Goal: Task Accomplishment & Management: Use online tool/utility

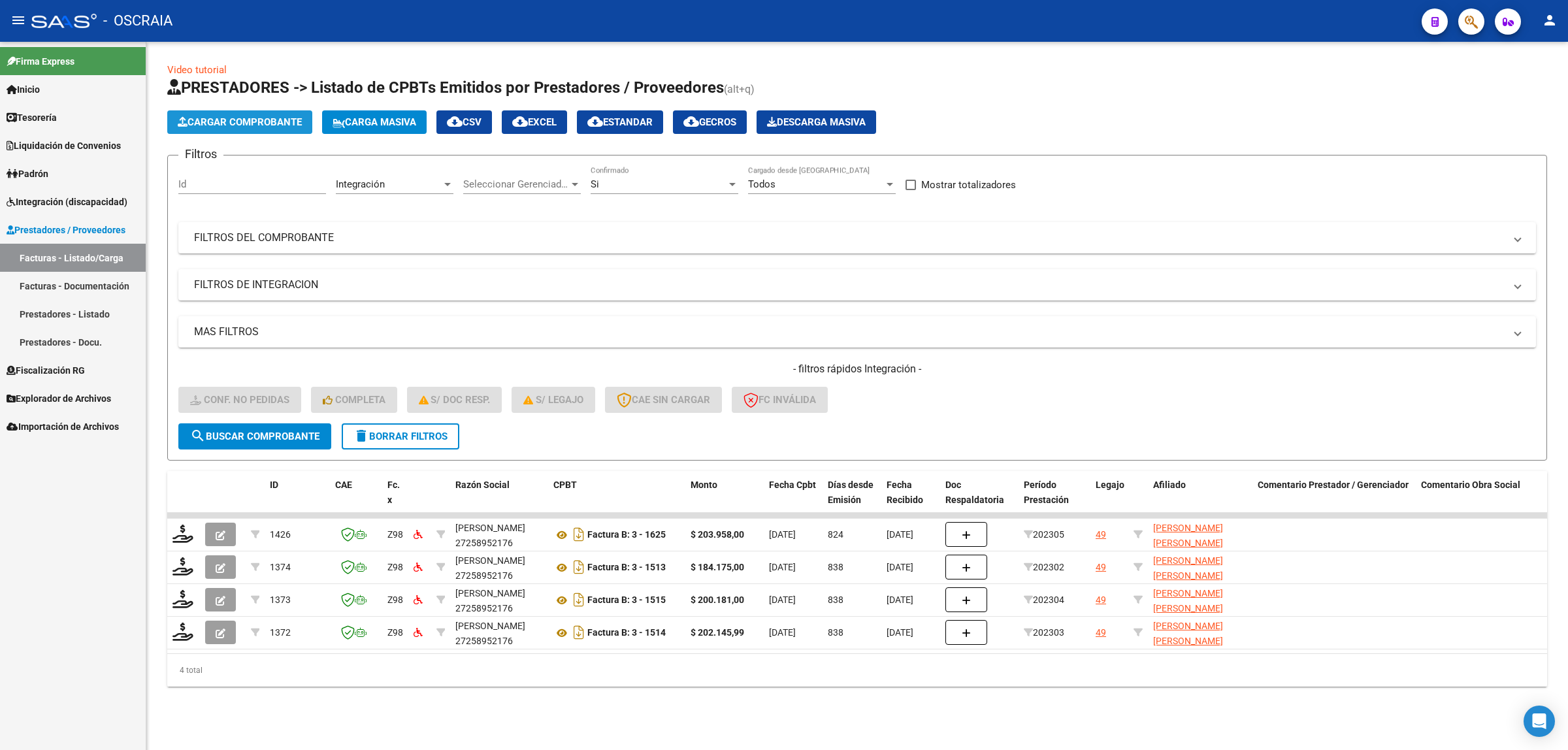
click at [281, 128] on button "Cargar Comprobante" at bounding box center [239, 122] width 145 height 24
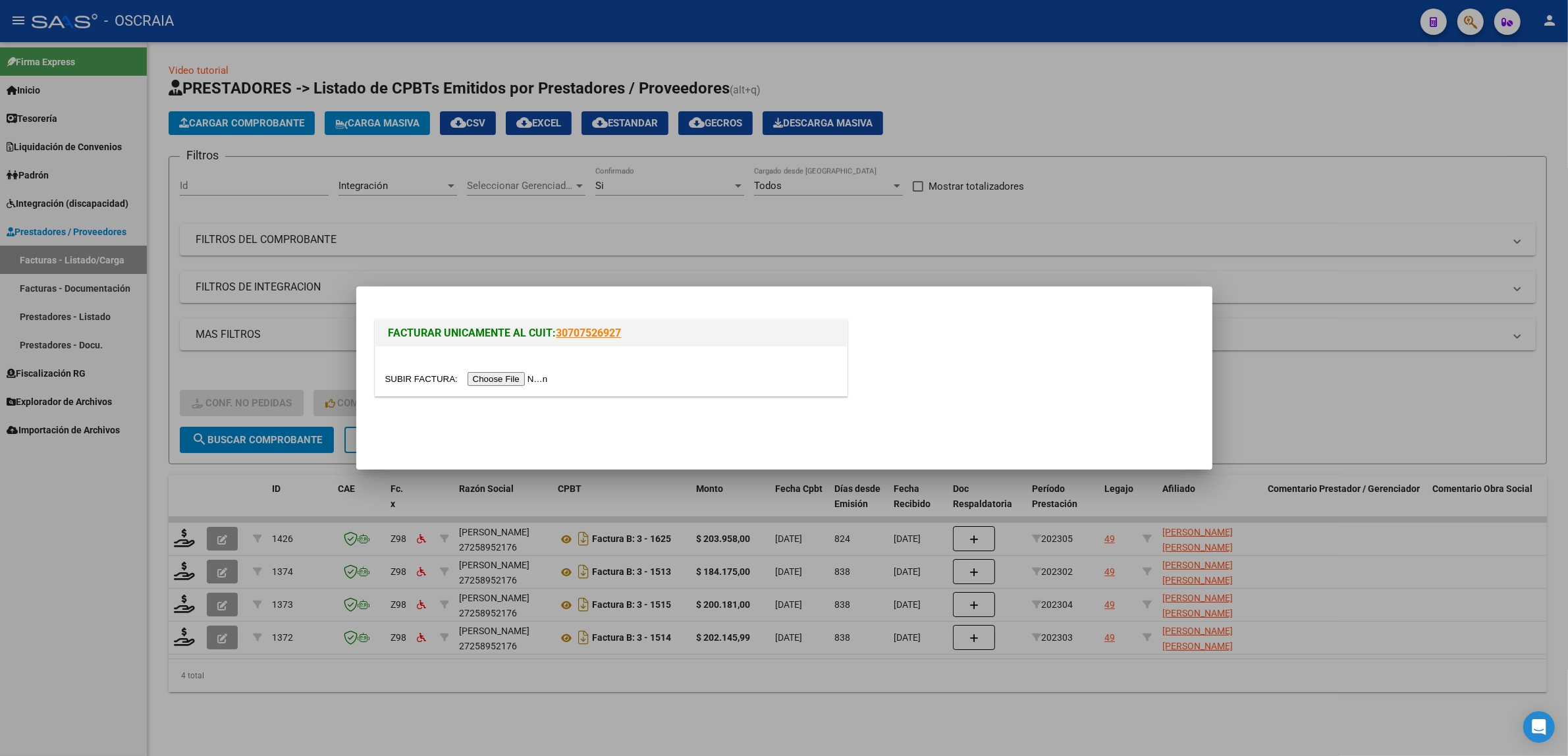
click at [512, 381] on input "file" at bounding box center [469, 379] width 167 height 14
click at [636, 199] on div at bounding box center [784, 378] width 1568 height 756
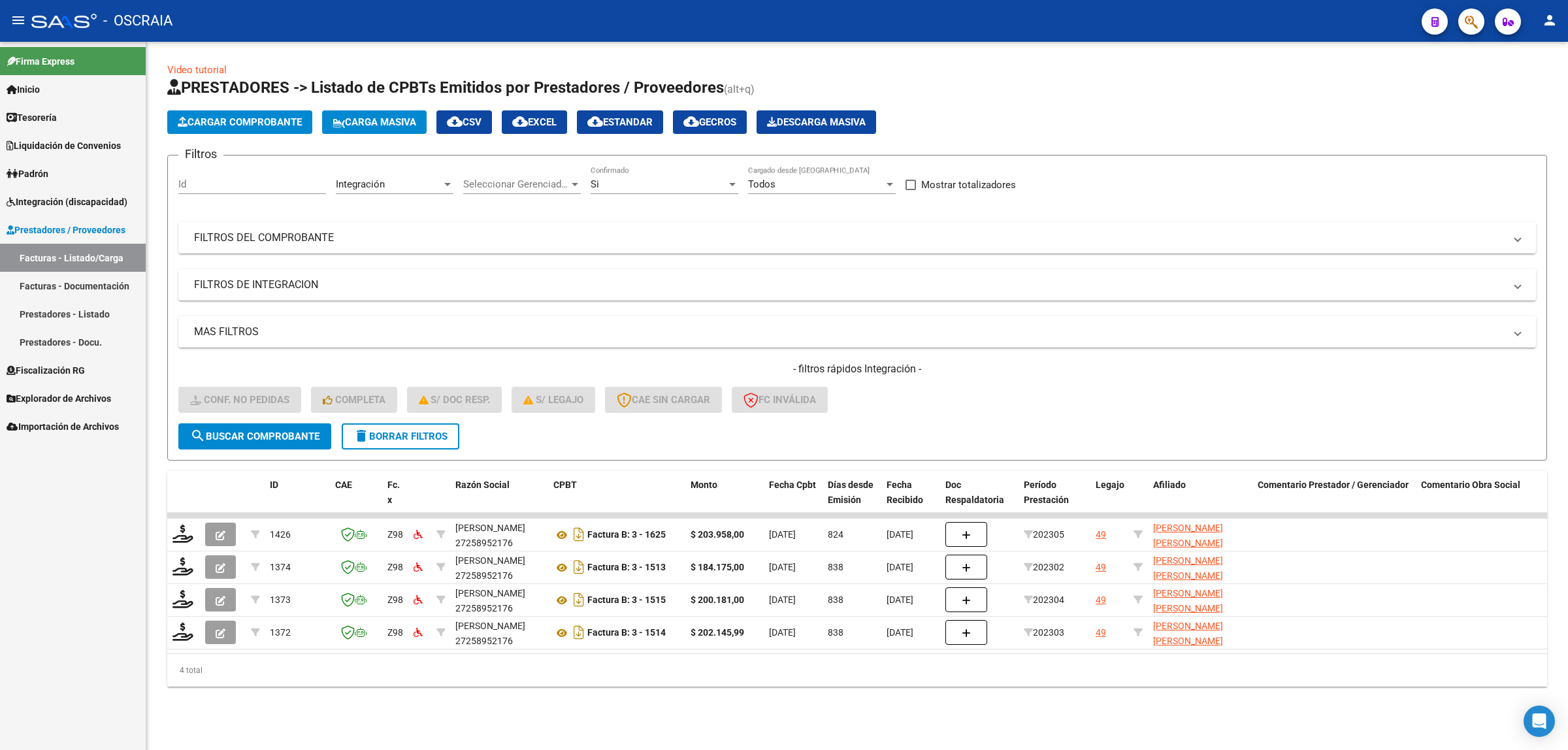
click at [96, 291] on link "Facturas - Documentación" at bounding box center [73, 286] width 146 height 28
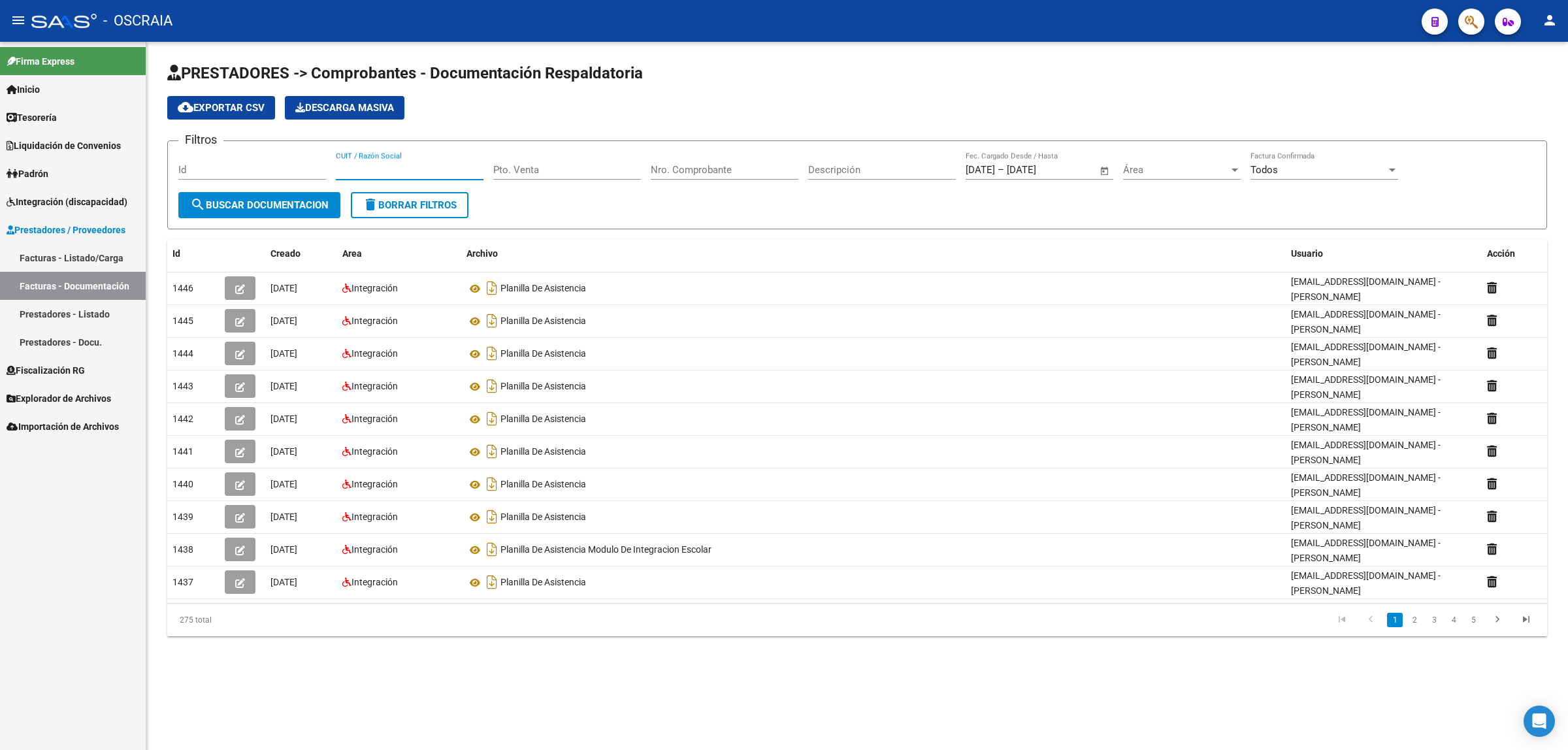
click at [437, 167] on input "CUIT / Razón Social" at bounding box center [409, 169] width 147 height 12
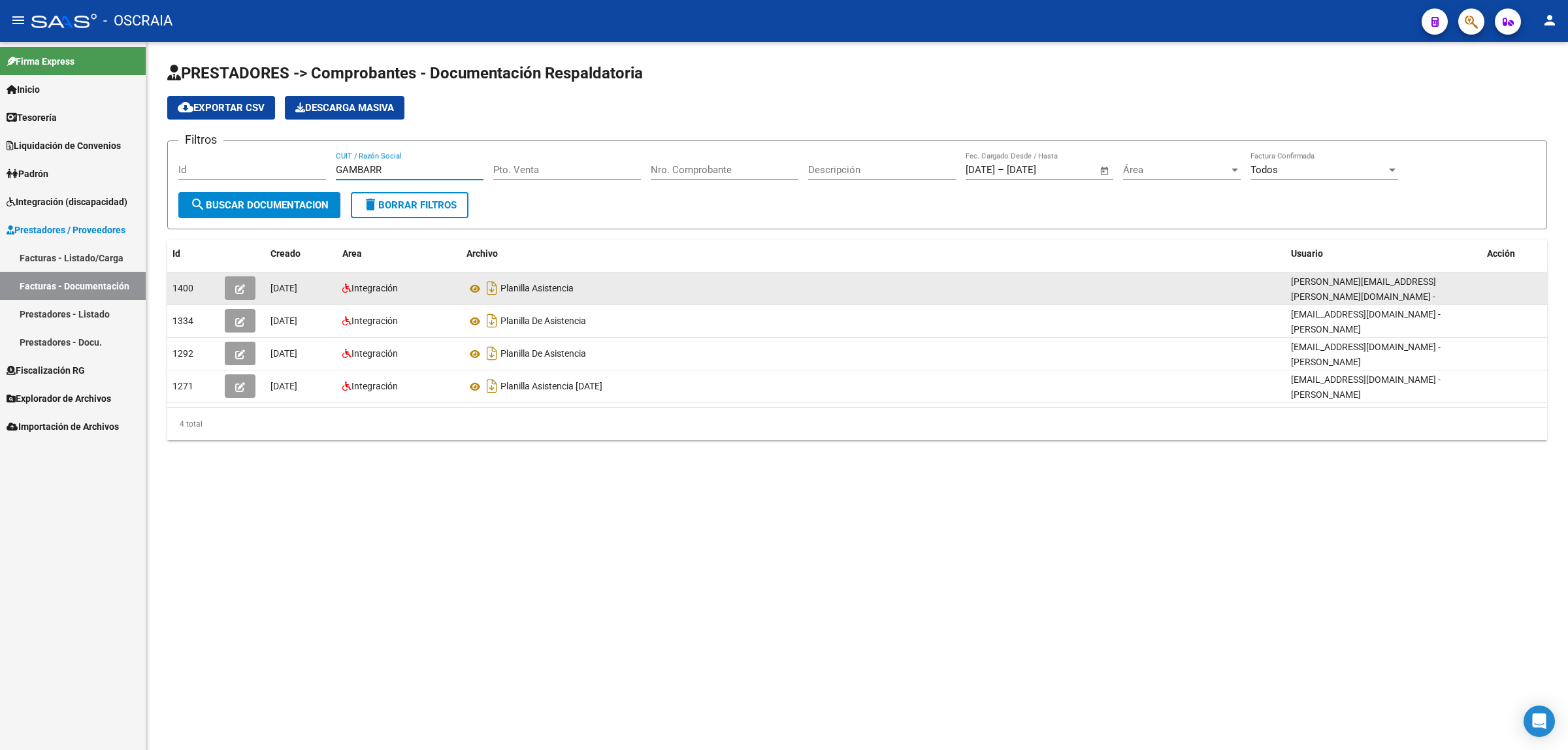
type input "GAMBARR"
click at [242, 292] on button "button" at bounding box center [240, 288] width 31 height 24
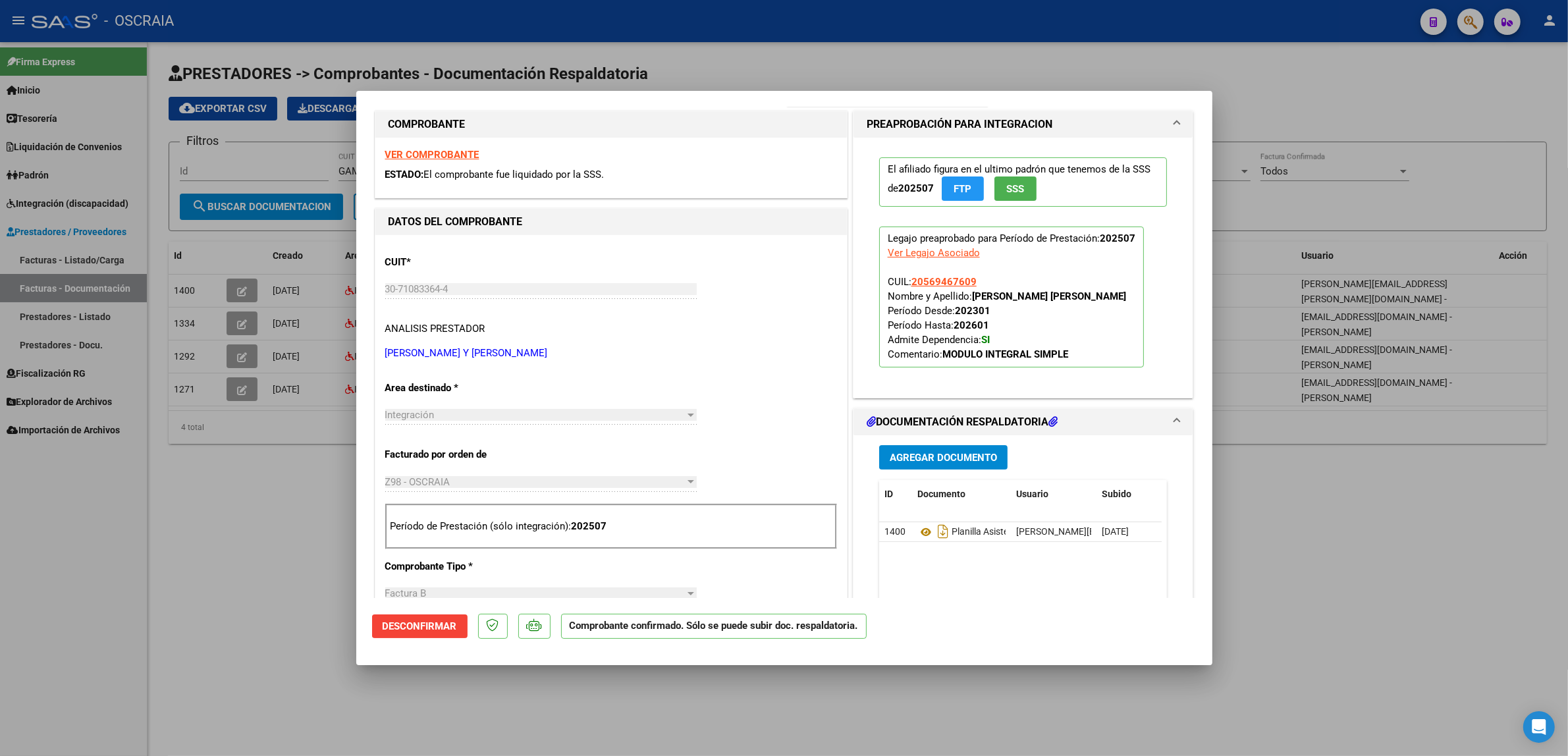
scroll to position [164, 0]
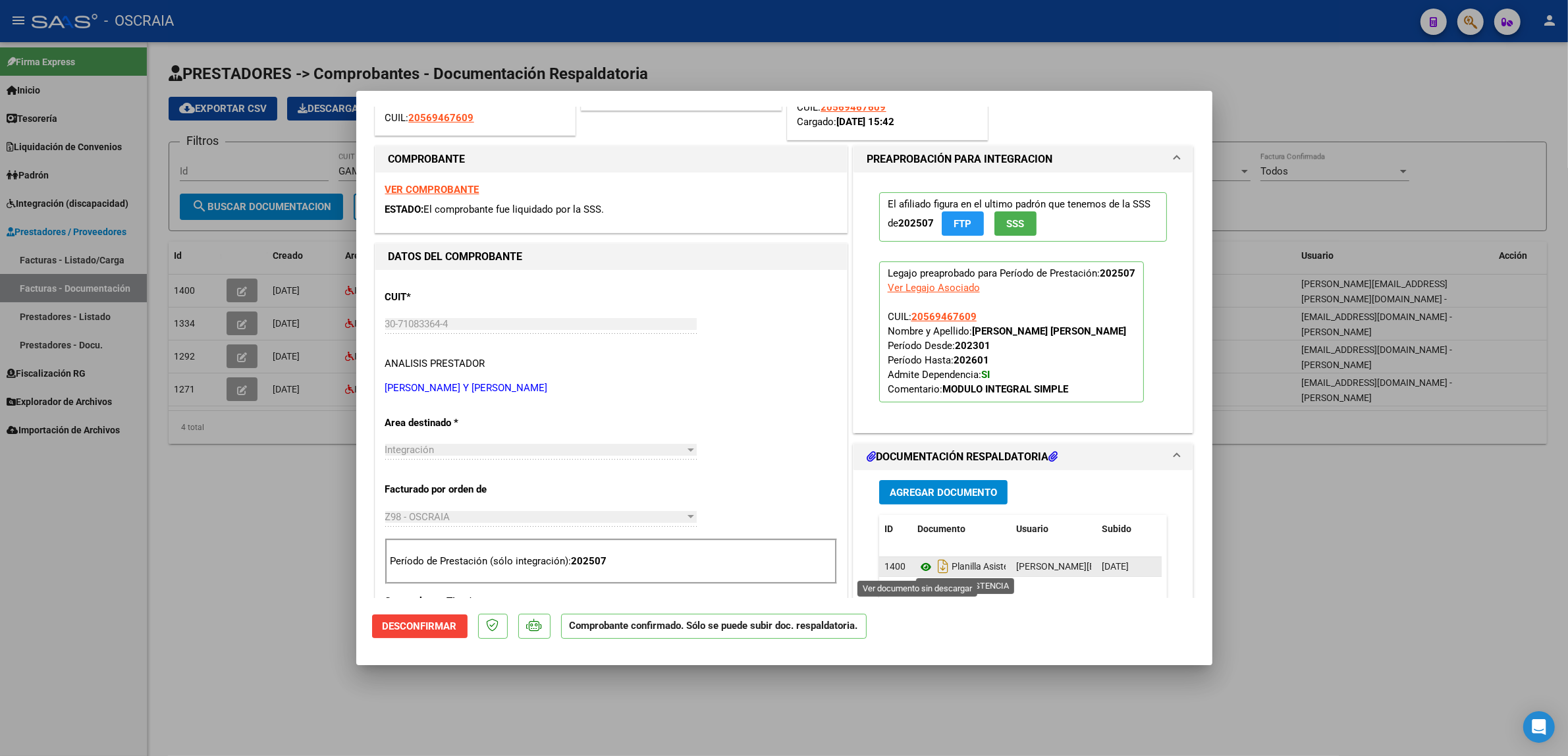
click at [919, 564] on icon at bounding box center [926, 567] width 17 height 16
click at [226, 119] on div at bounding box center [784, 378] width 1568 height 756
type input "$ 0,00"
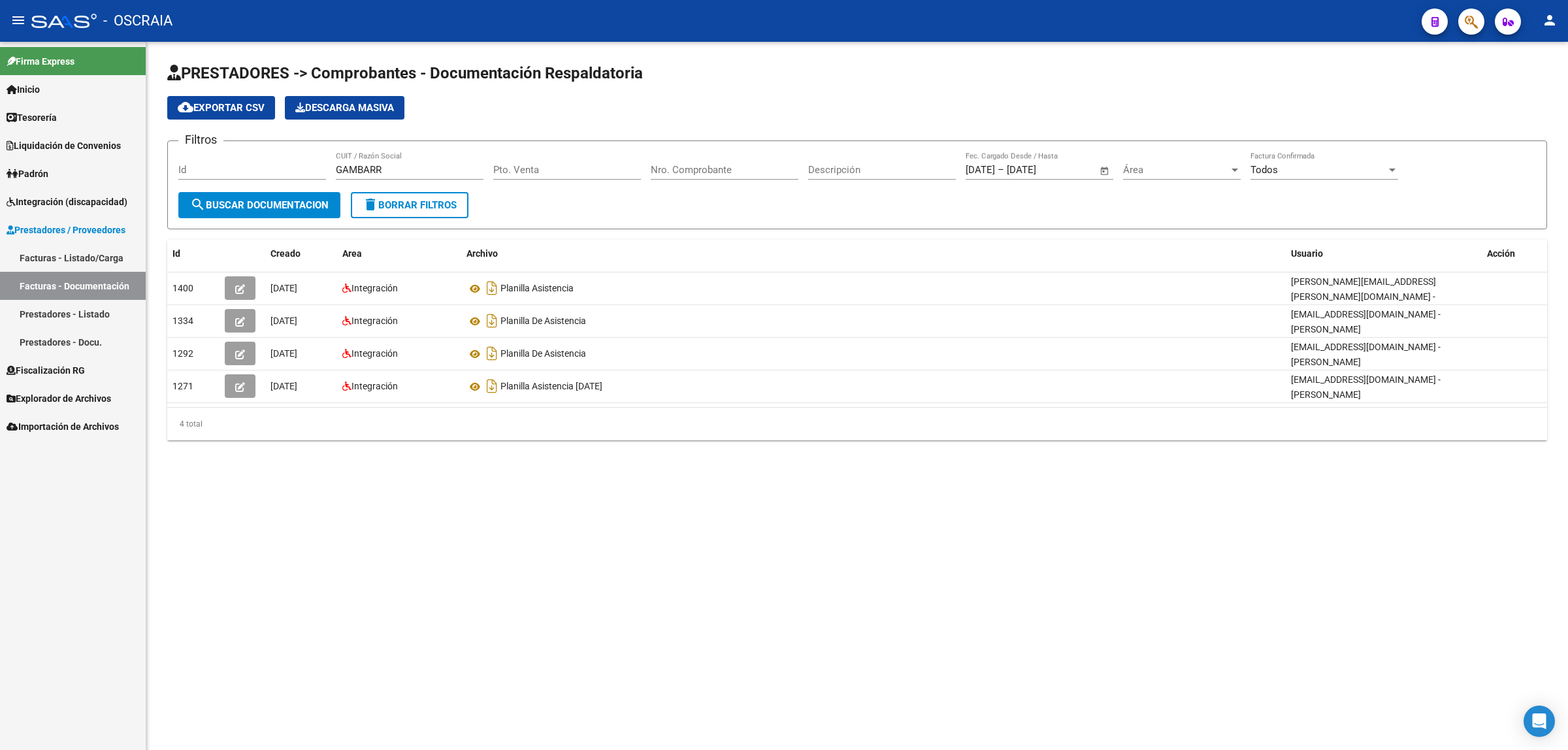
click at [87, 255] on link "Facturas - Listado/Carga" at bounding box center [73, 258] width 146 height 28
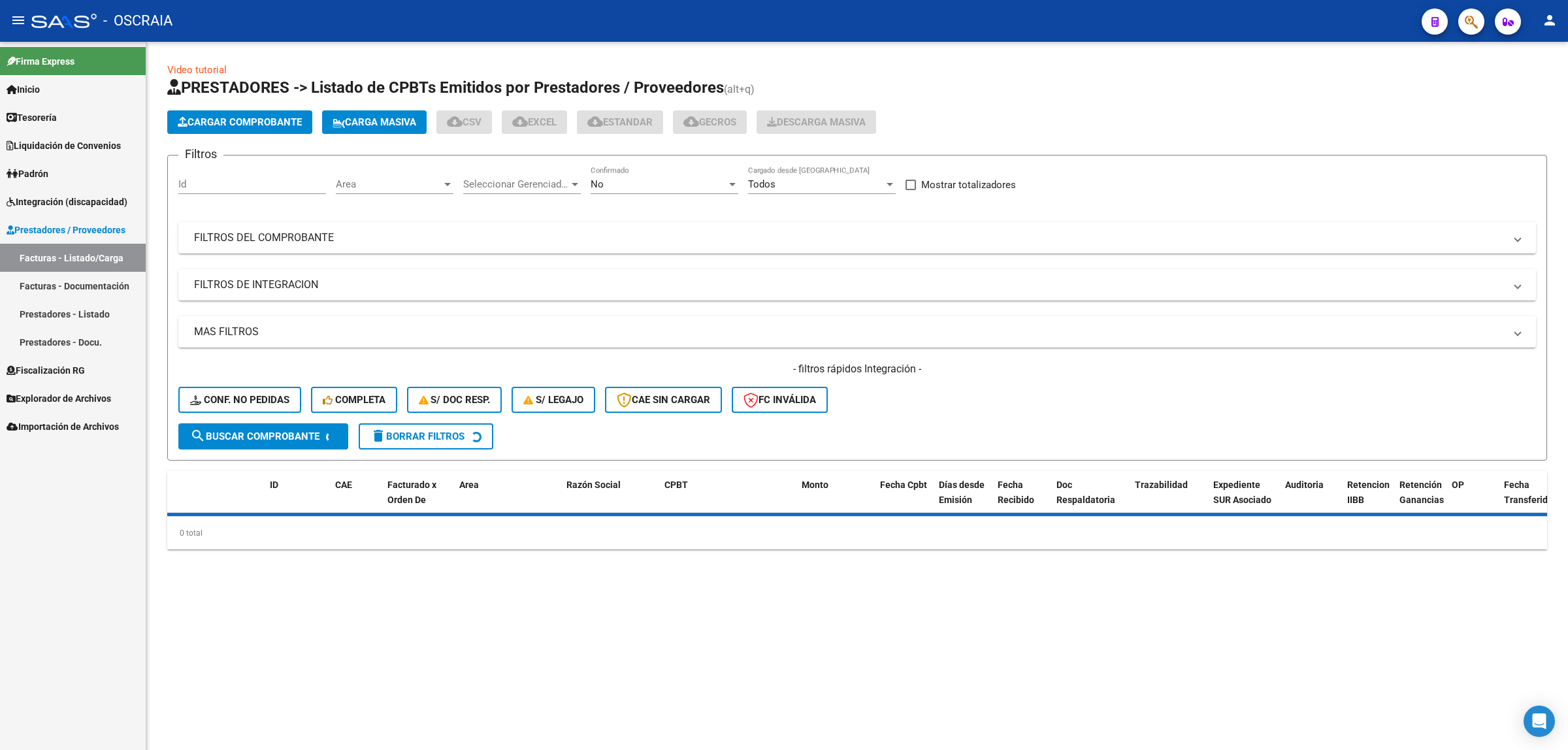
click at [280, 125] on span "Cargar Comprobante" at bounding box center [240, 121] width 124 height 12
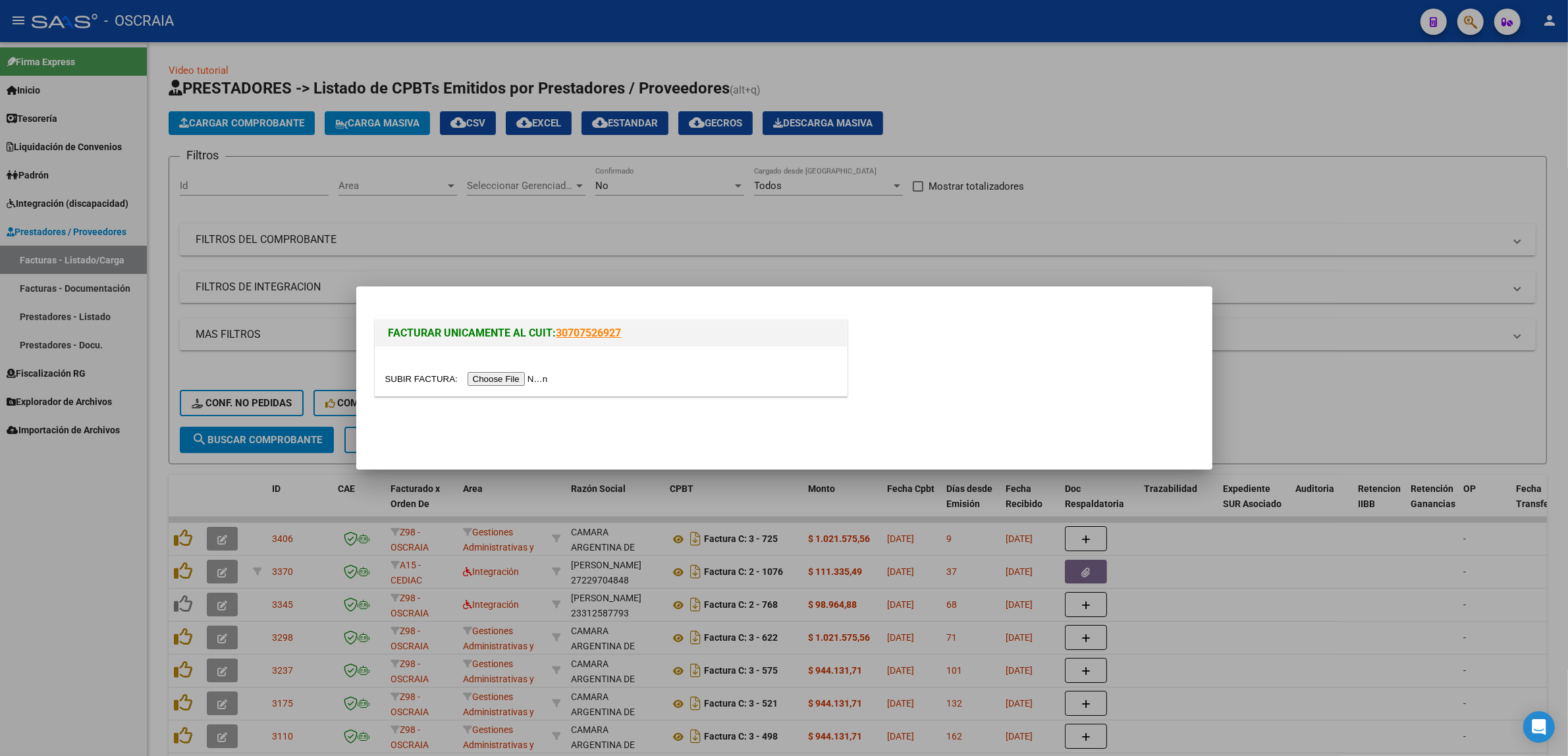
click at [491, 370] on div at bounding box center [611, 370] width 472 height 50
click at [499, 381] on input "file" at bounding box center [469, 379] width 167 height 14
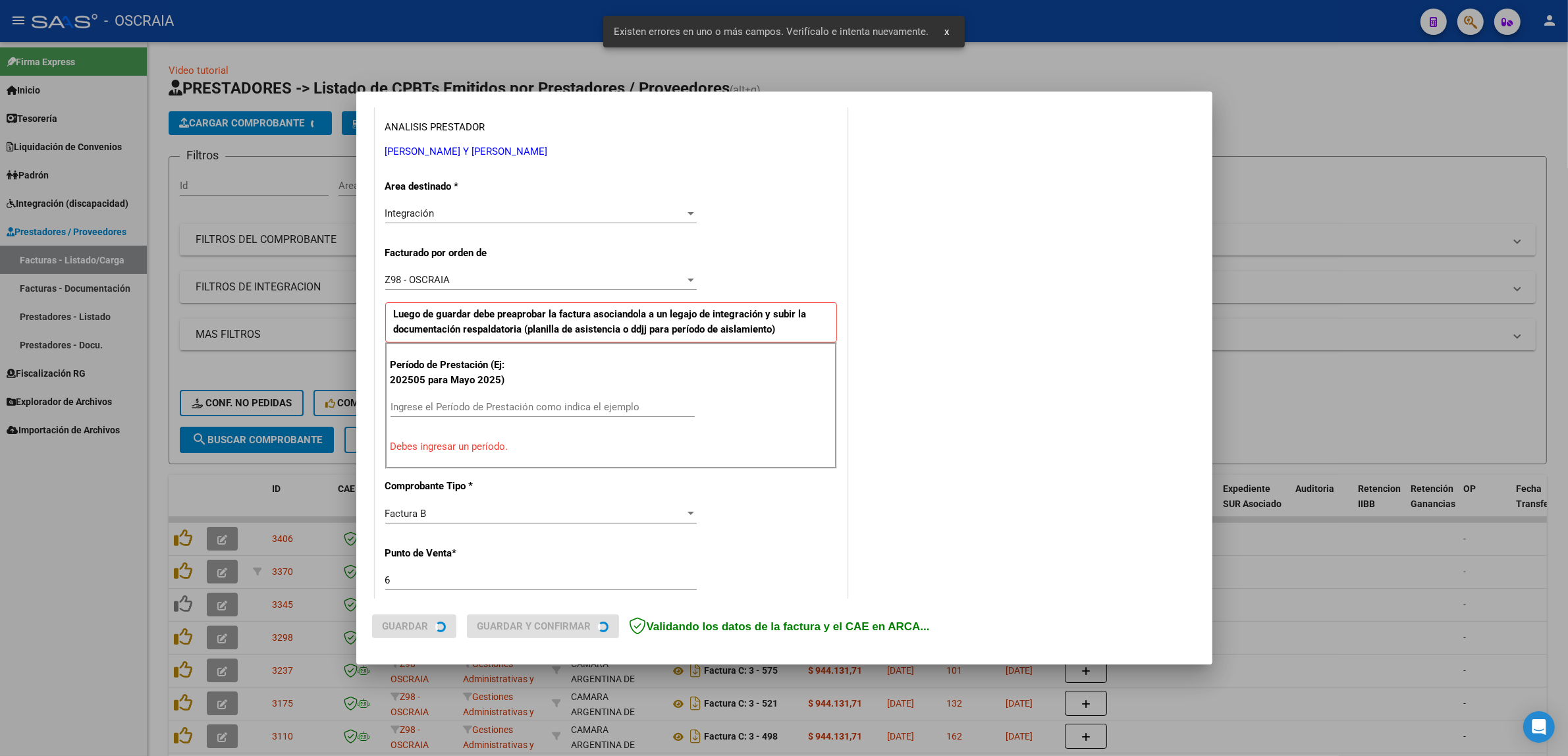
scroll to position [280, 0]
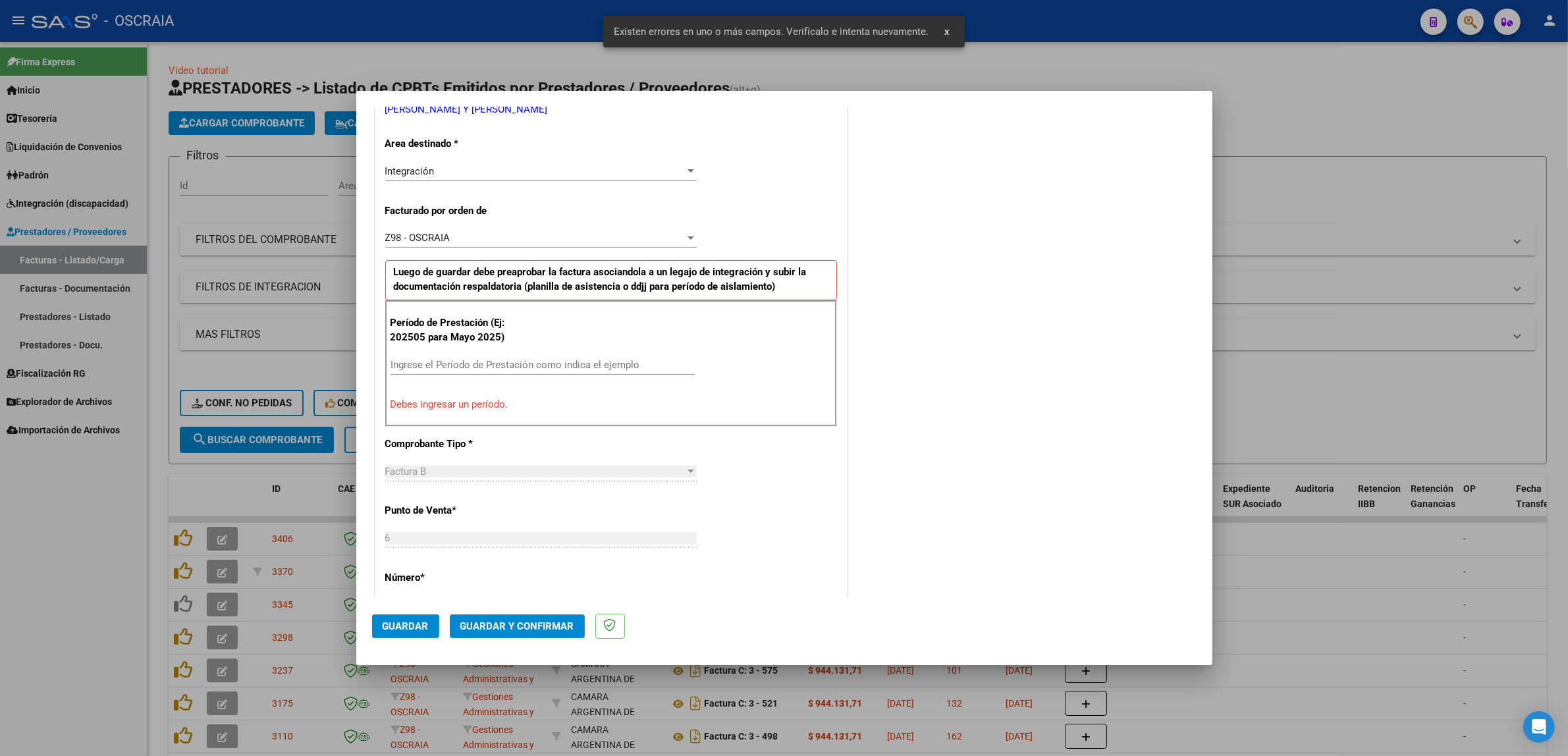
click at [484, 372] on div "Ingrese el Período de Prestación como indica el ejemplo" at bounding box center [542, 364] width 304 height 20
click at [484, 369] on input "Ingrese el Período de Prestación como indica el ejemplo" at bounding box center [542, 364] width 304 height 12
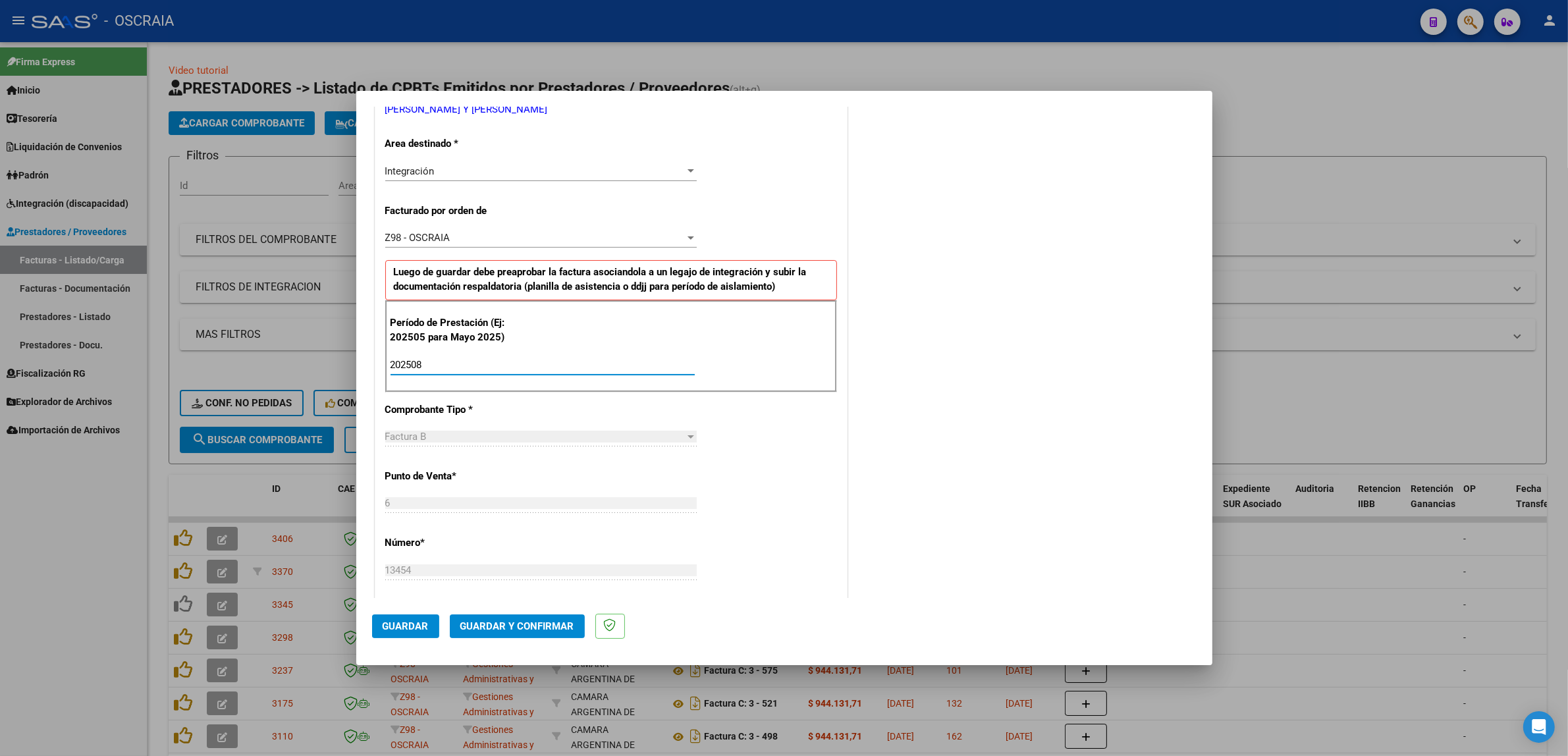
type input "202508"
click at [880, 356] on div "COMENTARIOS Comentarios De la Obra Social: Comentarios de la Obra Social (no vi…" at bounding box center [1023, 483] width 346 height 1286
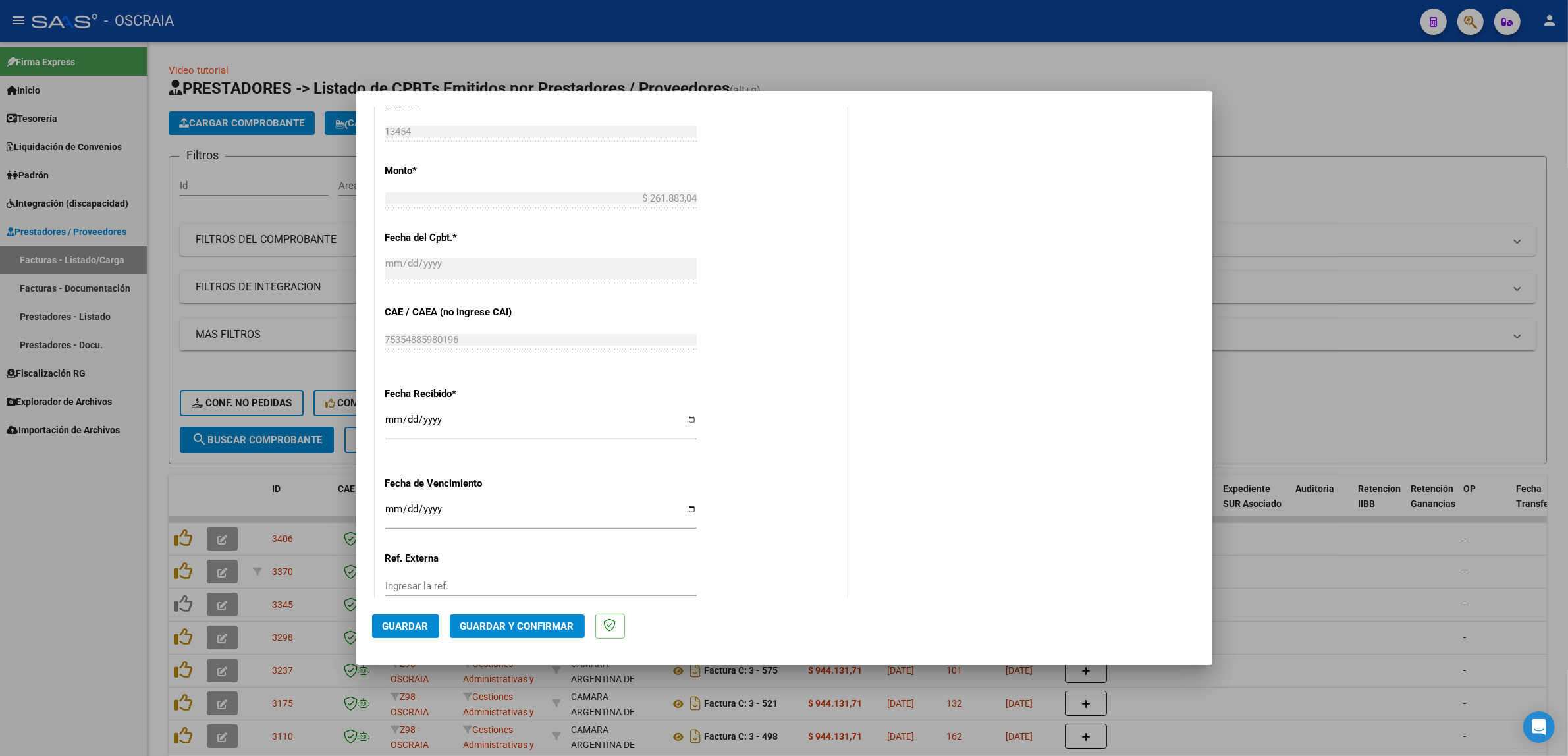
scroll to position [811, 0]
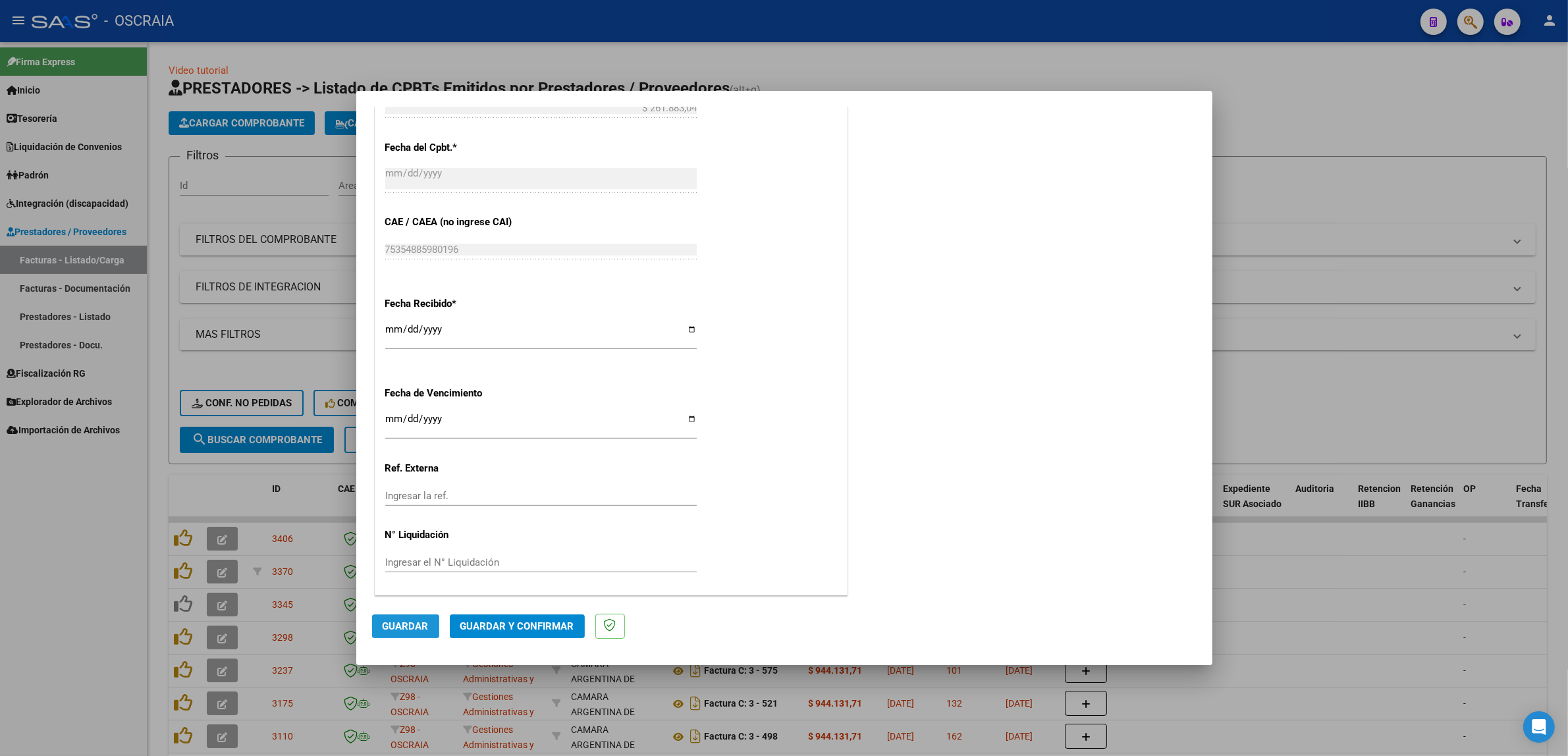
click at [400, 624] on span "Guardar" at bounding box center [405, 626] width 46 height 12
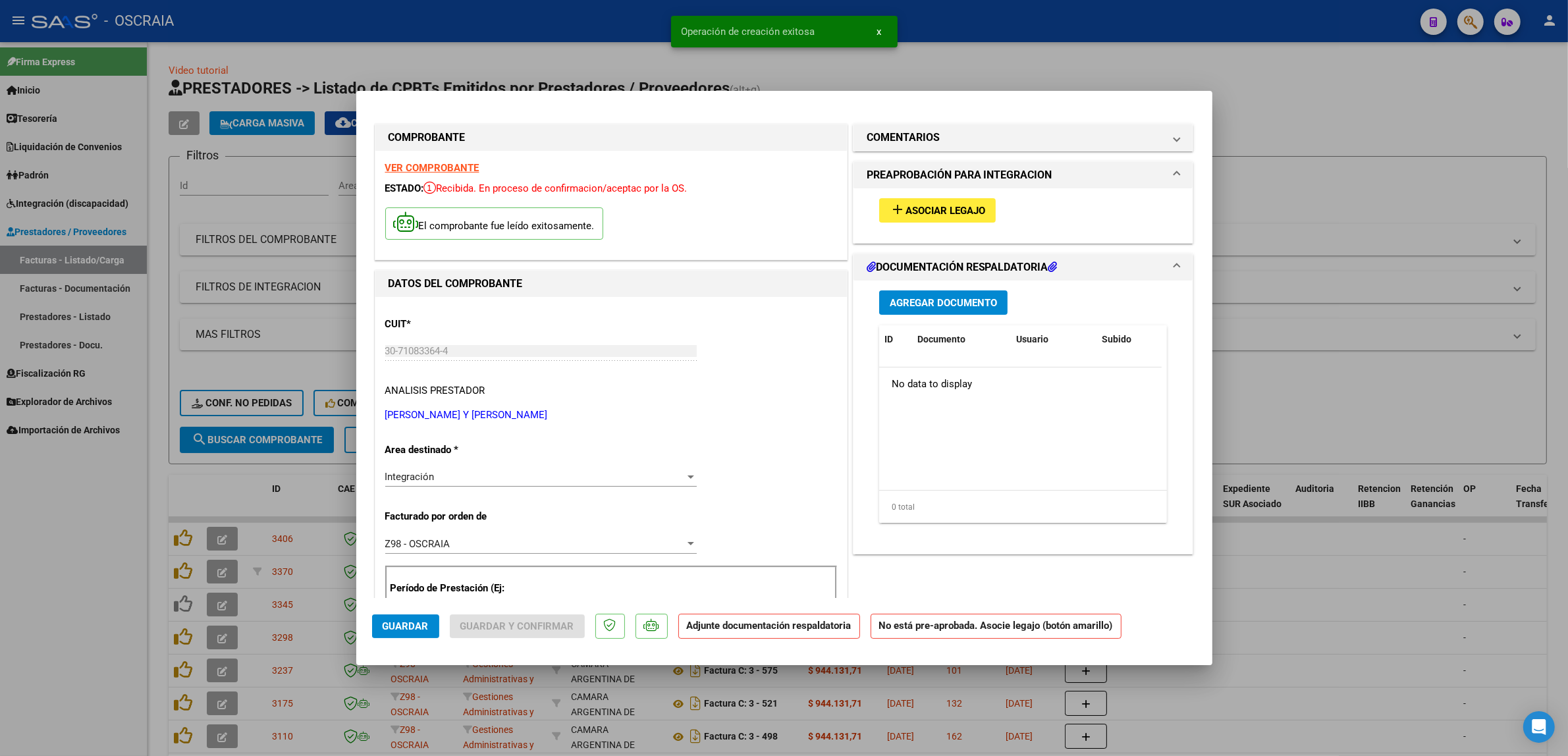
click at [947, 215] on span "Asociar Legajo" at bounding box center [945, 210] width 80 height 12
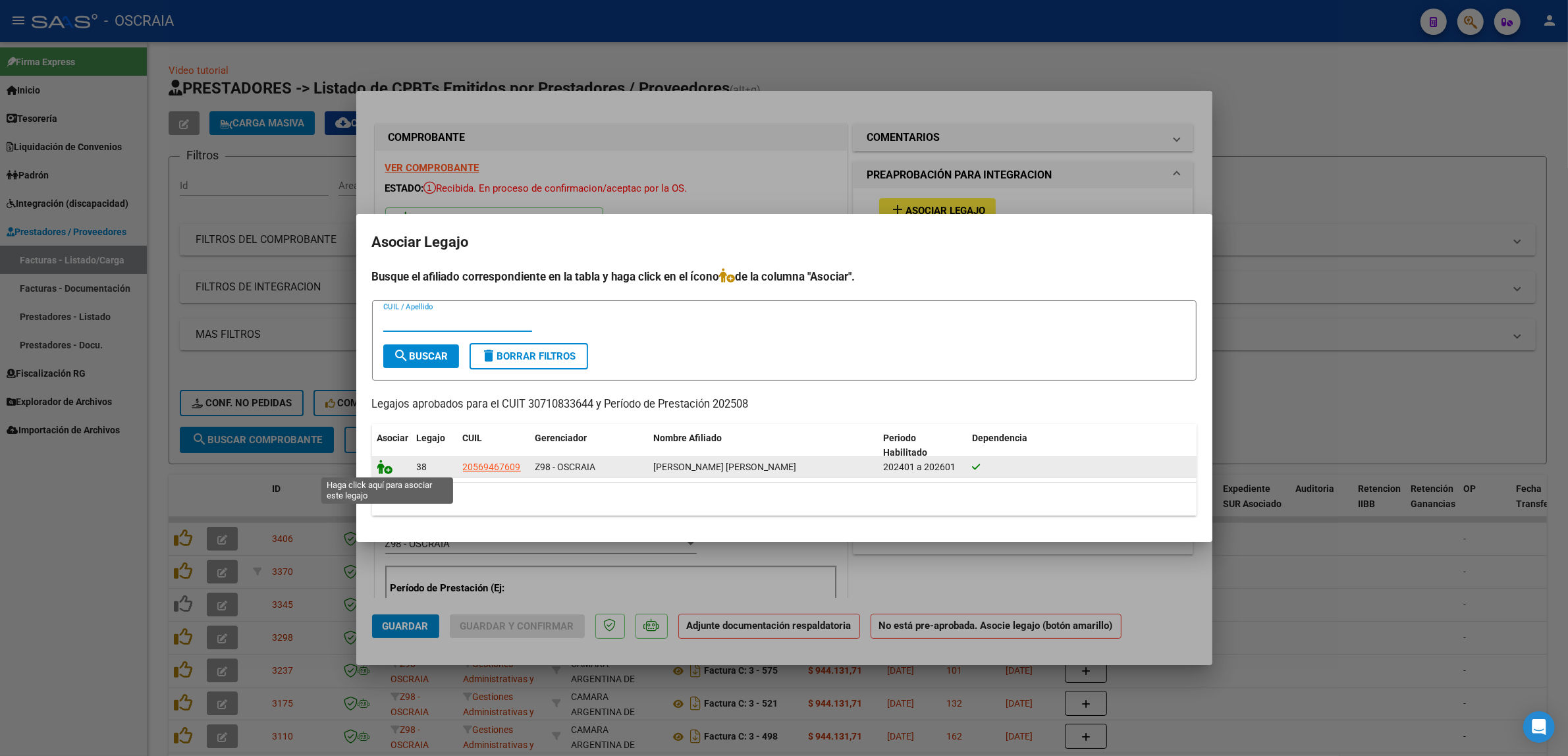
click at [378, 465] on icon at bounding box center [386, 467] width 16 height 14
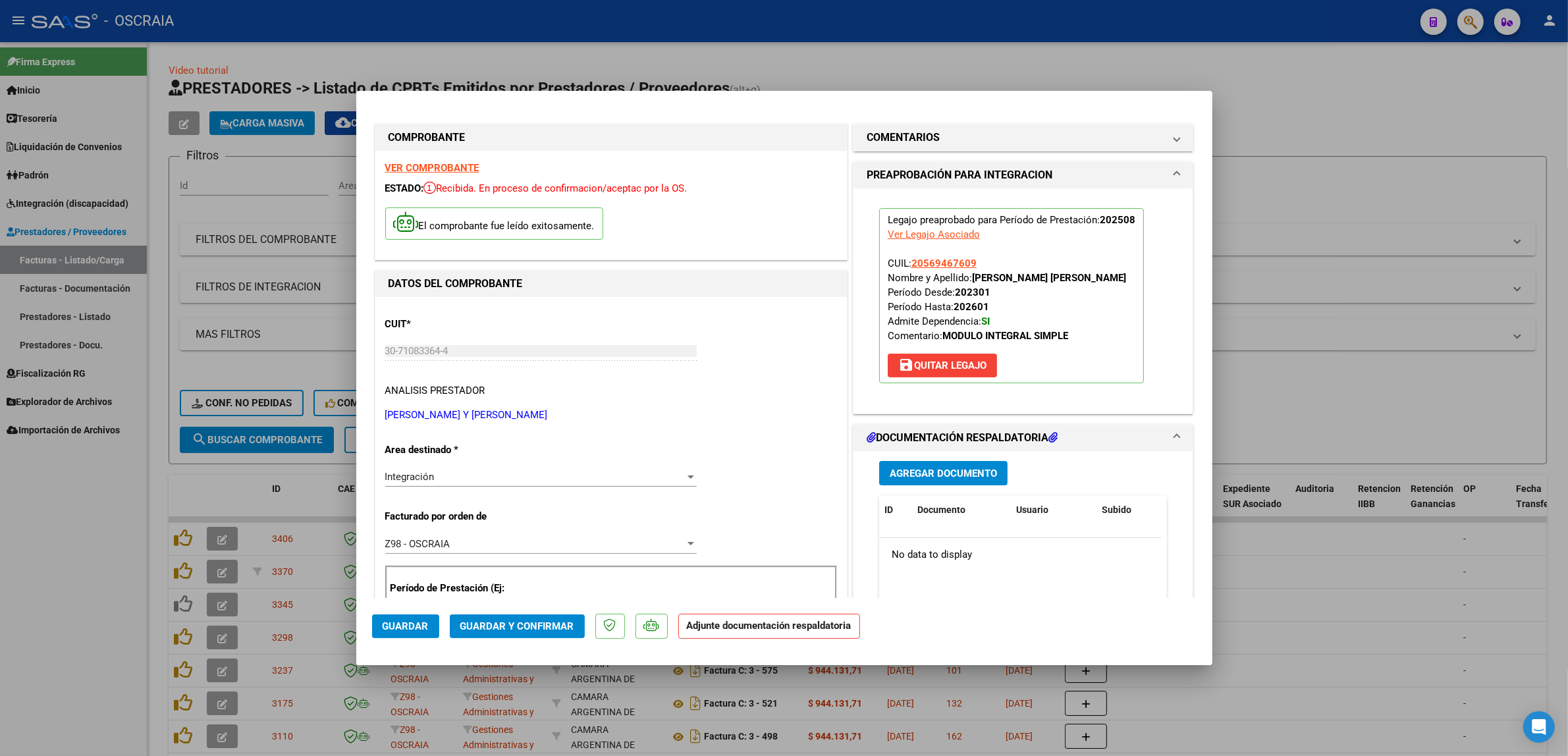
click at [880, 483] on button "Agregar Documento" at bounding box center [944, 472] width 129 height 24
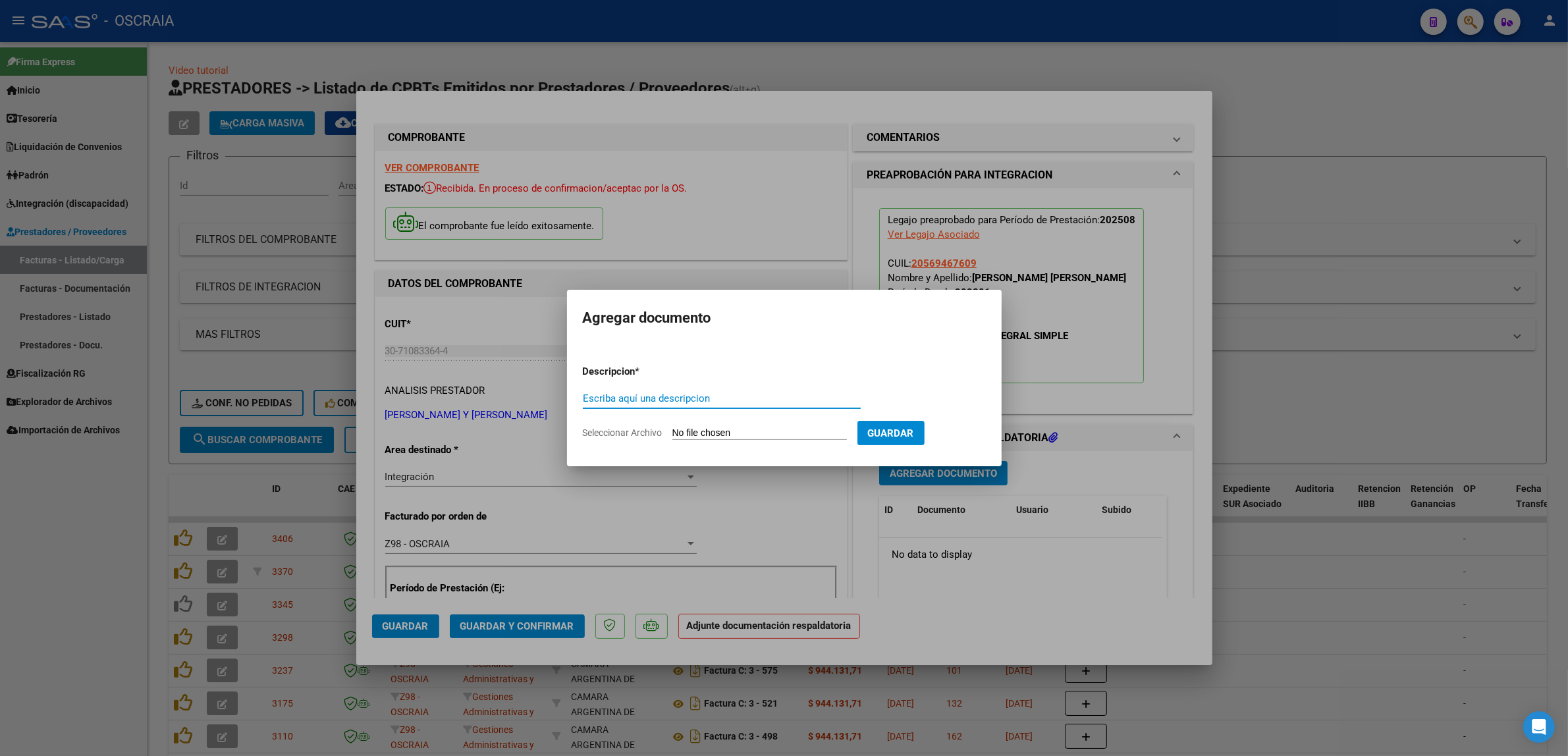
click at [643, 393] on input "Escriba aquí una descripcion" at bounding box center [722, 398] width 278 height 12
type input "PLANILLA DE ASISTENCIA"
click at [690, 430] on input "Seleccionar Archivo" at bounding box center [760, 434] width 175 height 13
type input "C:\fakepath\08-2025 GAMBARRUTA LAURA CECILIA Y RUBILLO ROSANA CLAUDIA SH FC1345…"
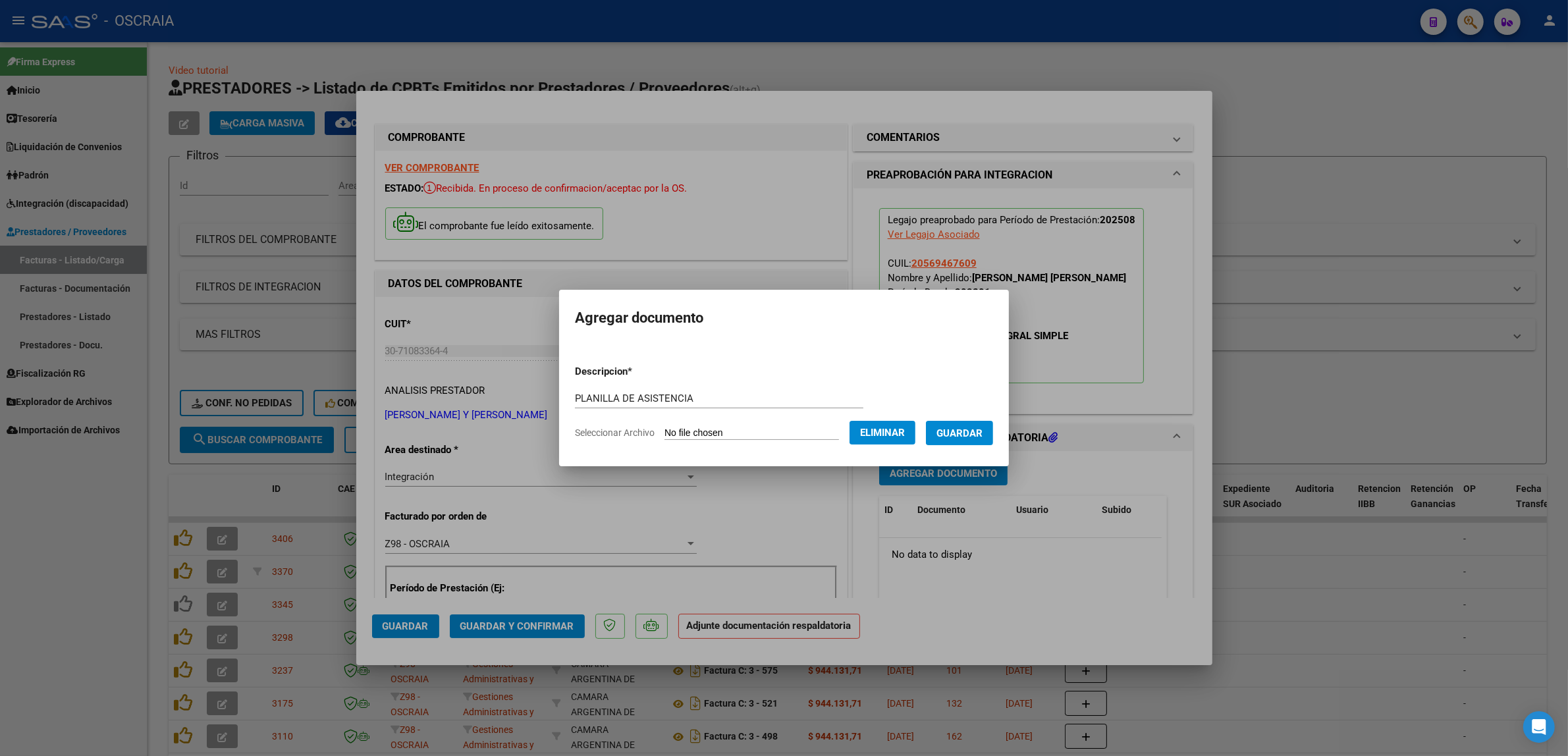
click at [970, 442] on button "Guardar" at bounding box center [959, 433] width 67 height 24
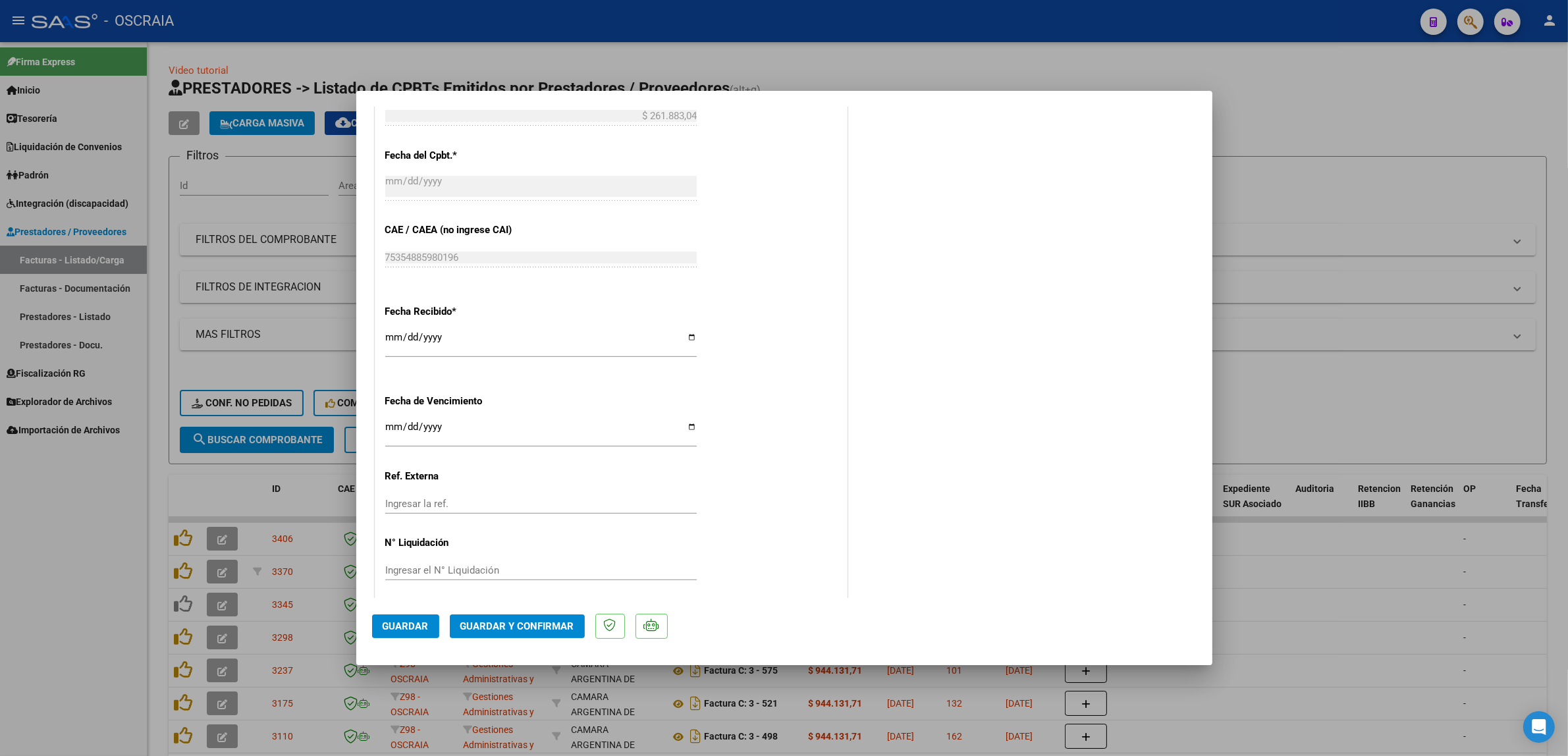
scroll to position [829, 0]
click at [515, 620] on span "Guardar y Confirmar" at bounding box center [518, 626] width 114 height 12
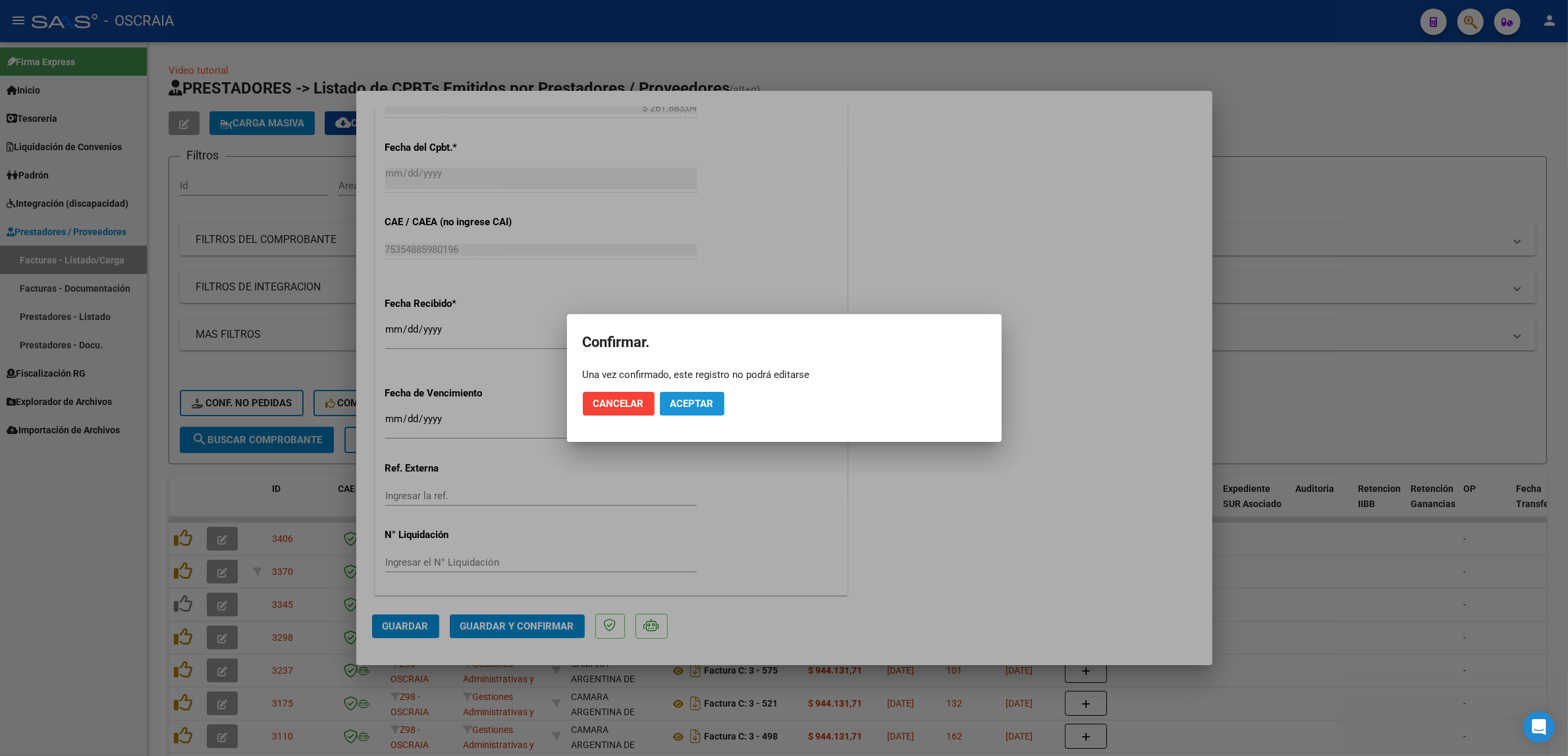
click at [684, 408] on span "Aceptar" at bounding box center [692, 403] width 43 height 12
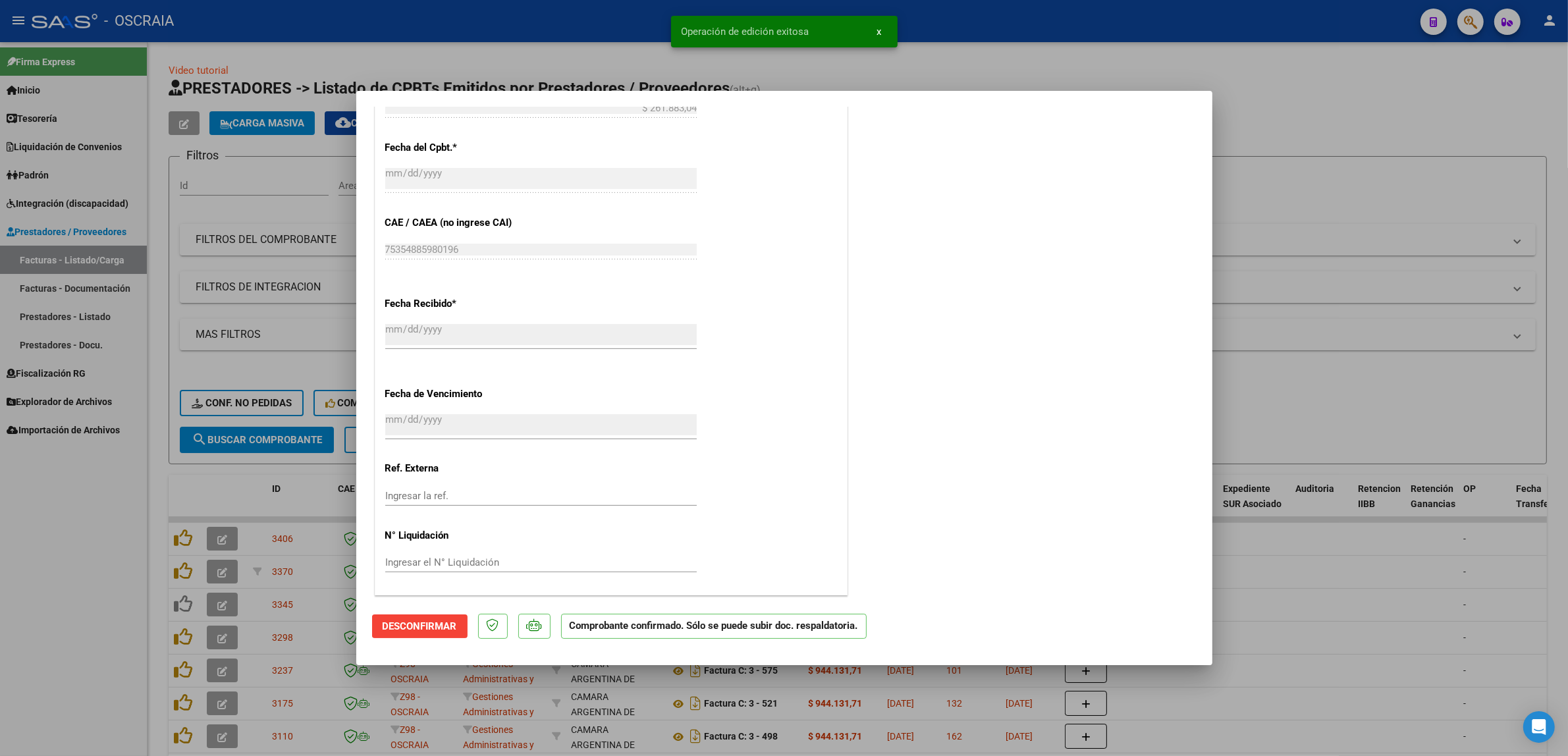
click at [272, 374] on div at bounding box center [784, 378] width 1568 height 756
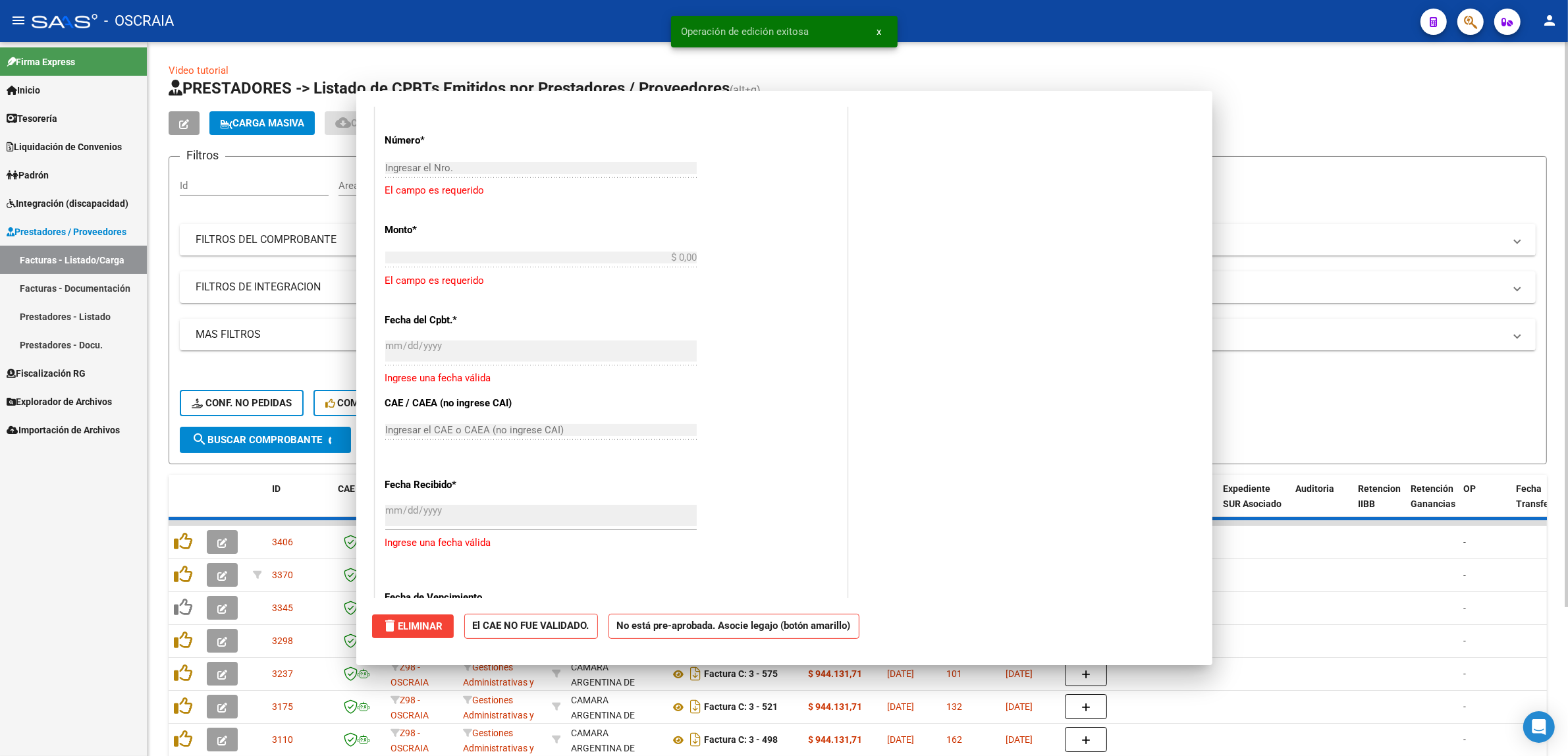
scroll to position [0, 0]
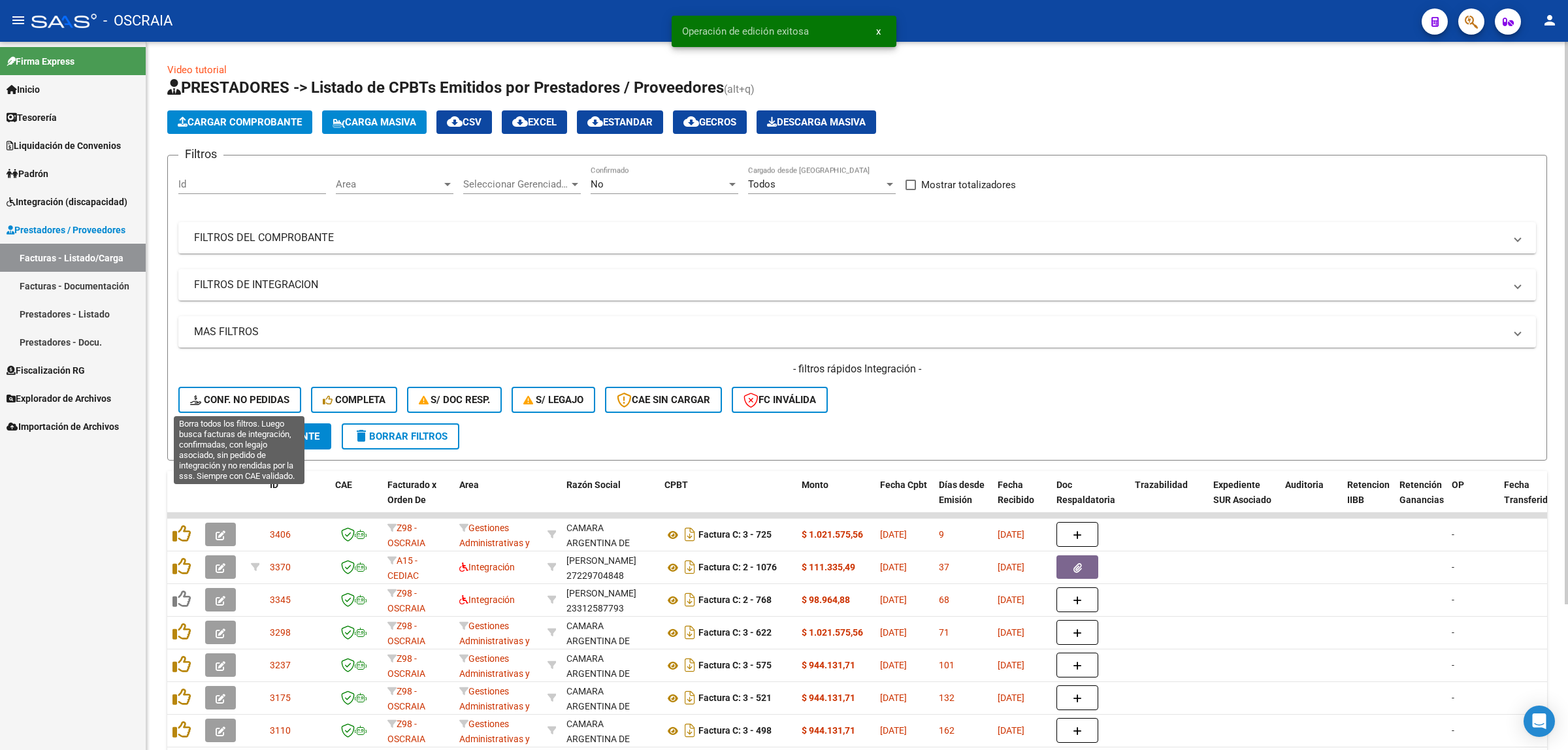
click at [278, 394] on span "Conf. no pedidas" at bounding box center [240, 400] width 100 height 12
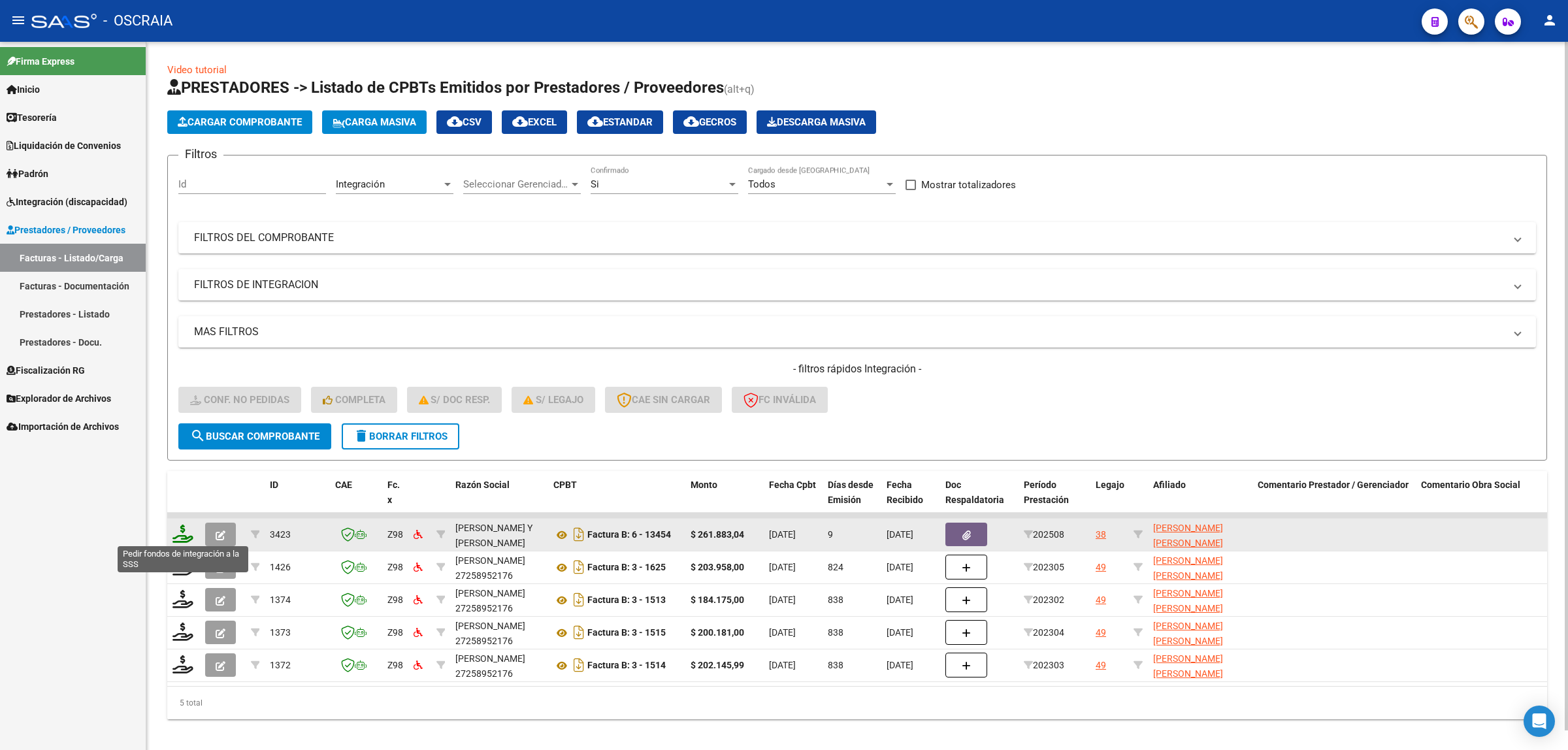
click at [179, 530] on icon at bounding box center [183, 533] width 21 height 18
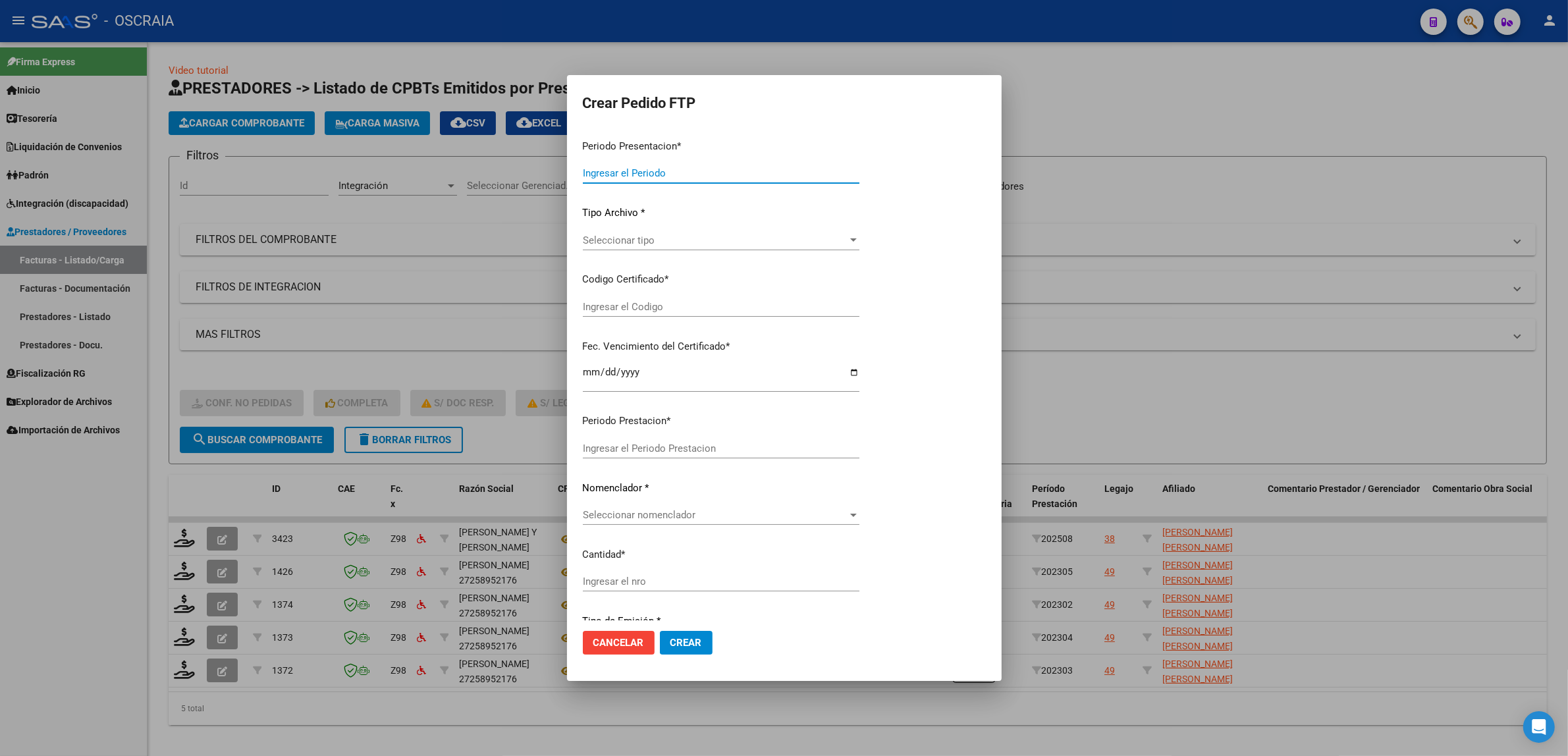
type input "202508"
type input "$ 261.883,04"
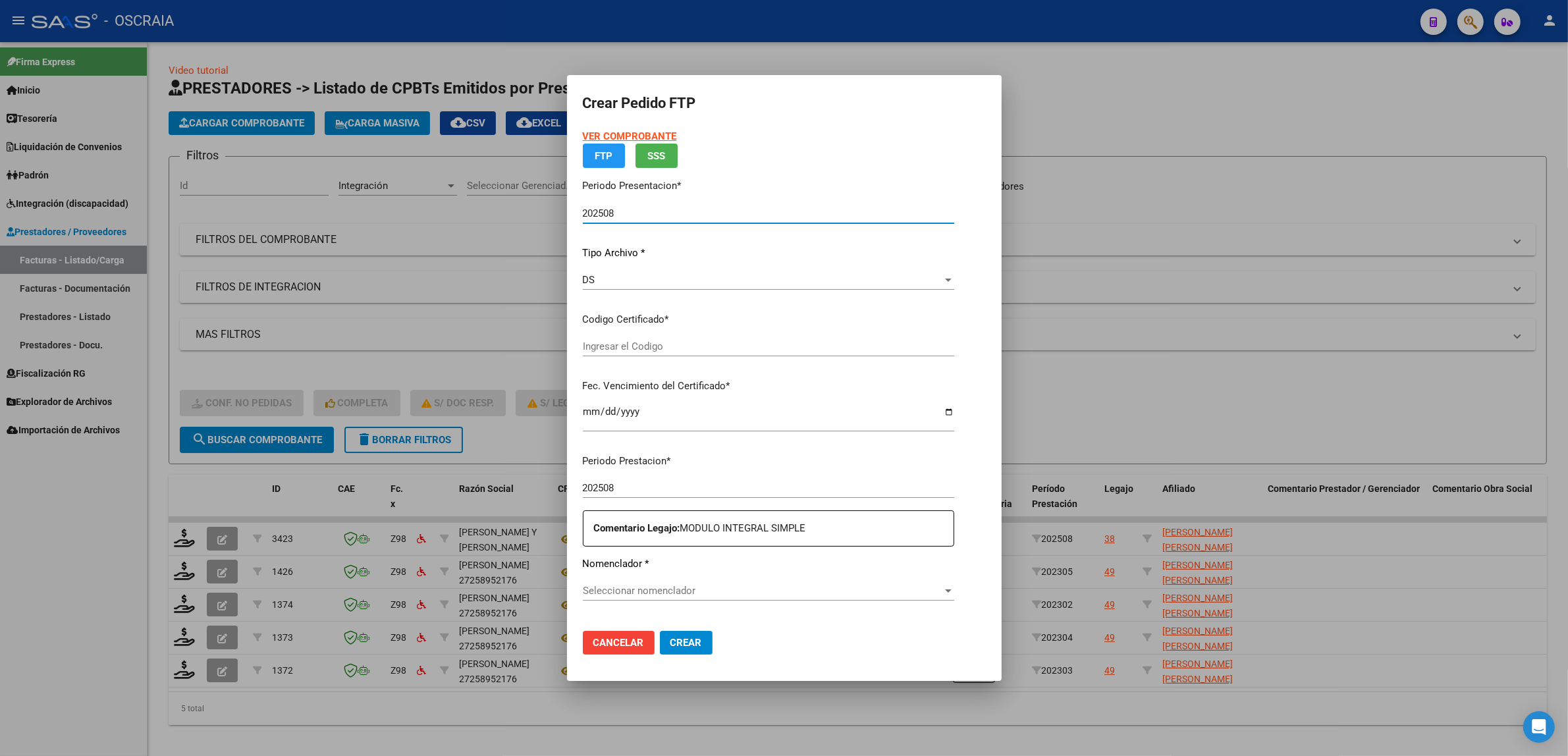
type input "ARG02000569467602021011220260112BS423"
type input "2026-01-12"
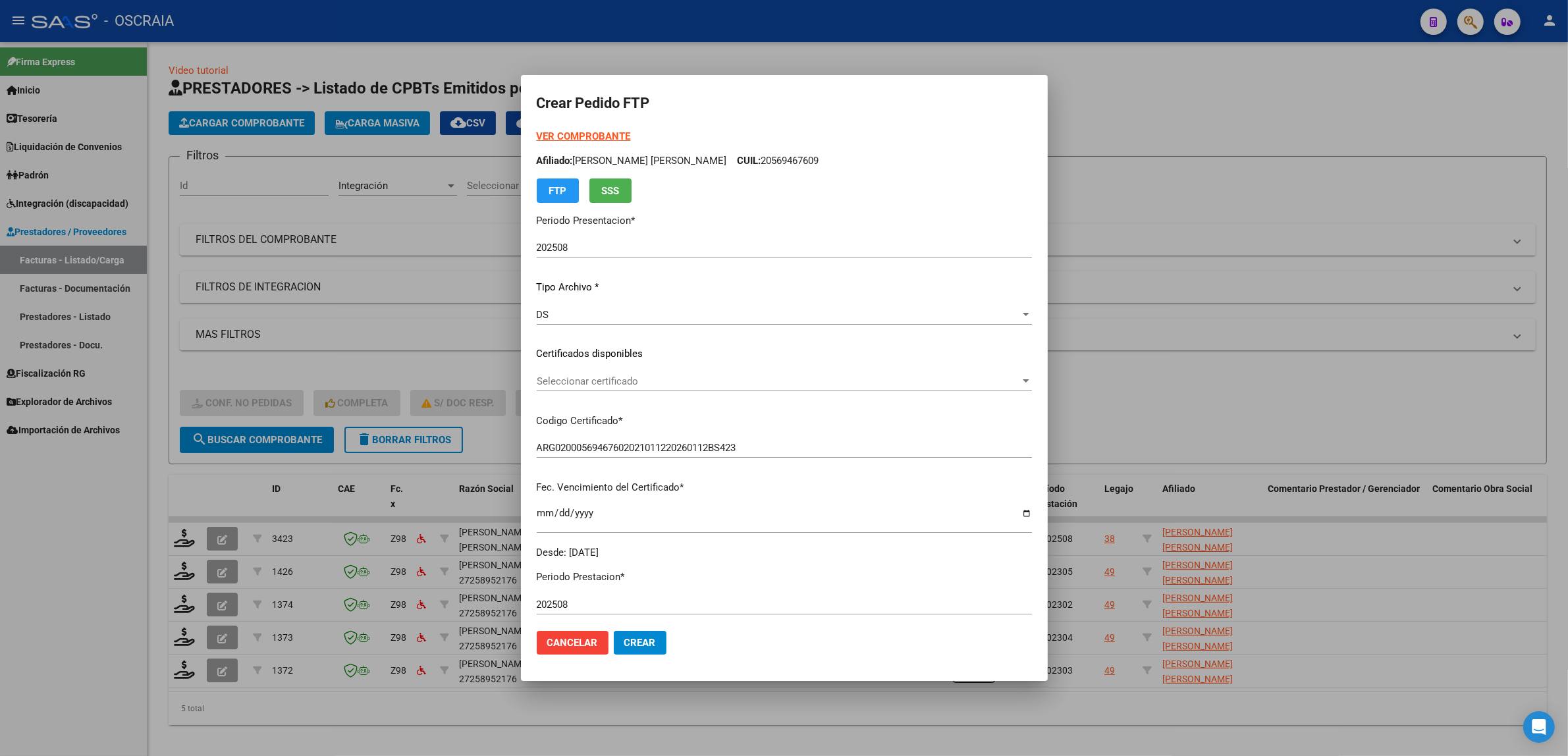
click at [694, 389] on div "Seleccionar certificado Seleccionar certificado" at bounding box center [784, 381] width 496 height 20
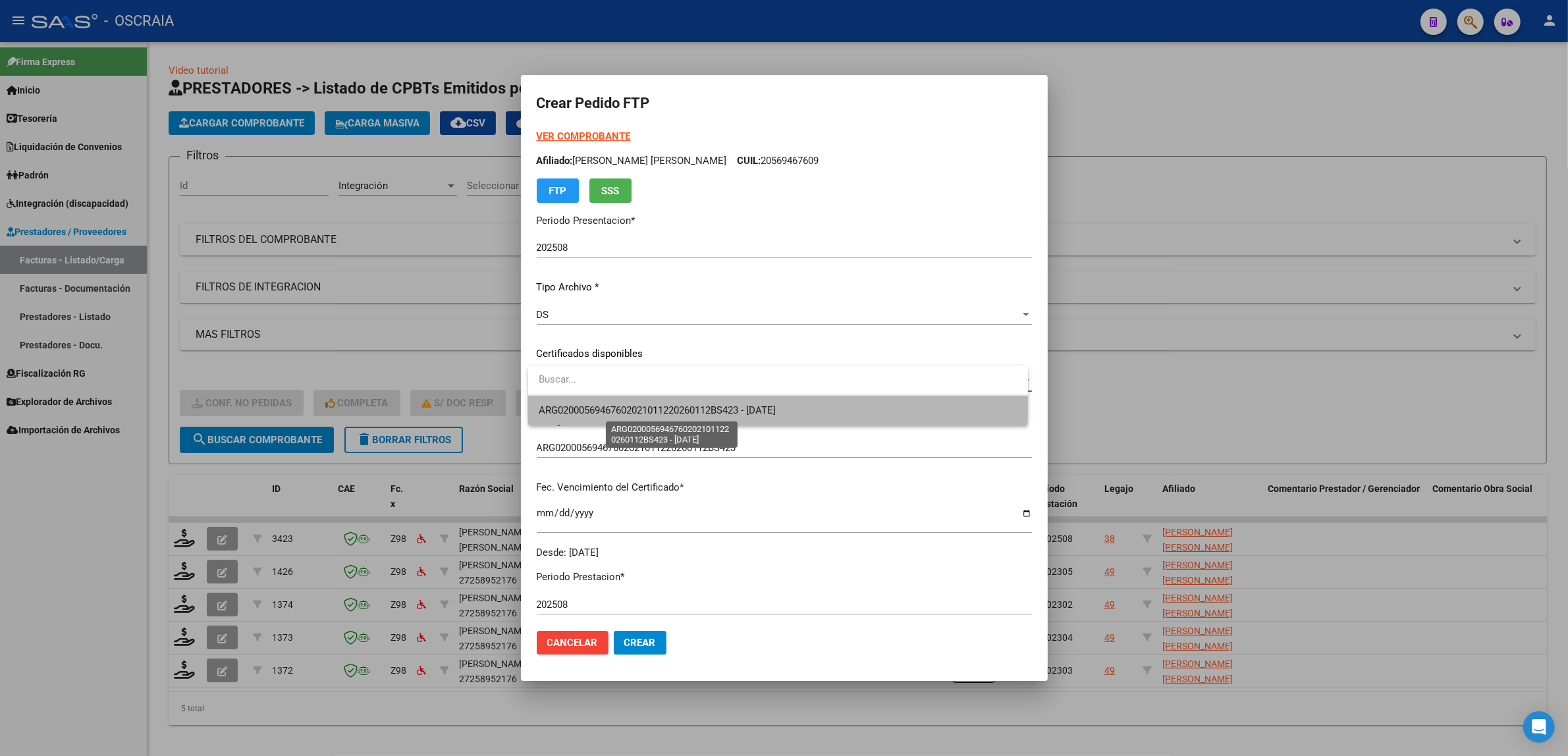
click at [695, 415] on span "ARG02000569467602021011220260112BS423 - 2026-01-12" at bounding box center [658, 410] width 237 height 12
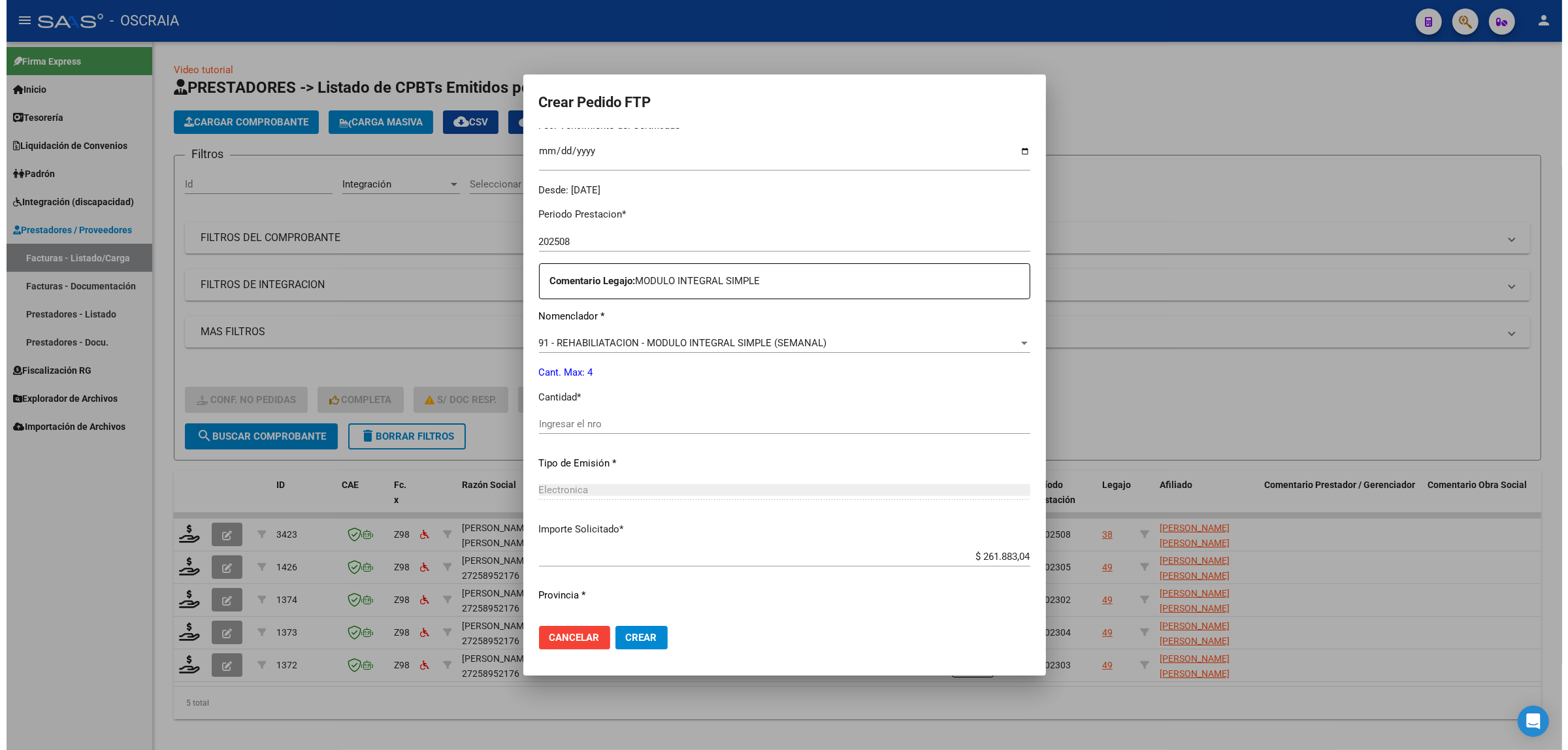
scroll to position [386, 0]
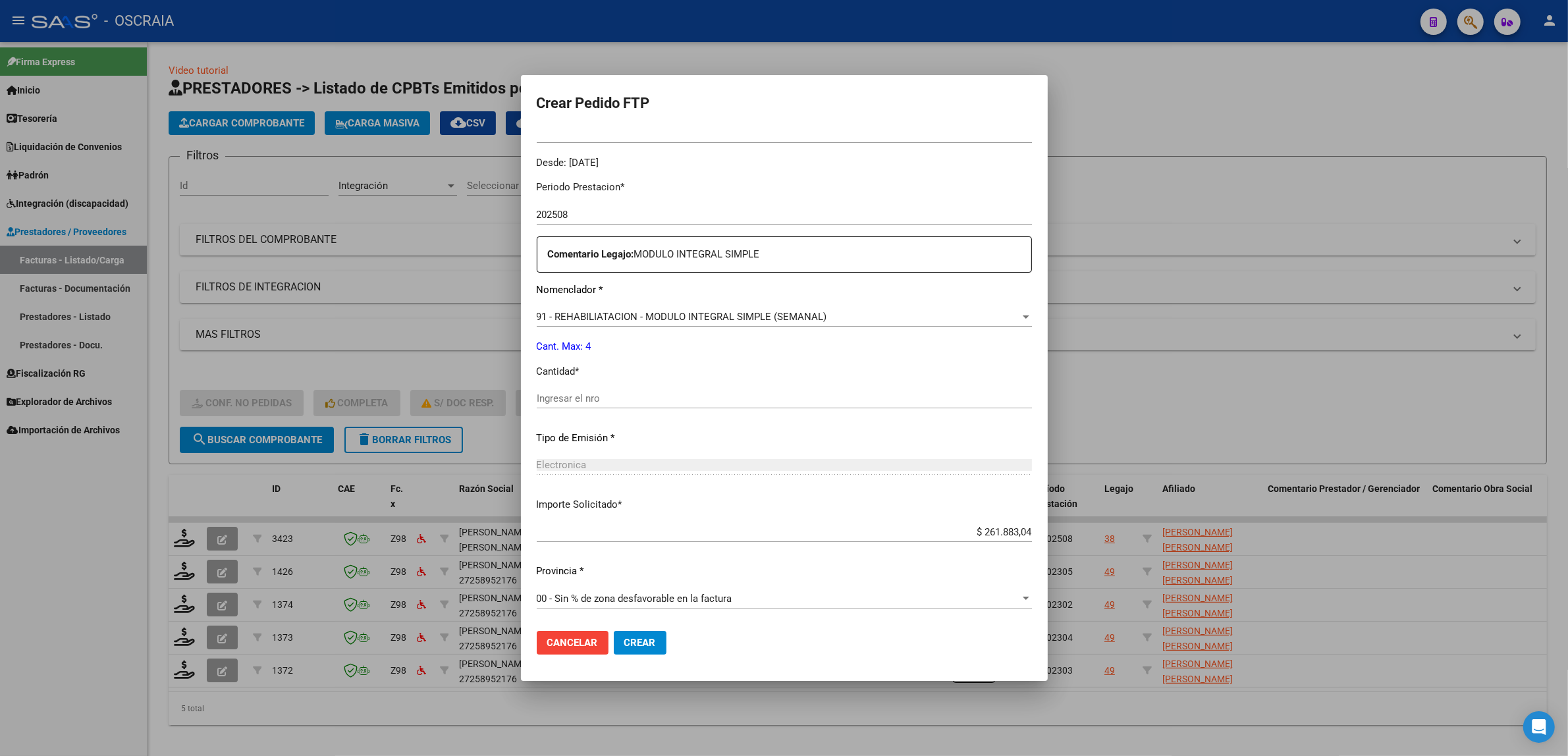
click at [627, 397] on input "Ingresar el nro" at bounding box center [784, 398] width 496 height 12
type input "4"
click at [632, 428] on div "Periodo Prestacion * 202508 Ingresar el Periodo Prestacion Comentario Legajo: M…" at bounding box center [784, 395] width 496 height 451
click at [666, 634] on button "Crear" at bounding box center [640, 642] width 53 height 24
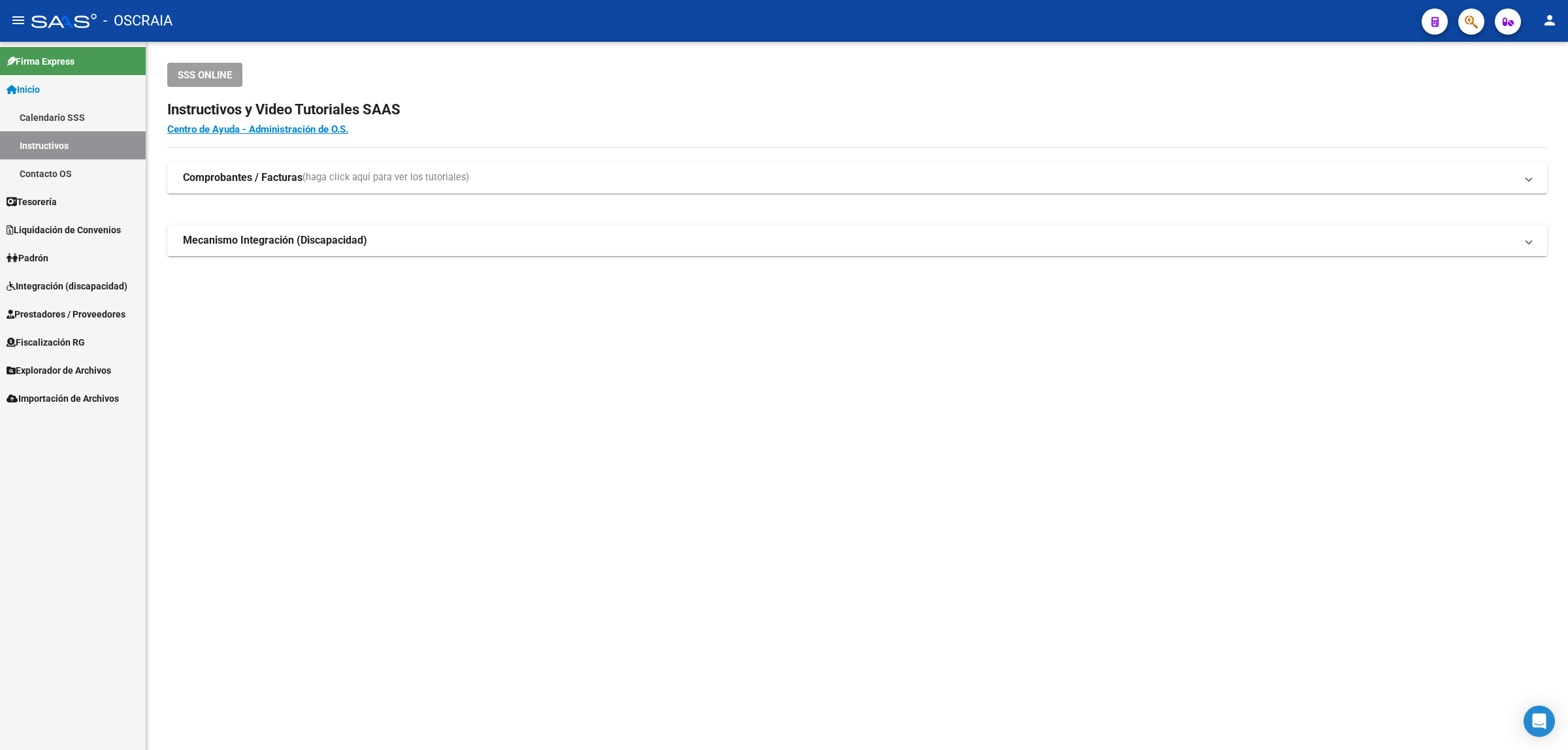
click at [1465, 33] on span "button" at bounding box center [1471, 22] width 13 height 27
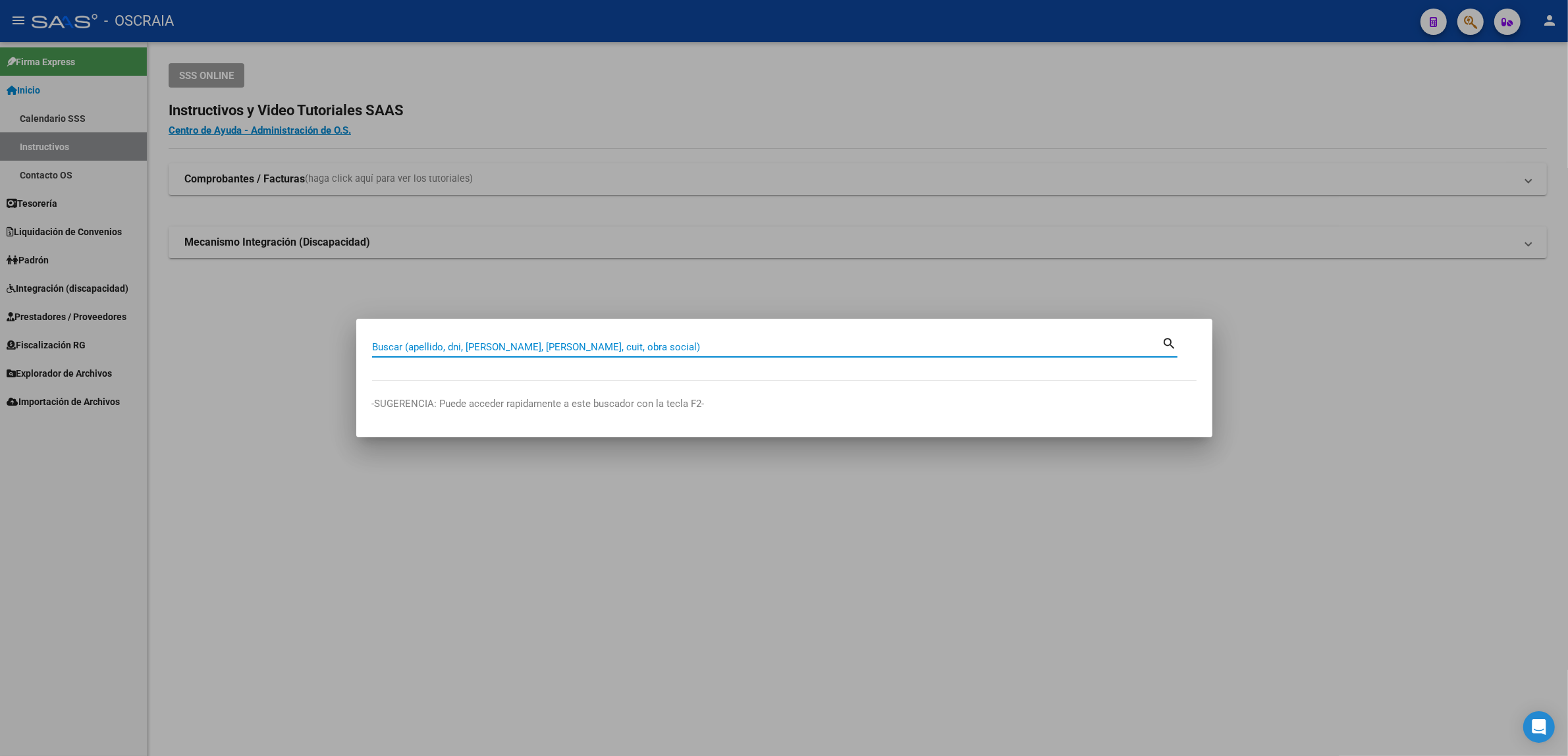
paste input "49639089"
type input "49639089"
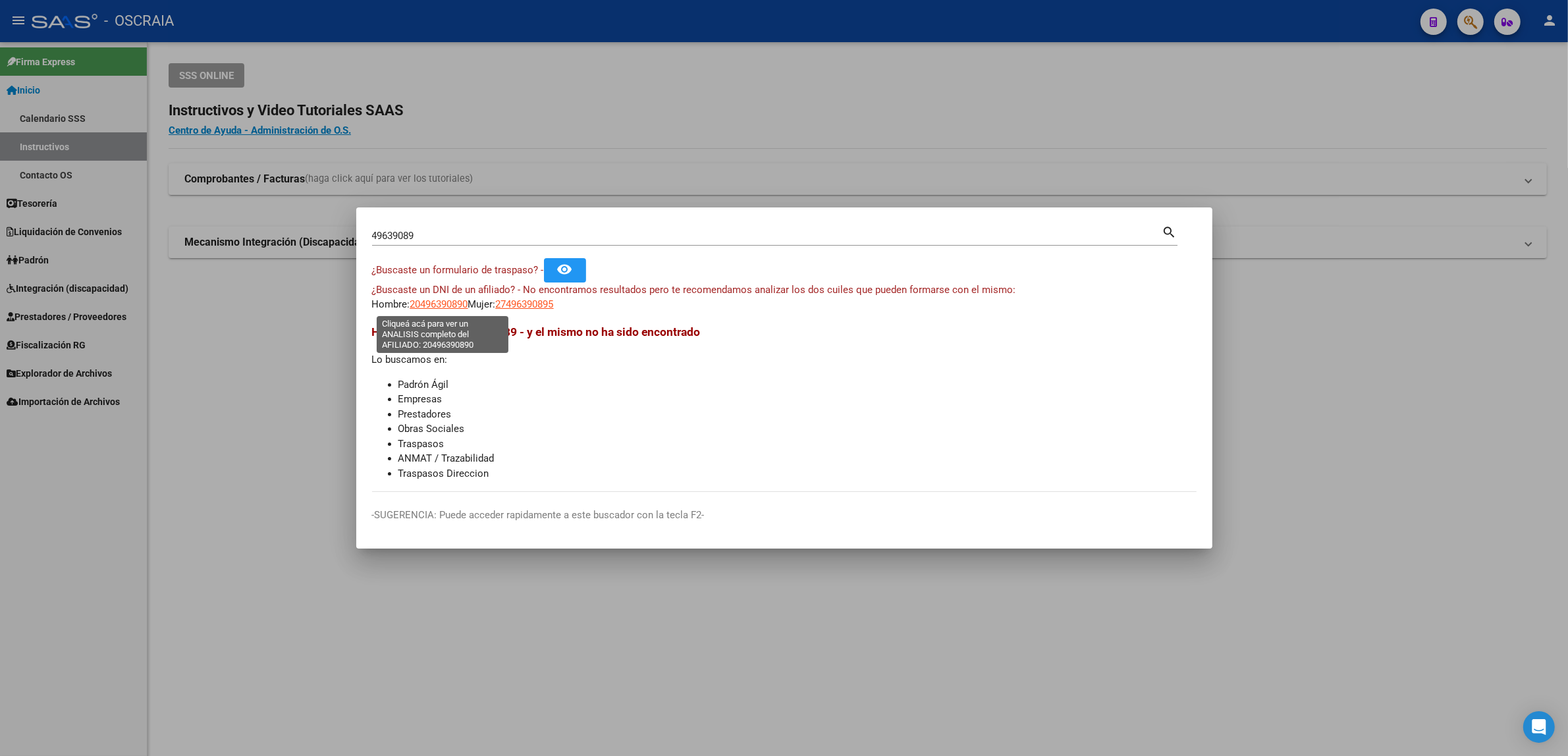
click at [449, 308] on span "20496390890" at bounding box center [439, 304] width 58 height 12
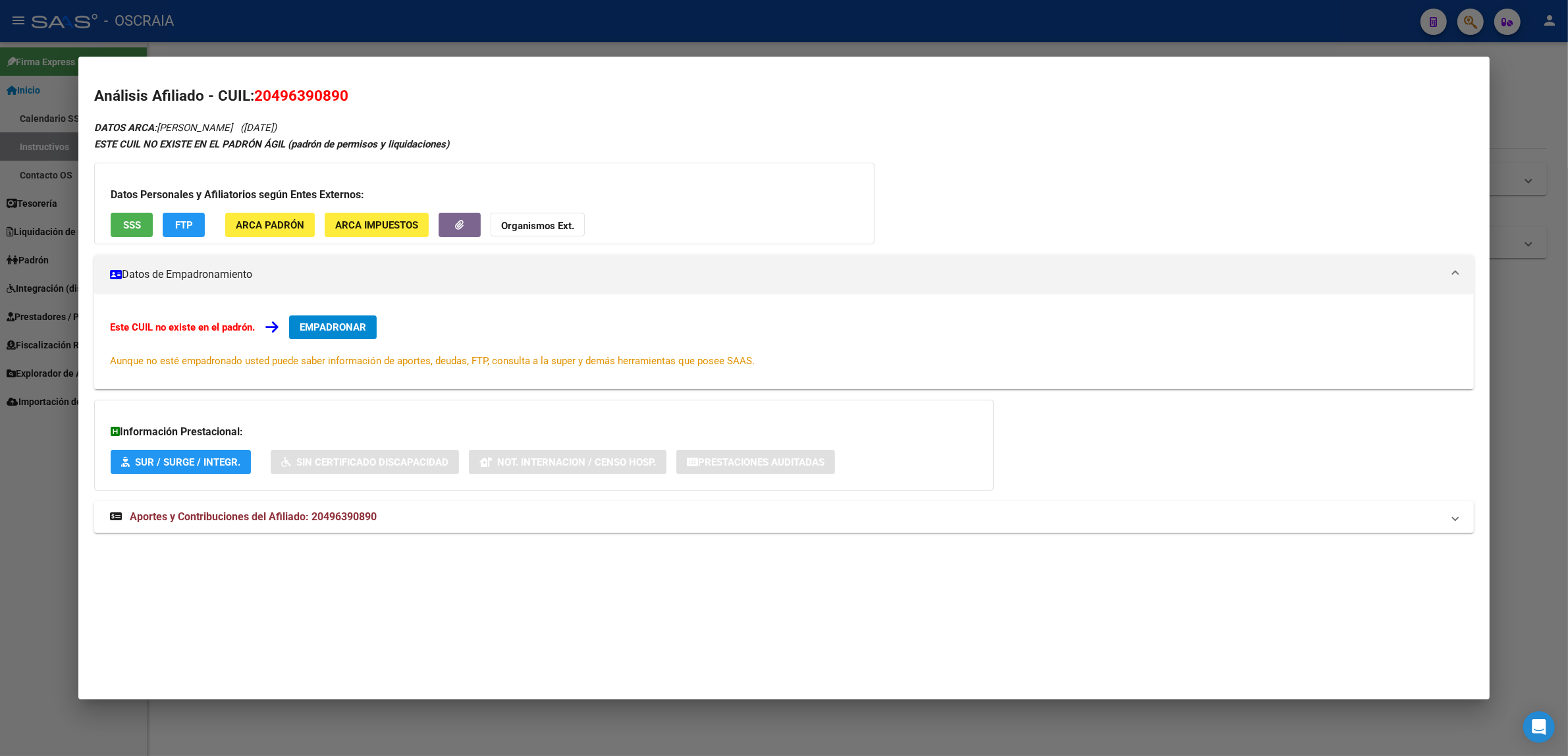
click at [123, 220] on span "SSS" at bounding box center [132, 225] width 18 height 12
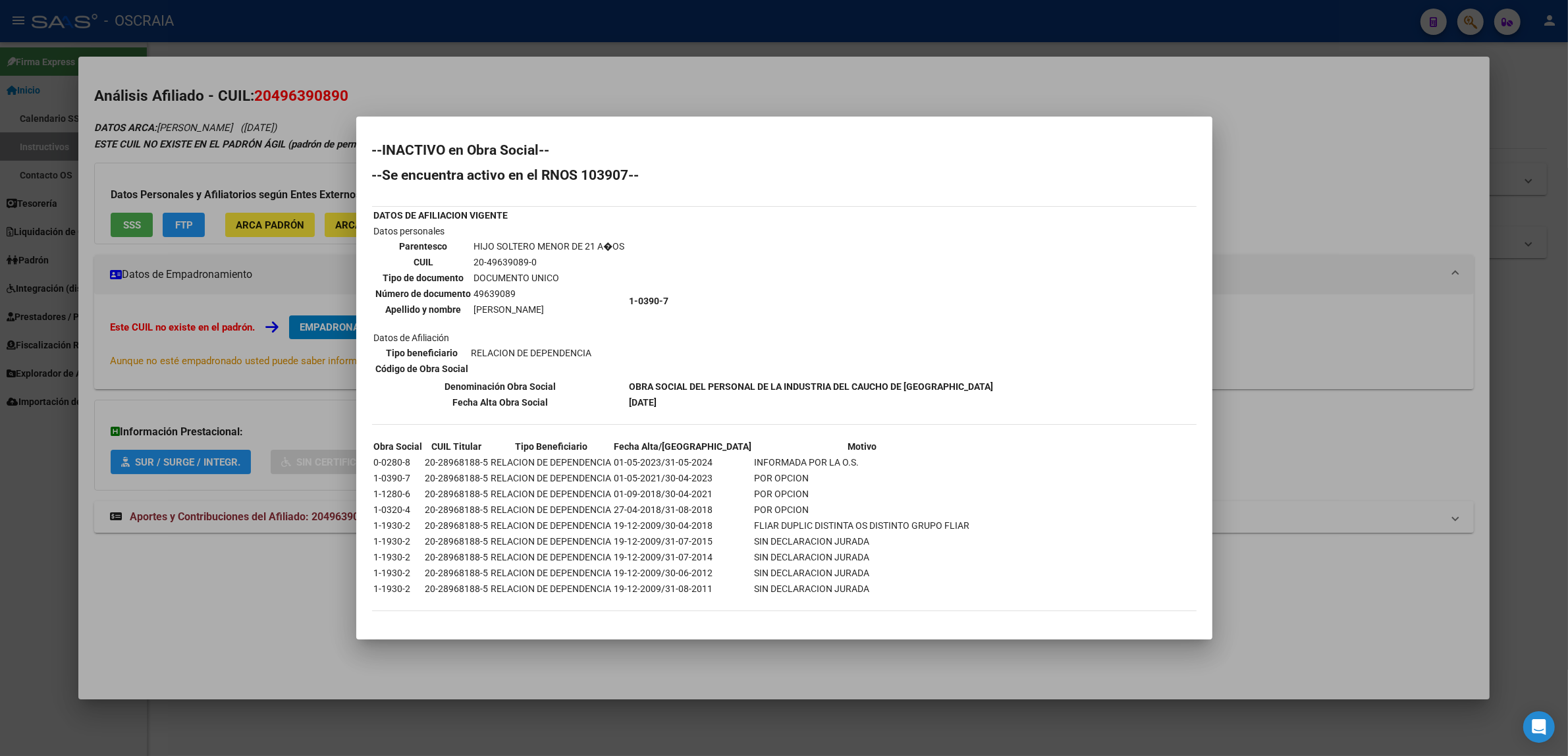
click at [262, 412] on div at bounding box center [784, 378] width 1568 height 756
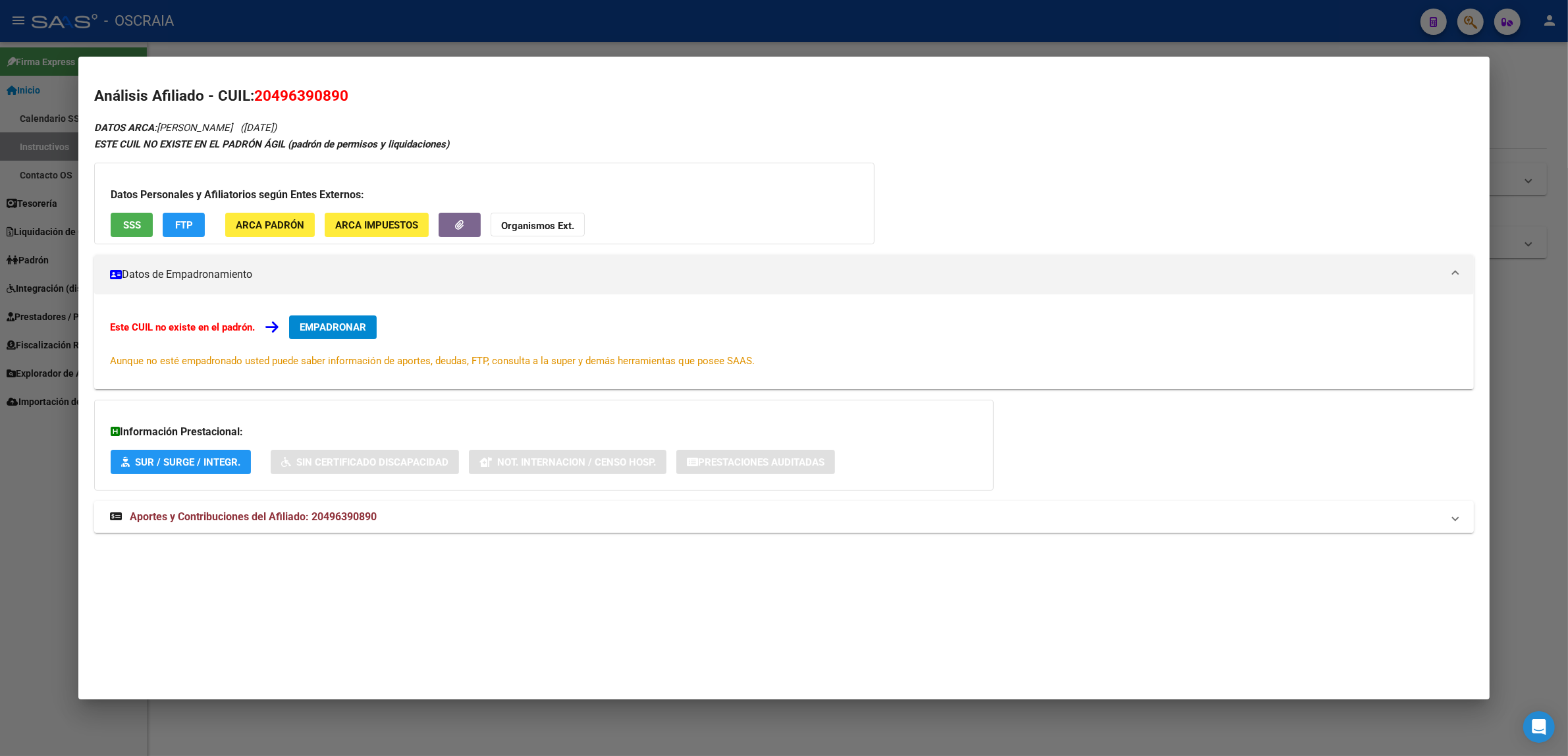
click at [202, 512] on span "Aportes y Contribuciones del Afiliado: 20496390890" at bounding box center [253, 517] width 247 height 13
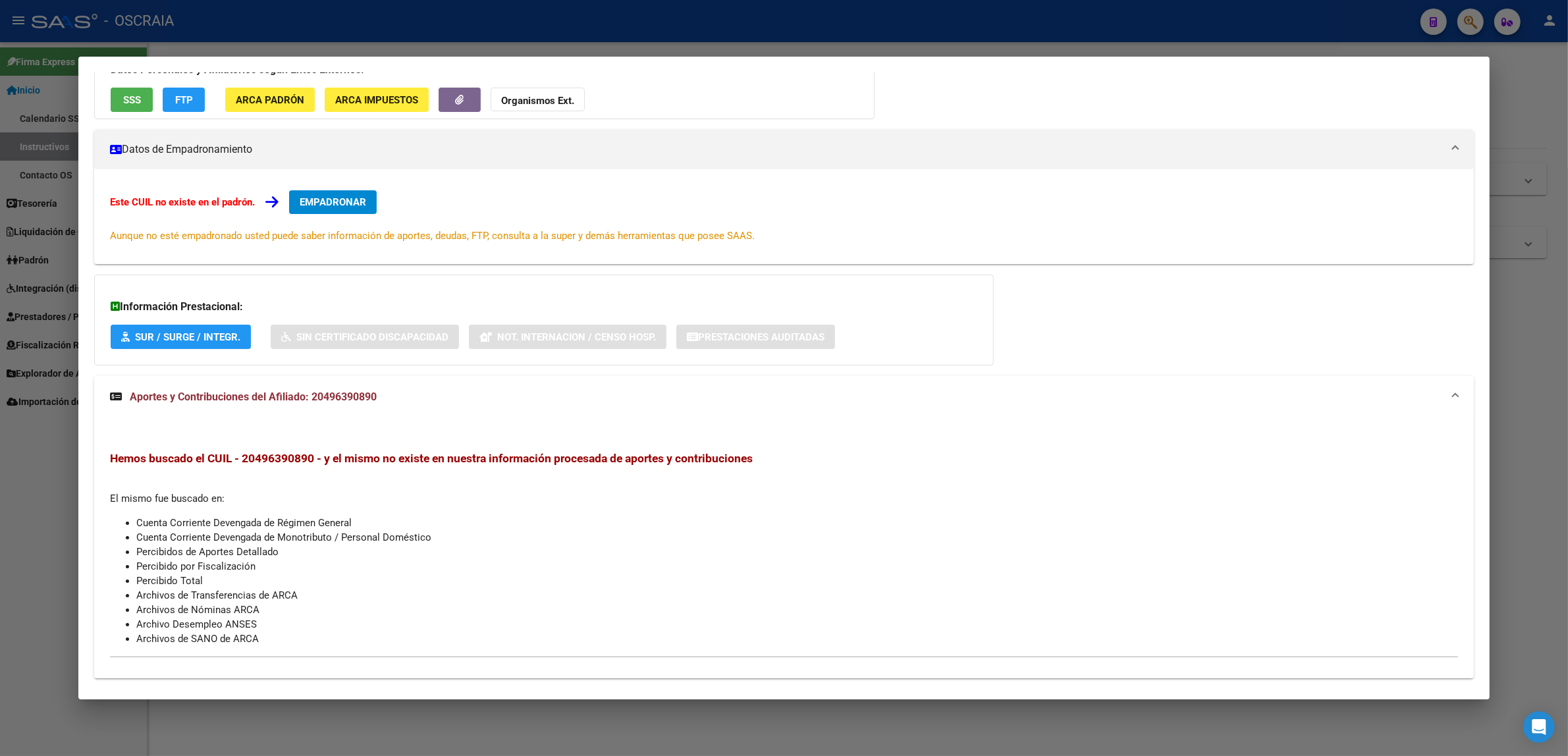
scroll to position [149, 0]
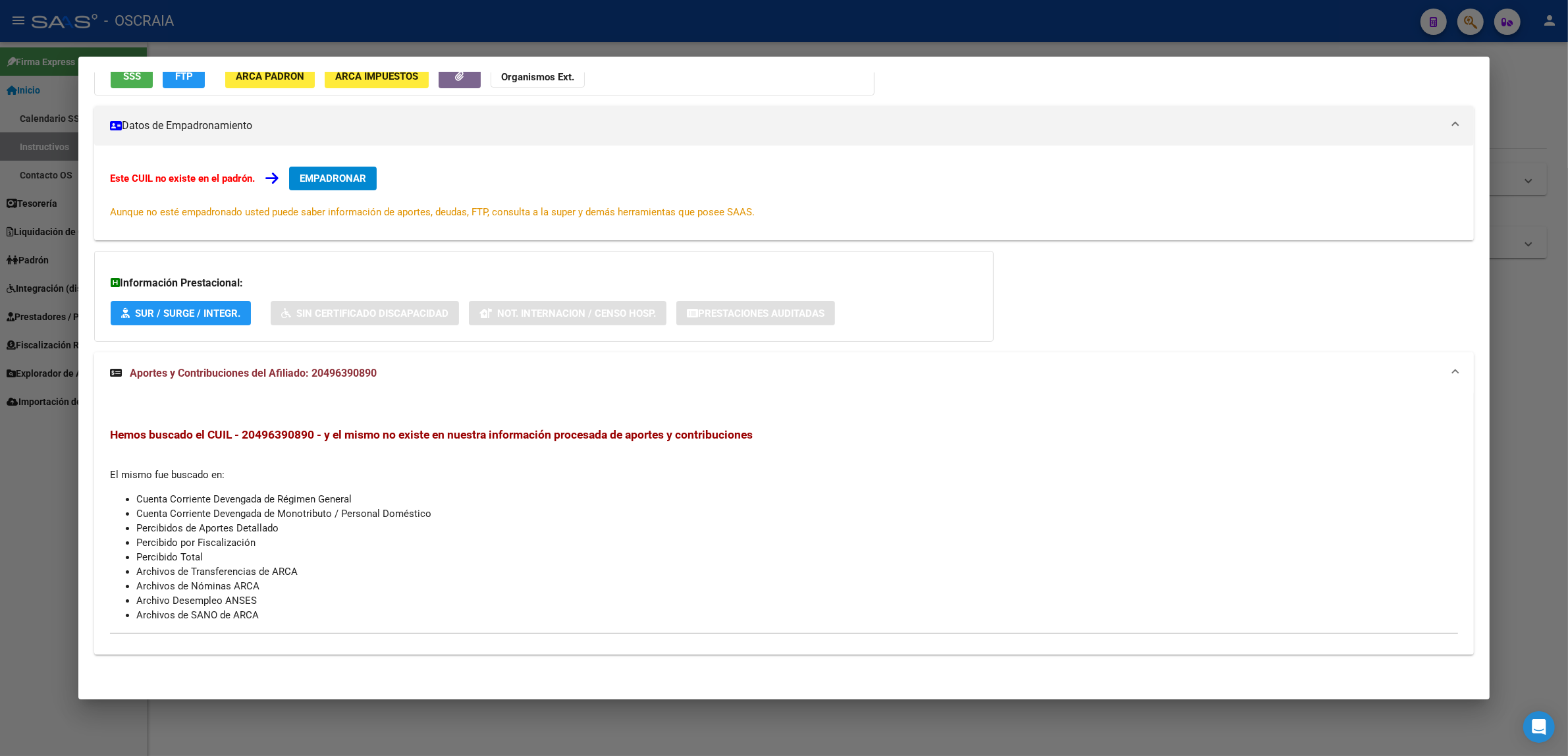
click at [371, 378] on span "Aportes y Contribuciones del Afiliado: 20496390890" at bounding box center [253, 373] width 247 height 13
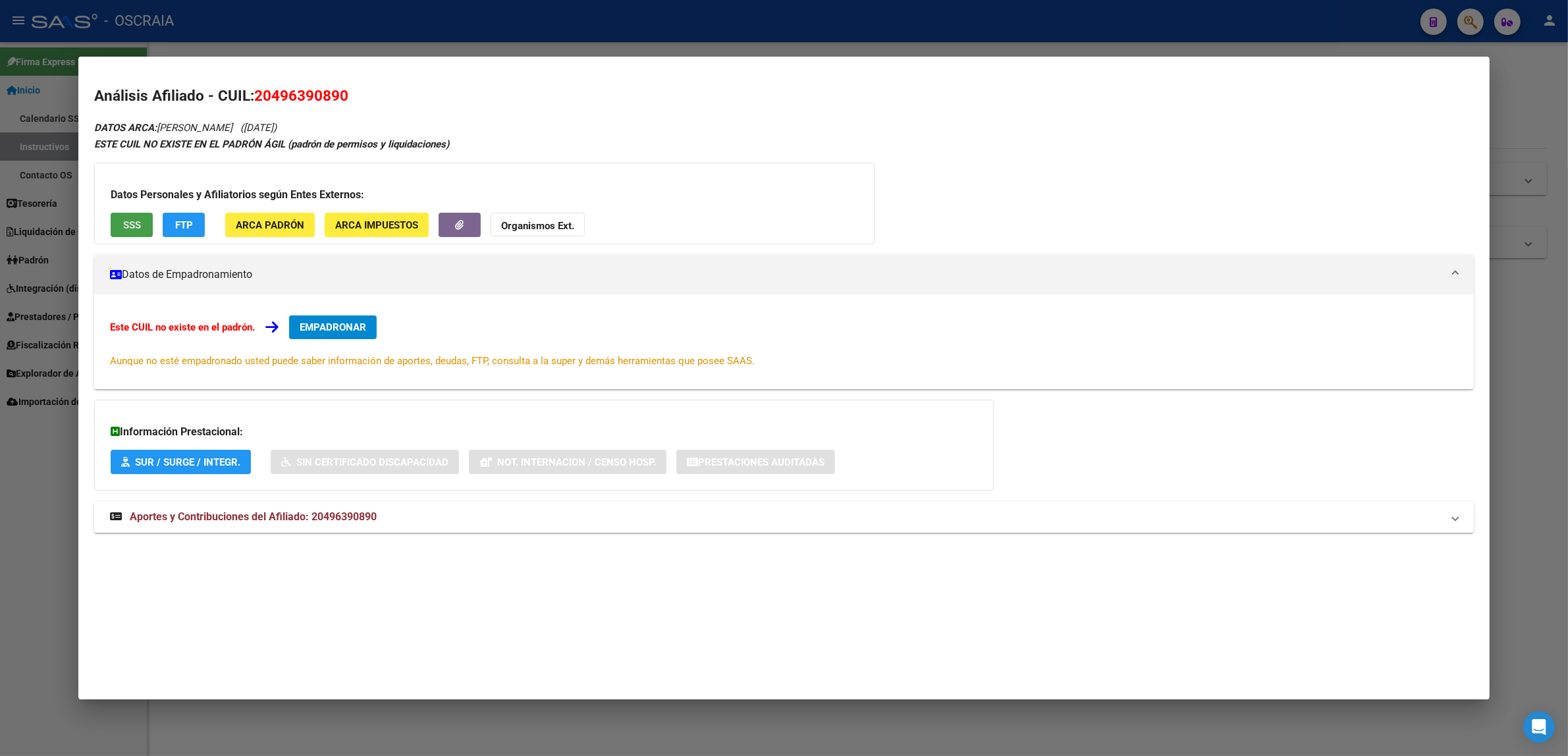
click at [144, 220] on button "SSS" at bounding box center [131, 224] width 42 height 24
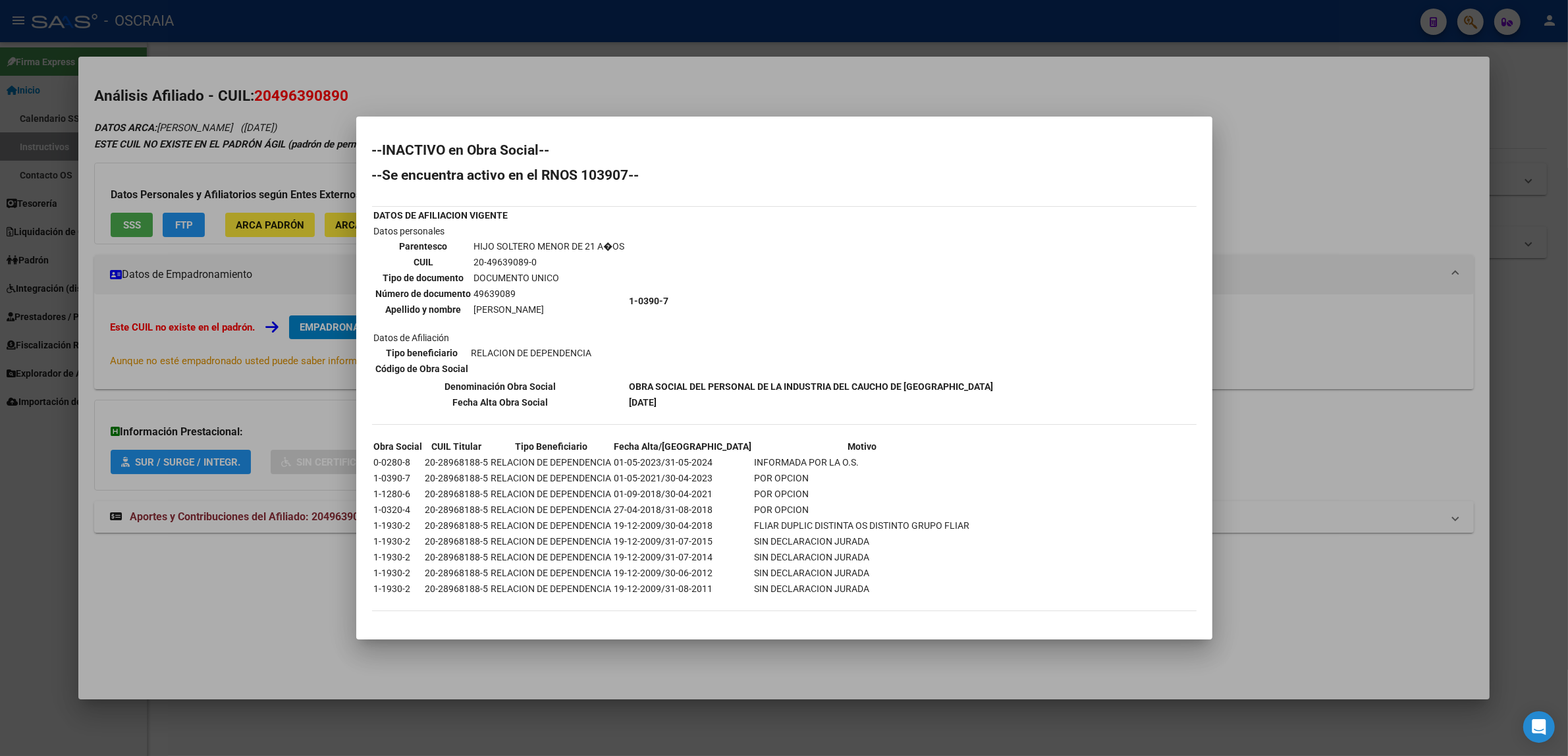
click at [693, 106] on div at bounding box center [784, 378] width 1568 height 756
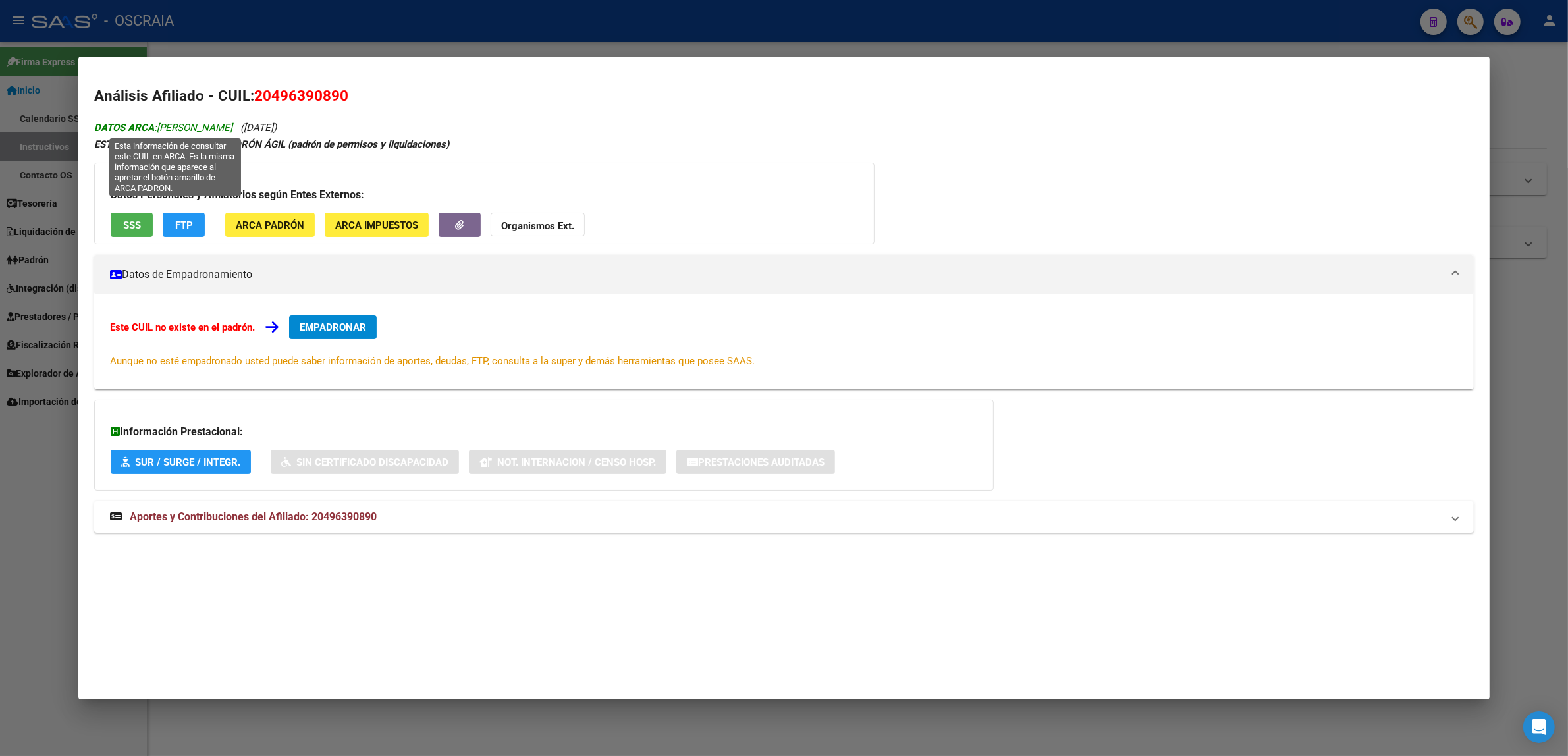
drag, startPoint x: 152, startPoint y: 123, endPoint x: 260, endPoint y: 127, distance: 108.1
click at [232, 127] on span "DATOS ARCA: [PERSON_NAME]" at bounding box center [163, 127] width 138 height 12
copy span "[PERSON_NAME]"
click at [275, 509] on strong "Aportes y Contribuciones del Afiliado: 20496390890" at bounding box center [243, 517] width 267 height 16
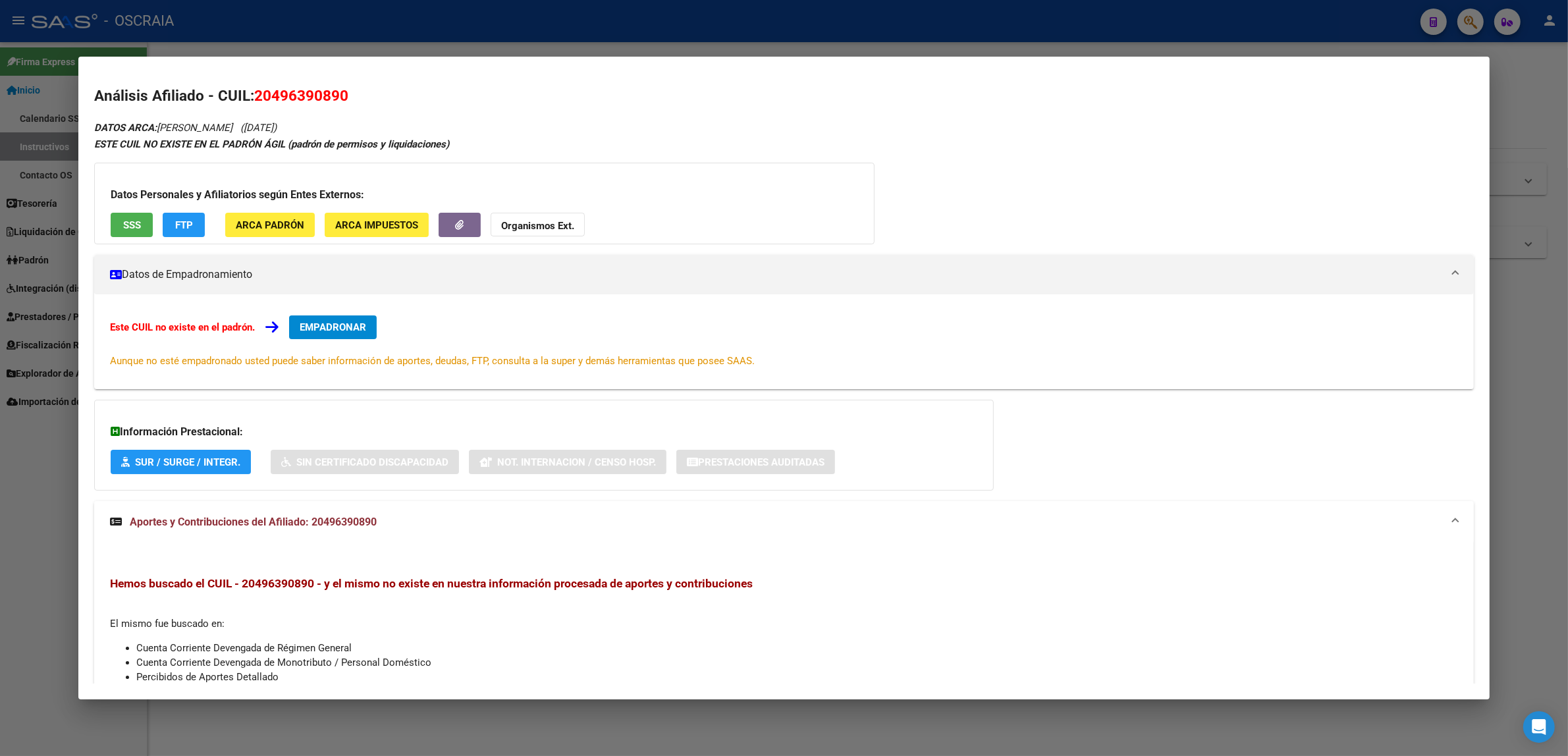
click at [311, 522] on span "Aportes y Contribuciones del Afiliado: 20496390890" at bounding box center [253, 522] width 247 height 13
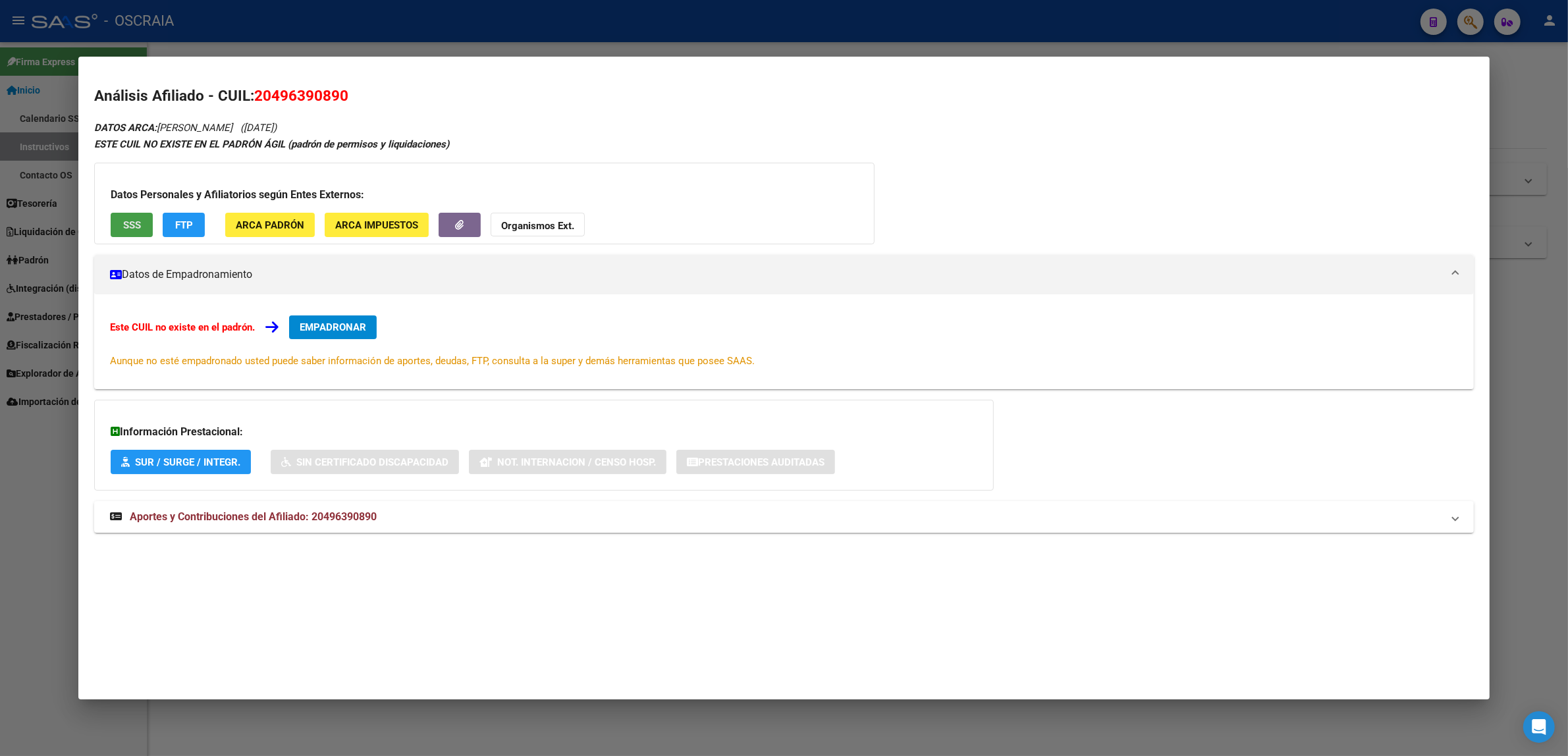
click at [136, 221] on button "SSS" at bounding box center [131, 224] width 42 height 24
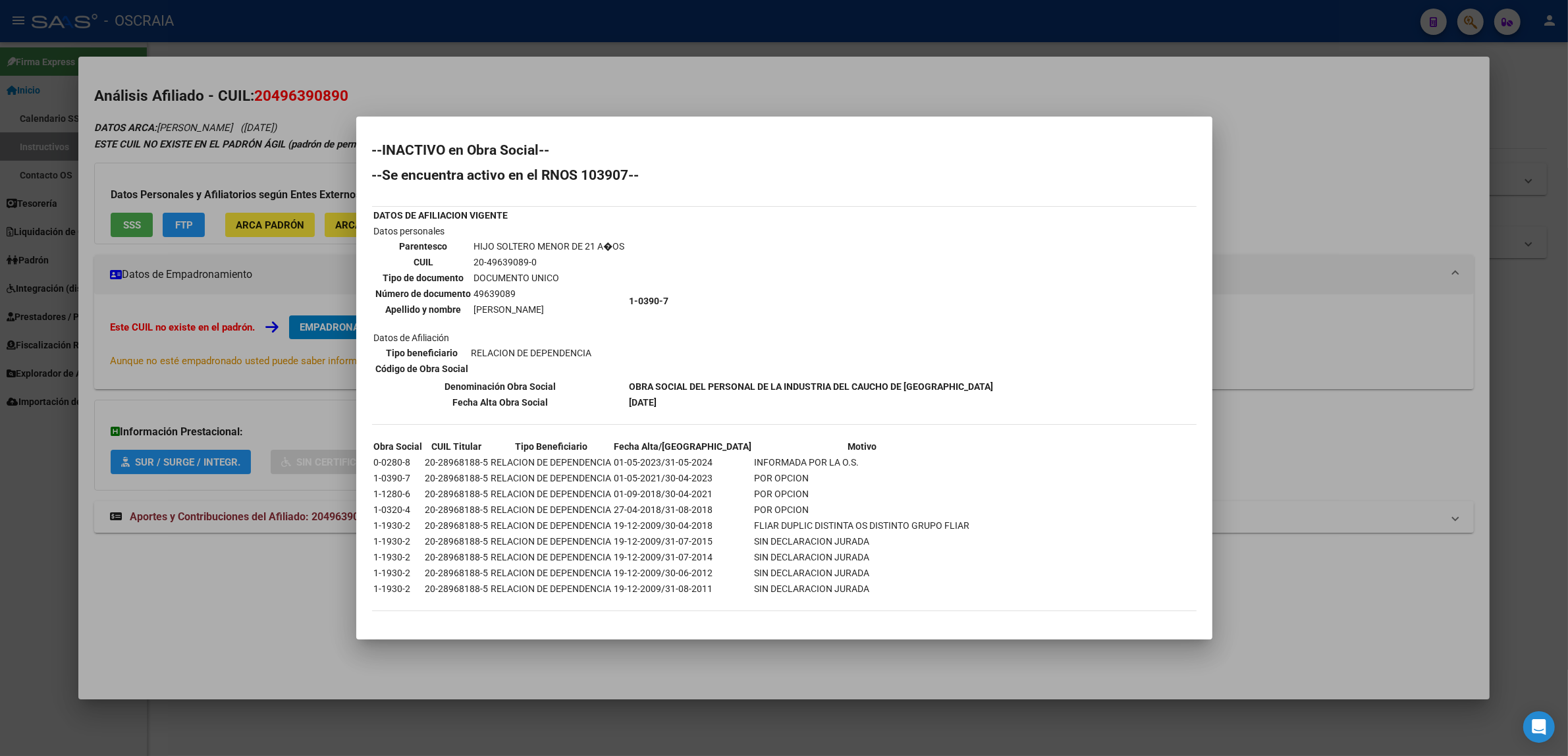
click at [1441, 26] on div at bounding box center [784, 378] width 1568 height 756
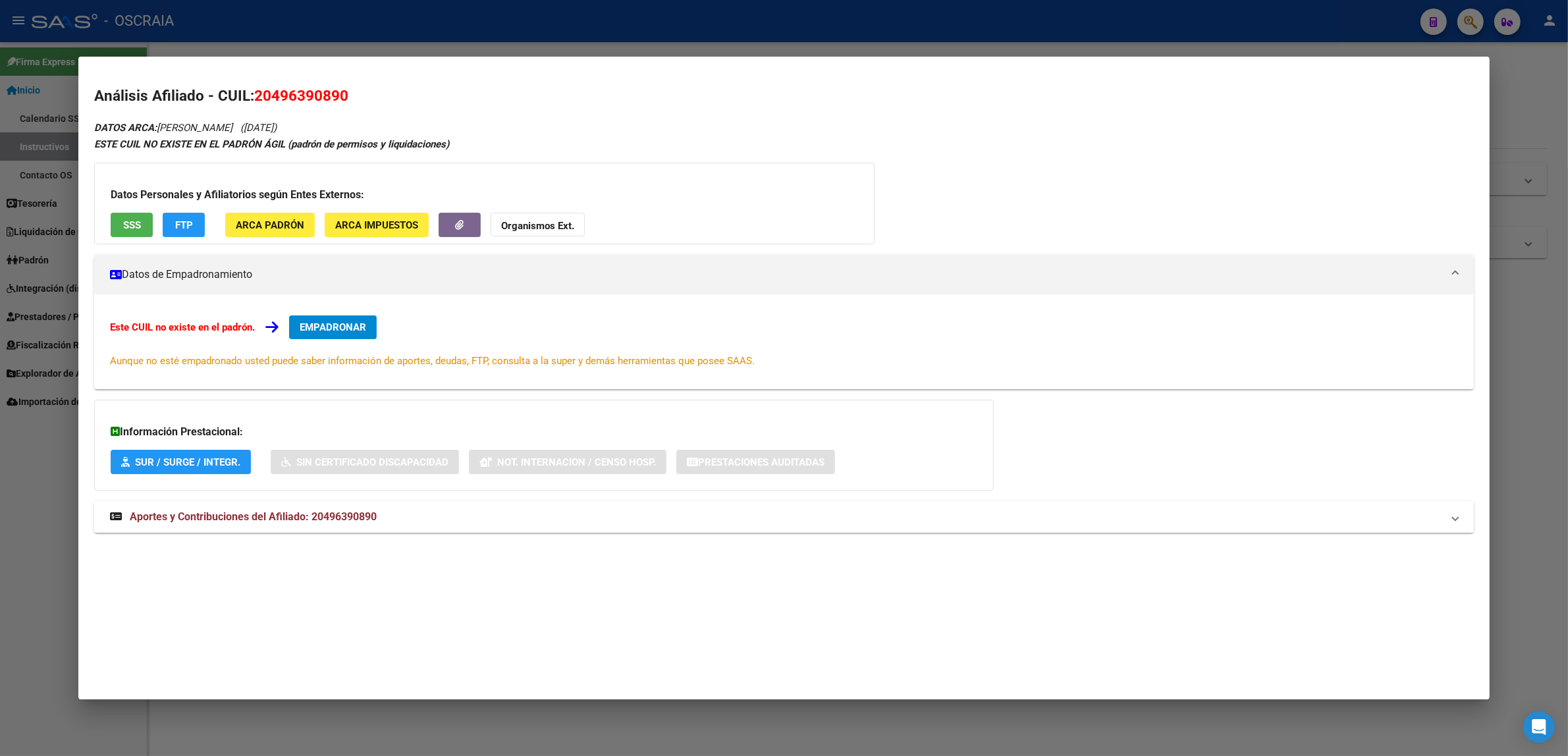
click at [1462, 24] on div at bounding box center [784, 378] width 1568 height 756
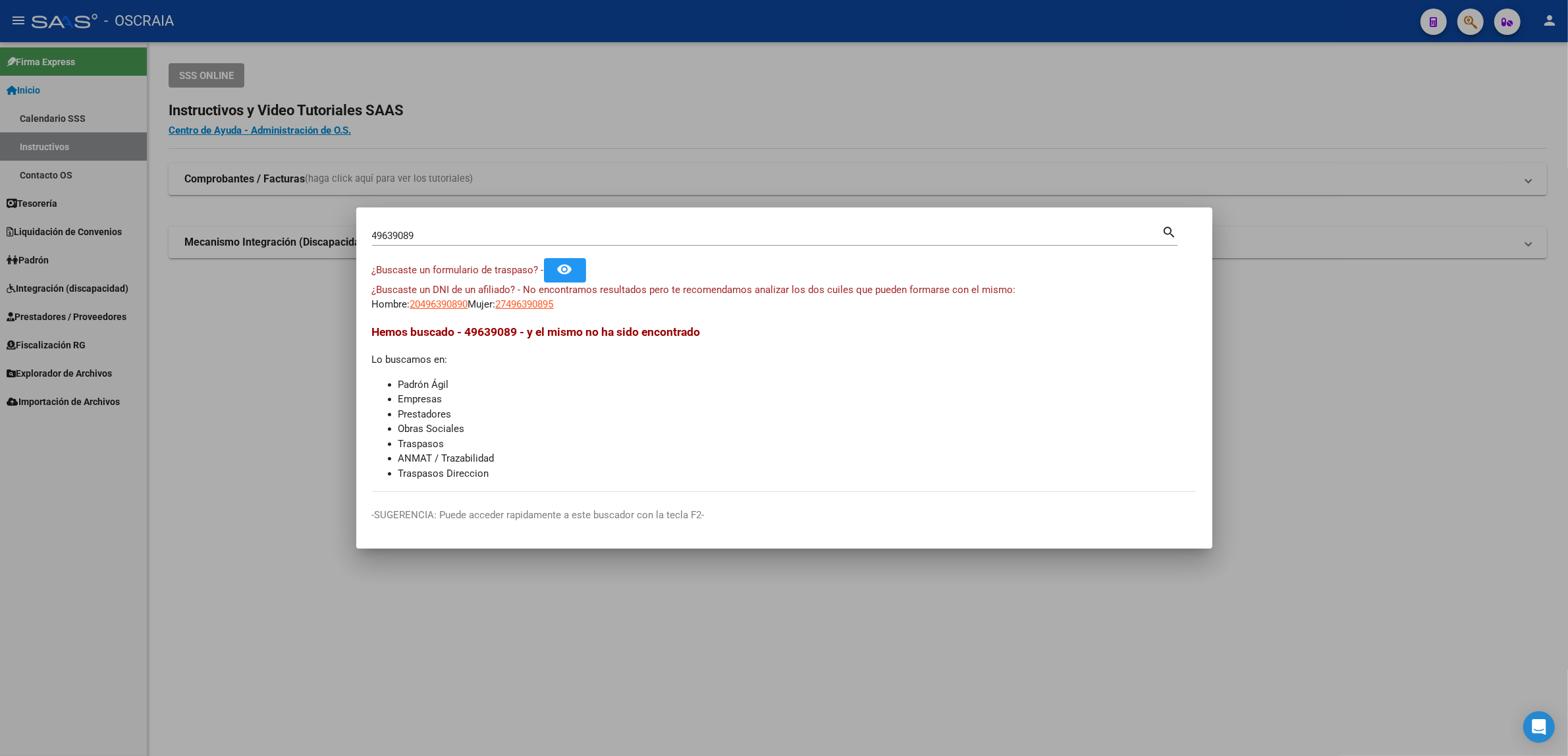
click at [1480, 24] on div at bounding box center [784, 378] width 1568 height 756
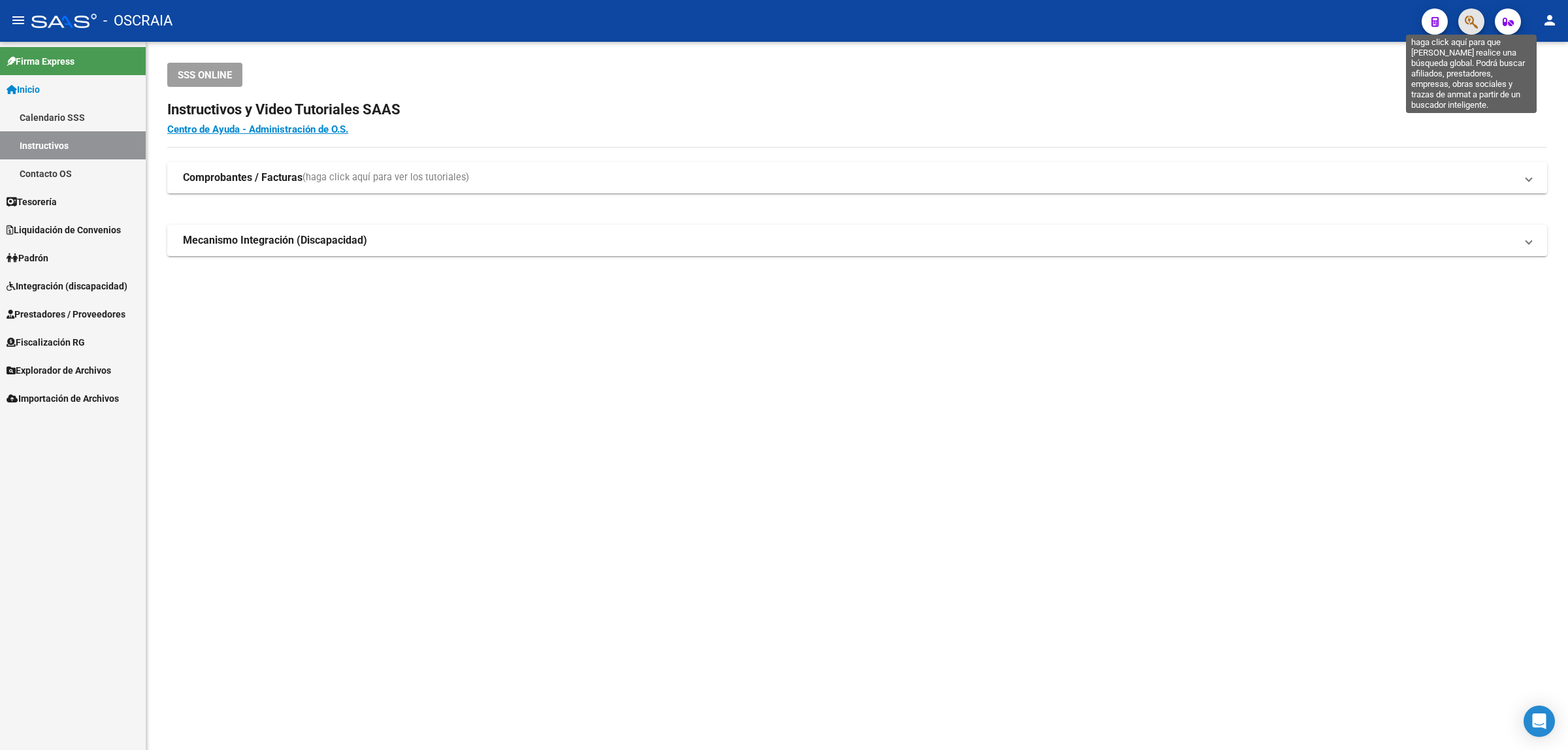
click at [1468, 24] on icon "button" at bounding box center [1471, 21] width 13 height 15
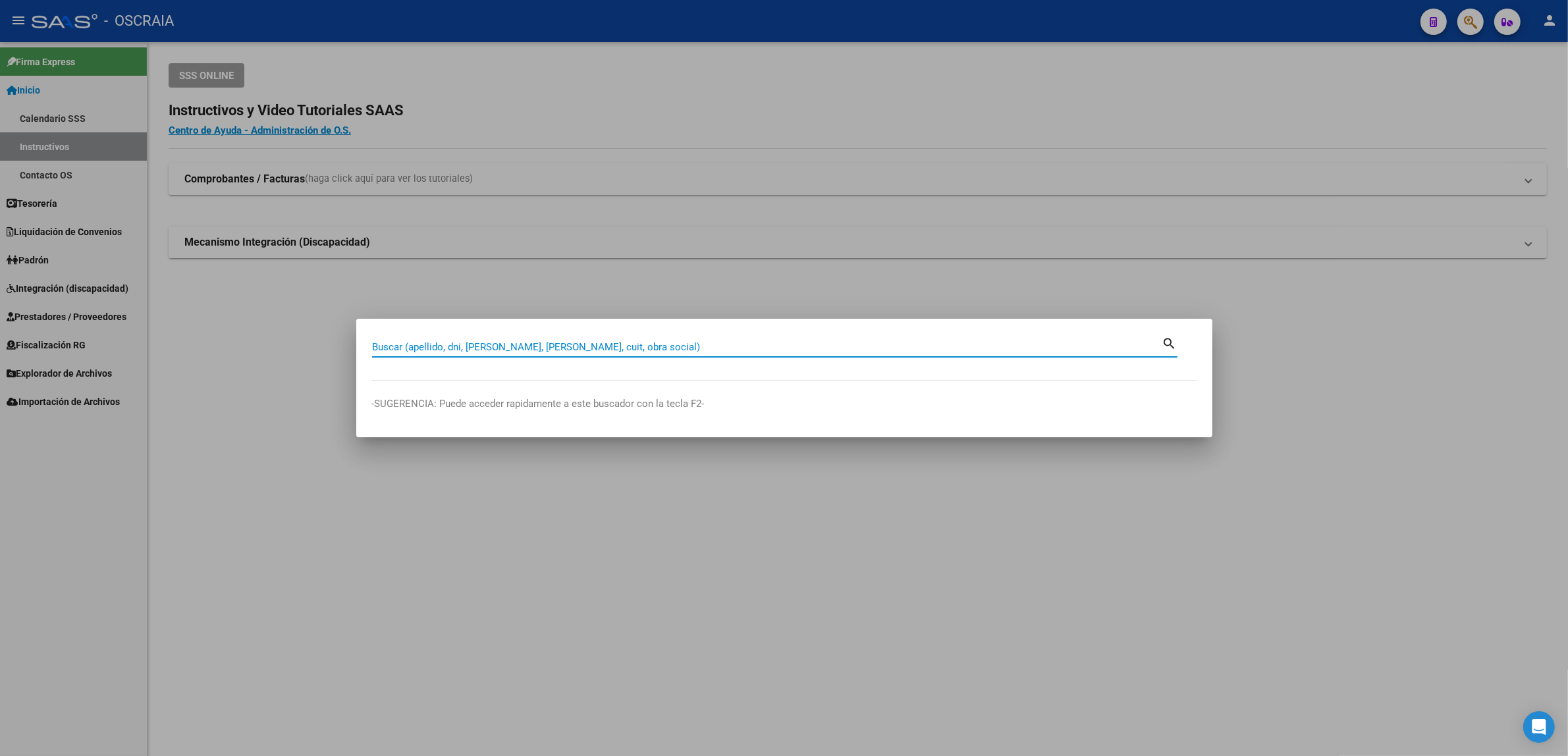
click at [640, 344] on input "Buscar (apellido, dni, [PERSON_NAME], [PERSON_NAME], cuit, obra social)" at bounding box center [767, 347] width 790 height 12
paste input "42530883"
type input "42530883"
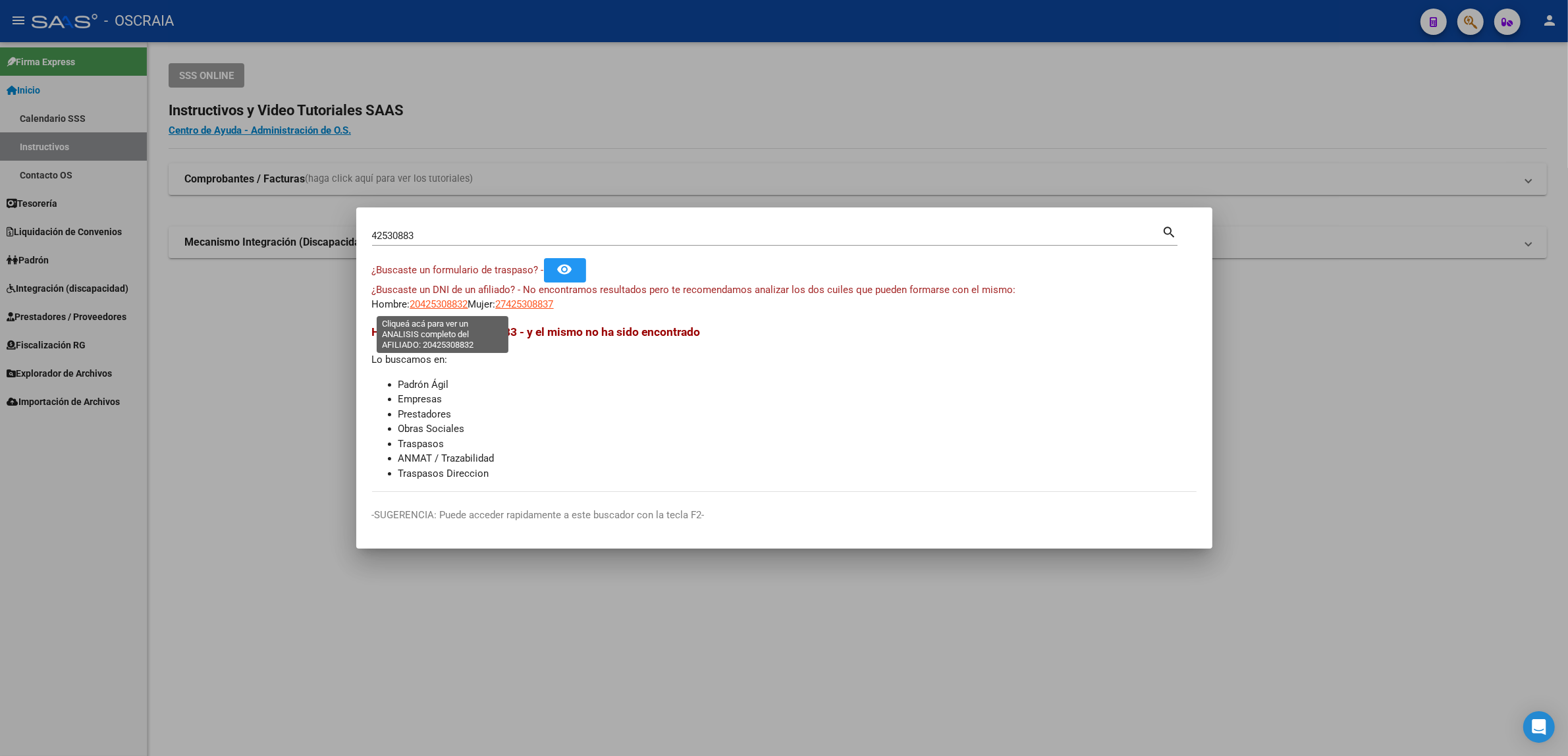
click at [435, 307] on span "20425308832" at bounding box center [439, 304] width 58 height 12
type textarea "20425308832"
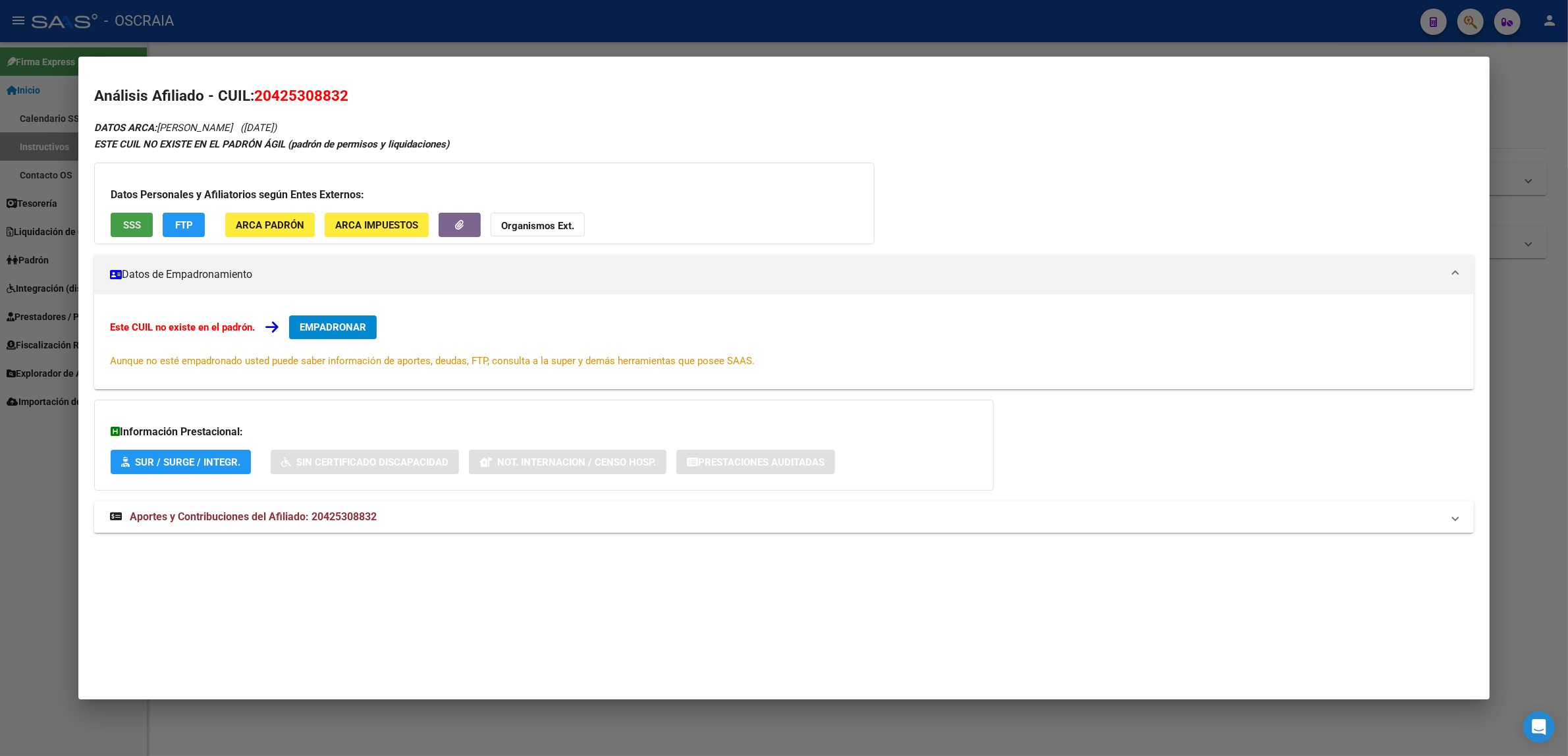
click at [127, 222] on span "SSS" at bounding box center [132, 225] width 18 height 12
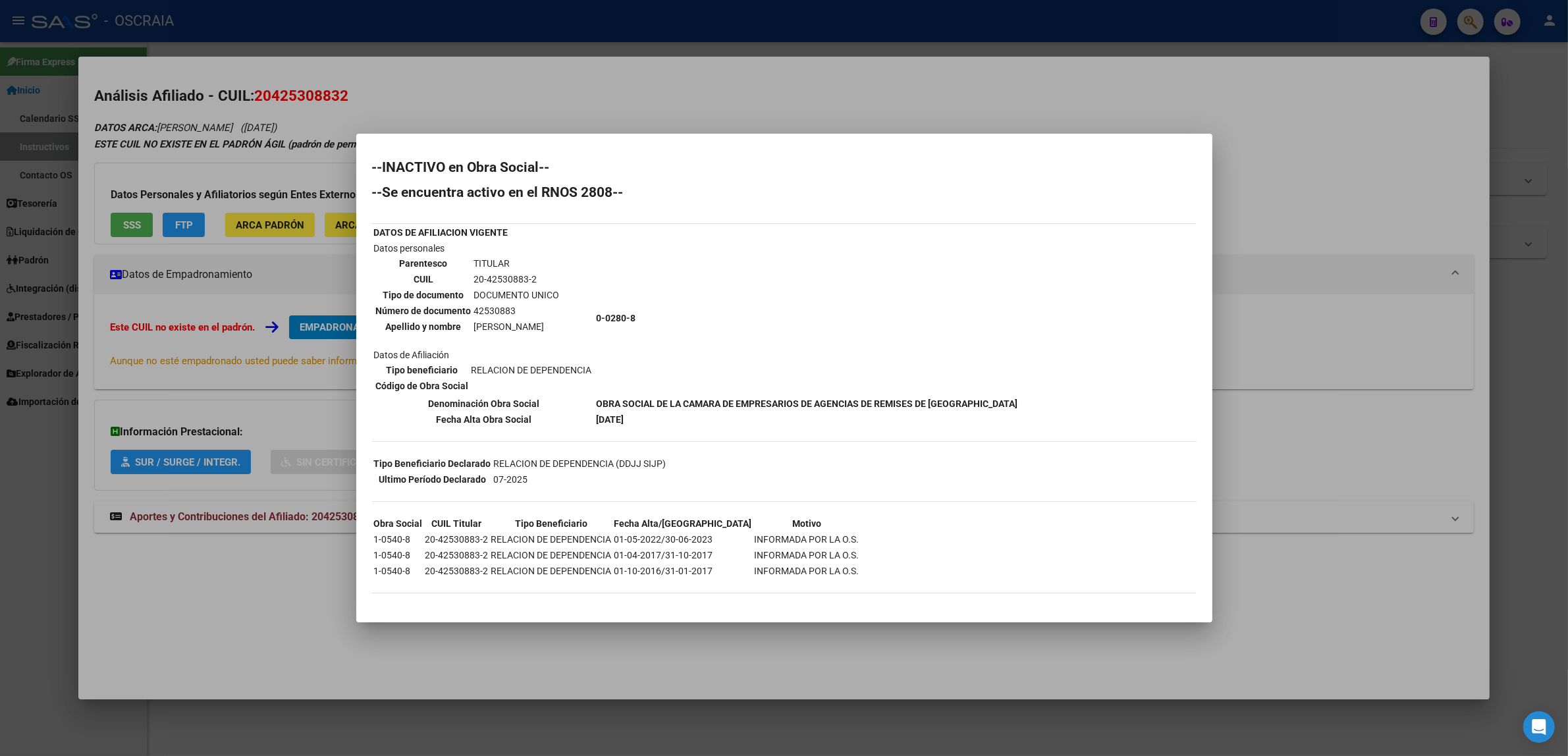
drag, startPoint x: 579, startPoint y: 329, endPoint x: 474, endPoint y: 330, distance: 105.0
click at [474, 330] on td "[PERSON_NAME]" at bounding box center [517, 326] width 87 height 14
copy td "[PERSON_NAME]"
click at [260, 363] on div at bounding box center [784, 378] width 1568 height 756
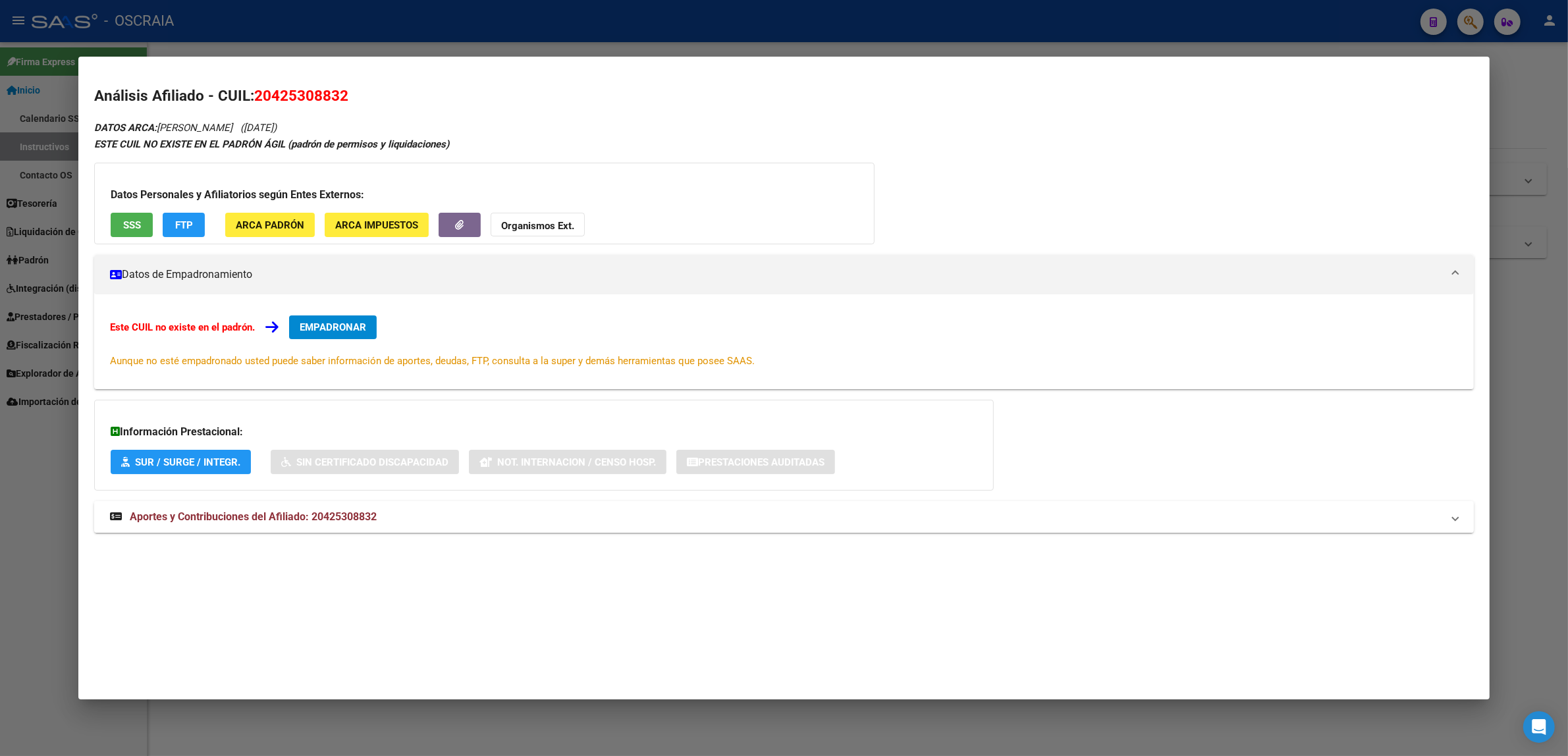
click at [311, 509] on strong "Aportes y Contribuciones del Afiliado: 20425308832" at bounding box center [243, 517] width 267 height 16
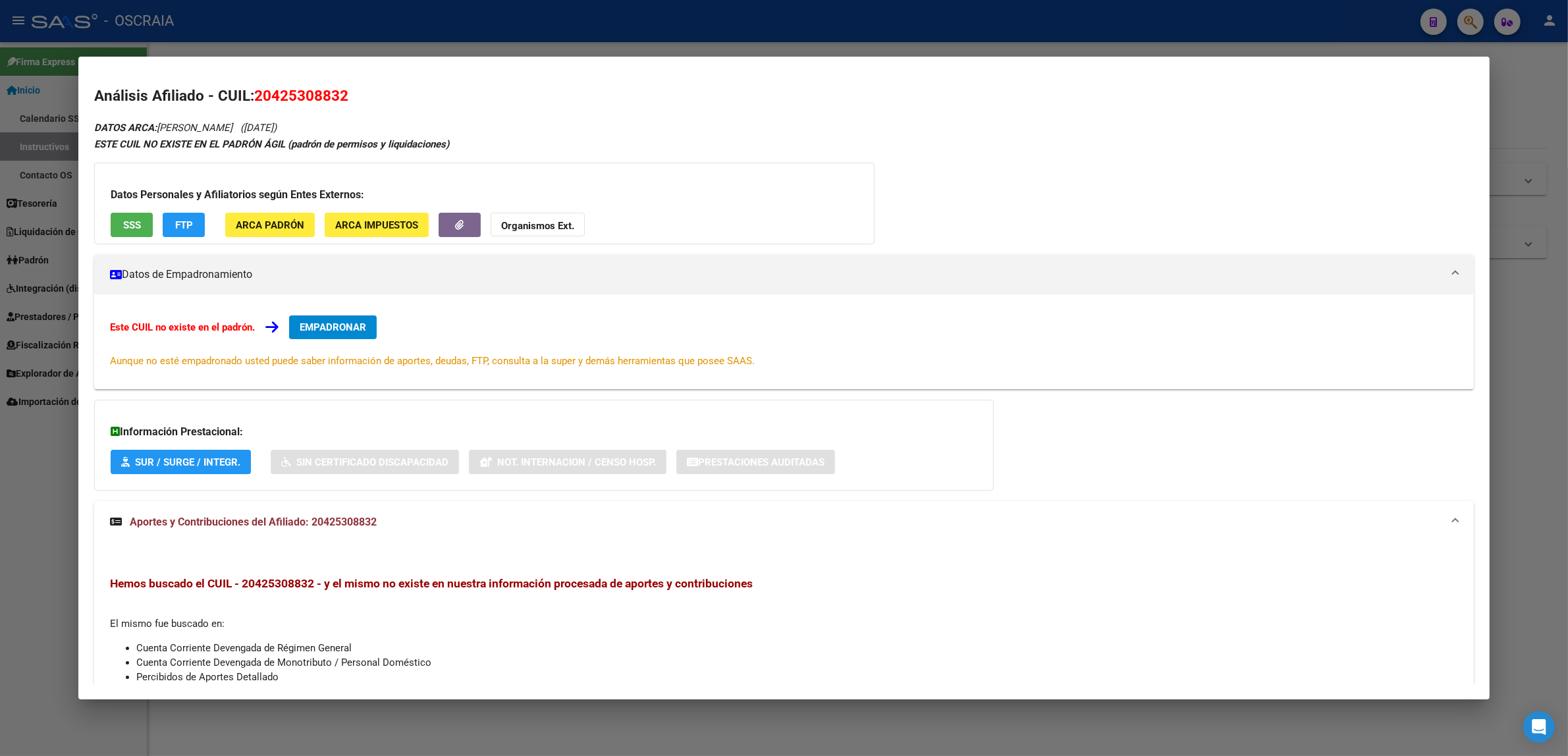
click at [216, 41] on div at bounding box center [784, 378] width 1568 height 756
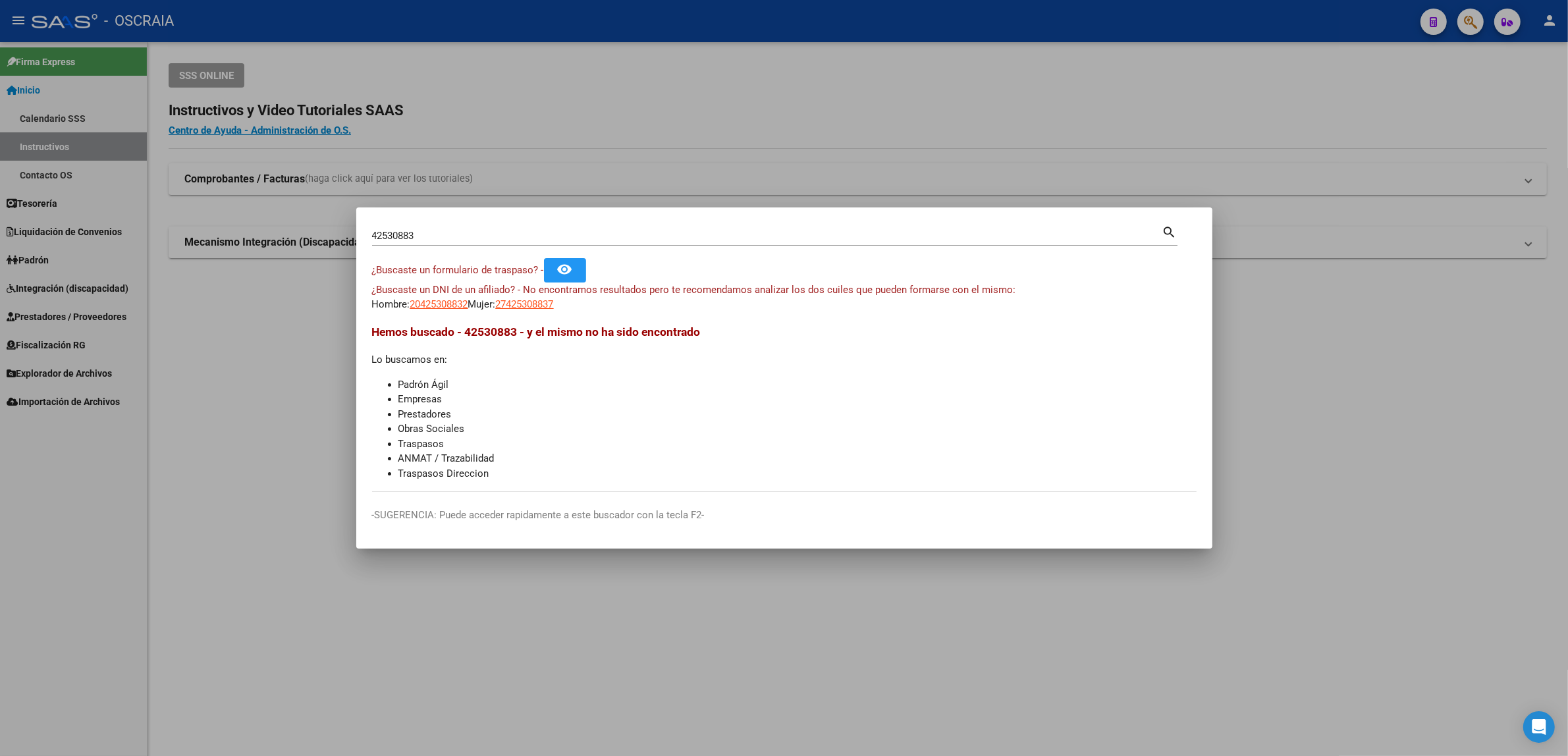
click at [1438, 41] on div at bounding box center [784, 378] width 1568 height 756
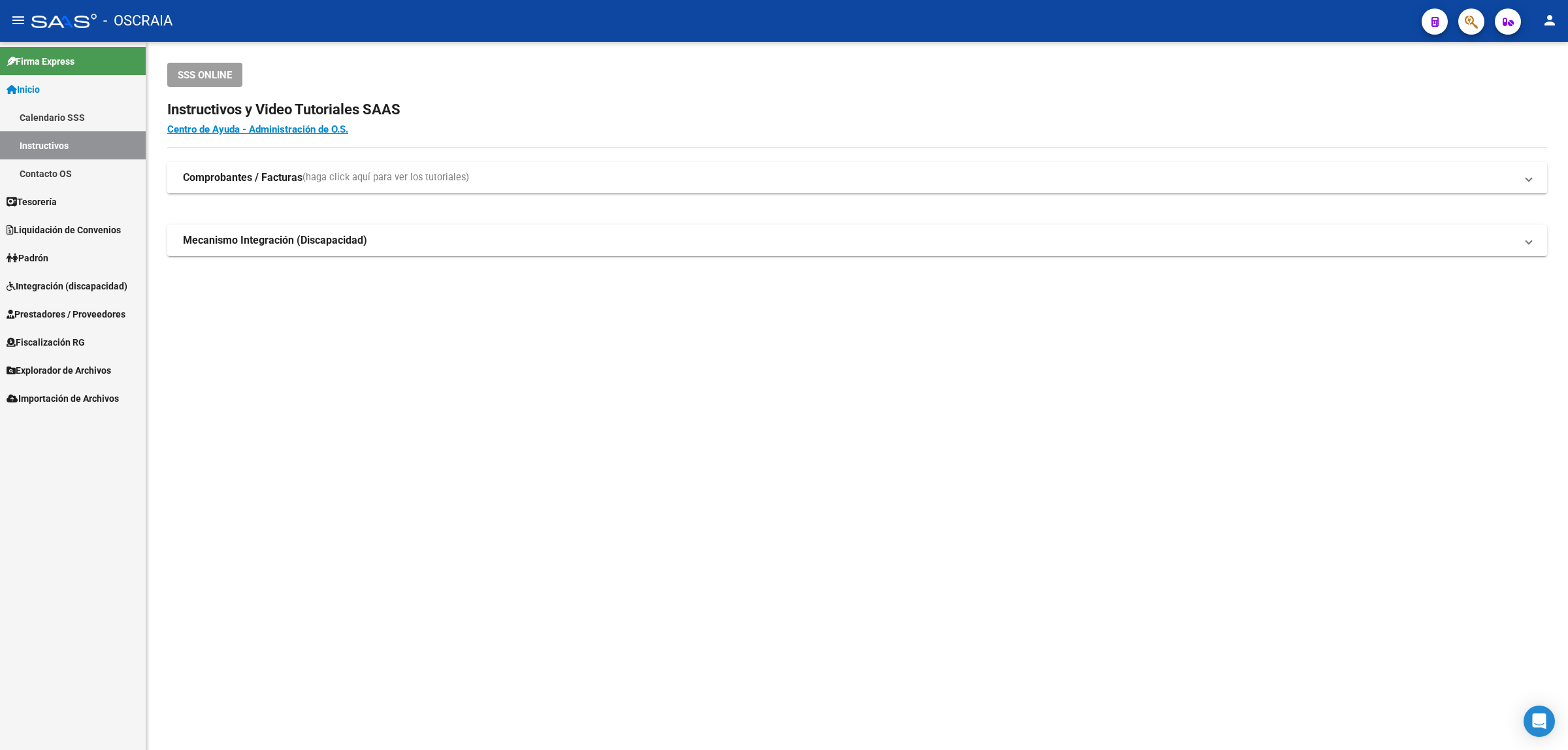
click at [1449, 26] on div at bounding box center [1466, 21] width 37 height 27
click at [1459, 22] on button "button" at bounding box center [1471, 21] width 26 height 26
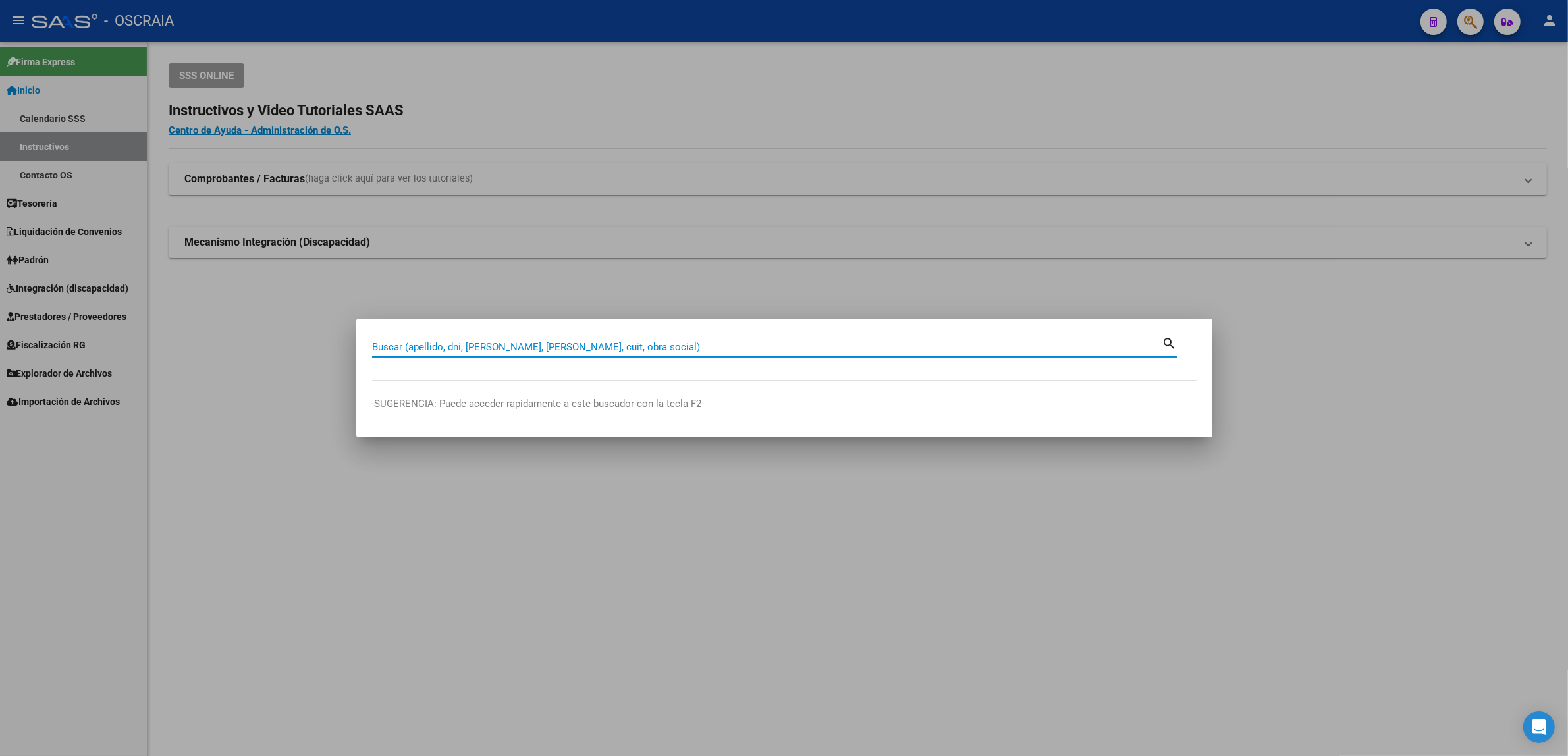
paste input "31353404"
type input "31353404"
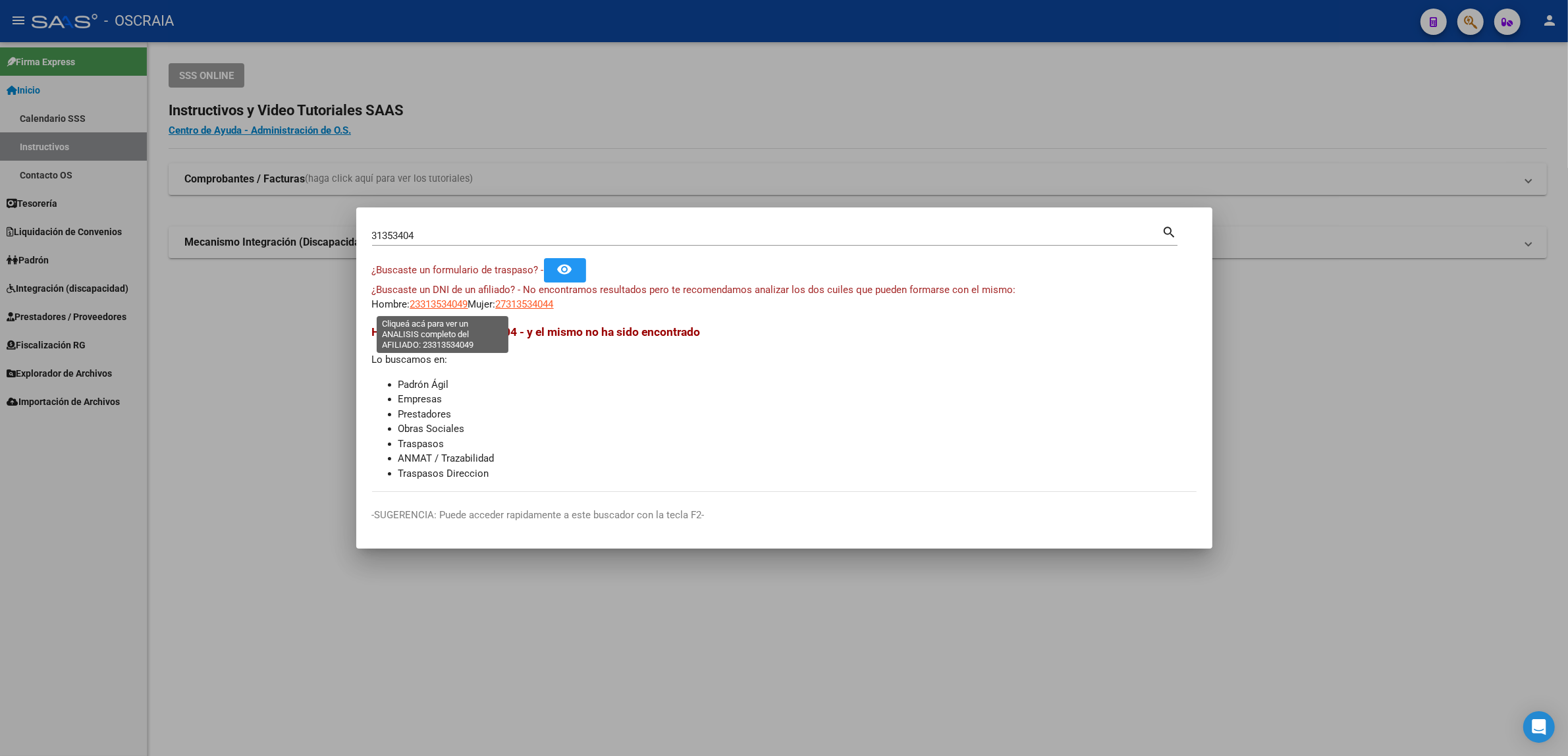
click at [466, 307] on span "23313534049" at bounding box center [439, 304] width 58 height 12
type textarea "23313534049"
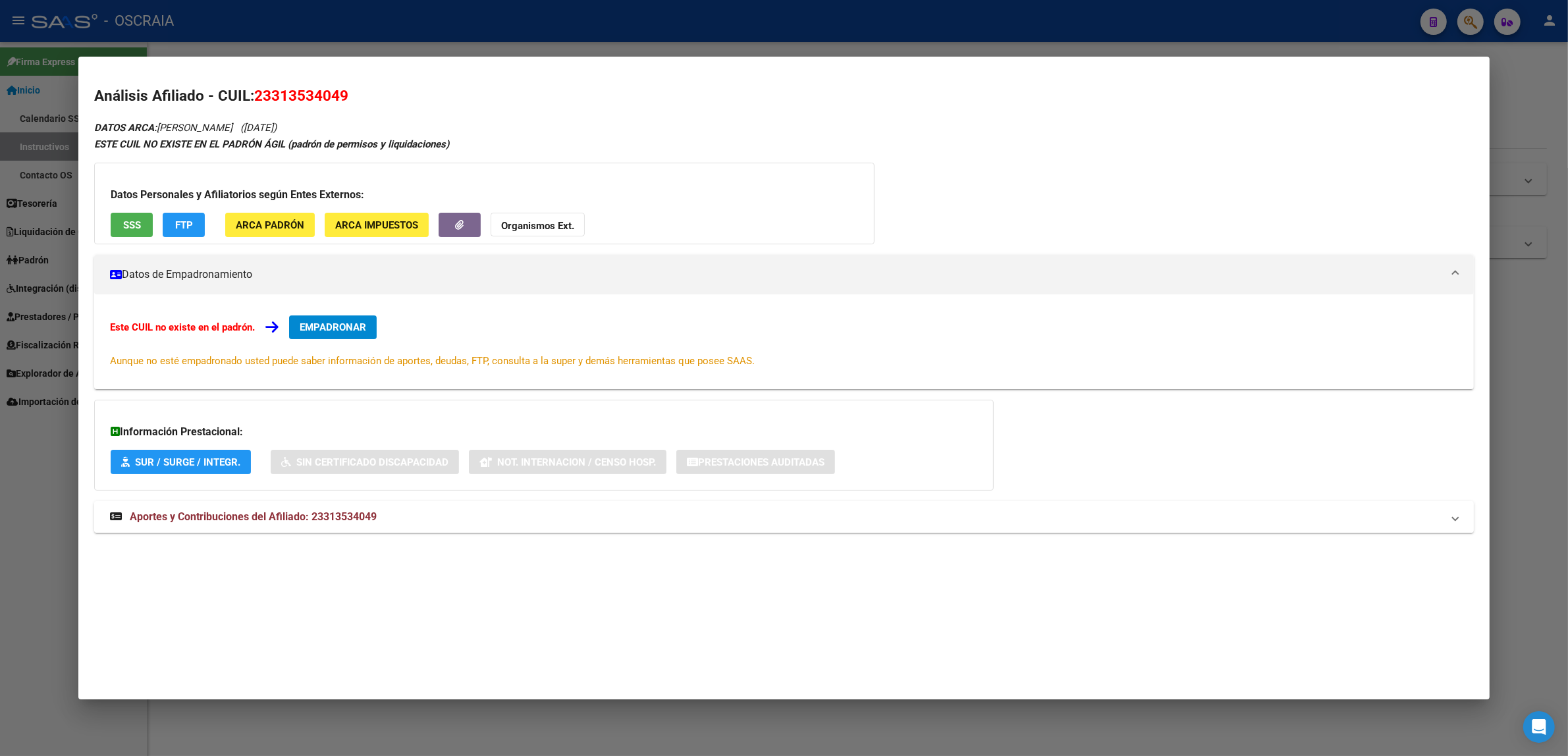
click at [186, 509] on strong "Aportes y Contribuciones del Afiliado: 23313534049" at bounding box center [243, 517] width 267 height 16
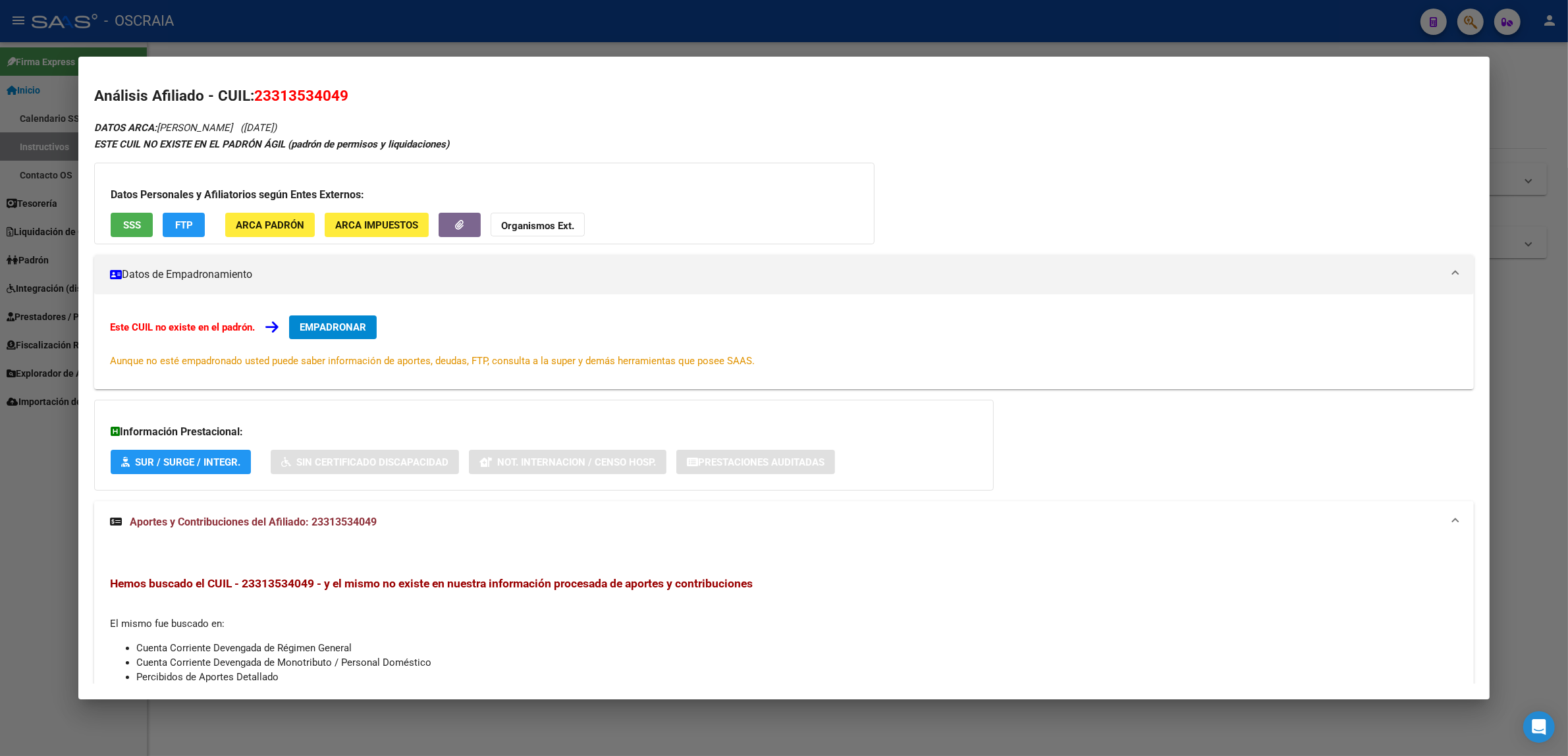
click at [265, 89] on span "23313534049" at bounding box center [301, 96] width 94 height 17
copy span "23313534049"
drag, startPoint x: 156, startPoint y: 124, endPoint x: 274, endPoint y: 129, distance: 118.1
click at [232, 129] on span "DATOS ARCA: [PERSON_NAME]" at bounding box center [163, 127] width 138 height 12
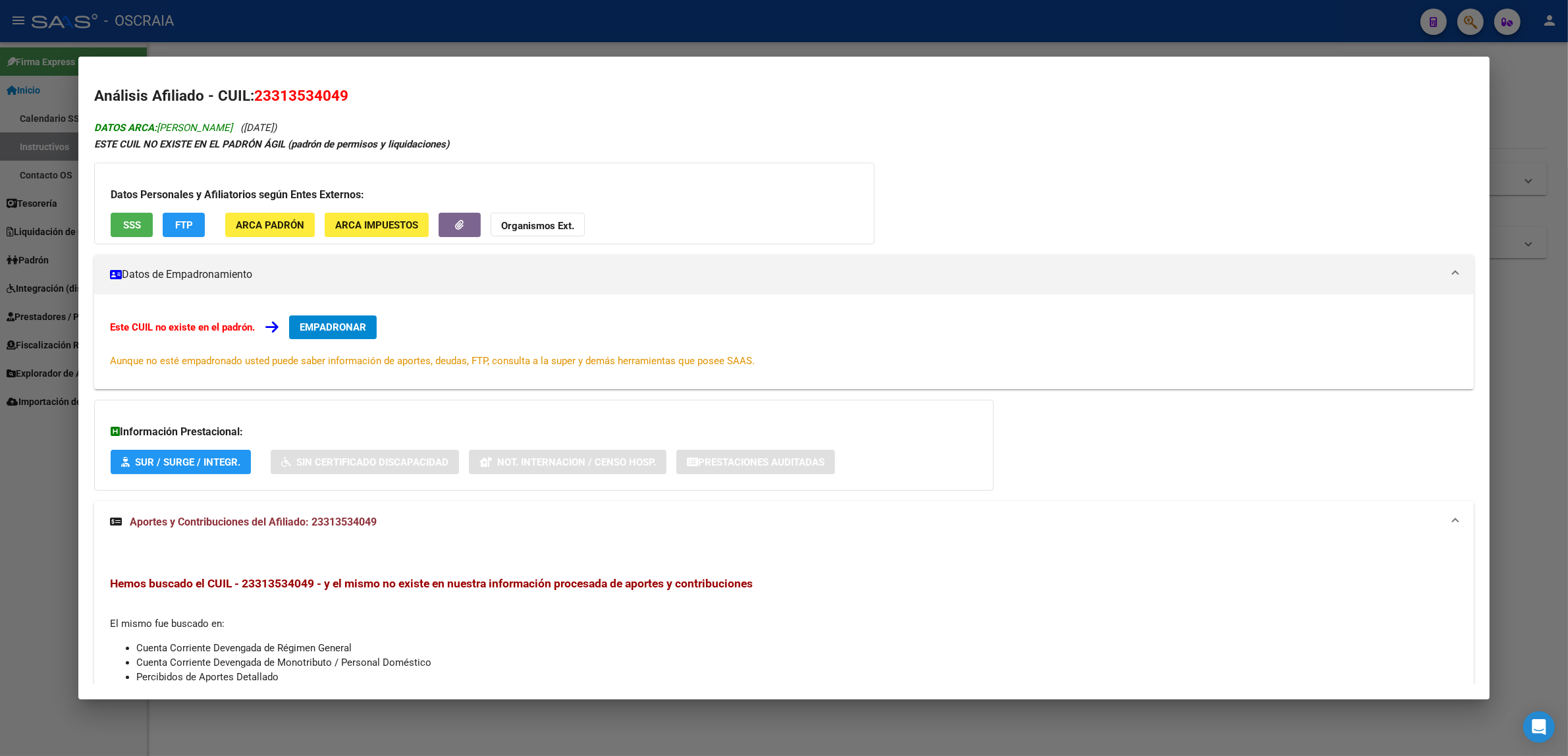
copy span "[PERSON_NAME]"
click at [548, 30] on div at bounding box center [784, 378] width 1568 height 756
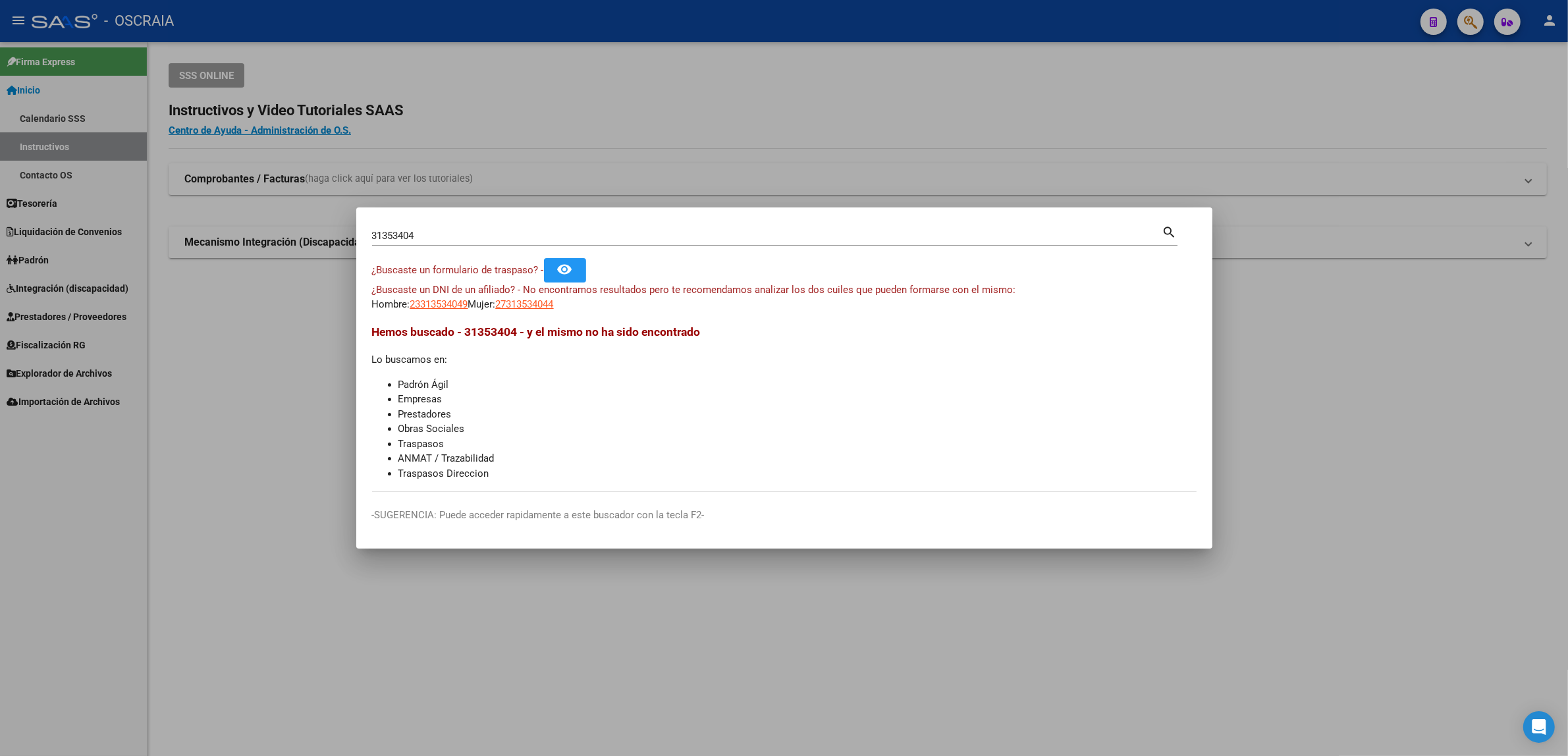
click at [1488, 23] on div at bounding box center [784, 378] width 1568 height 756
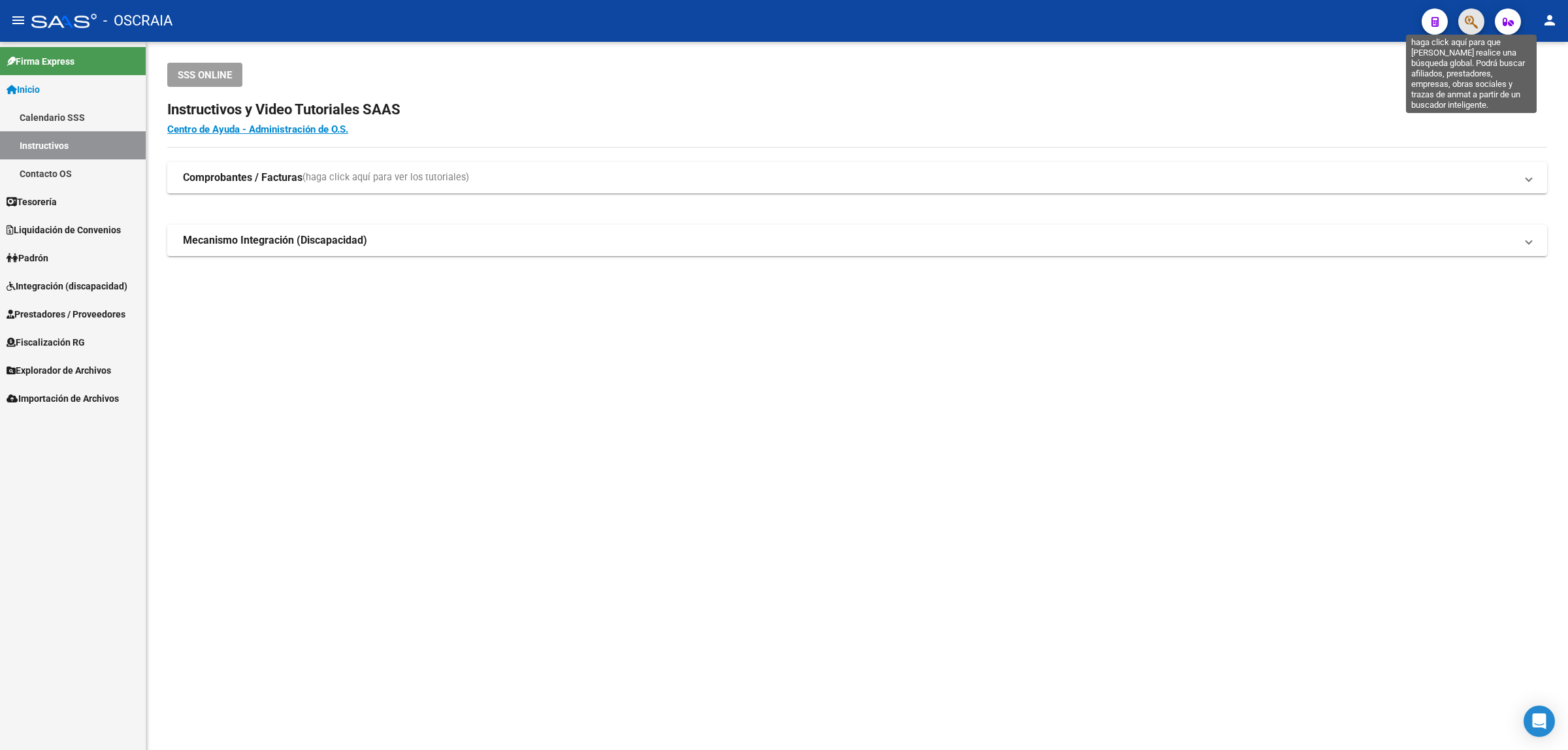
click at [1468, 23] on icon "button" at bounding box center [1471, 21] width 13 height 15
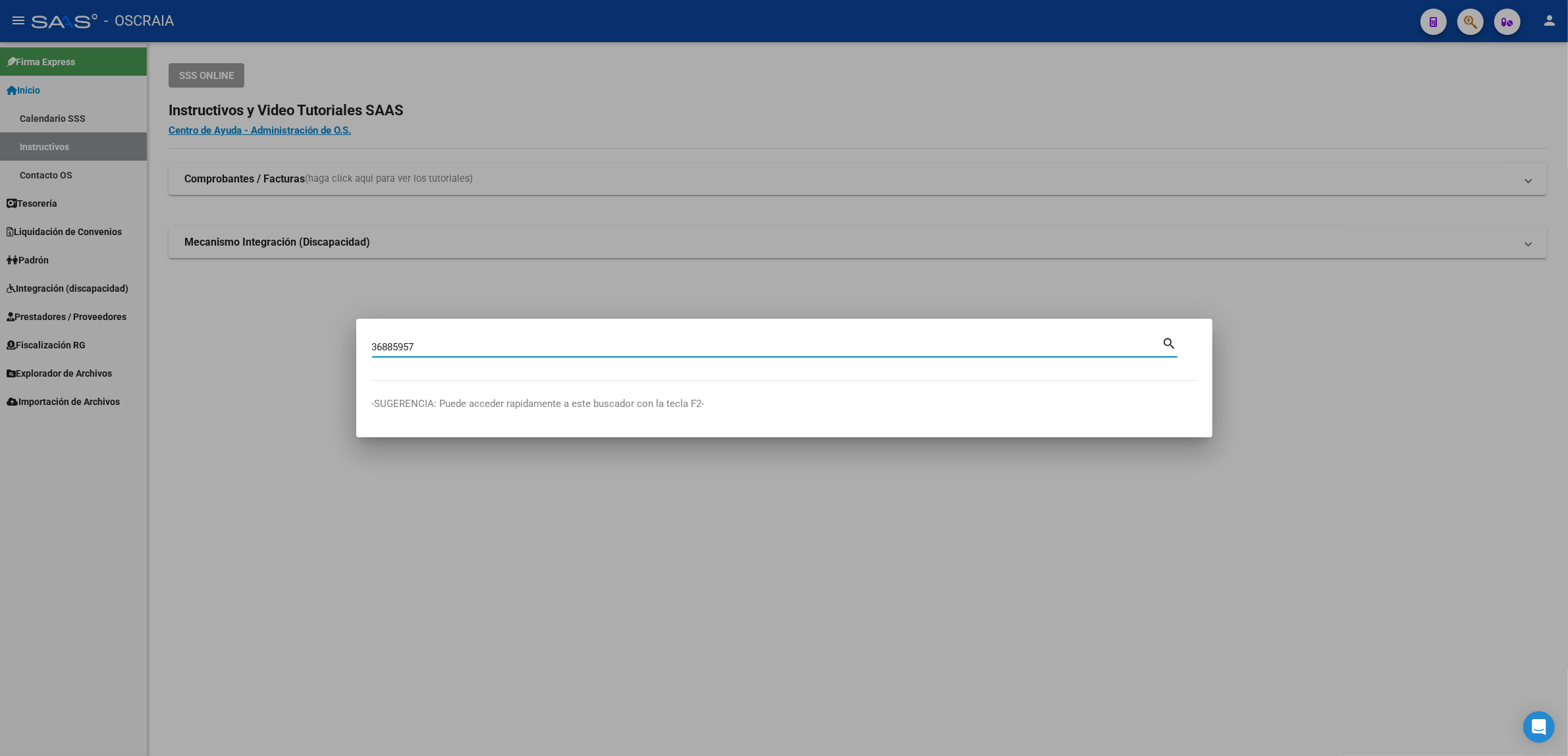
type input "36885957"
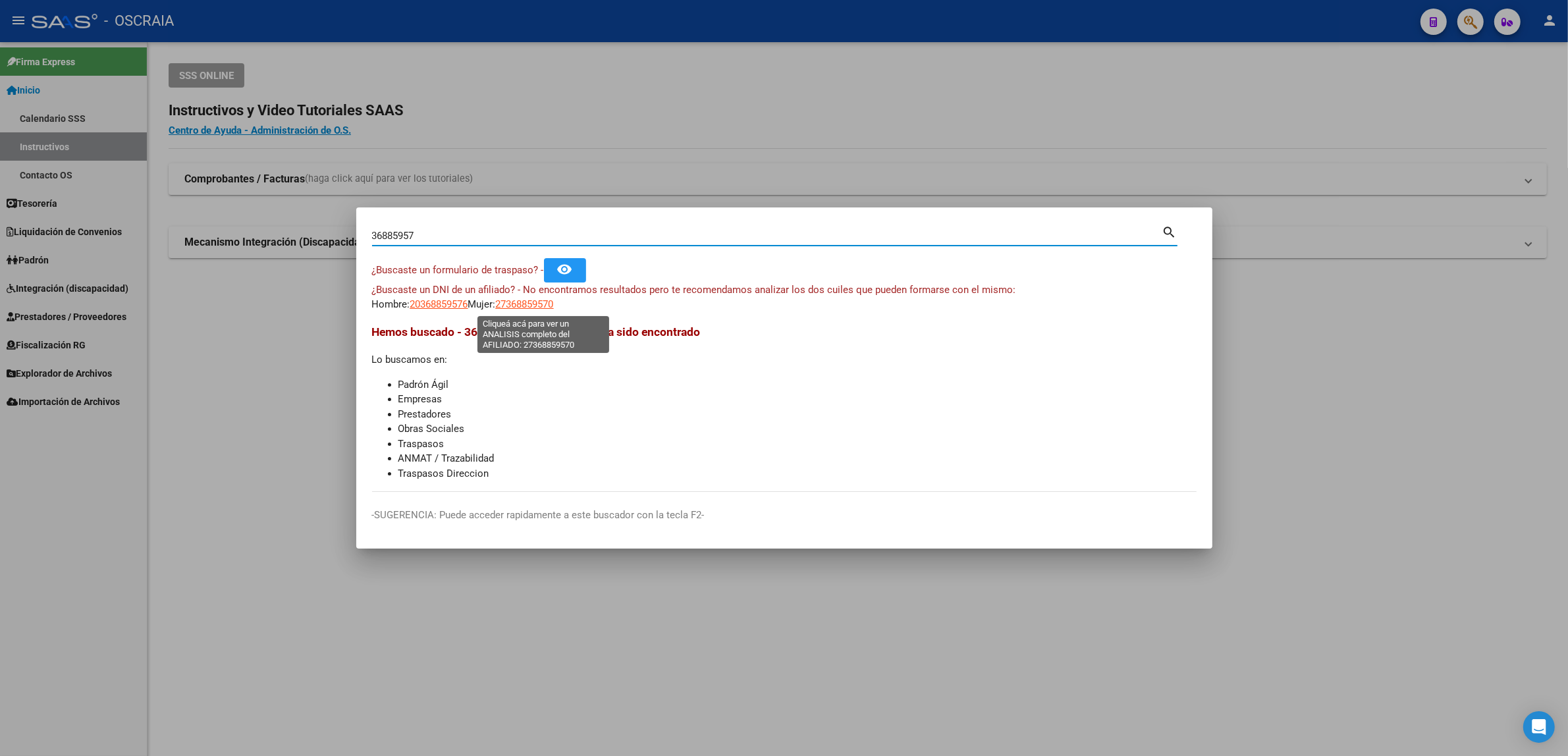
click at [514, 299] on span "27368859570" at bounding box center [525, 304] width 58 height 12
type textarea "27368859570"
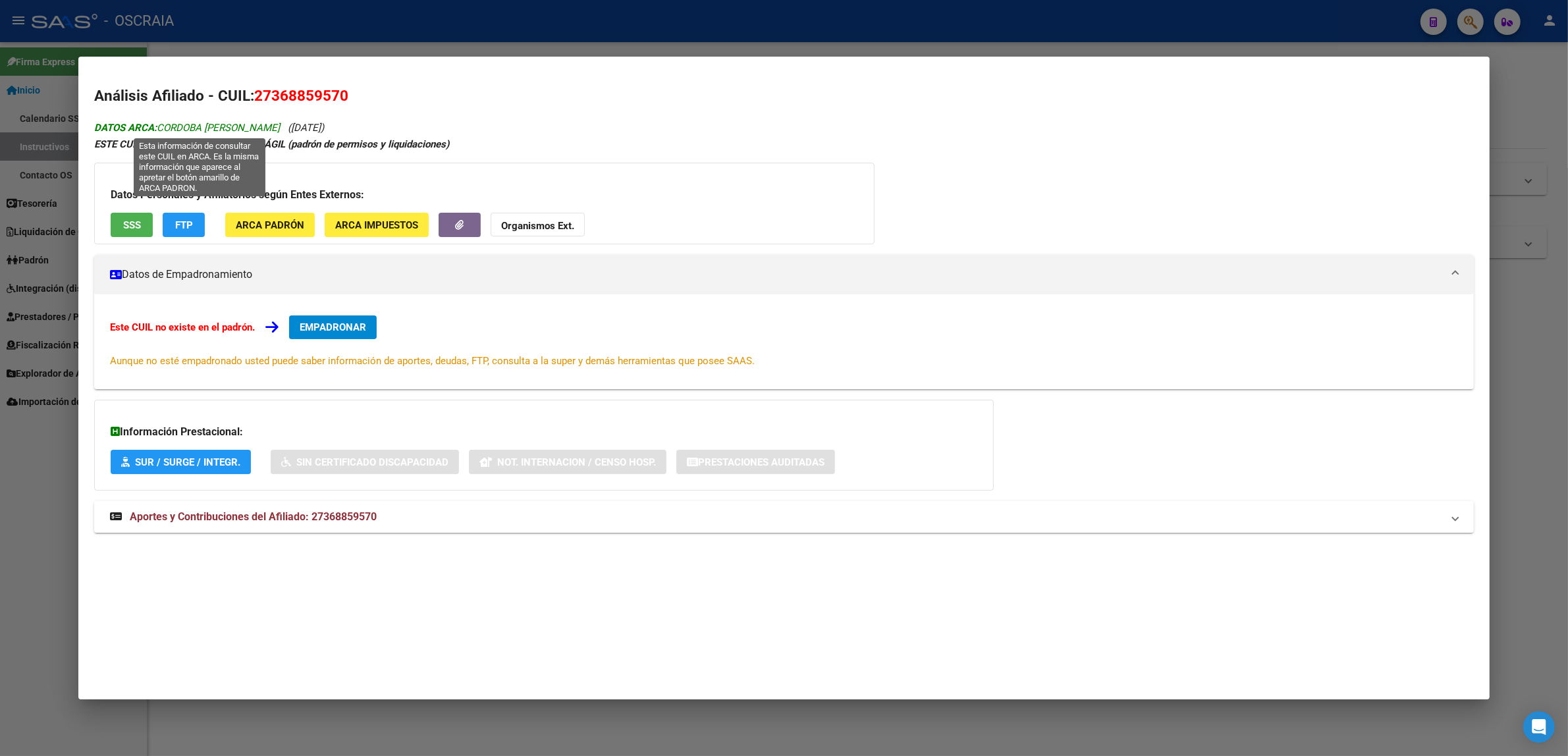
drag, startPoint x: 310, startPoint y: 124, endPoint x: 156, endPoint y: 133, distance: 154.3
click at [156, 133] on span "DATOS ARCA: CORDOBA [PERSON_NAME]" at bounding box center [187, 127] width 186 height 12
copy span "CORDOBA [PERSON_NAME]"
click at [492, 124] on div "DATOS ARCA: CORDOBA [PERSON_NAME] ([DATE]) ESTE CUIL NO EXISTE EN EL PADRÓN ÁGI…" at bounding box center [784, 333] width 1380 height 428
click at [172, 519] on span "Aportes y Contribuciones del Afiliado: 27368859570" at bounding box center [253, 517] width 247 height 13
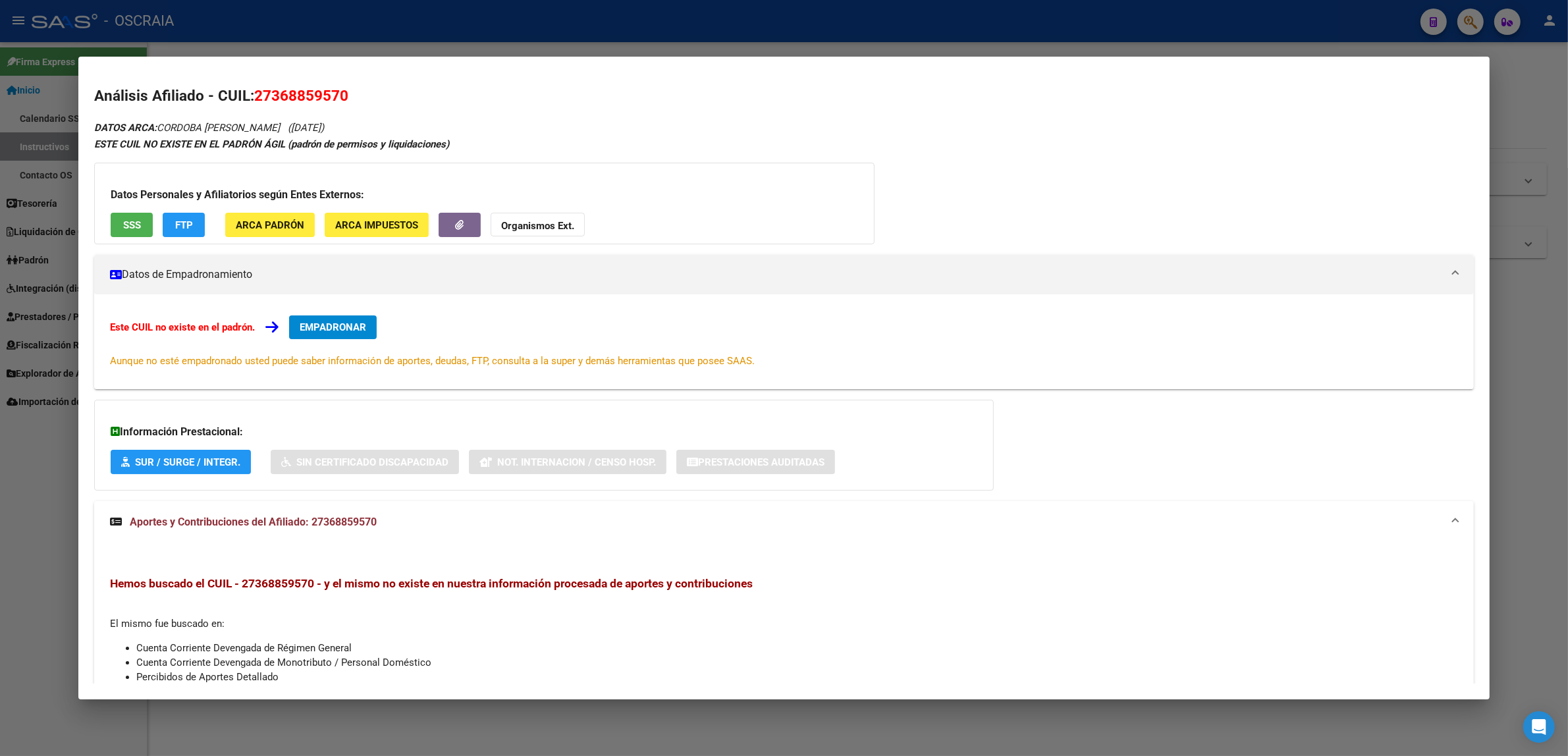
click at [132, 221] on span "SSS" at bounding box center [132, 225] width 18 height 12
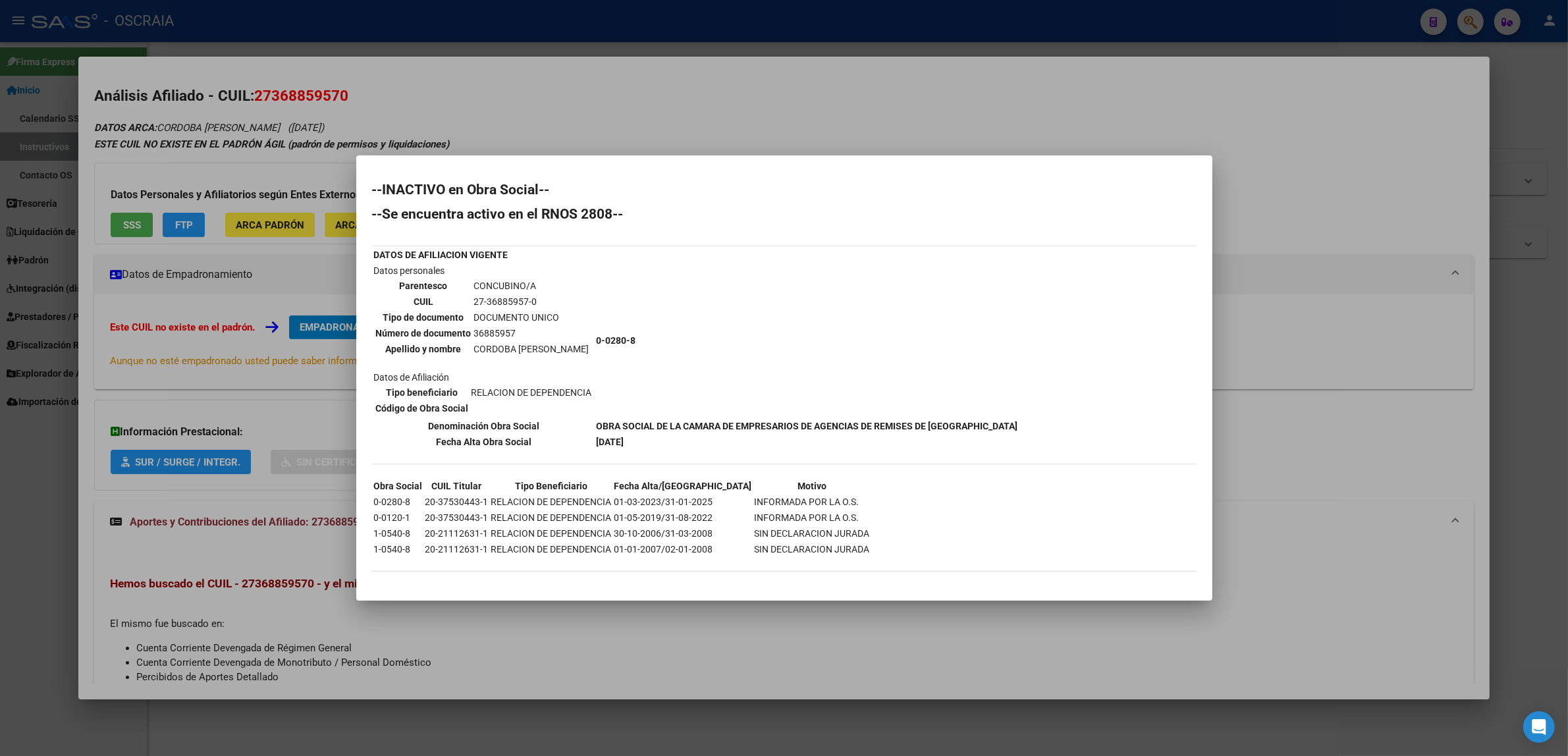
click at [729, 34] on div at bounding box center [784, 378] width 1568 height 756
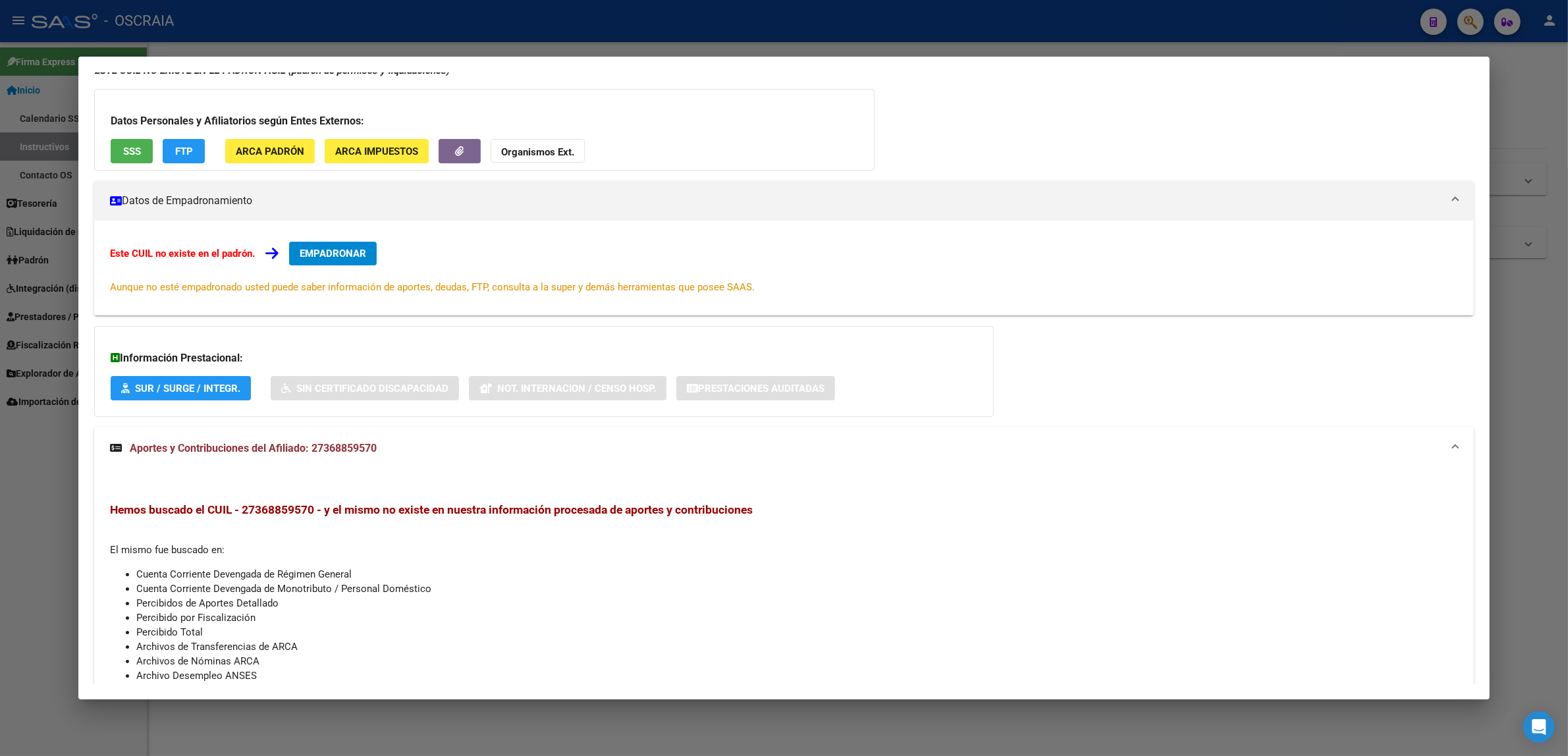
scroll to position [82, 0]
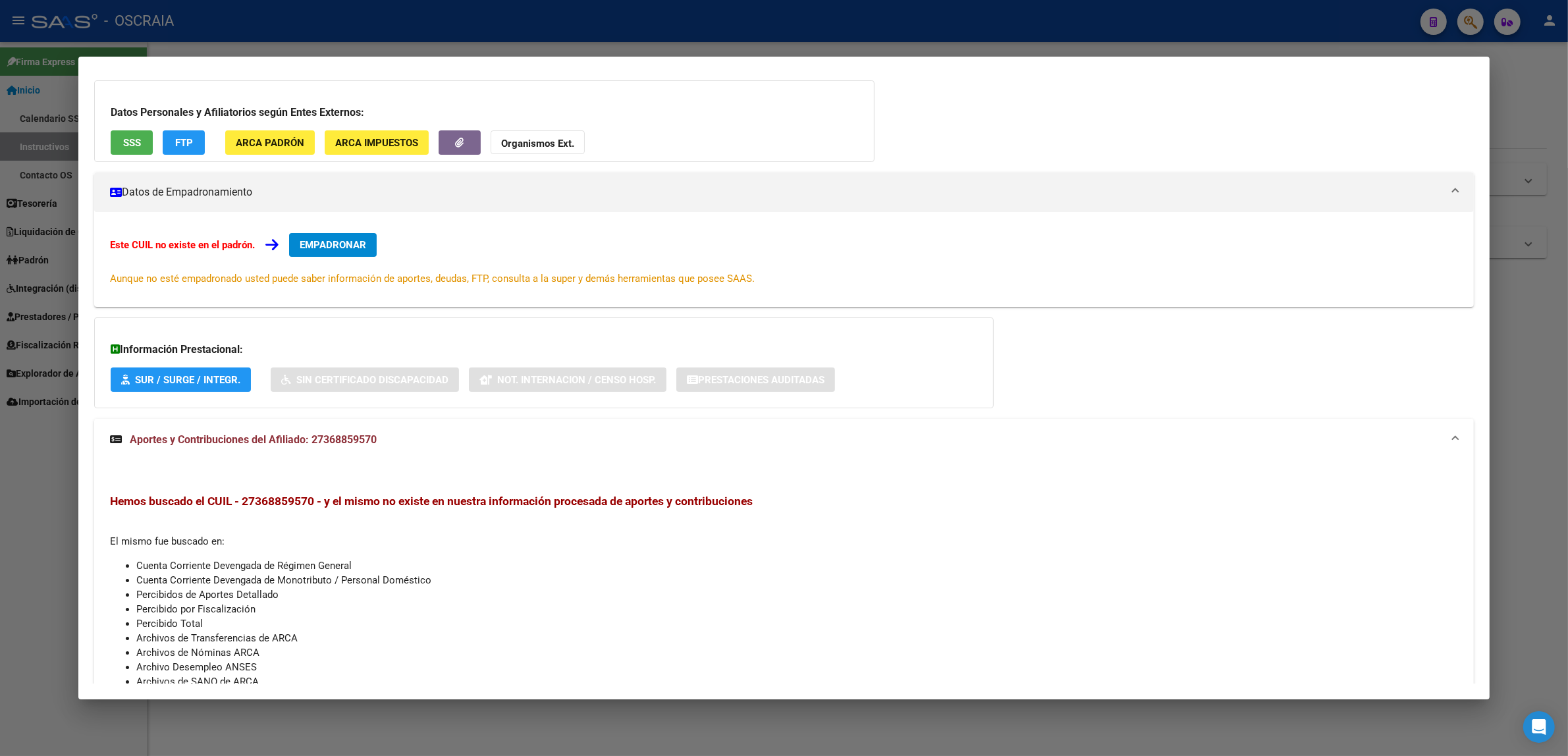
click at [262, 495] on span "Hemos buscado el CUIL - 27368859570 - y el mismo no existe en nuestra informaci…" at bounding box center [431, 501] width 643 height 13
copy span "27368859570"
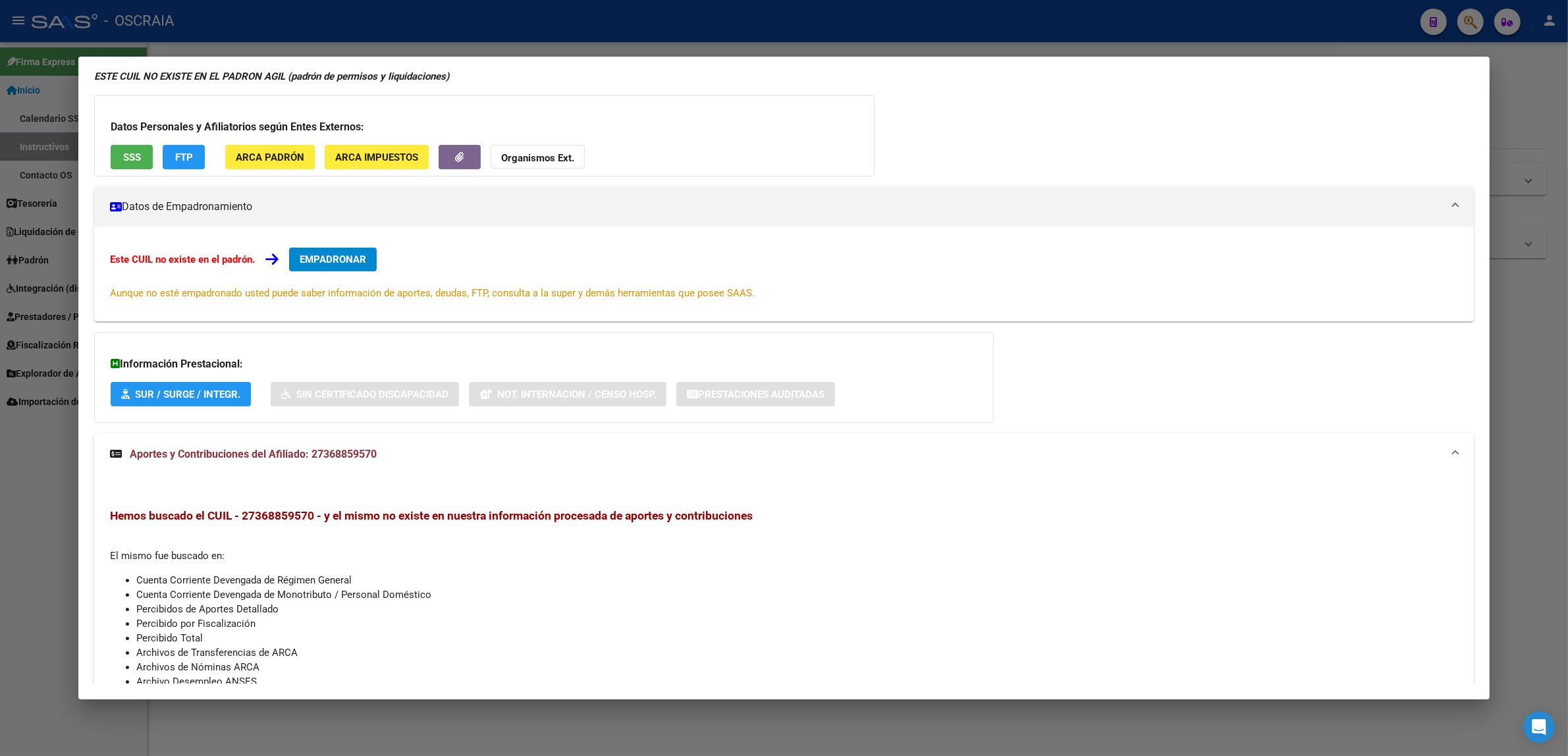
scroll to position [149, 0]
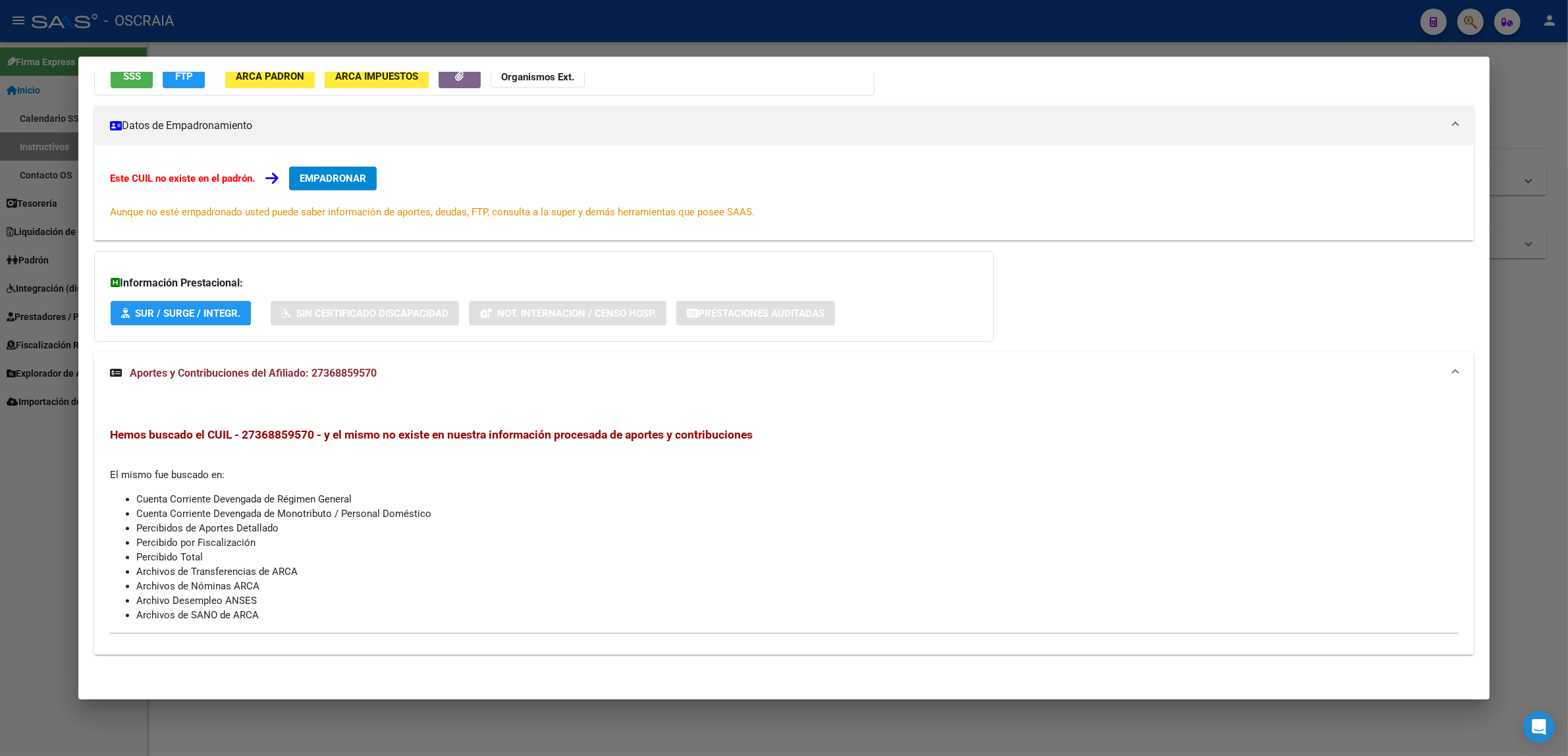
click at [456, 445] on div "Hemos buscado el CUIL - 27368859570 - y el mismo no existe en nuestra informaci…" at bounding box center [784, 525] width 1348 height 196
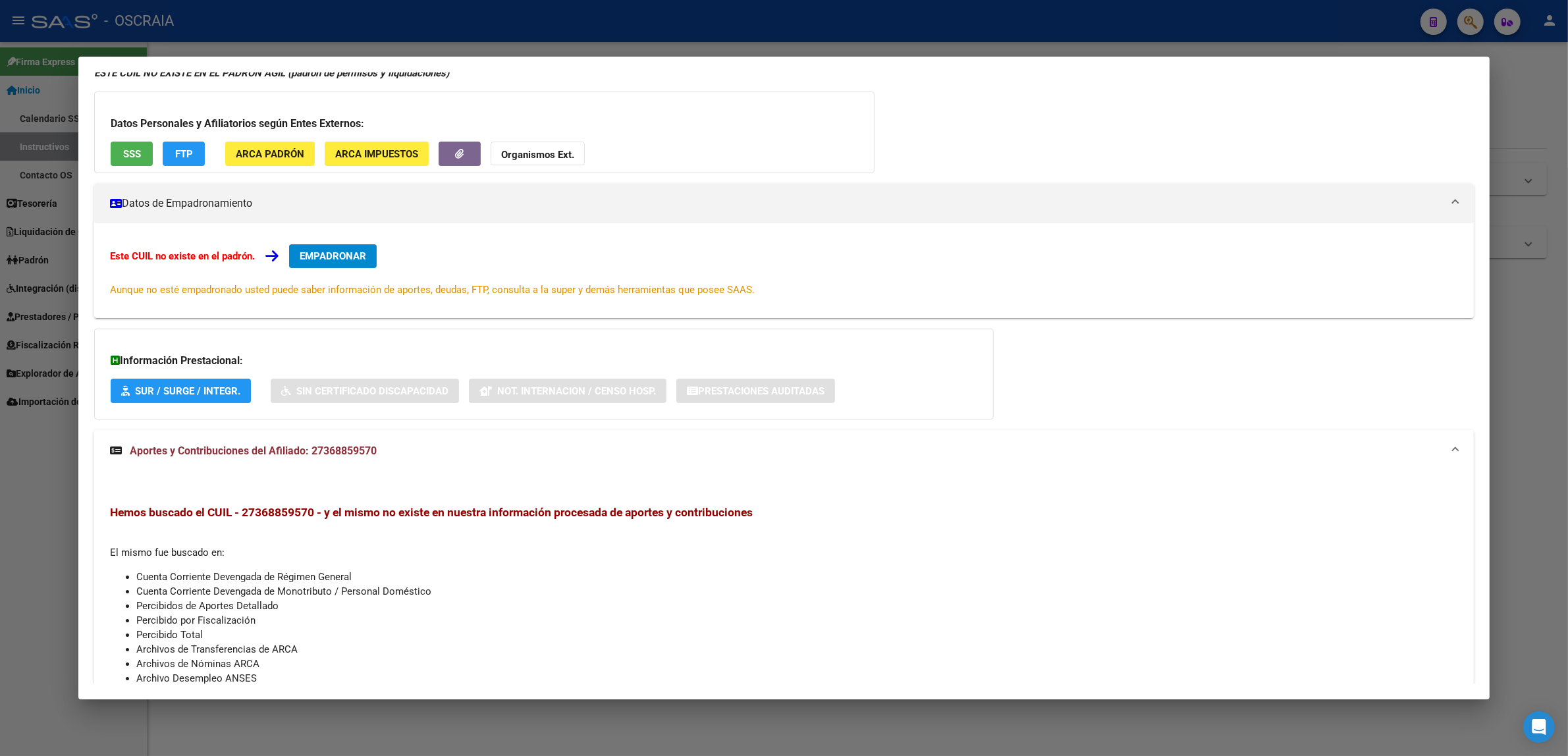
scroll to position [0, 0]
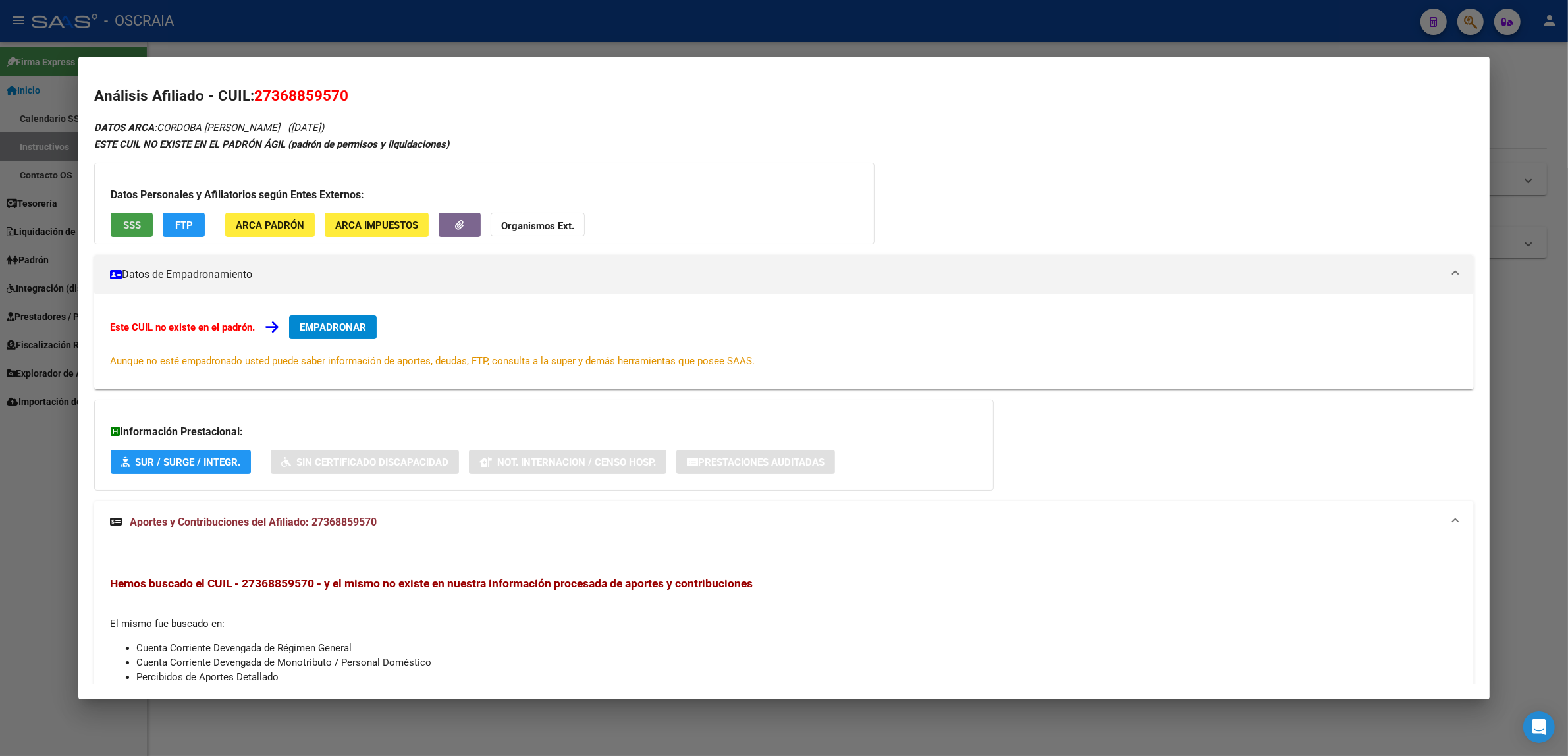
click at [111, 225] on button "SSS" at bounding box center [131, 224] width 42 height 24
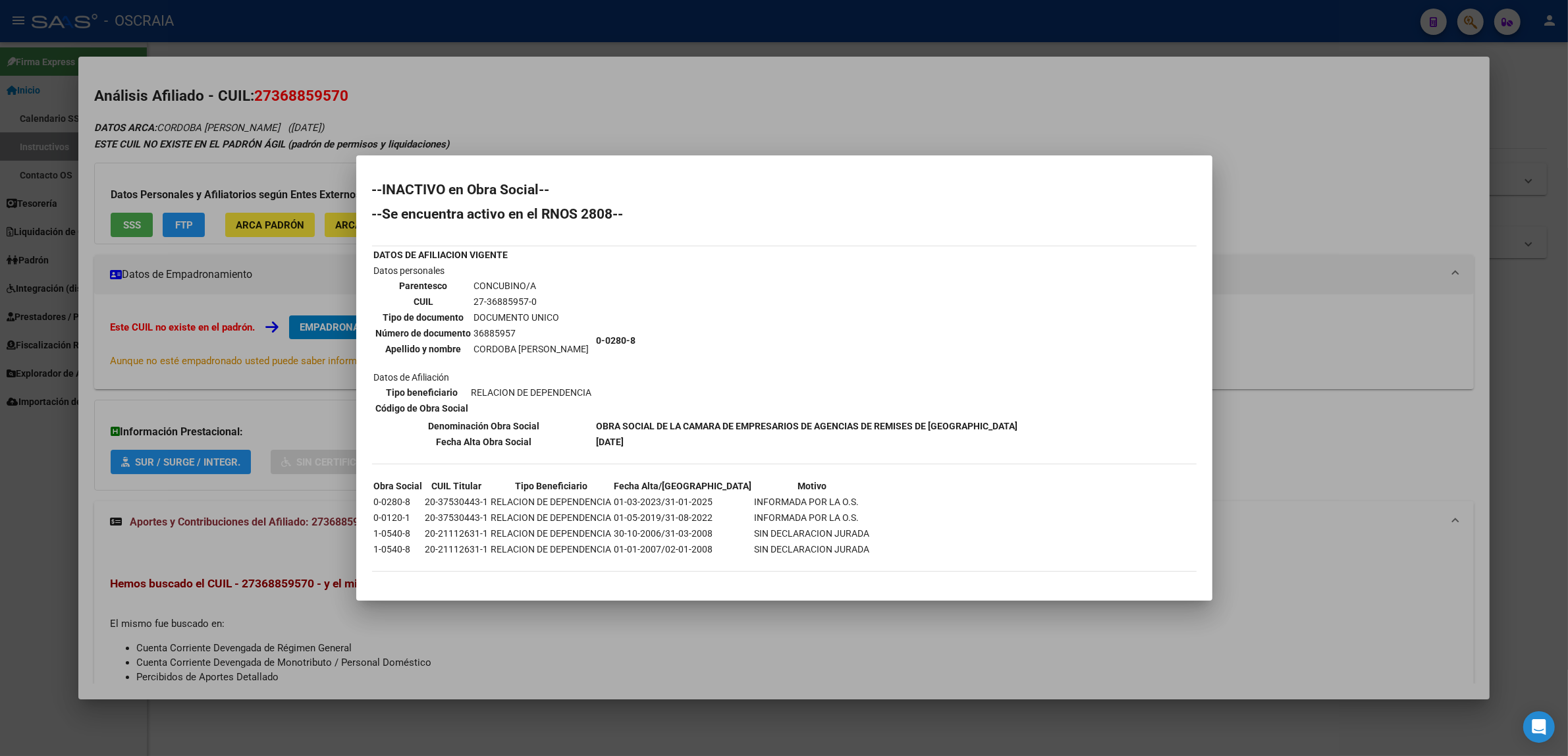
click at [658, 123] on div at bounding box center [784, 378] width 1568 height 756
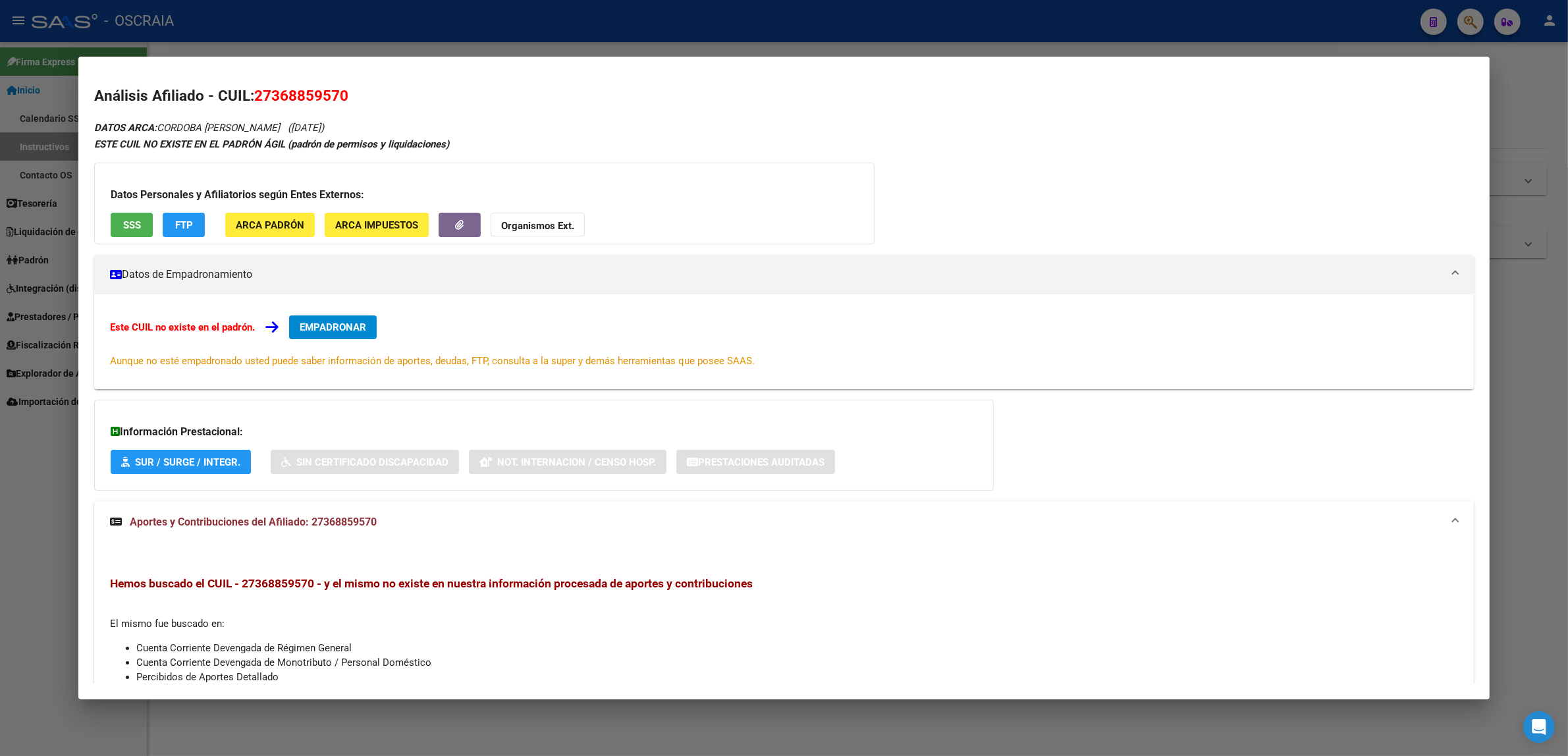
click at [1536, 57] on div at bounding box center [784, 378] width 1568 height 756
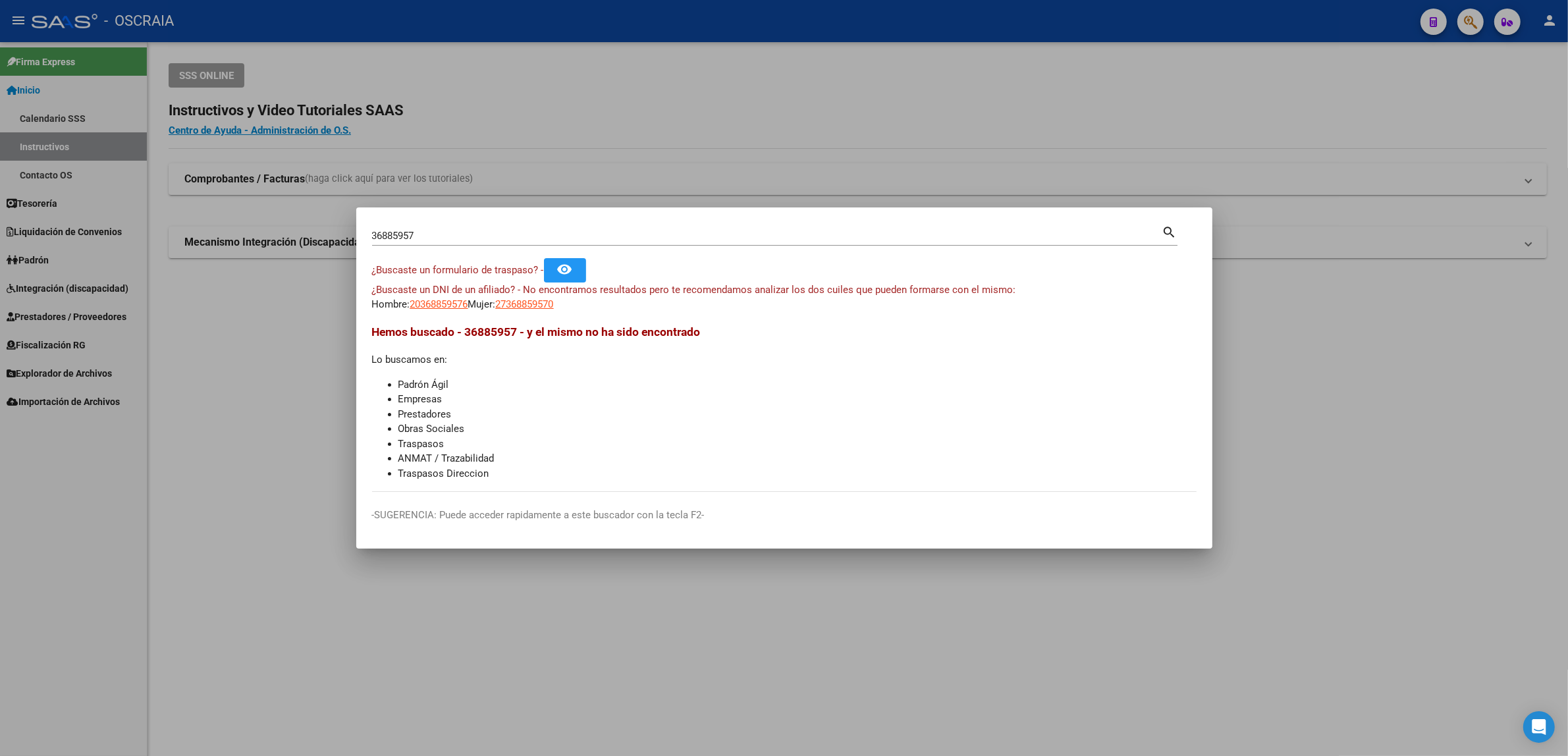
click at [1459, 23] on div at bounding box center [784, 378] width 1568 height 756
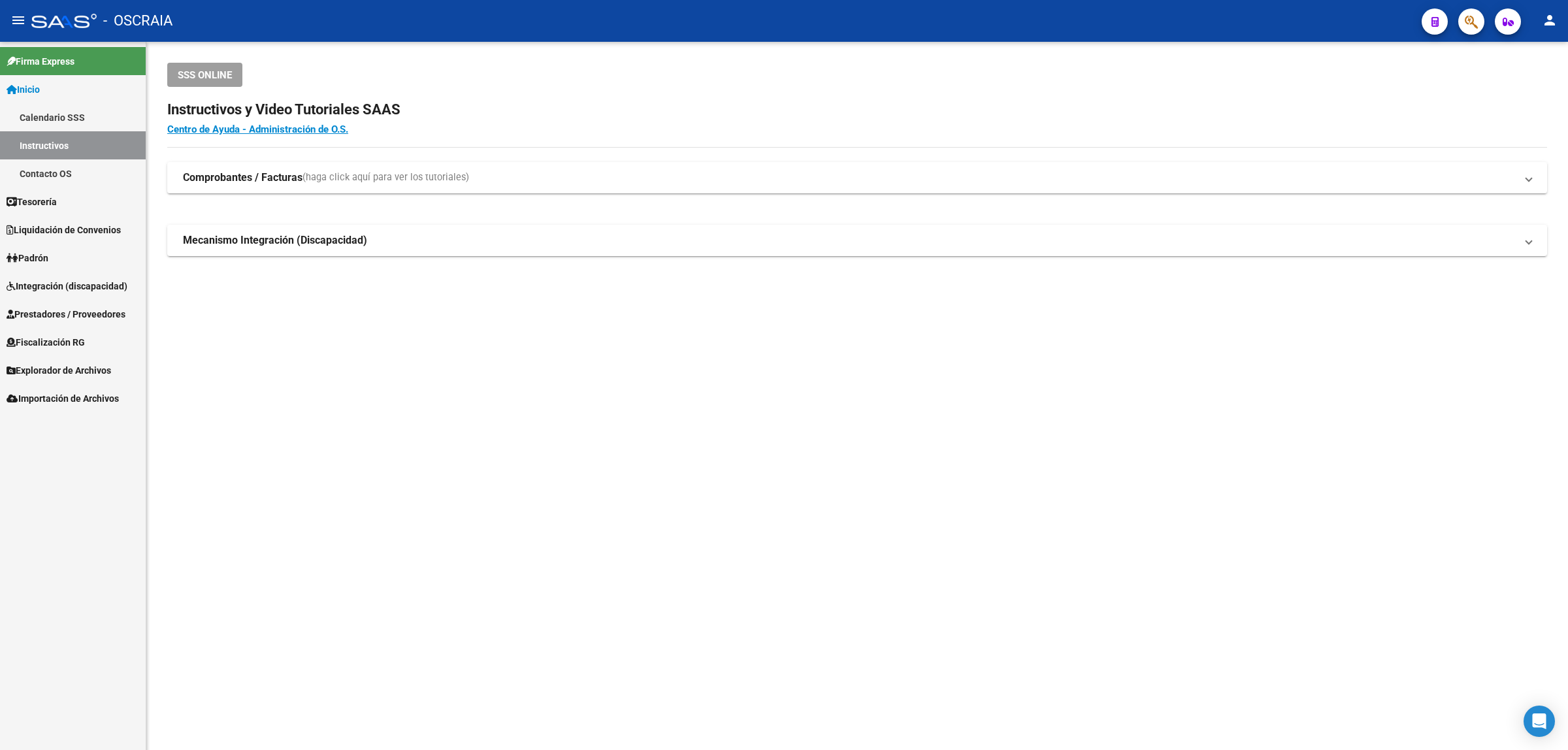
click at [1451, 21] on div at bounding box center [1466, 21] width 37 height 27
click at [1465, 21] on icon "button" at bounding box center [1471, 21] width 13 height 15
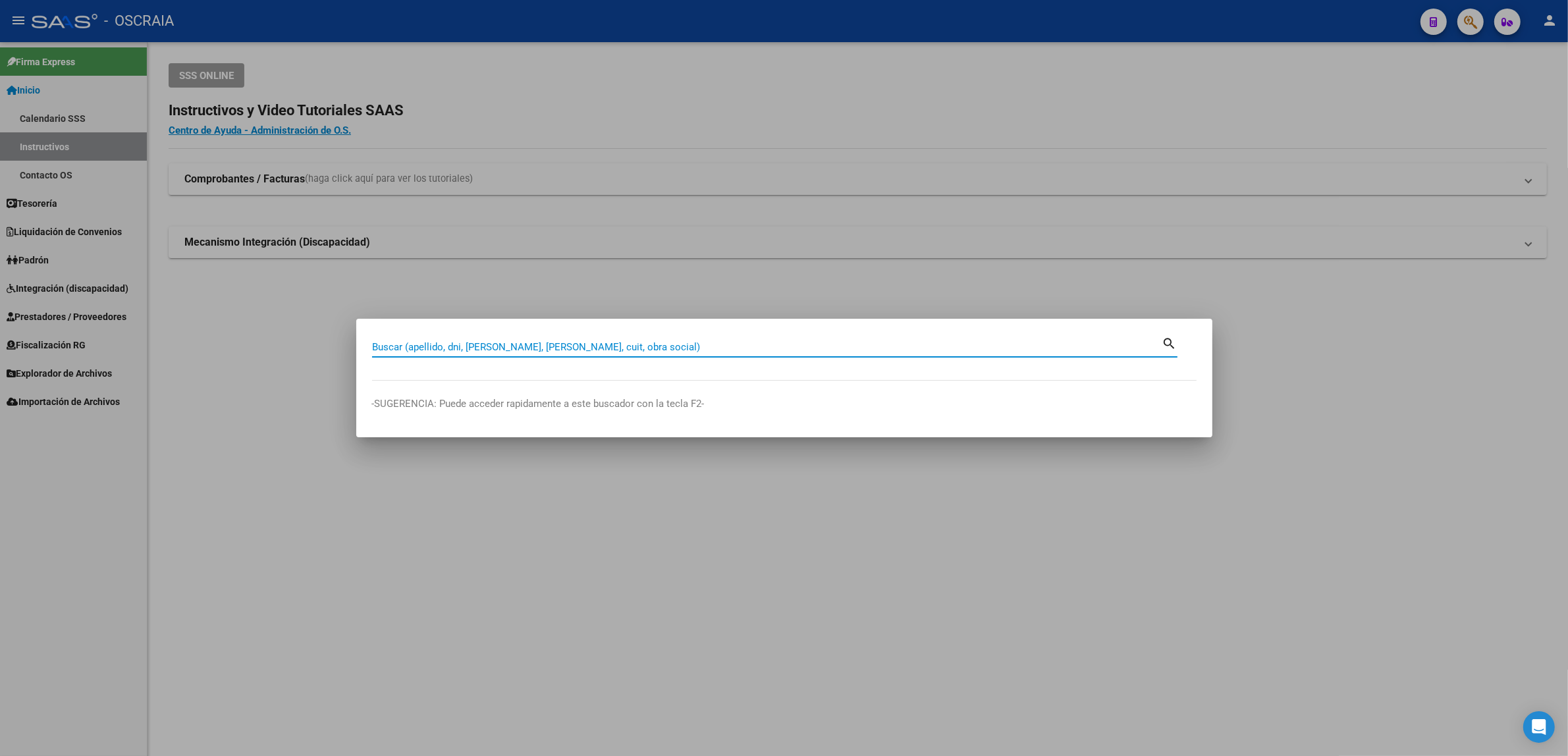
paste input "46368833"
type input "46368833"
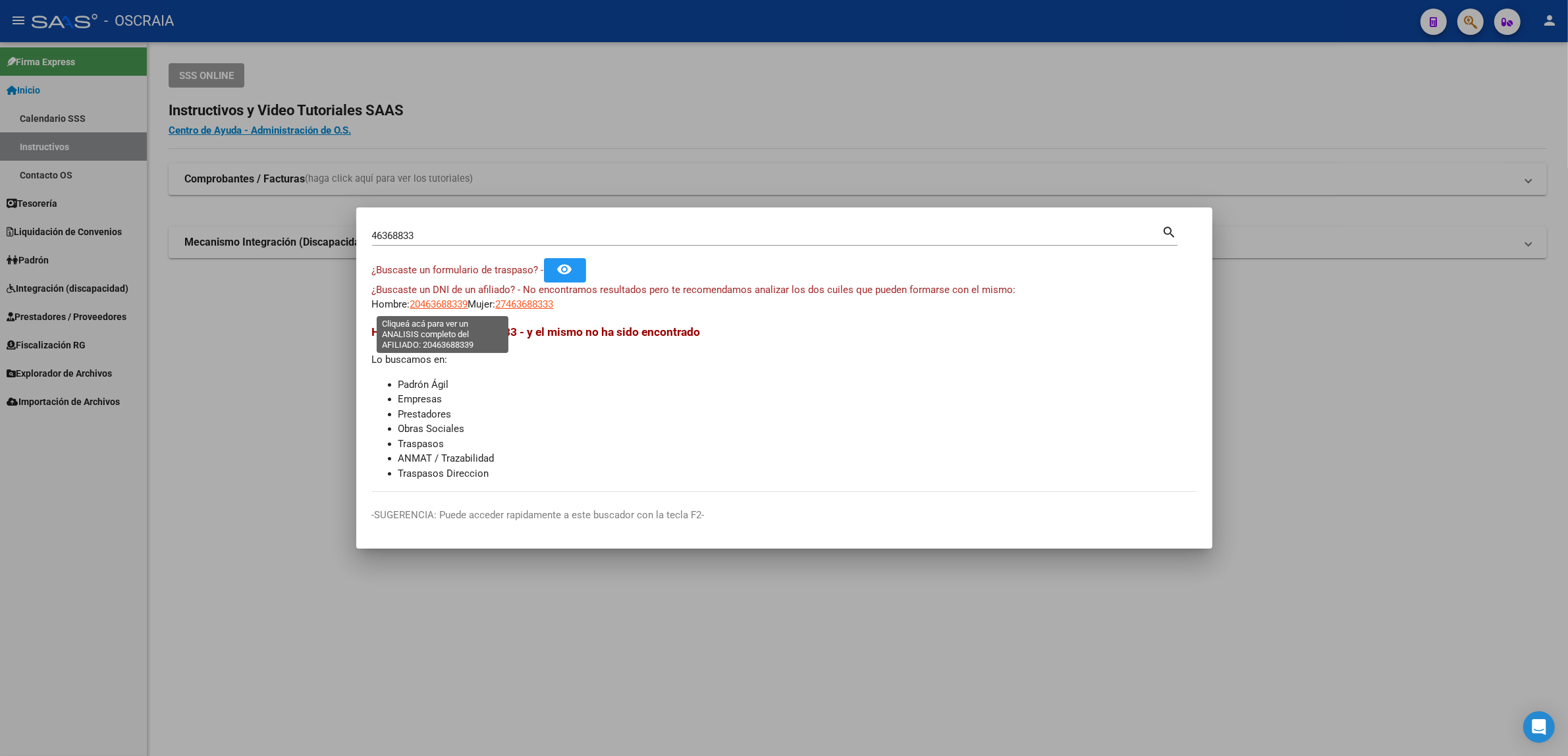
click at [445, 303] on span "20463688339" at bounding box center [439, 304] width 58 height 12
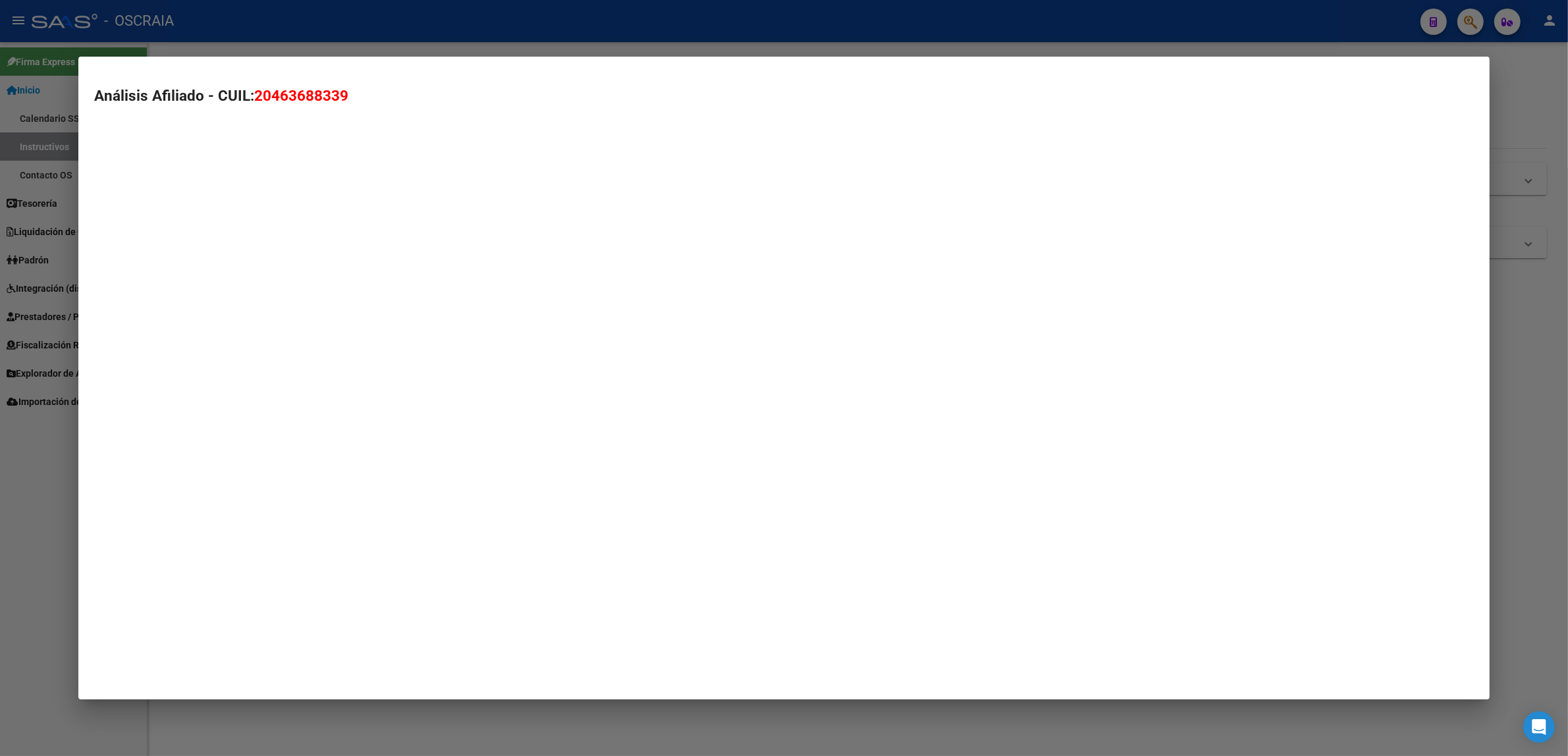
click at [445, 303] on mat-dialog-container "Análisis Afiliado - CUIL: 20463688339" at bounding box center [784, 378] width 1412 height 642
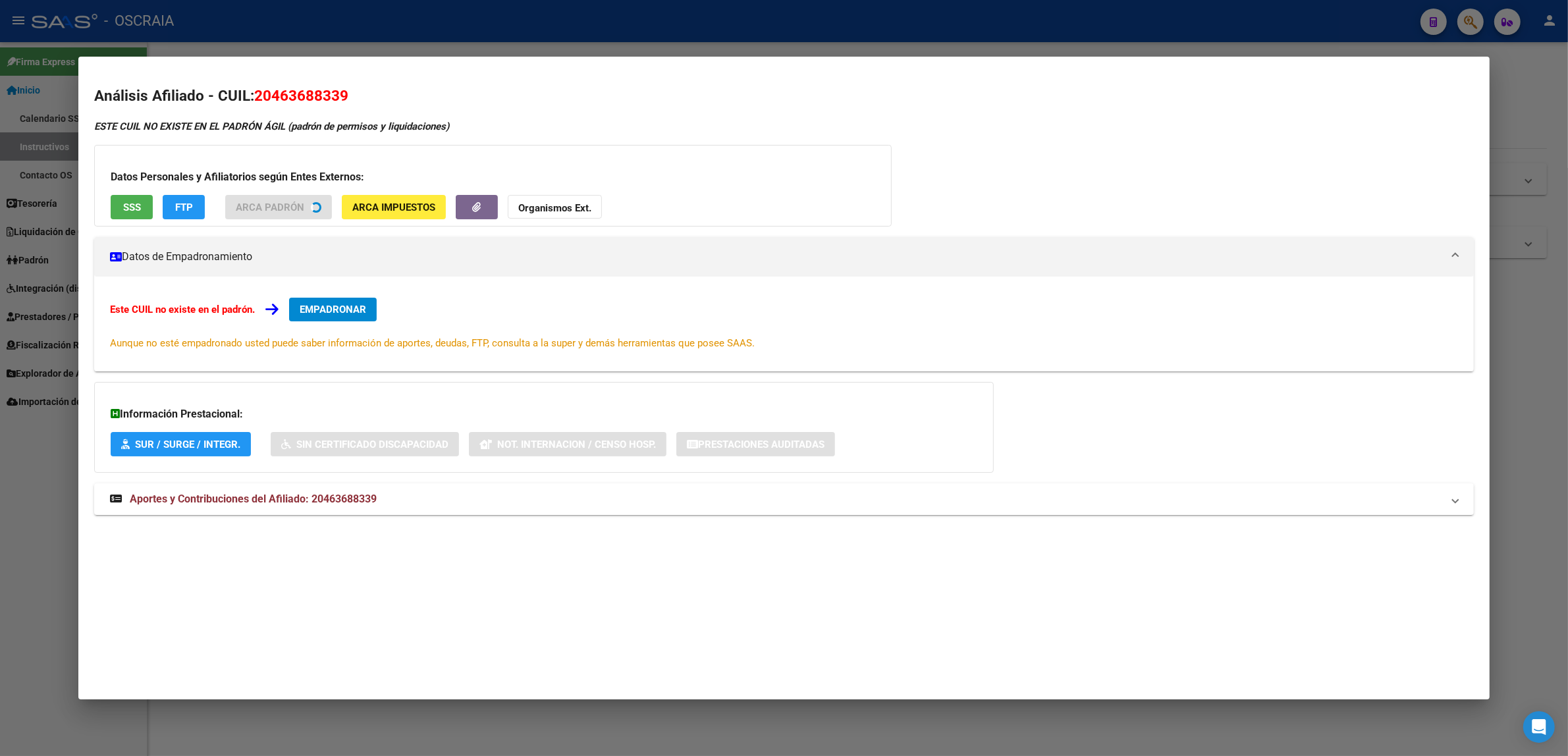
click at [360, 30] on div at bounding box center [784, 378] width 1568 height 756
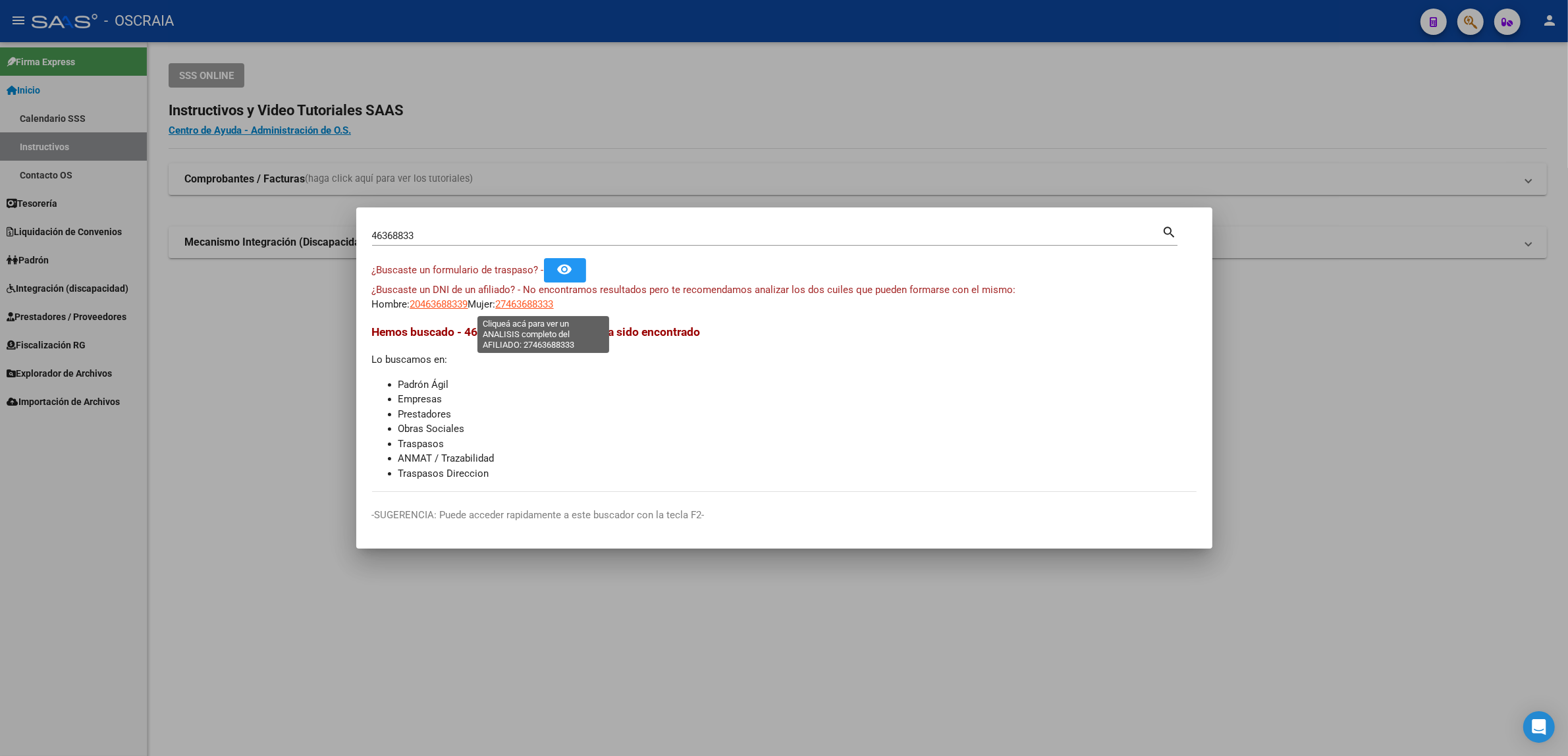
click at [547, 303] on span "27463688333" at bounding box center [525, 304] width 58 height 12
type textarea "27463688333"
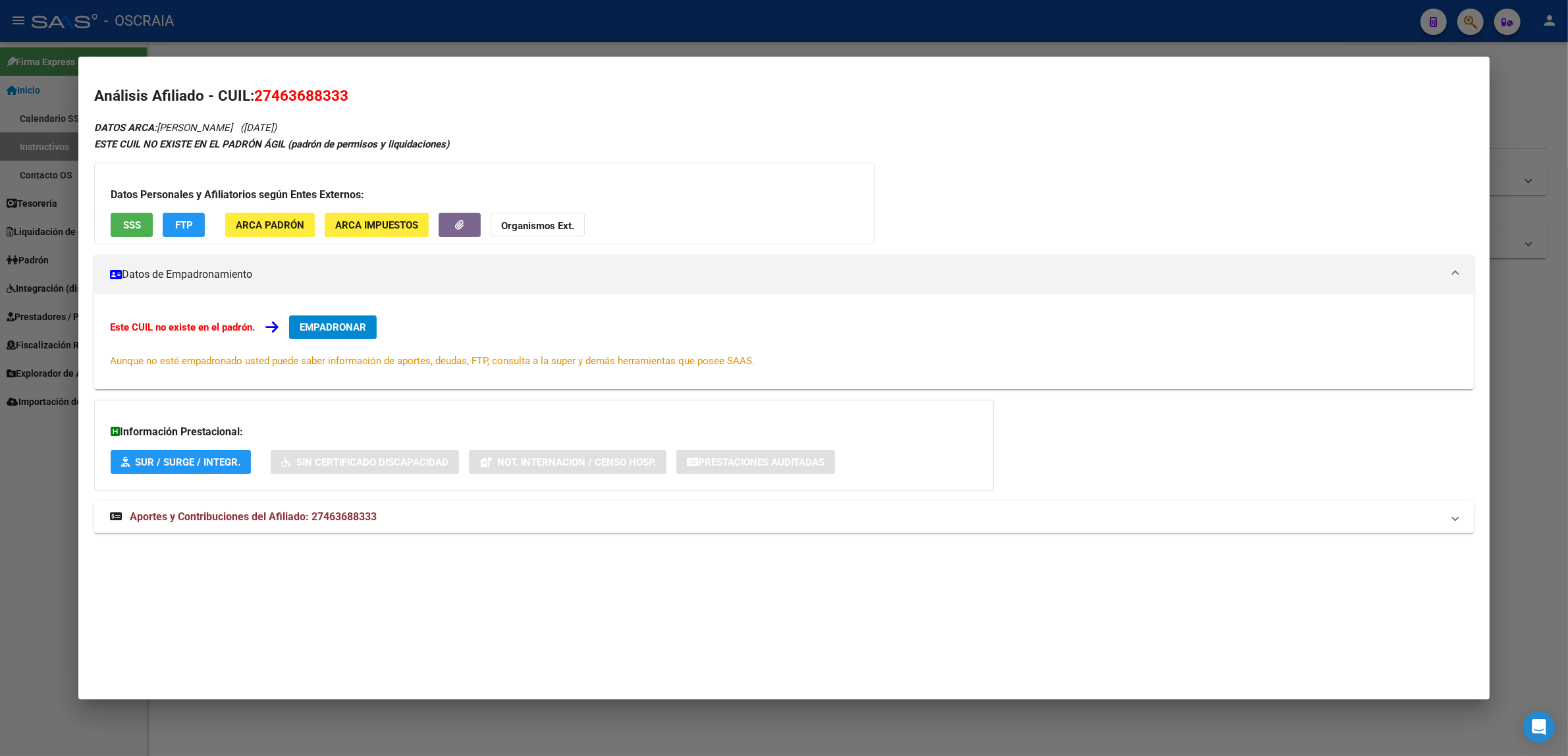
click at [260, 517] on span "Aportes y Contribuciones del Afiliado: 27463688333" at bounding box center [253, 517] width 247 height 13
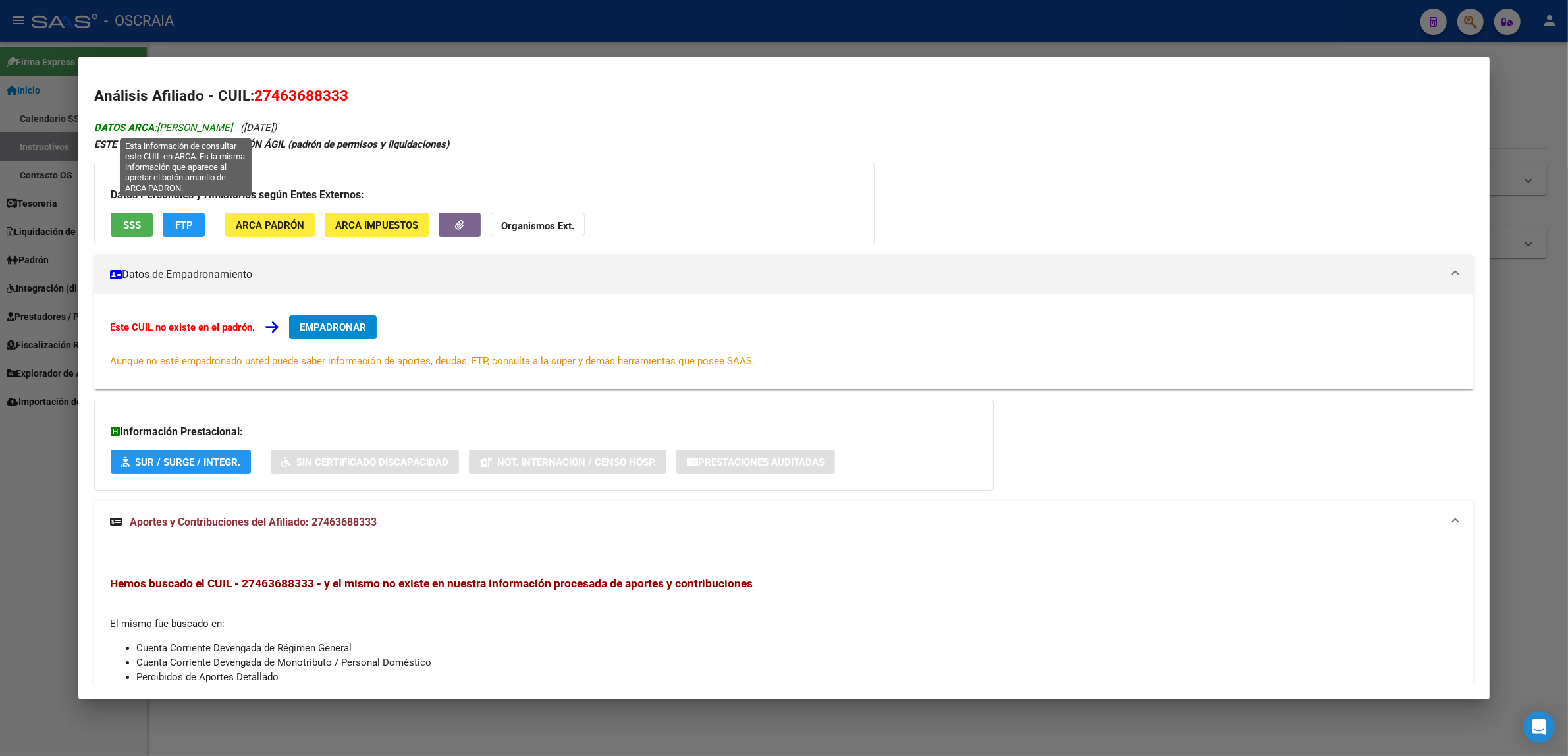
drag, startPoint x: 281, startPoint y: 125, endPoint x: 156, endPoint y: 129, distance: 125.1
click at [156, 129] on span "DATOS ARCA: [PERSON_NAME]" at bounding box center [163, 127] width 138 height 12
copy span "[PERSON_NAME]"
click at [542, 55] on div at bounding box center [784, 378] width 1568 height 756
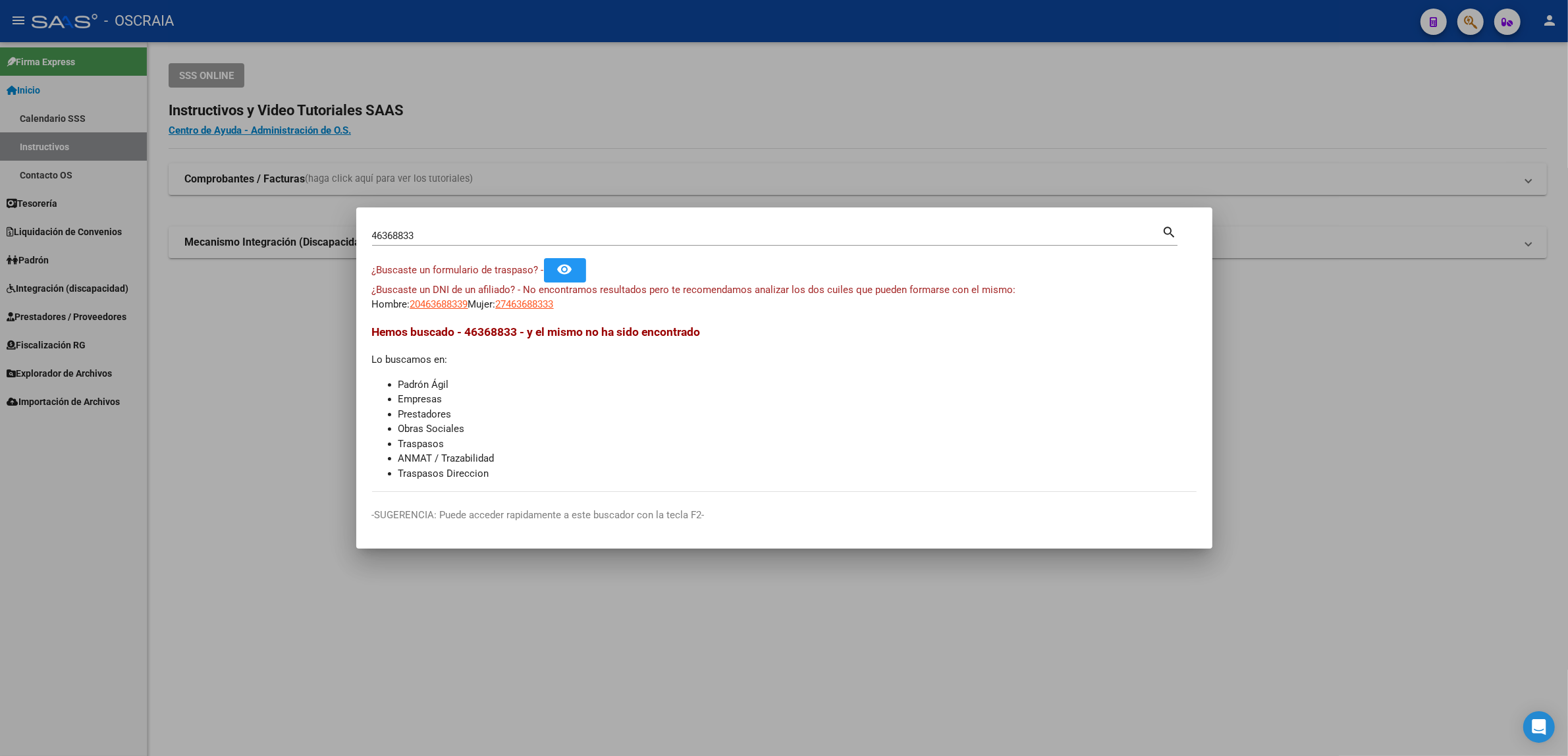
click at [1405, 18] on div at bounding box center [784, 378] width 1568 height 756
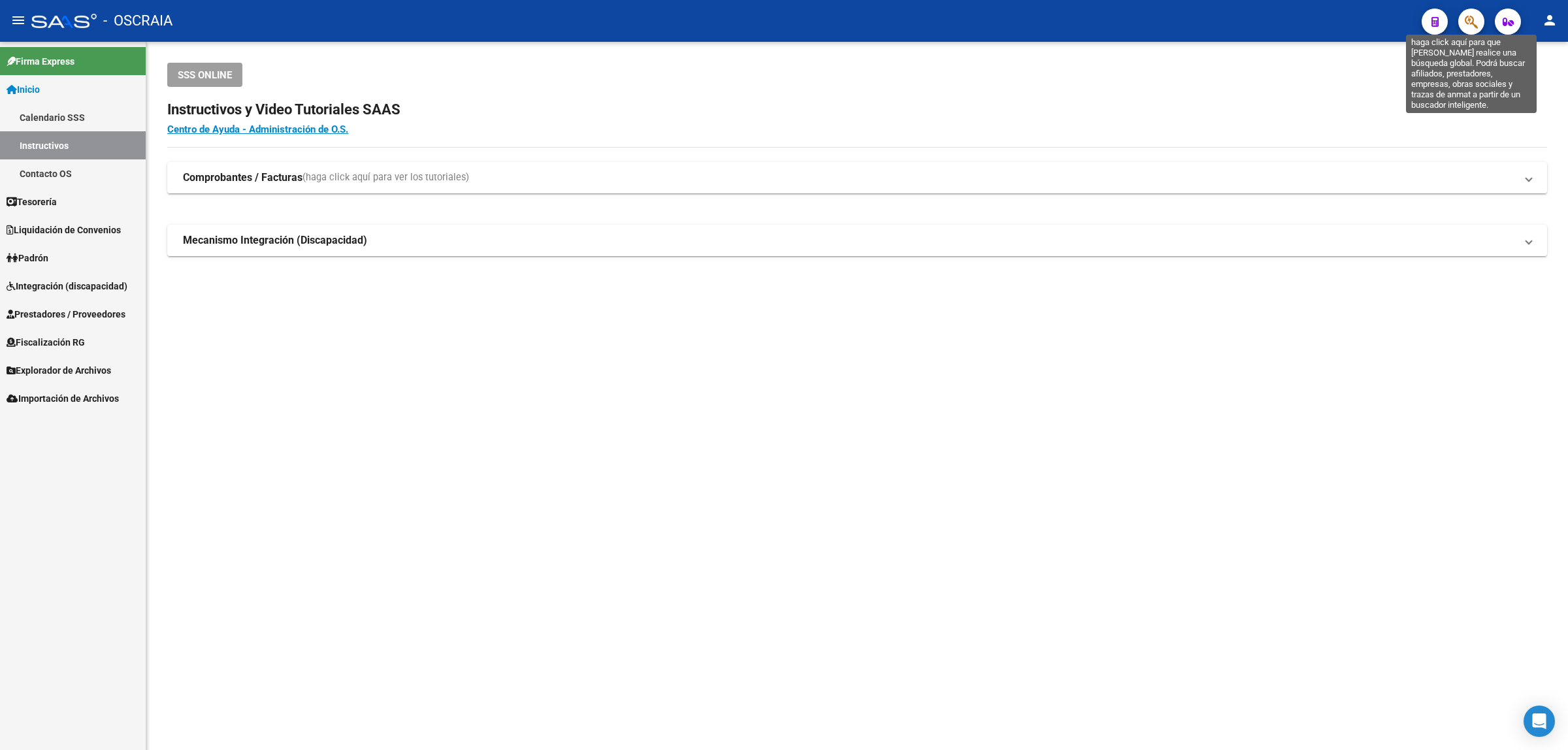
click at [1471, 17] on icon "button" at bounding box center [1471, 21] width 13 height 15
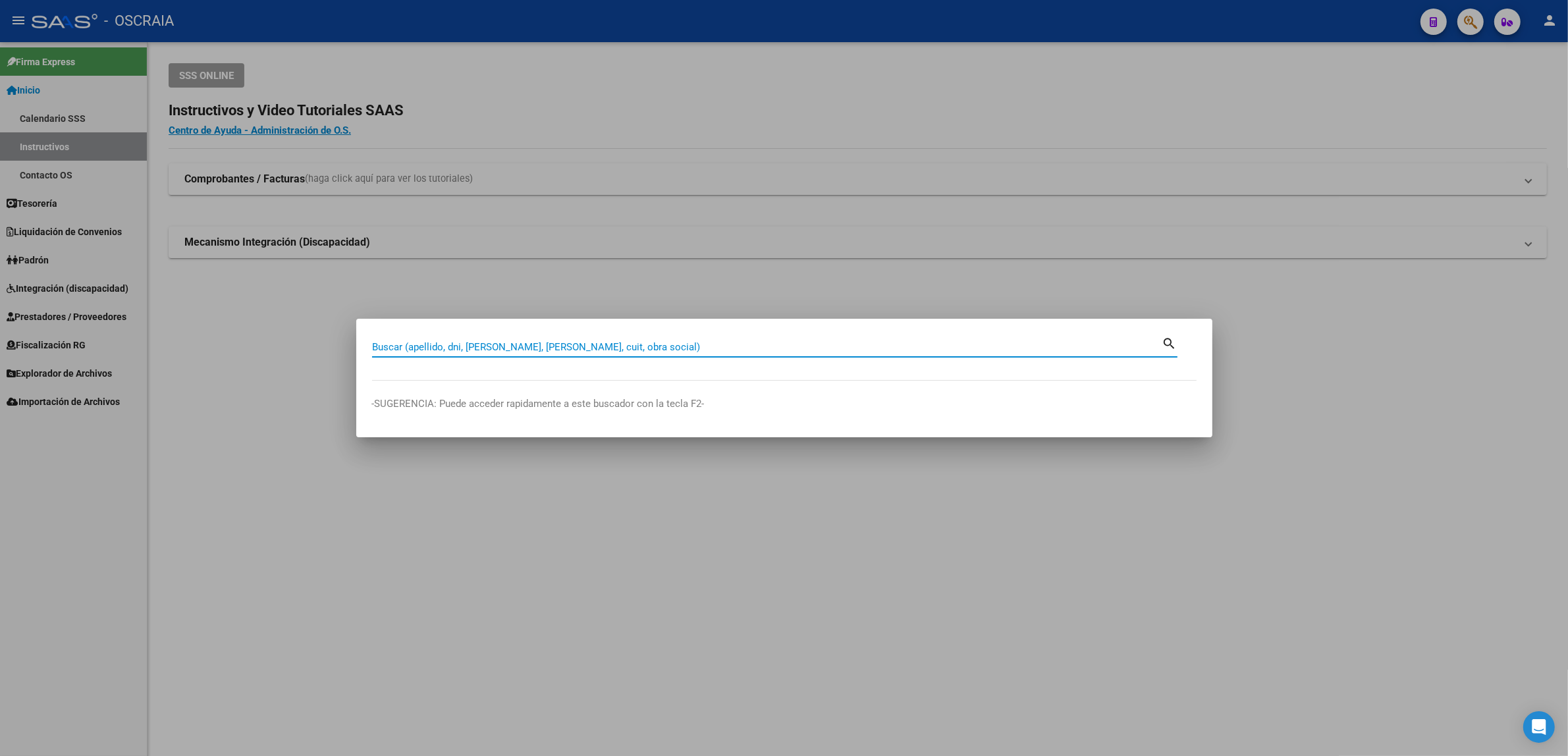
paste input "16548902"
type input "16548902"
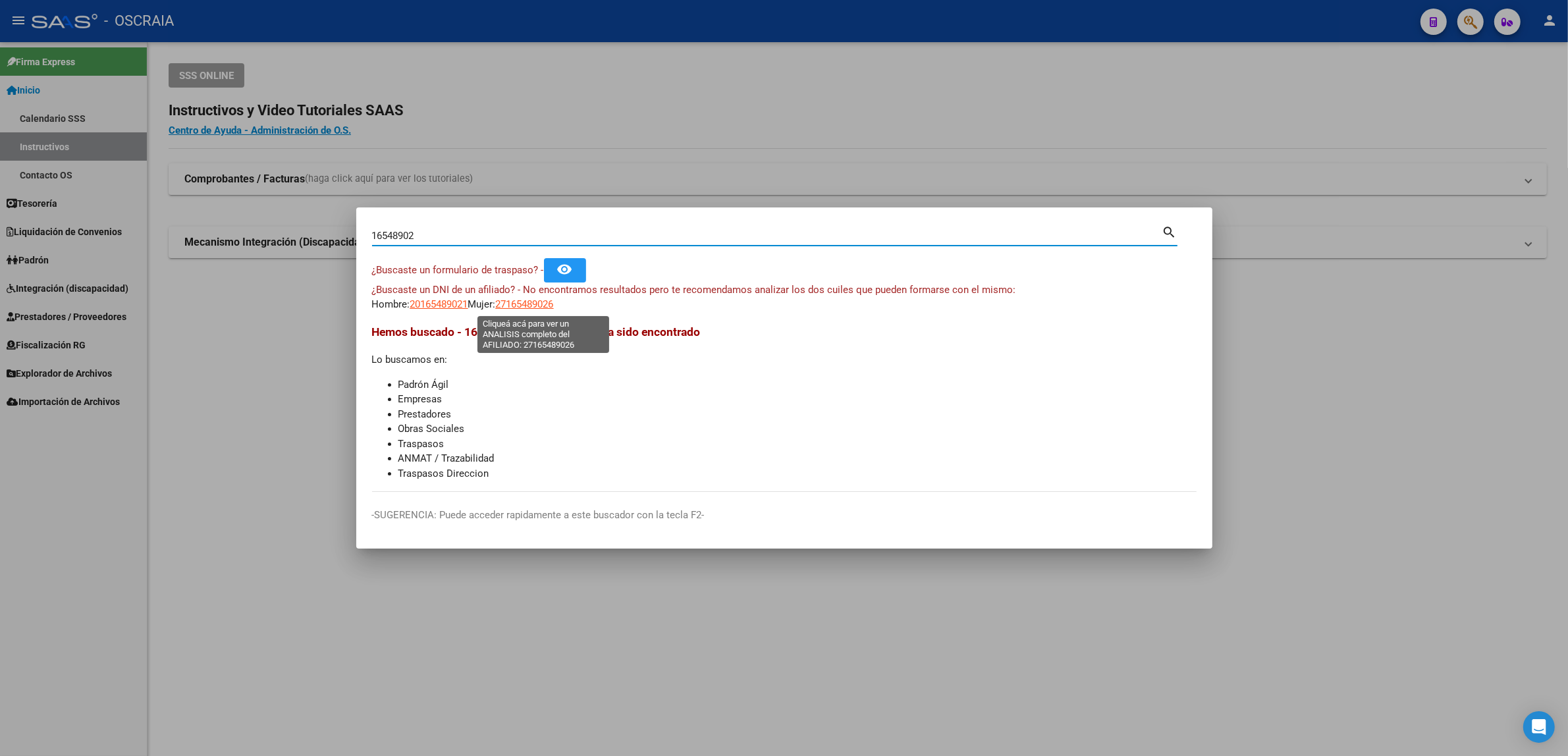
click at [547, 299] on span "27165489026" at bounding box center [525, 304] width 58 height 12
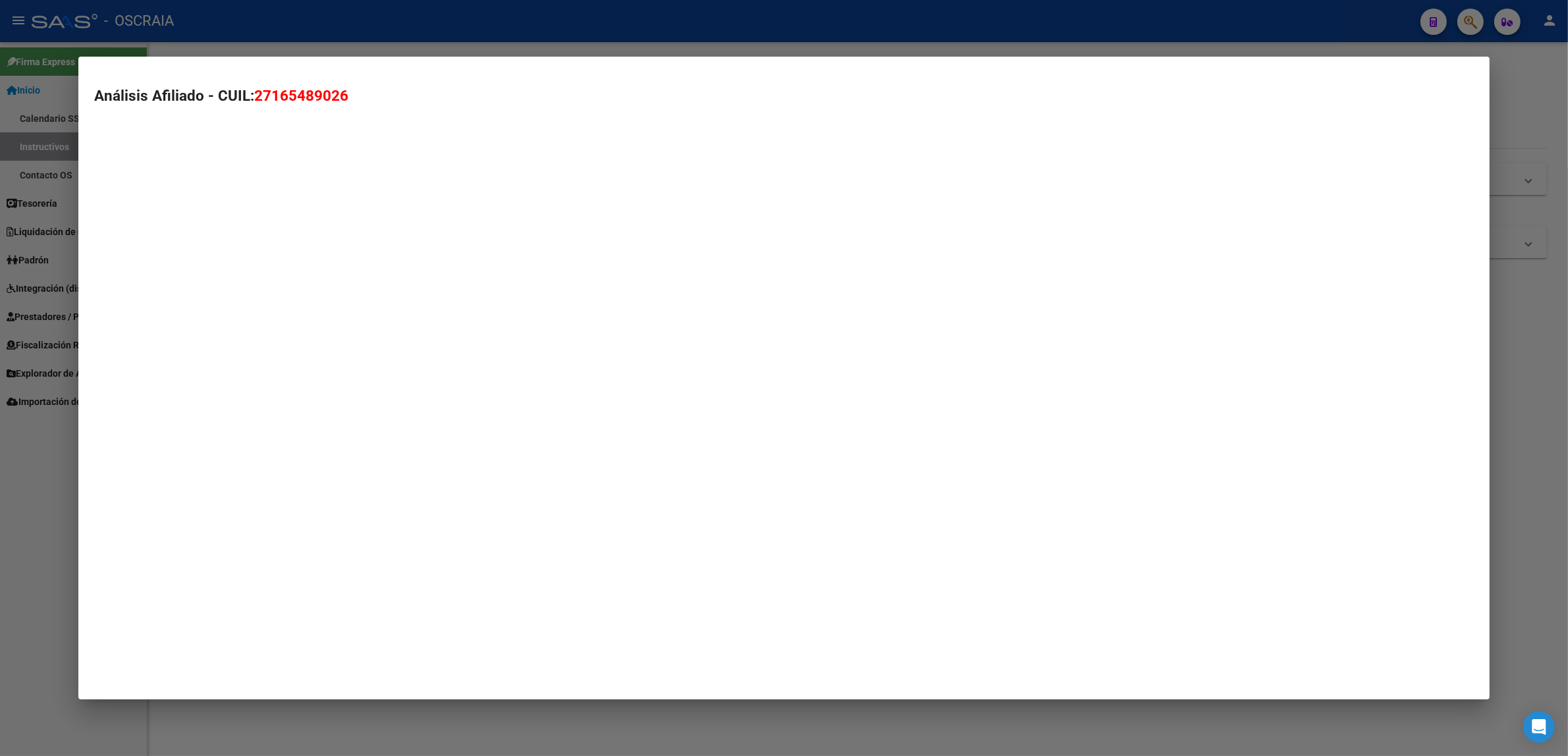
type textarea "27165489026"
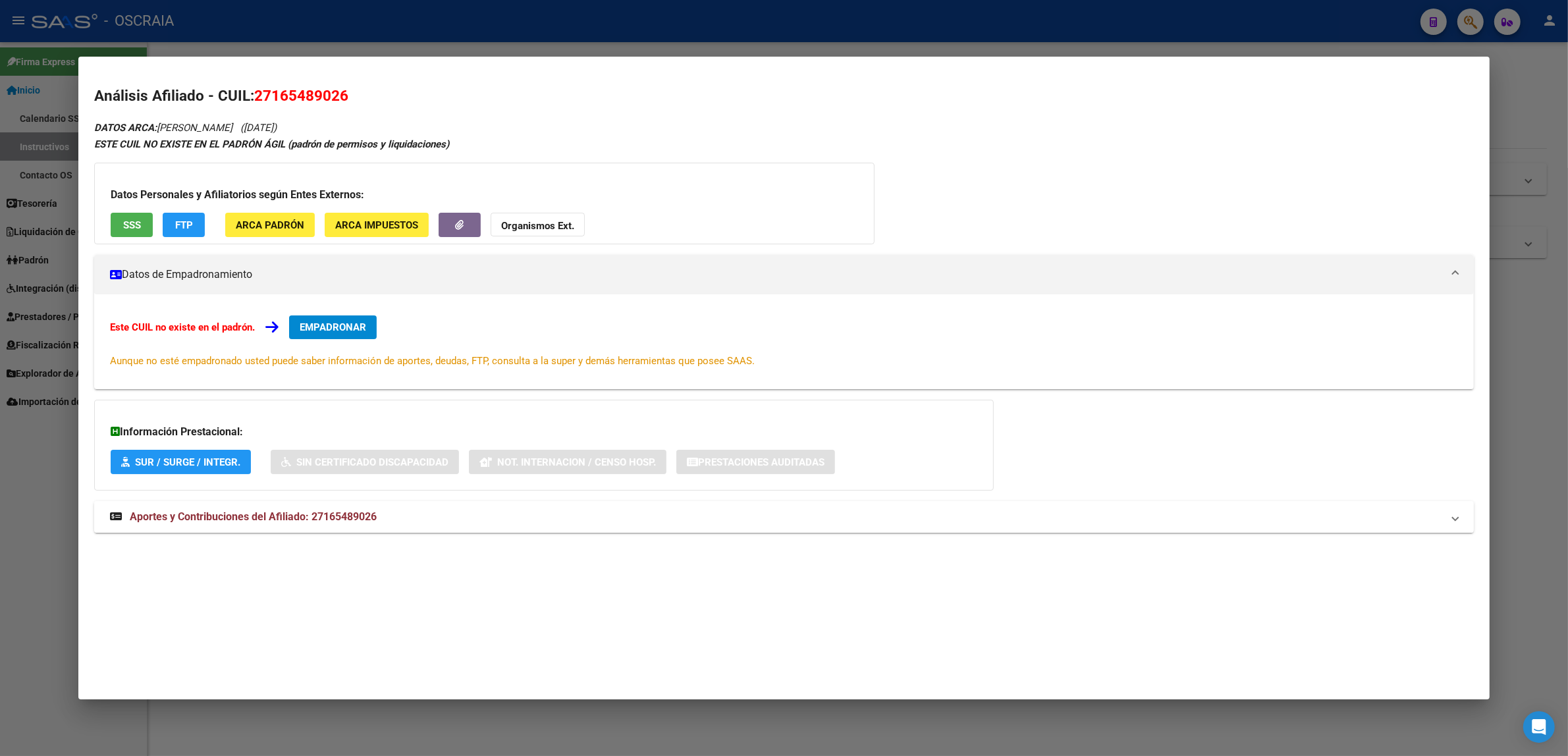
click at [298, 508] on mat-expansion-panel-header "Aportes y Contribuciones del Afiliado: 27165489026" at bounding box center [784, 517] width 1380 height 32
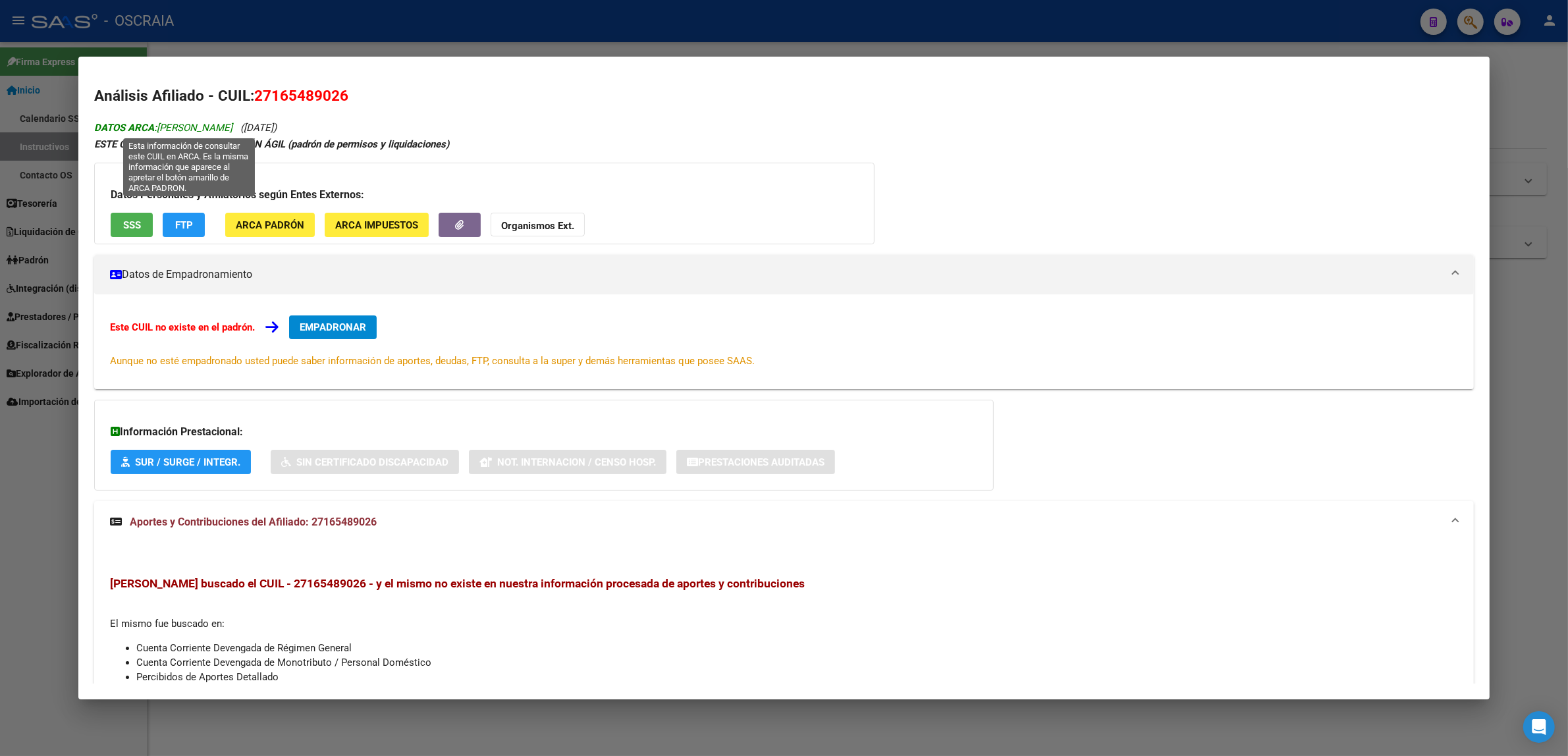
drag, startPoint x: 287, startPoint y: 124, endPoint x: 156, endPoint y: 130, distance: 131.1
click at [156, 130] on span "DATOS ARCA: [PERSON_NAME]" at bounding box center [163, 127] width 138 height 12
copy span "[PERSON_NAME]"
click at [341, 43] on div at bounding box center [784, 378] width 1568 height 756
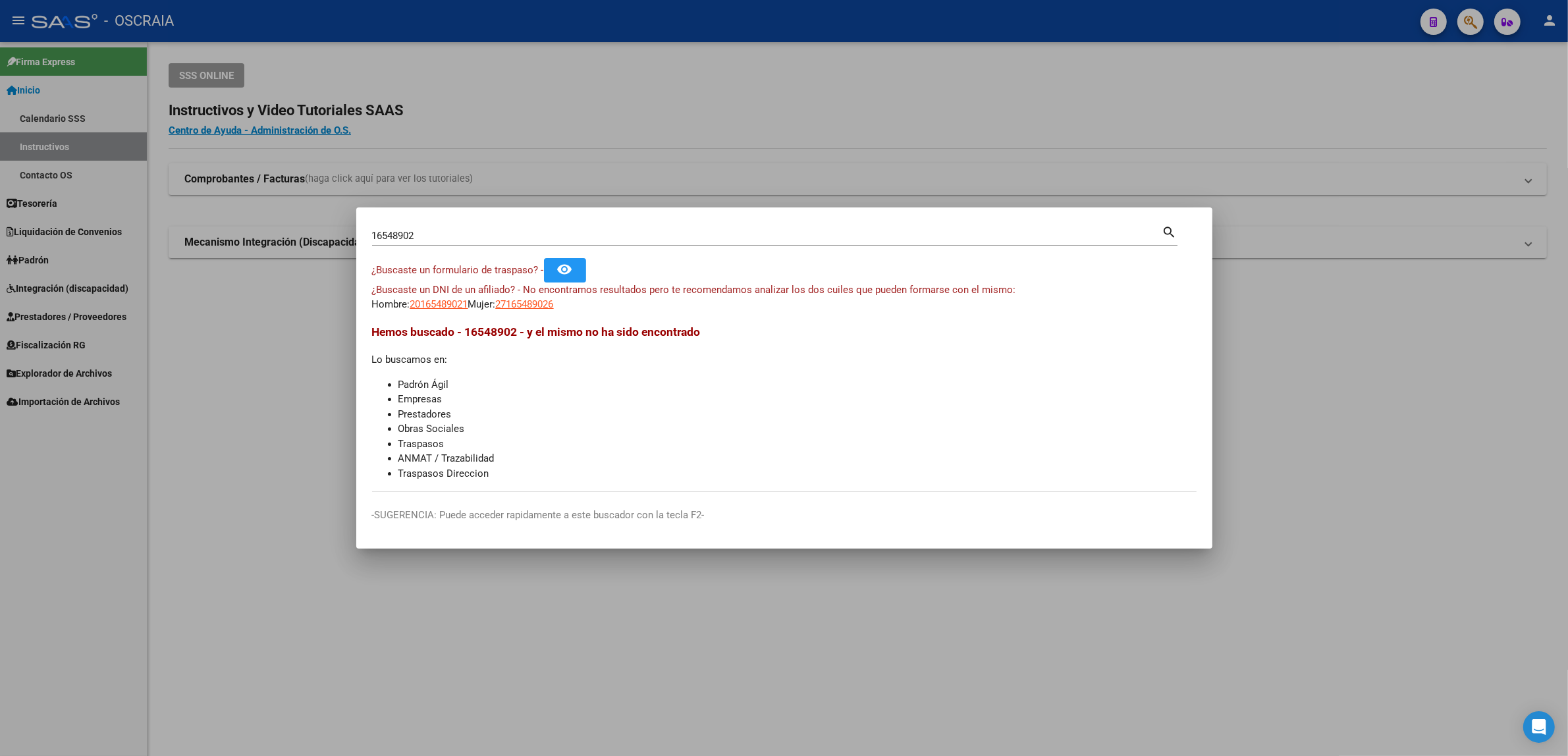
click at [947, 145] on div at bounding box center [784, 378] width 1568 height 756
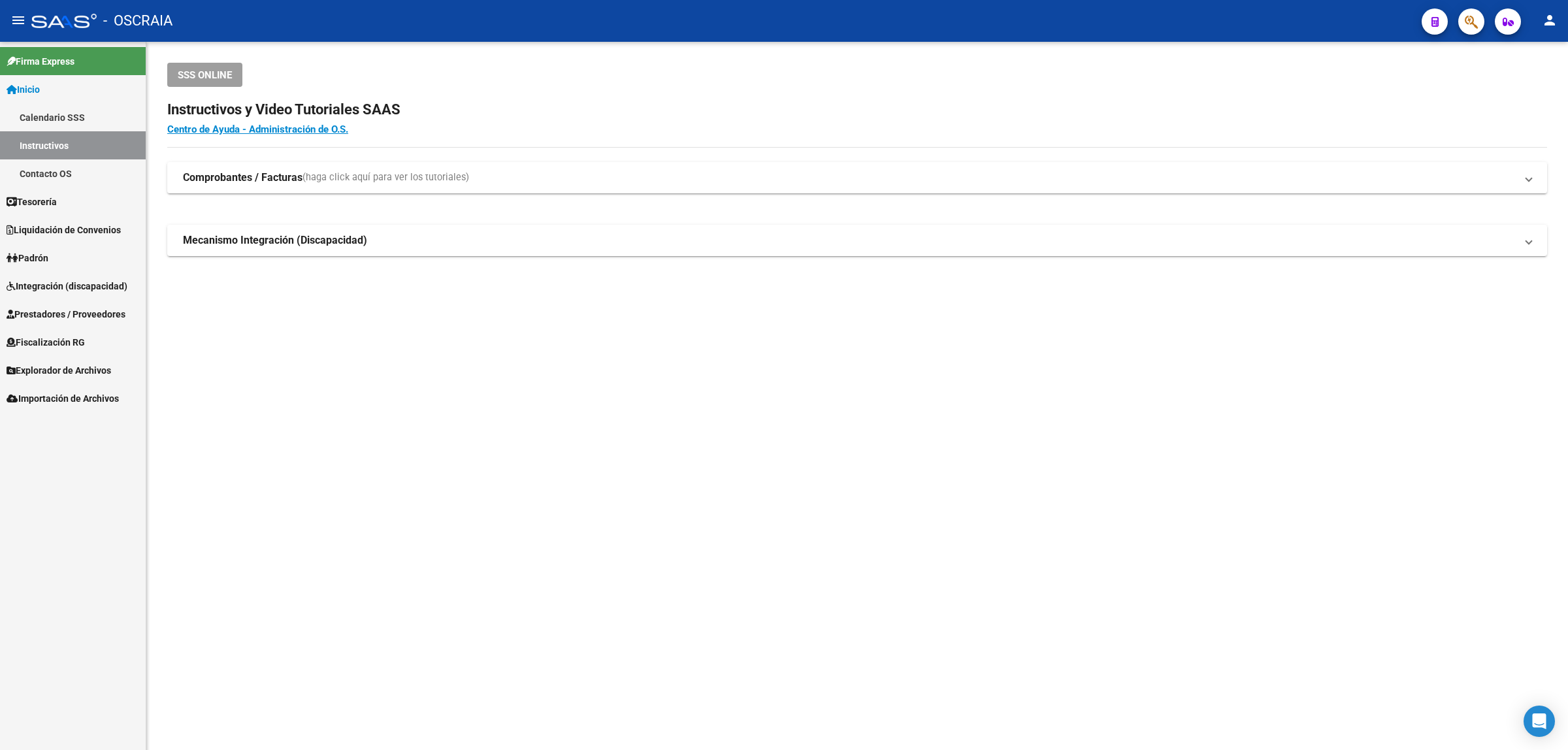
click at [1476, 30] on icon "button" at bounding box center [1471, 21] width 13 height 15
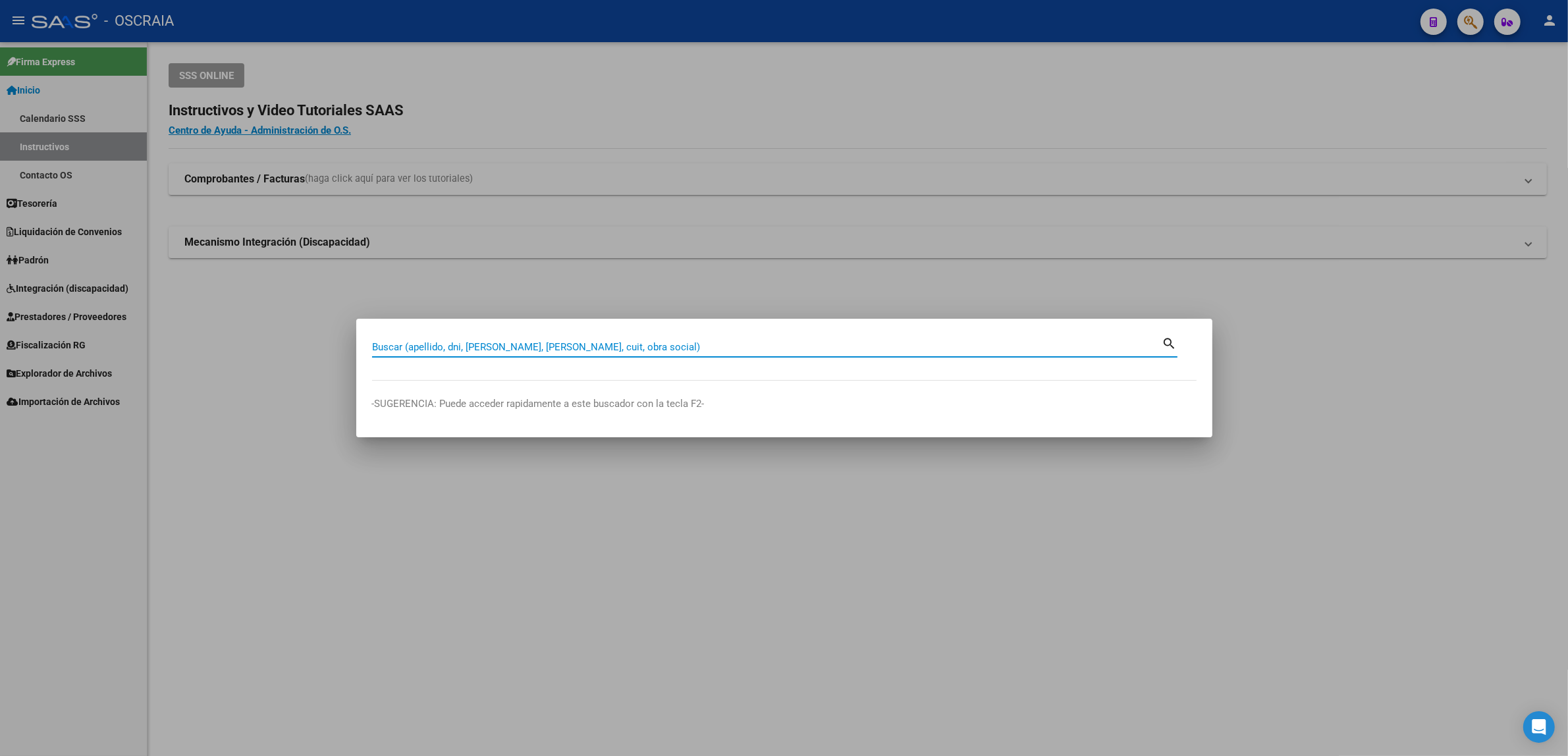
paste input "59757795"
type input "59757795"
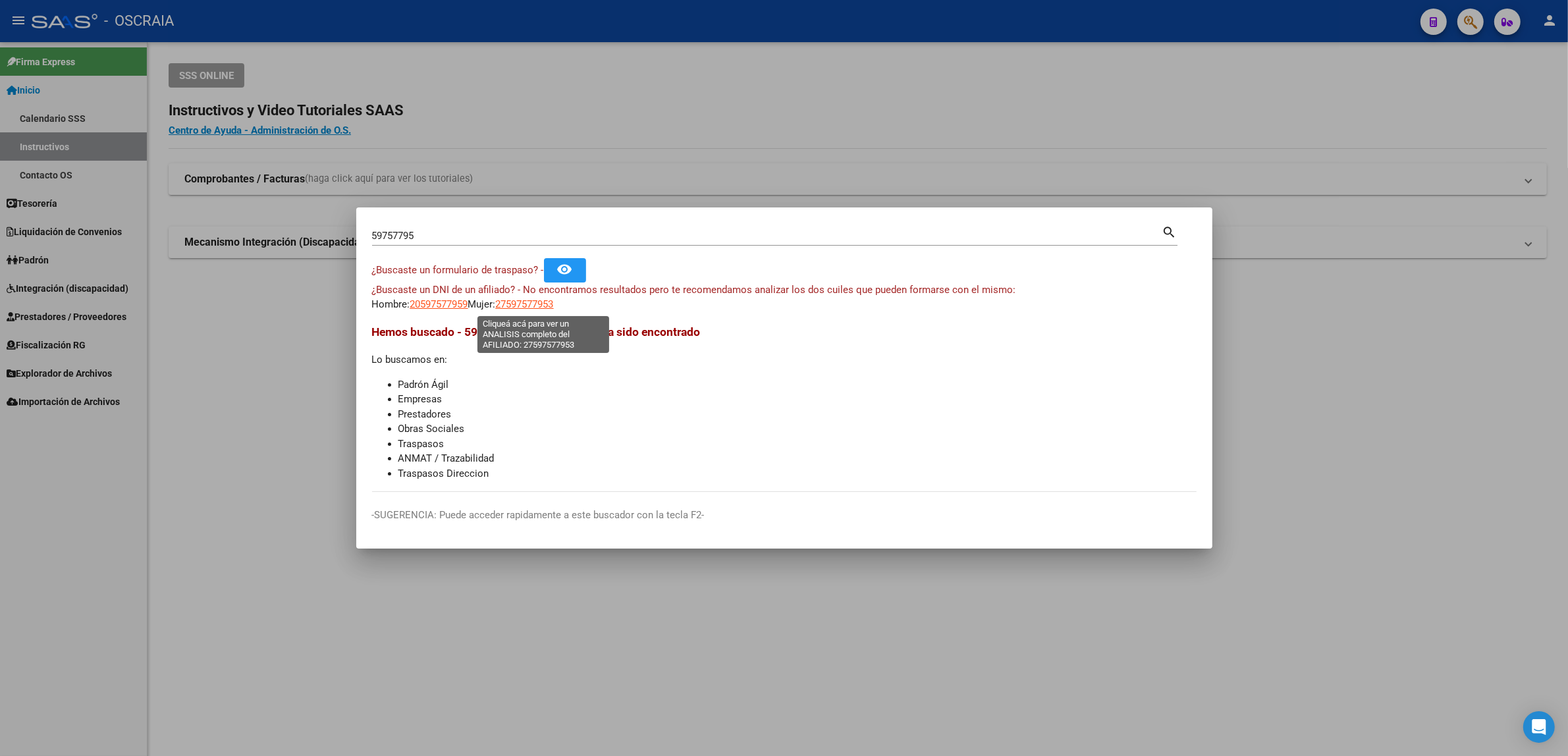
click at [537, 307] on span "27597577953" at bounding box center [525, 304] width 58 height 12
type textarea "27597577953"
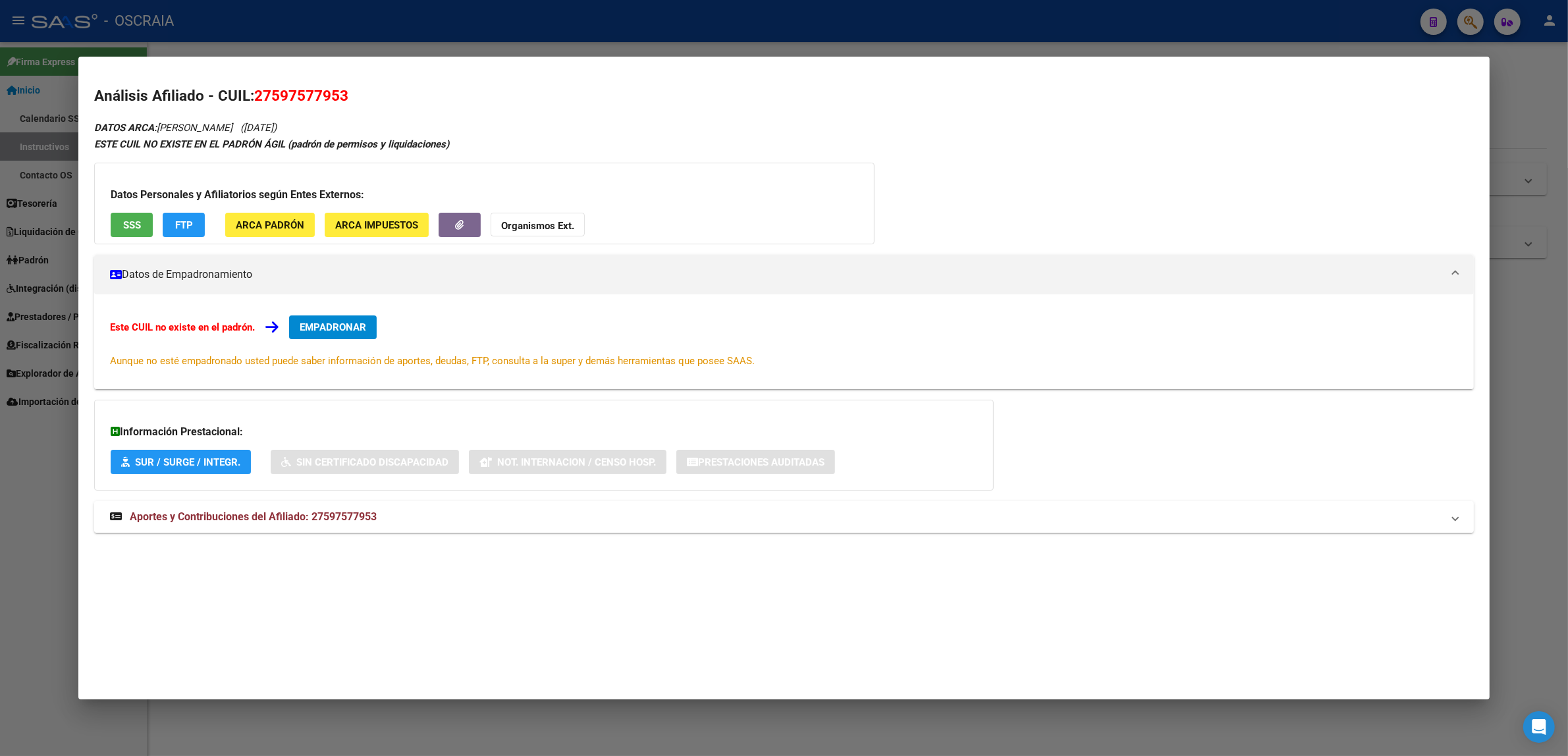
click at [374, 517] on mat-panel-title "Aportes y Contribuciones del Afiliado: 27597577953" at bounding box center [776, 517] width 1332 height 16
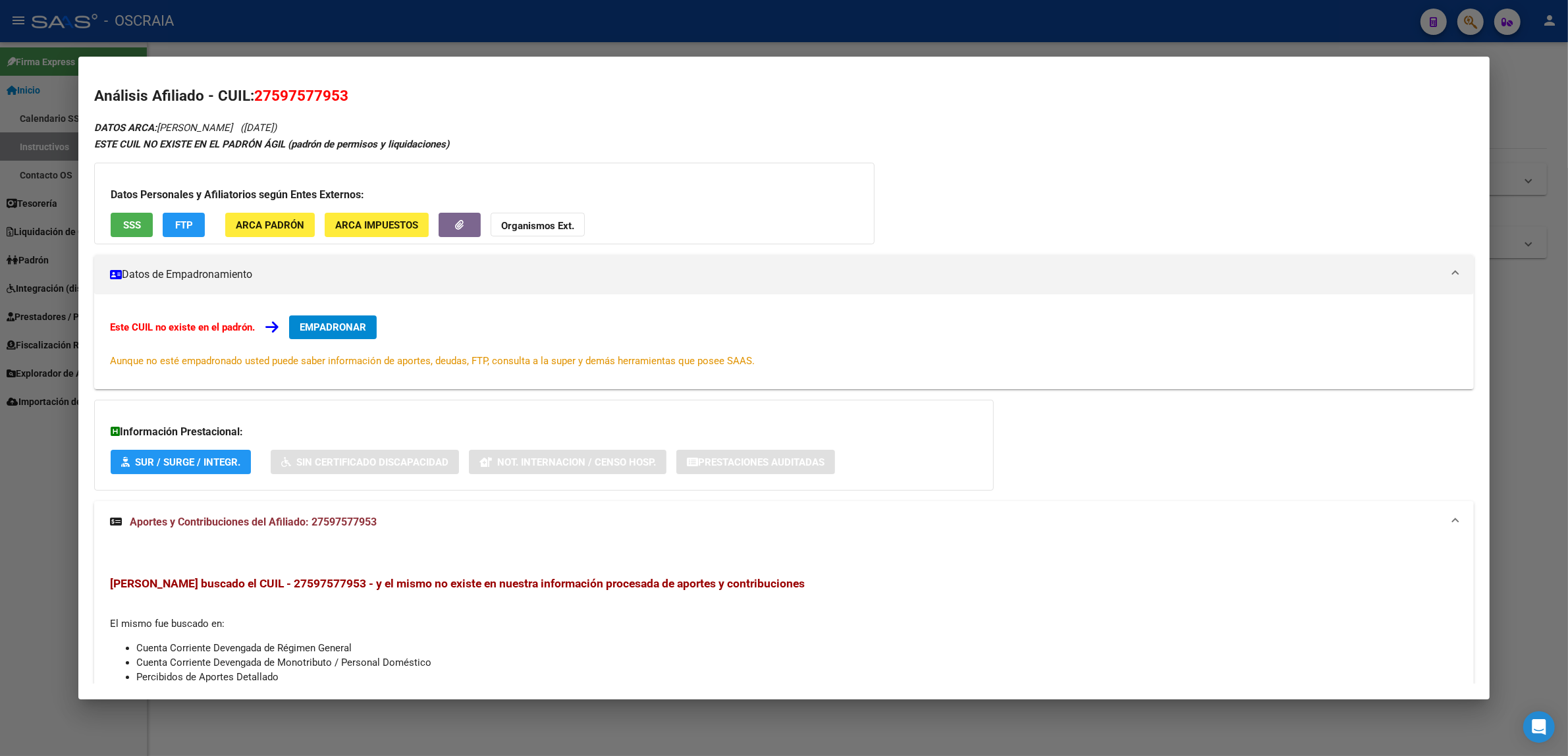
click at [141, 220] on button "SSS" at bounding box center [131, 224] width 42 height 24
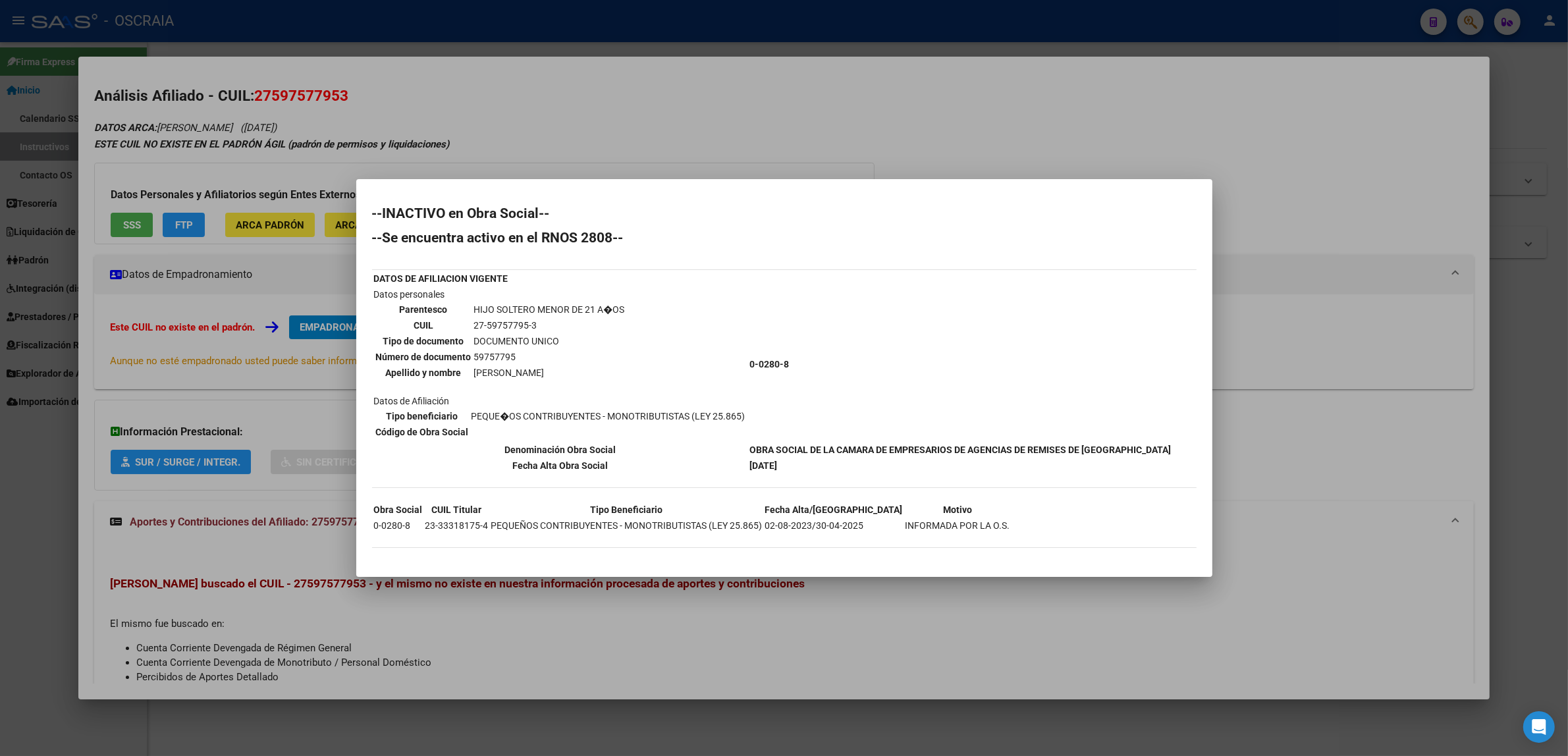
click at [616, 122] on div at bounding box center [784, 378] width 1568 height 756
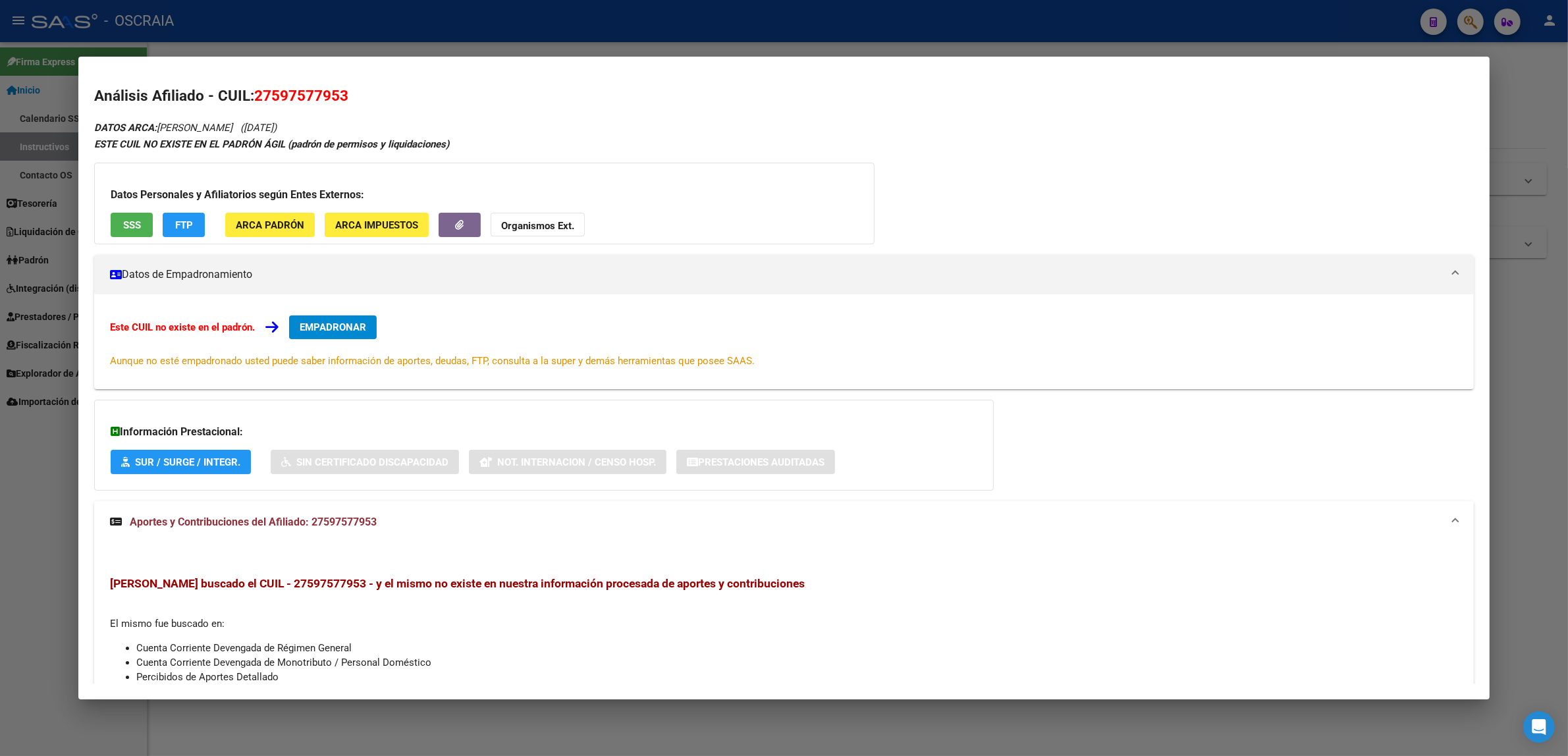
drag, startPoint x: 269, startPoint y: 96, endPoint x: 333, endPoint y: 106, distance: 64.8
click at [333, 106] on h2 "Análisis Afiliado - CUIL: 27597577953" at bounding box center [784, 96] width 1380 height 22
copy span "59757795"
drag, startPoint x: 232, startPoint y: 127, endPoint x: 149, endPoint y: 133, distance: 83.2
click at [149, 133] on span "DATOS ARCA: [PERSON_NAME]" at bounding box center [163, 127] width 138 height 12
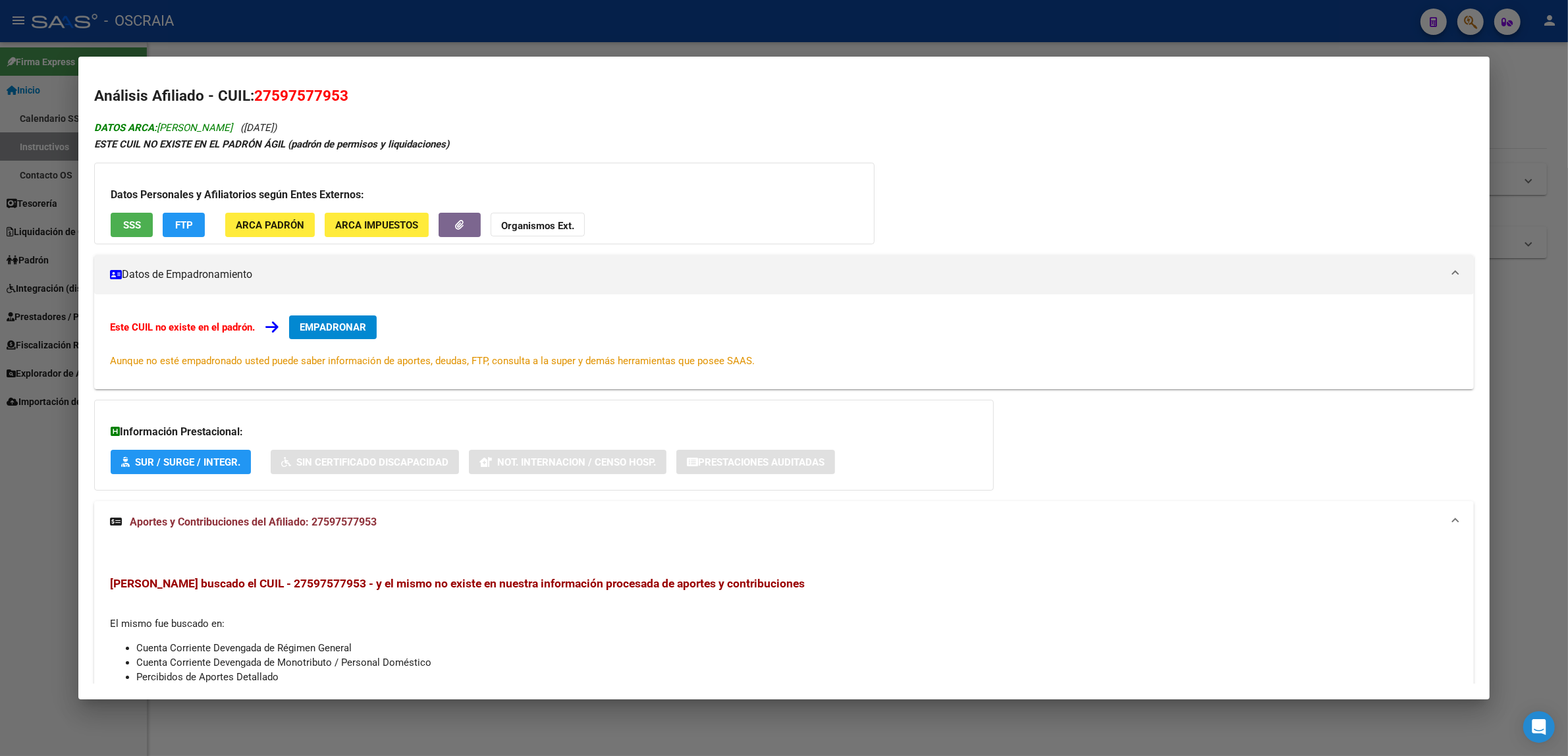
copy span "[PERSON_NAME]"
drag, startPoint x: 267, startPoint y: 94, endPoint x: 334, endPoint y: 101, distance: 67.4
click at [334, 101] on span "27597577953" at bounding box center [301, 96] width 94 height 17
click at [373, 103] on h2 "Análisis Afiliado - CUIL: 27597577953" at bounding box center [784, 96] width 1380 height 22
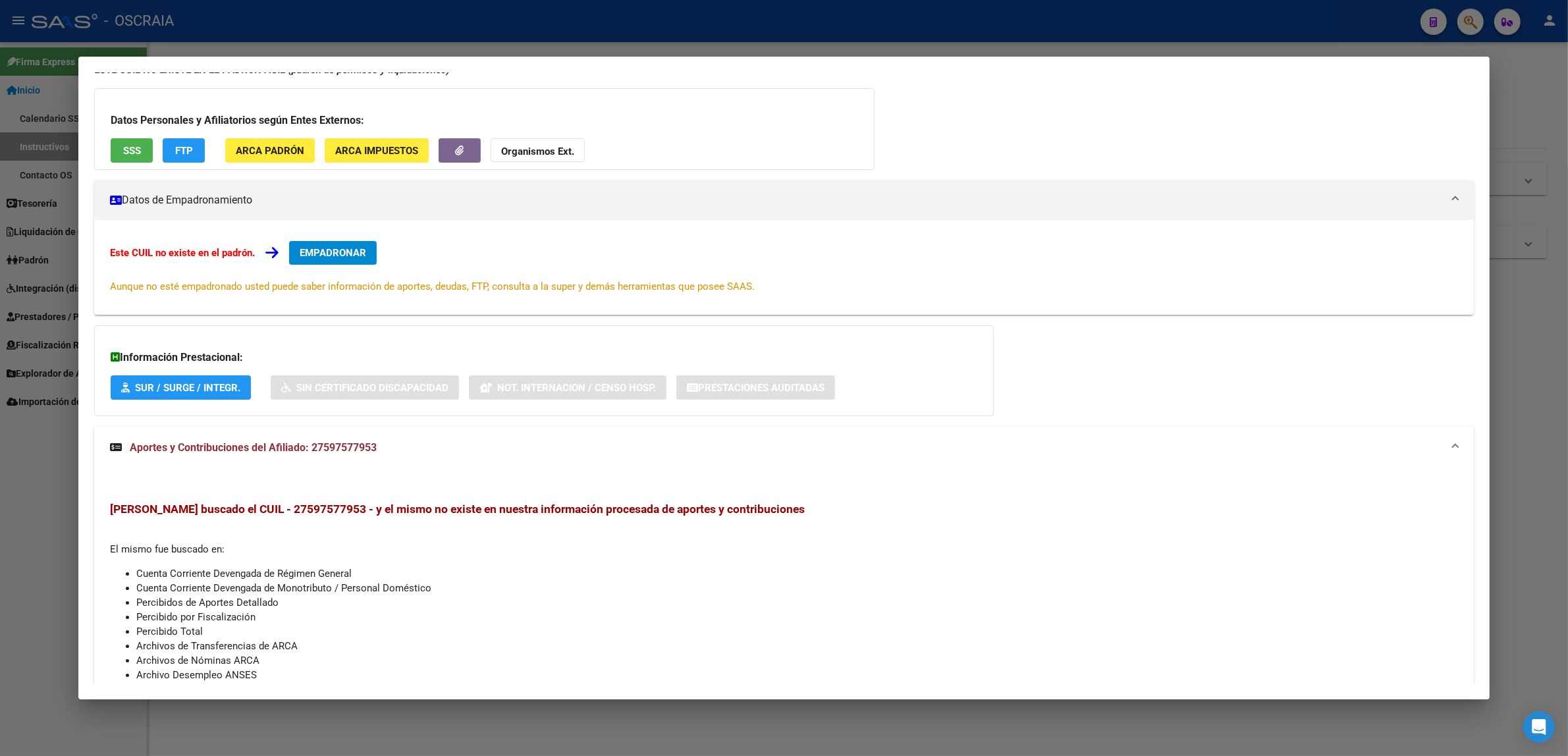
scroll to position [149, 0]
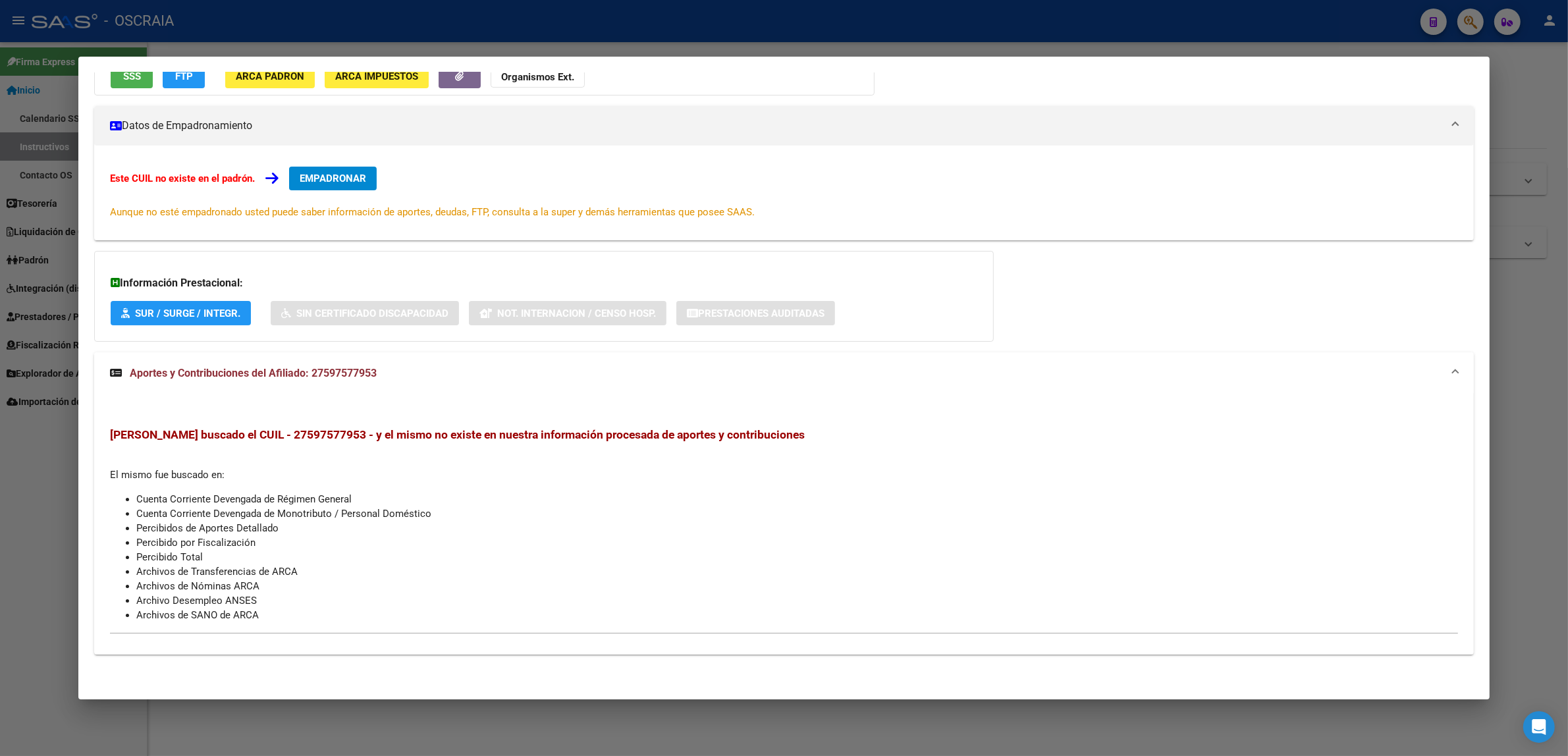
click at [247, 383] on mat-expansion-panel-header "Aportes y Contribuciones del Afiliado: 27597577953" at bounding box center [784, 373] width 1380 height 42
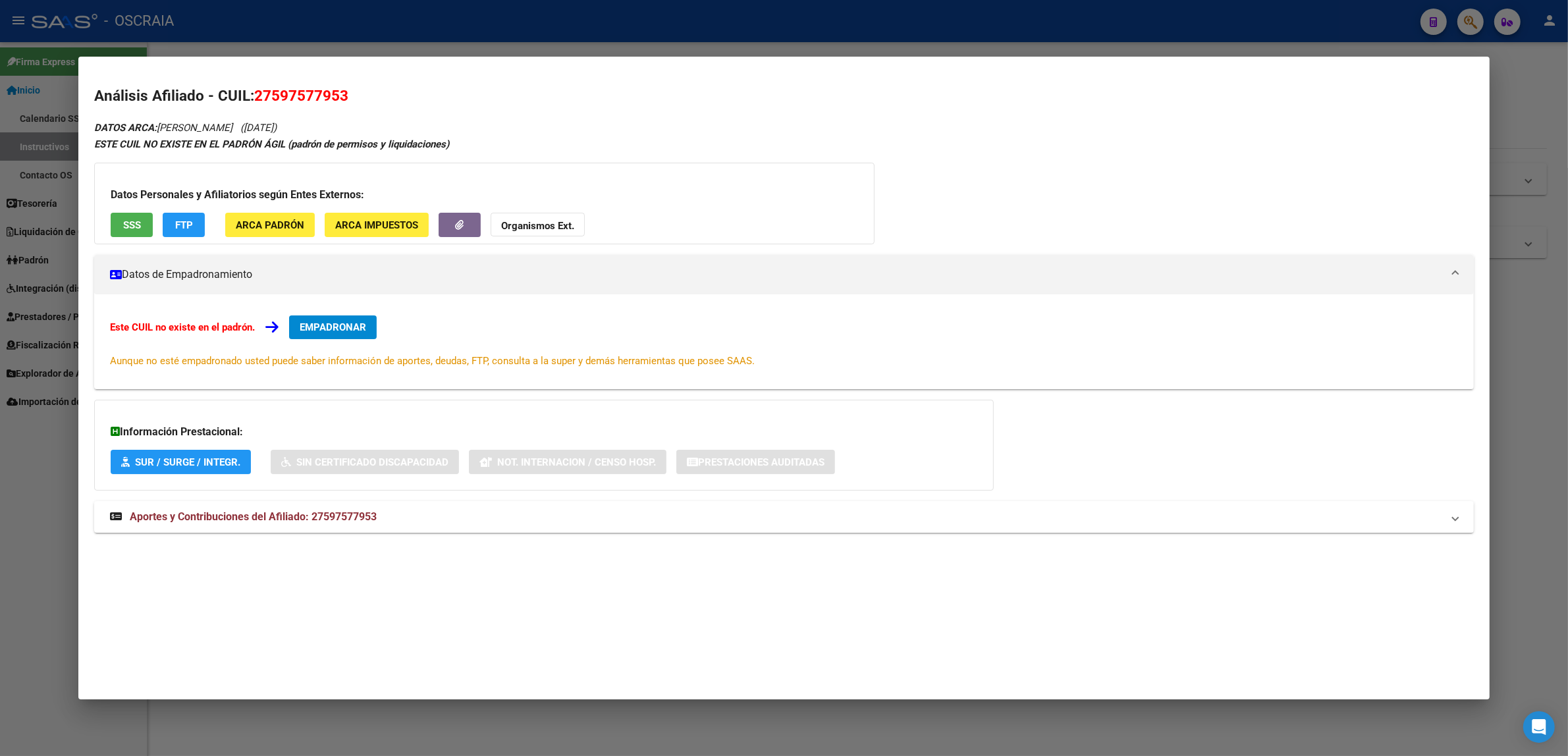
click at [337, 30] on div at bounding box center [784, 378] width 1568 height 756
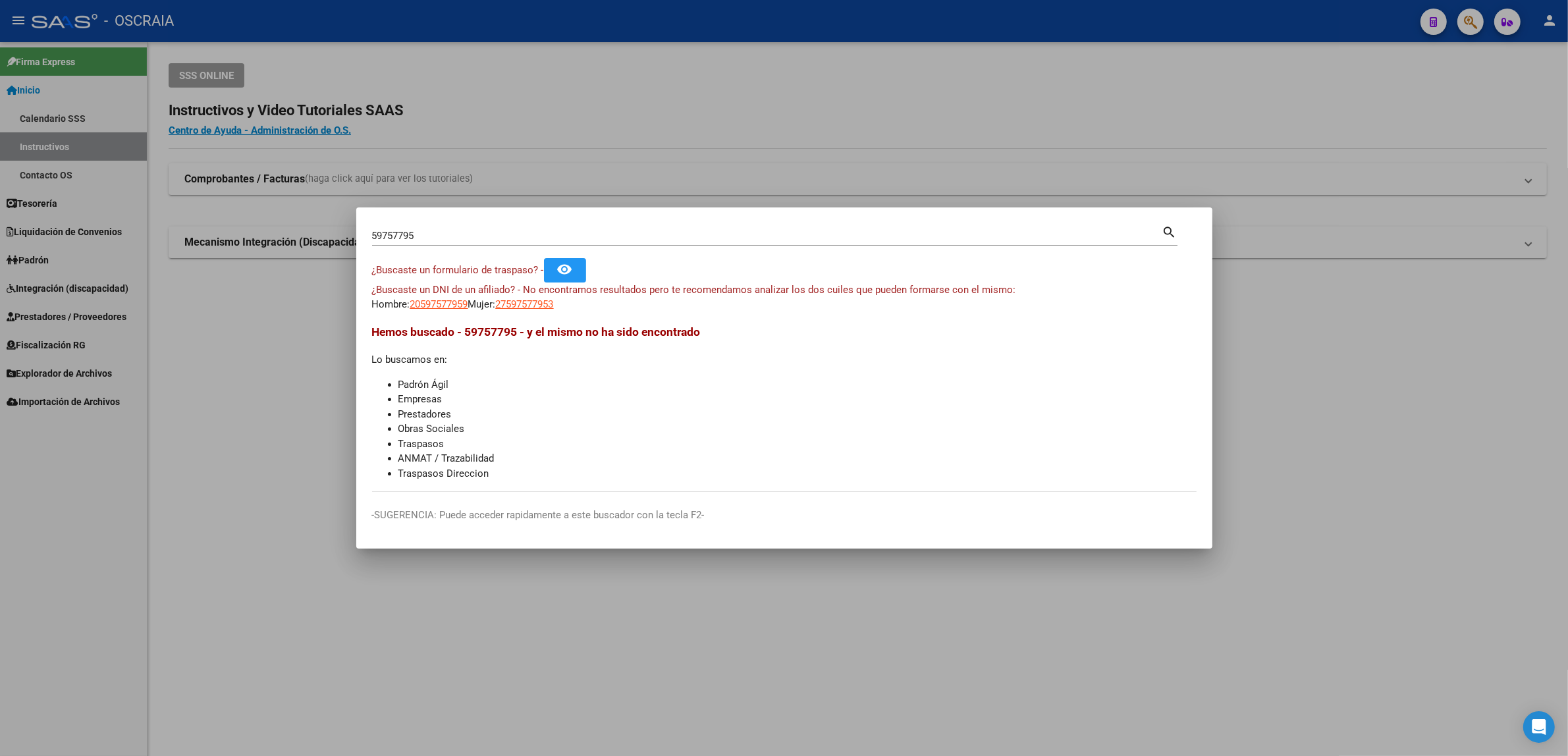
click at [1410, 62] on div at bounding box center [784, 378] width 1568 height 756
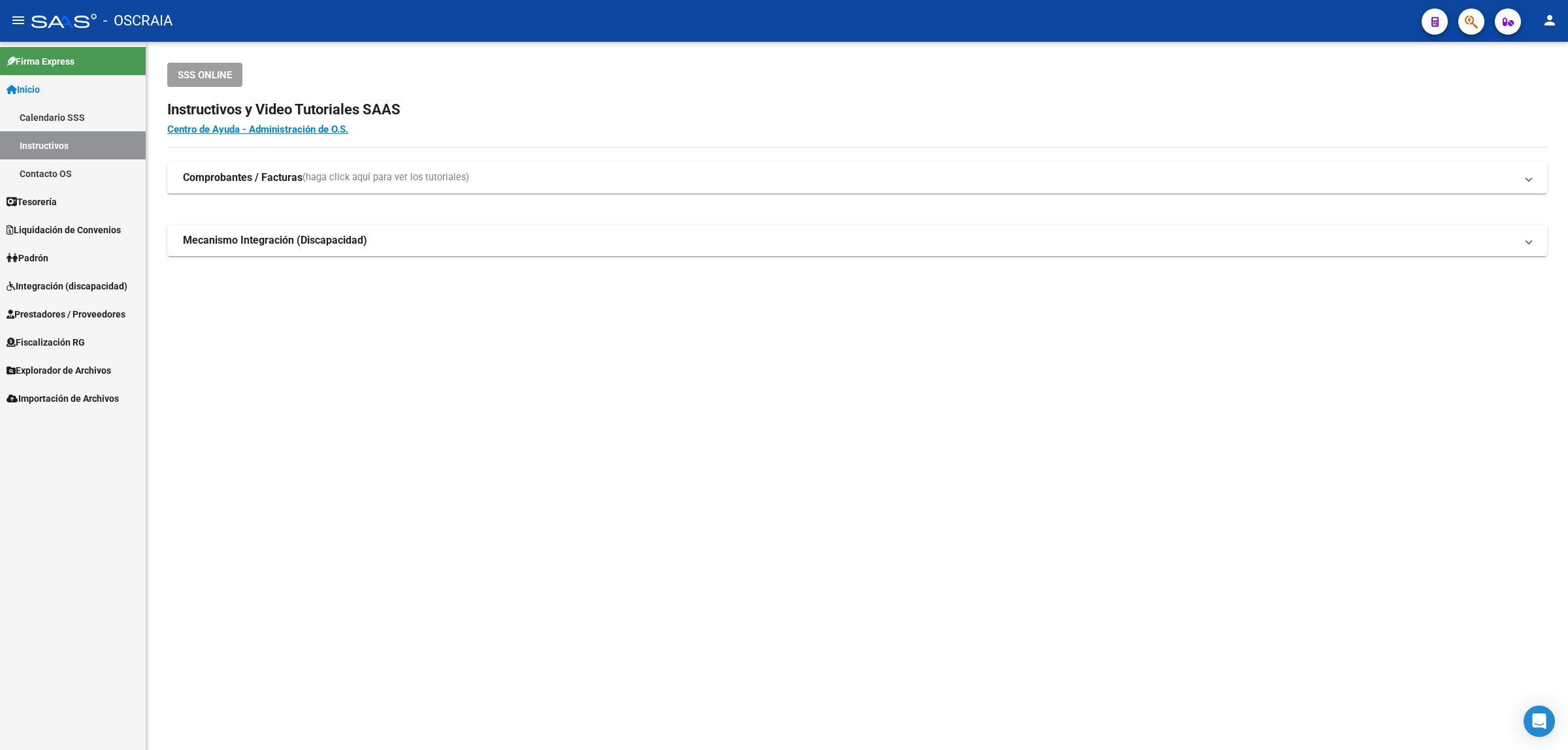
click at [1472, 30] on span "button" at bounding box center [1471, 22] width 13 height 27
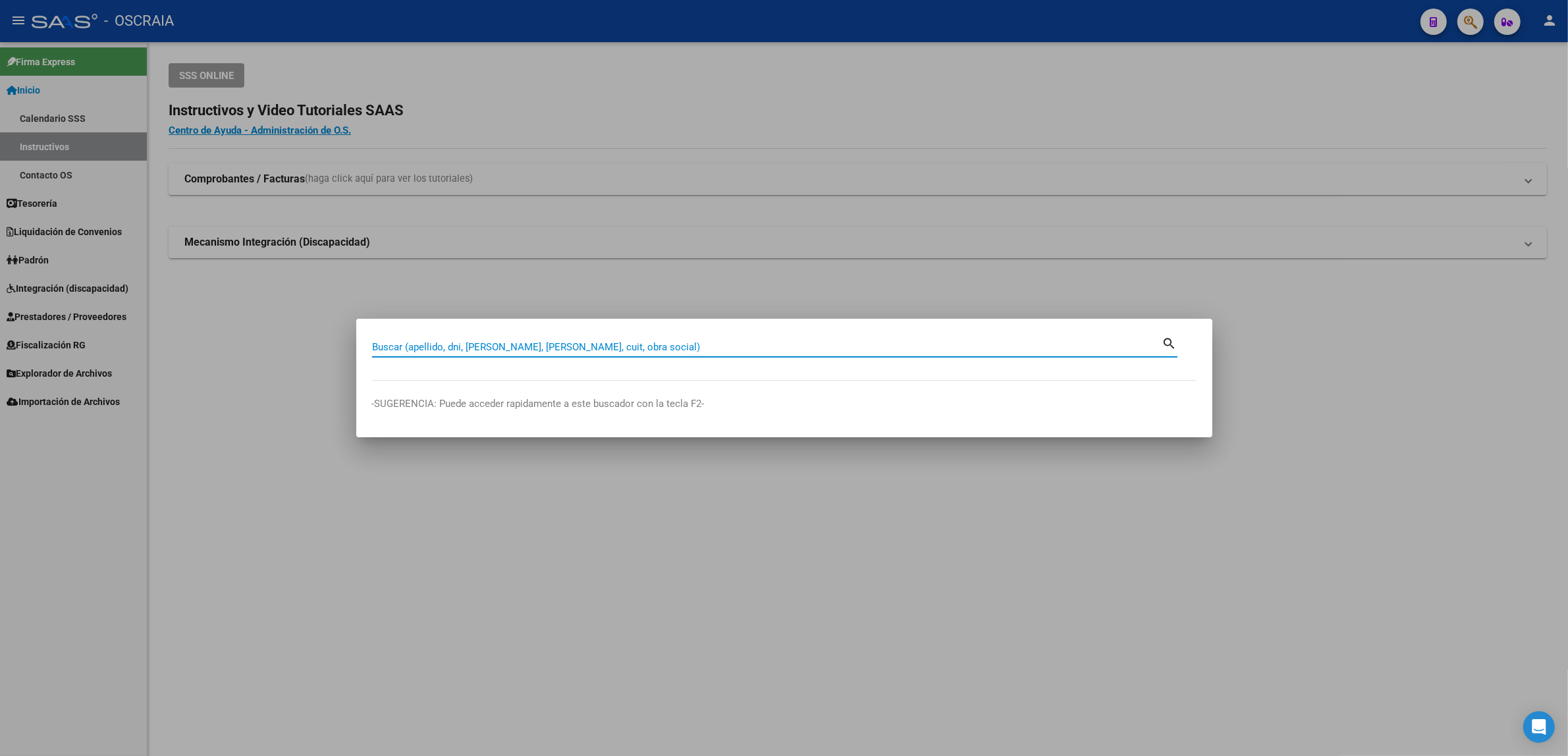
paste input "33555487"
type input "33555487"
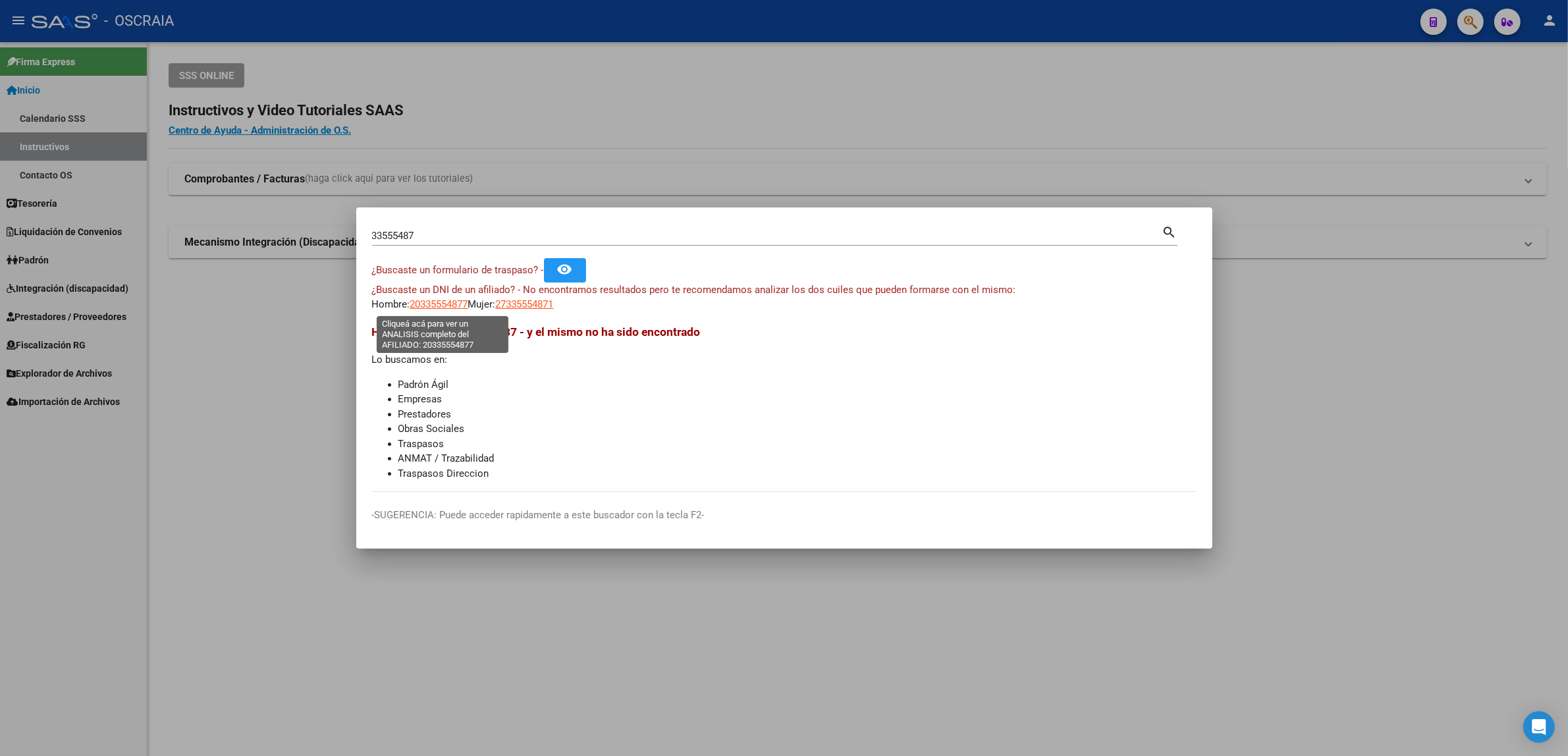
click at [417, 303] on span "20335554877" at bounding box center [439, 304] width 58 height 12
type textarea "20335554877"
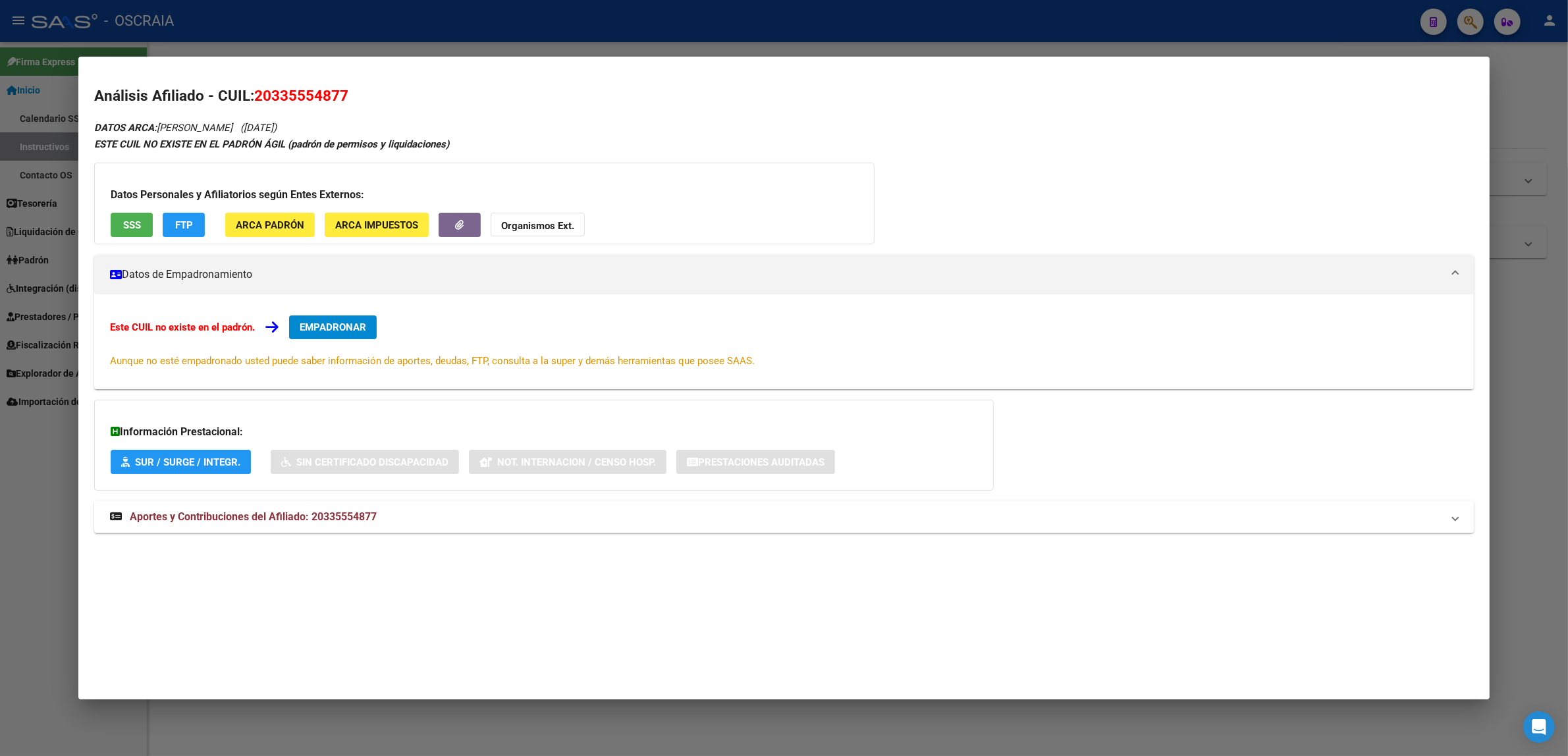
click at [240, 524] on strong "Aportes y Contribuciones del Afiliado: 20335554877" at bounding box center [243, 517] width 267 height 16
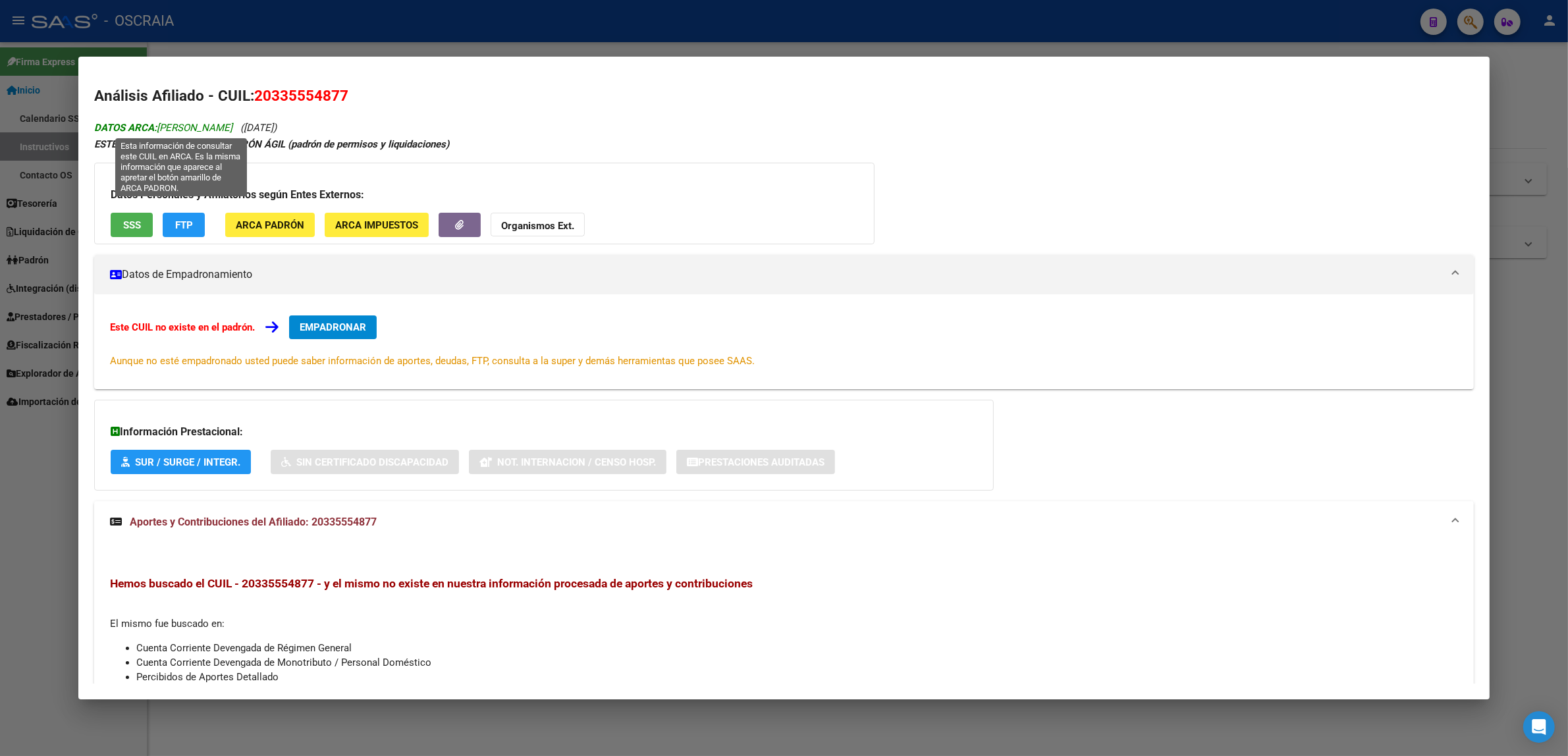
drag, startPoint x: 271, startPoint y: 127, endPoint x: 153, endPoint y: 122, distance: 118.1
click at [153, 122] on span "DATOS ARCA: [PERSON_NAME]" at bounding box center [163, 127] width 138 height 12
click at [287, 42] on div at bounding box center [784, 378] width 1568 height 756
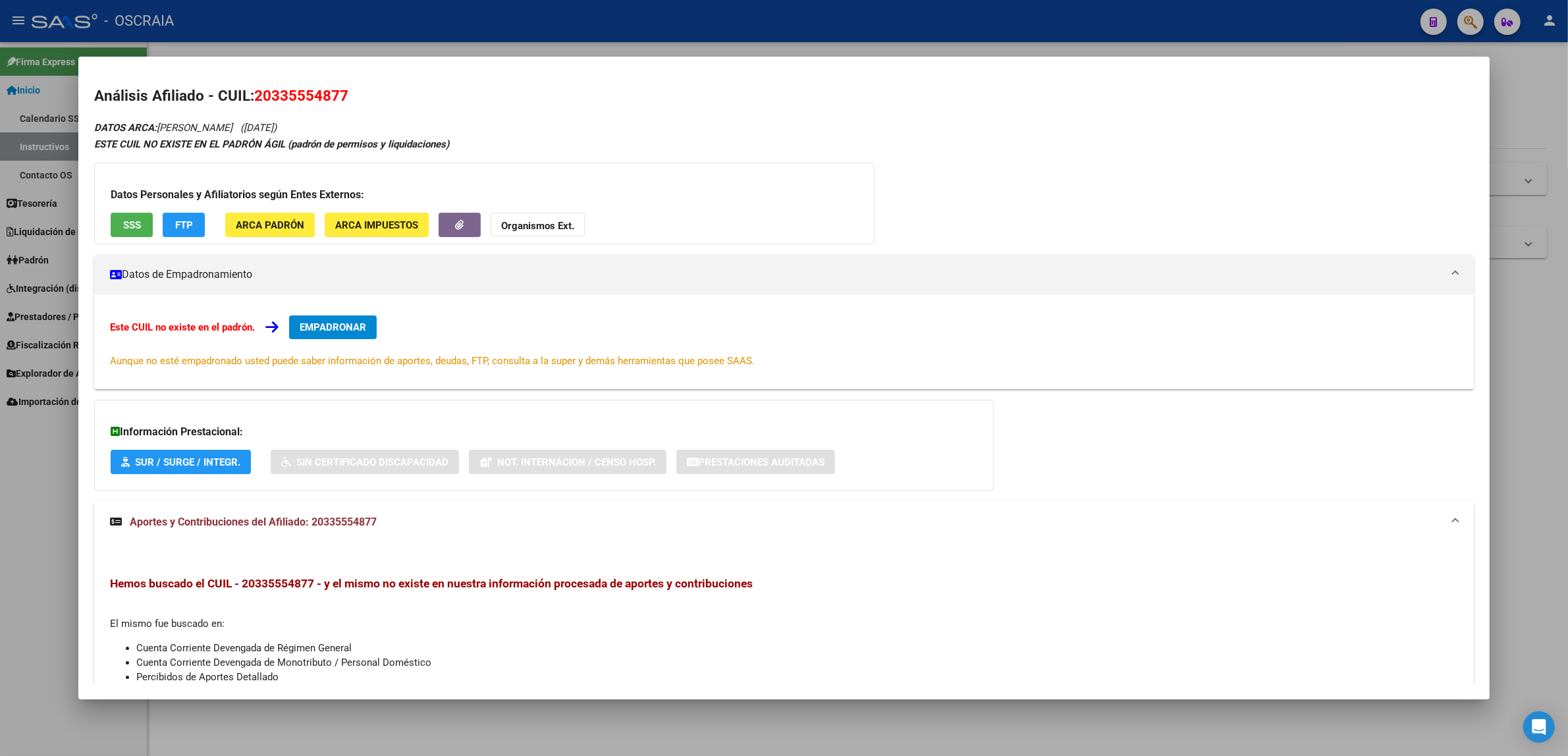
click at [287, 42] on div at bounding box center [784, 378] width 1568 height 756
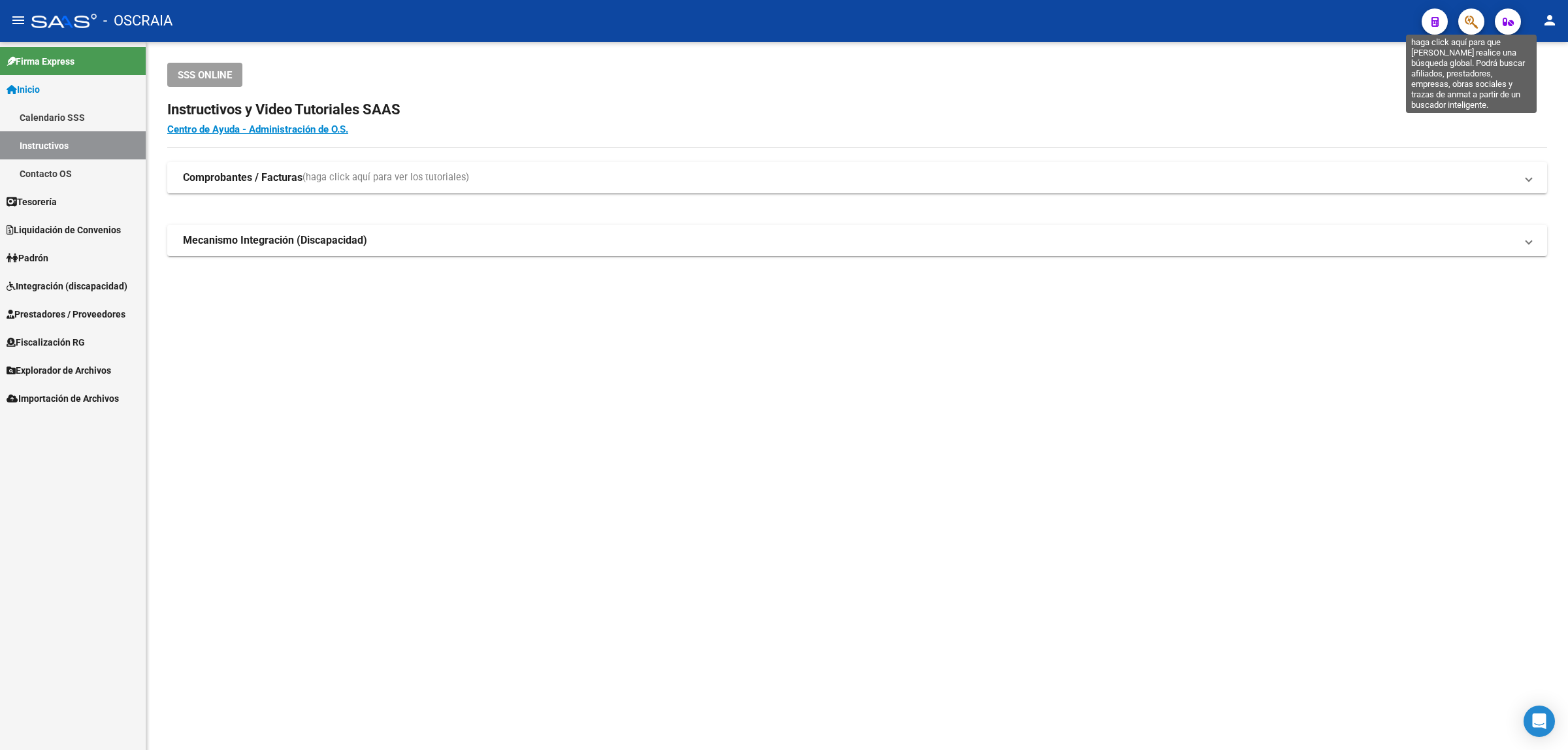
click at [1472, 24] on icon "button" at bounding box center [1471, 21] width 13 height 15
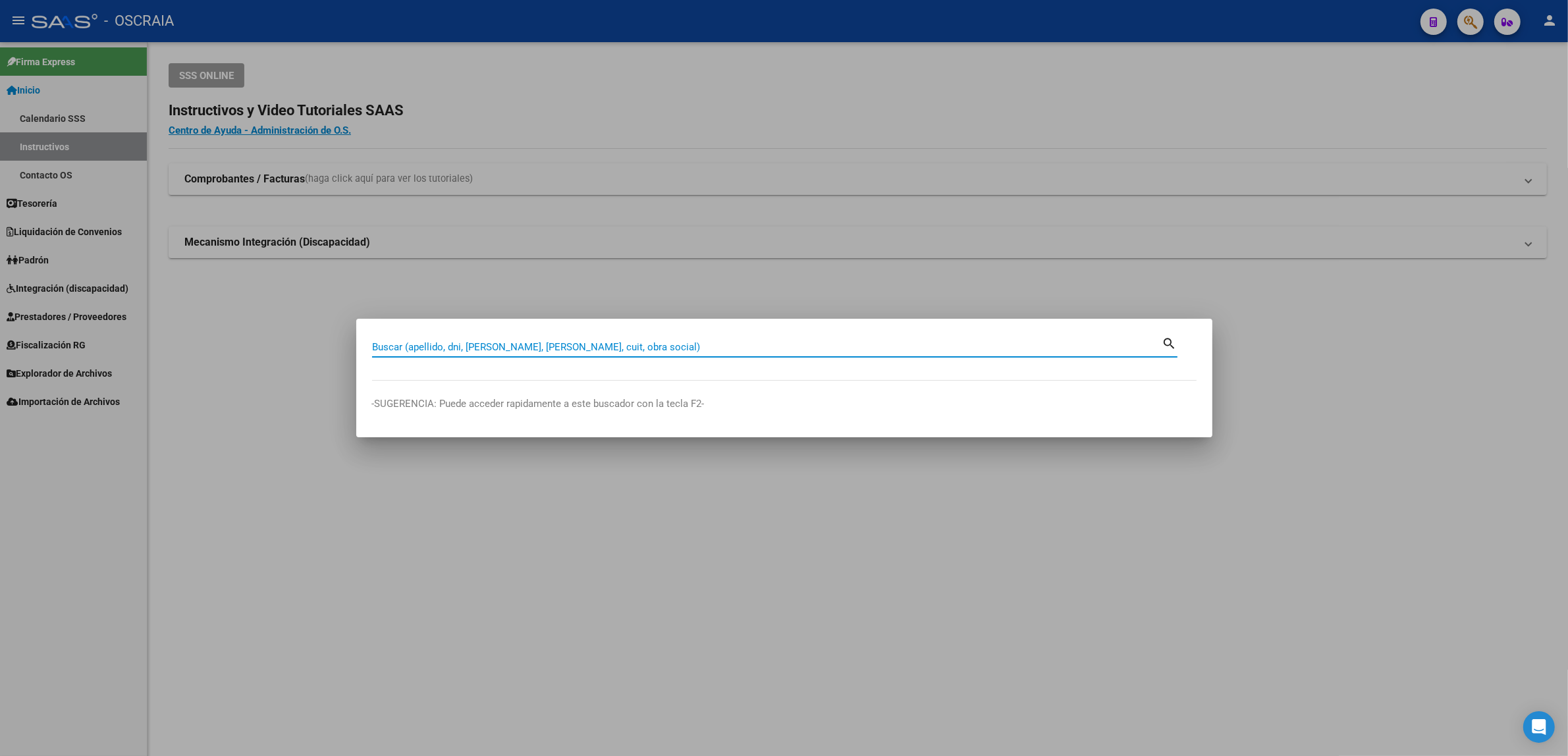
paste input "408789894"
type input "408789894"
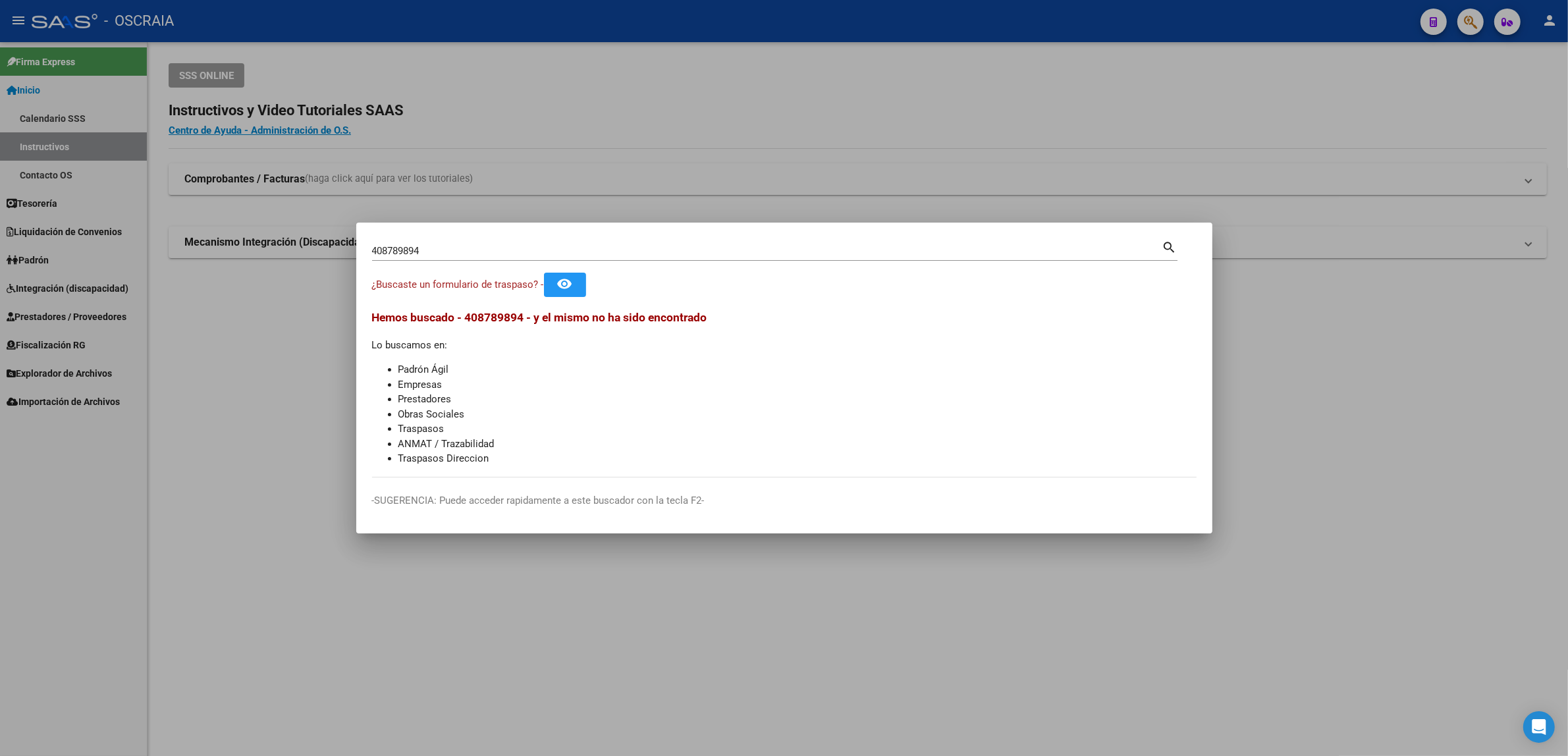
click at [499, 192] on div at bounding box center [784, 378] width 1568 height 756
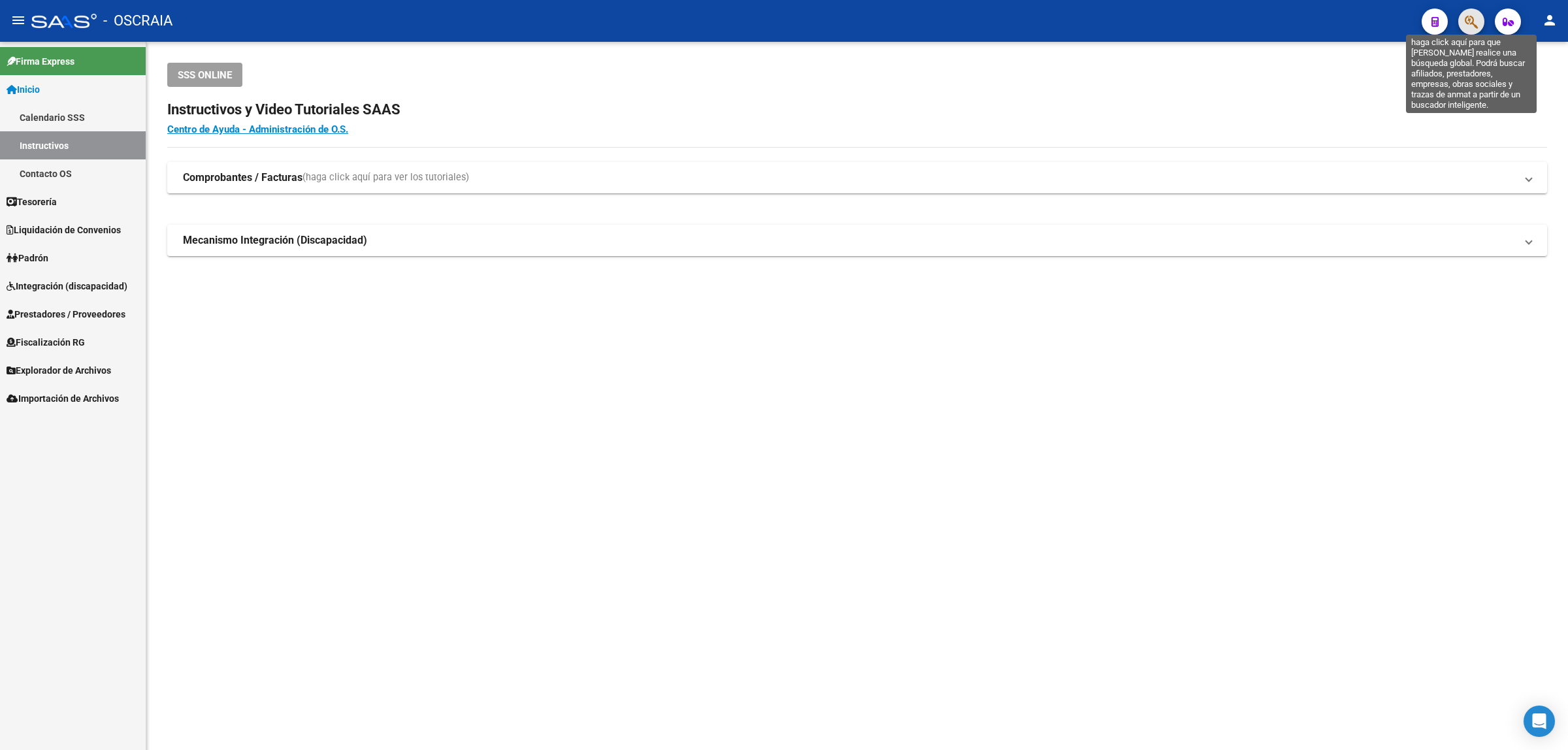
click at [1476, 23] on icon "button" at bounding box center [1471, 21] width 13 height 15
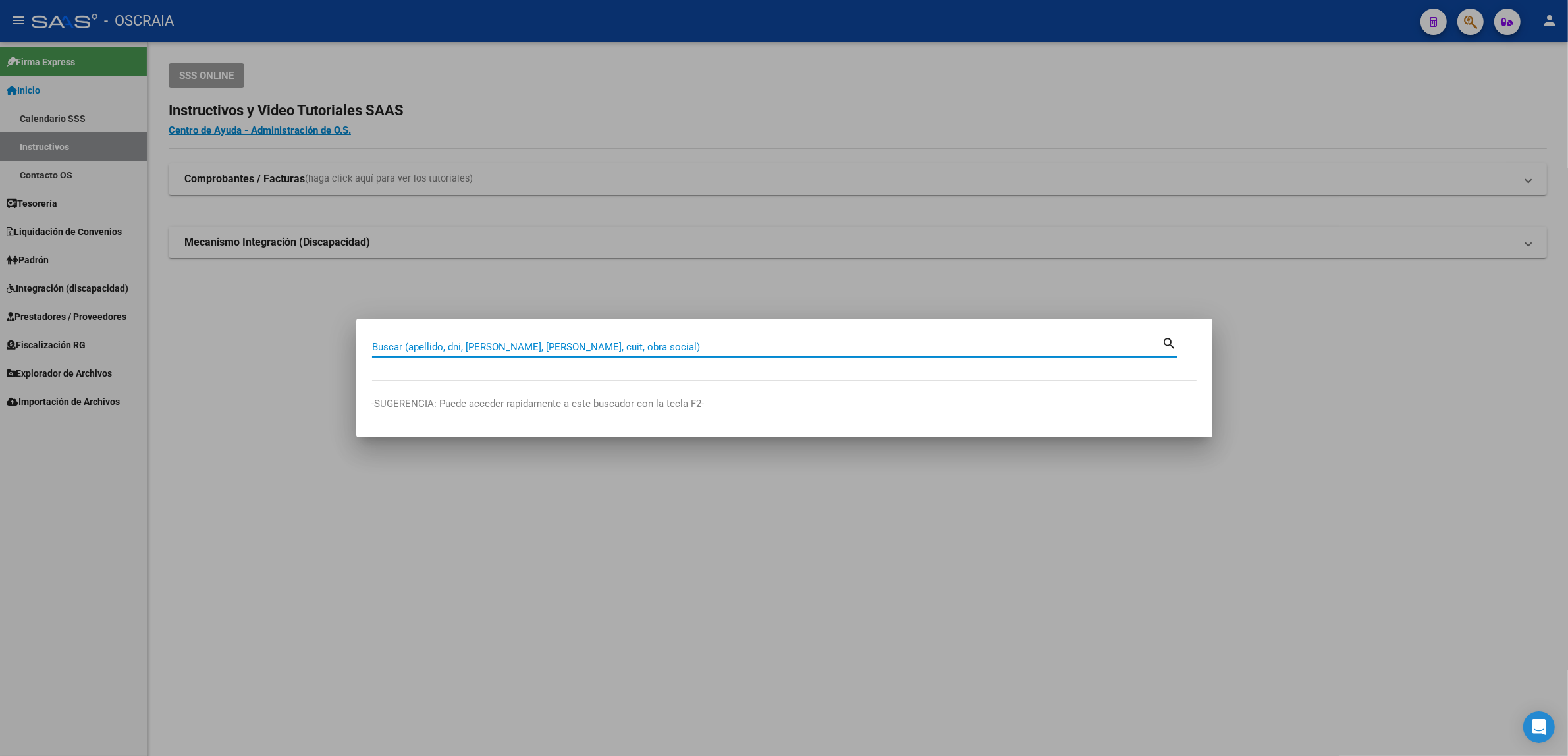
click at [561, 346] on input "Buscar (apellido, dni, [PERSON_NAME], [PERSON_NAME], cuit, obra social)" at bounding box center [767, 347] width 790 height 12
paste input "408789894"
click at [386, 350] on input "408789894" at bounding box center [767, 347] width 790 height 12
click at [447, 350] on input "408789894" at bounding box center [767, 347] width 790 height 12
type input "408789894"
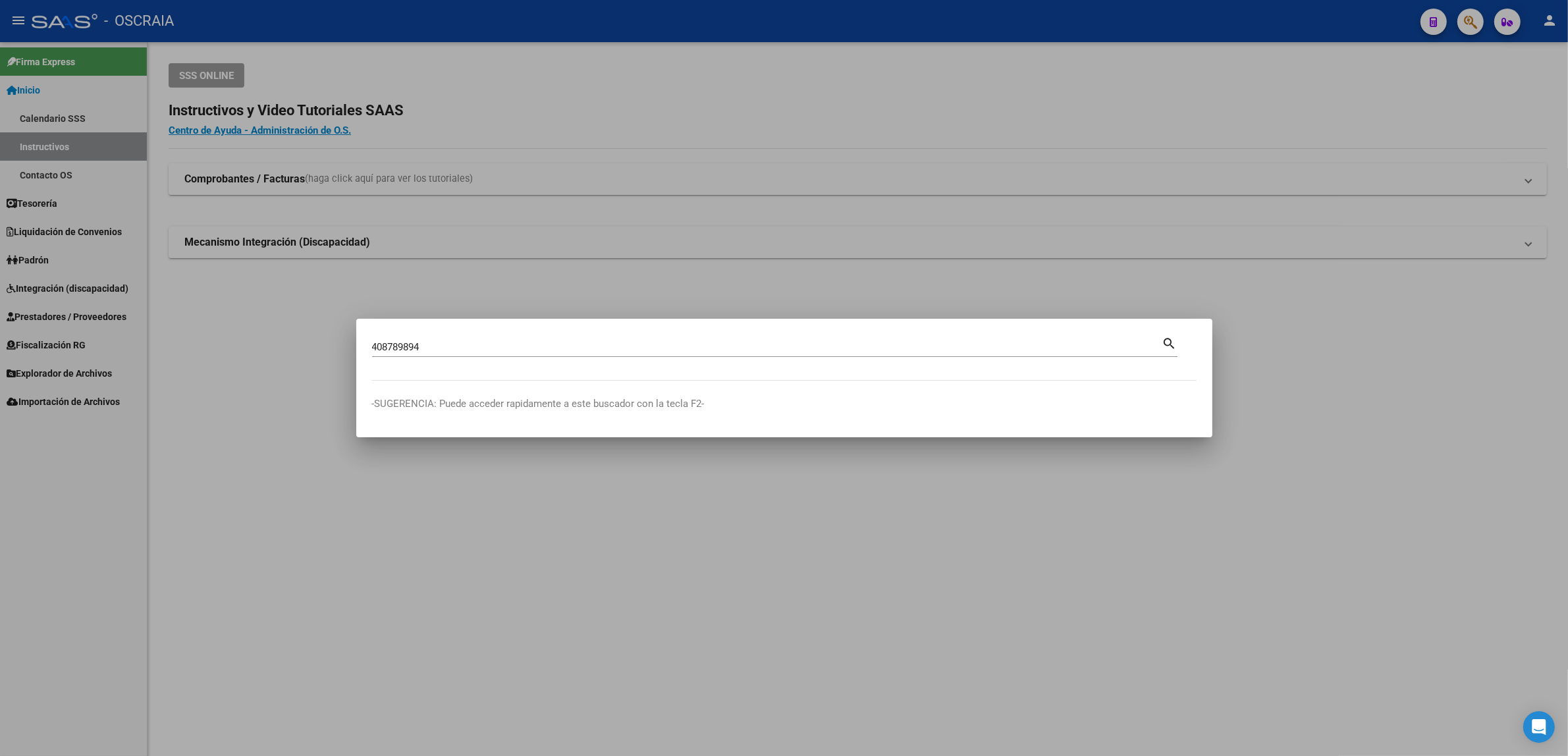
drag, startPoint x: 489, startPoint y: 340, endPoint x: 288, endPoint y: 340, distance: 201.0
click at [288, 340] on div "408789894 Buscar (apellido, dni, [PERSON_NAME], [PERSON_NAME], cuit, obra socia…" at bounding box center [784, 378] width 1568 height 756
drag, startPoint x: 479, startPoint y: 354, endPoint x: 471, endPoint y: 350, distance: 8.9
click at [474, 350] on div "408789894 Buscar (apellido, dni, [PERSON_NAME], [PERSON_NAME], cuit, obra socia…" at bounding box center [767, 347] width 790 height 20
drag, startPoint x: 469, startPoint y: 350, endPoint x: 257, endPoint y: 350, distance: 212.0
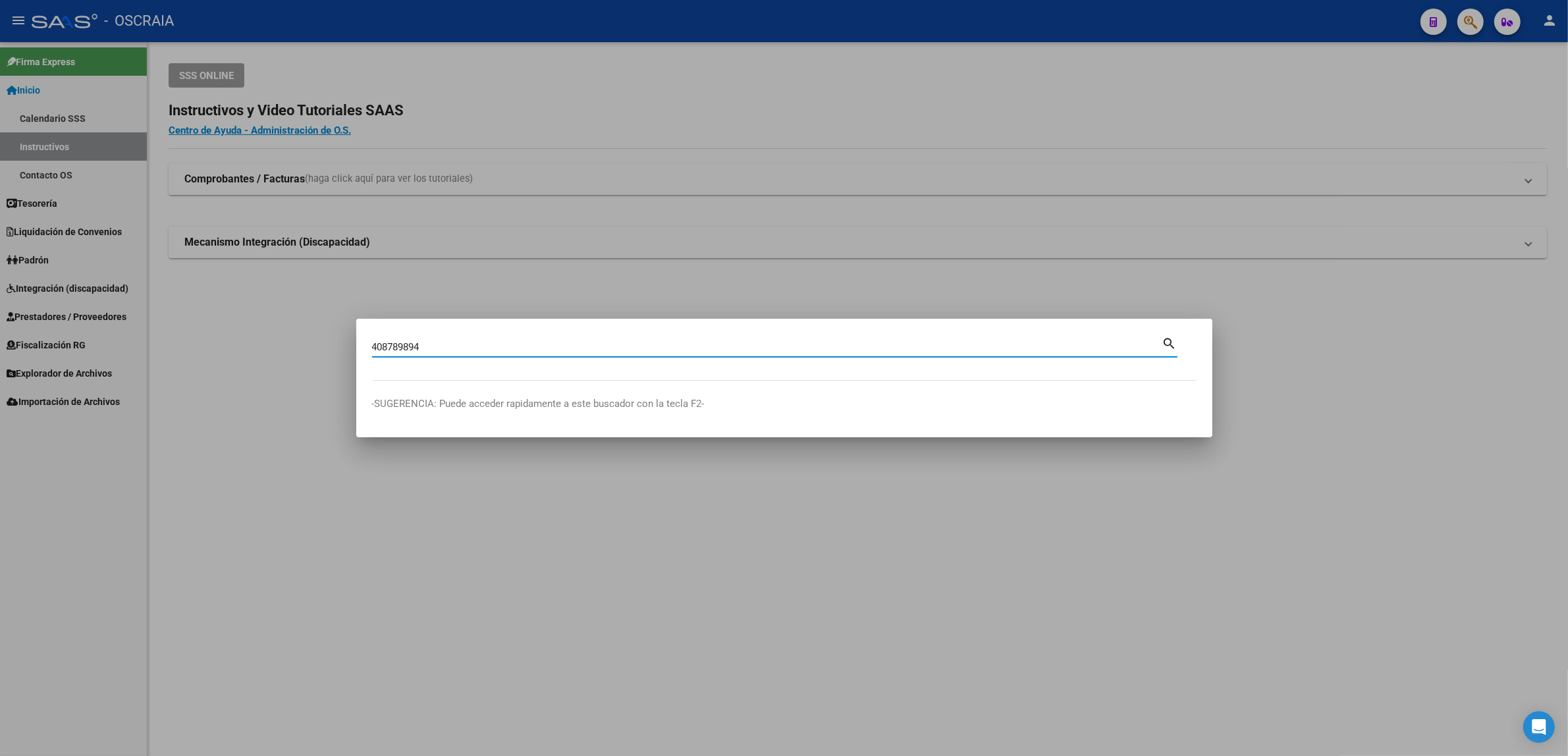
click at [257, 350] on div "408789894 Buscar (apellido, dni, [PERSON_NAME], [PERSON_NAME], cuit, obra socia…" at bounding box center [784, 378] width 1568 height 756
paste input "20-40878989-4"
type input "20408789894"
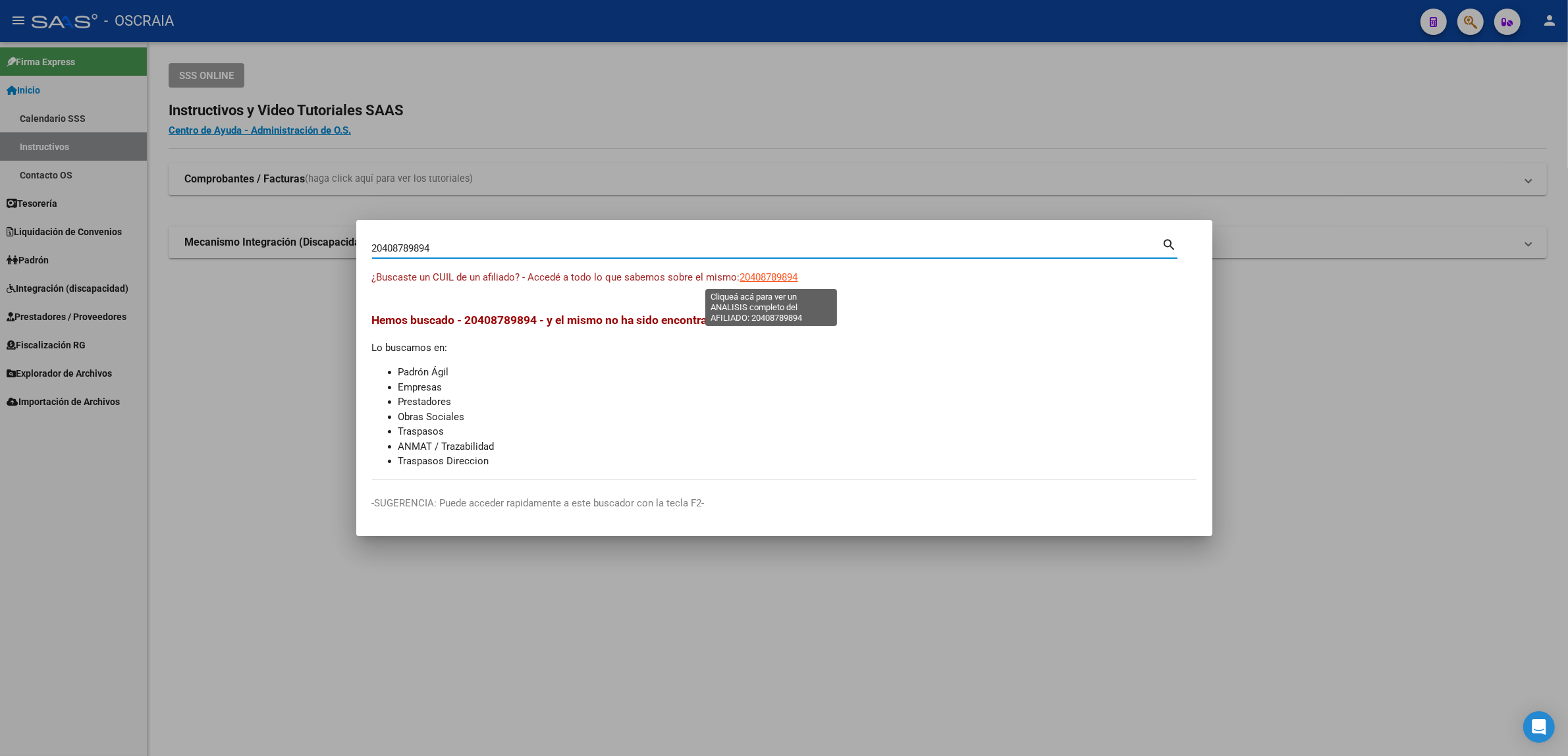
click at [751, 279] on span "20408789894" at bounding box center [769, 276] width 58 height 12
type textarea "20408789894"
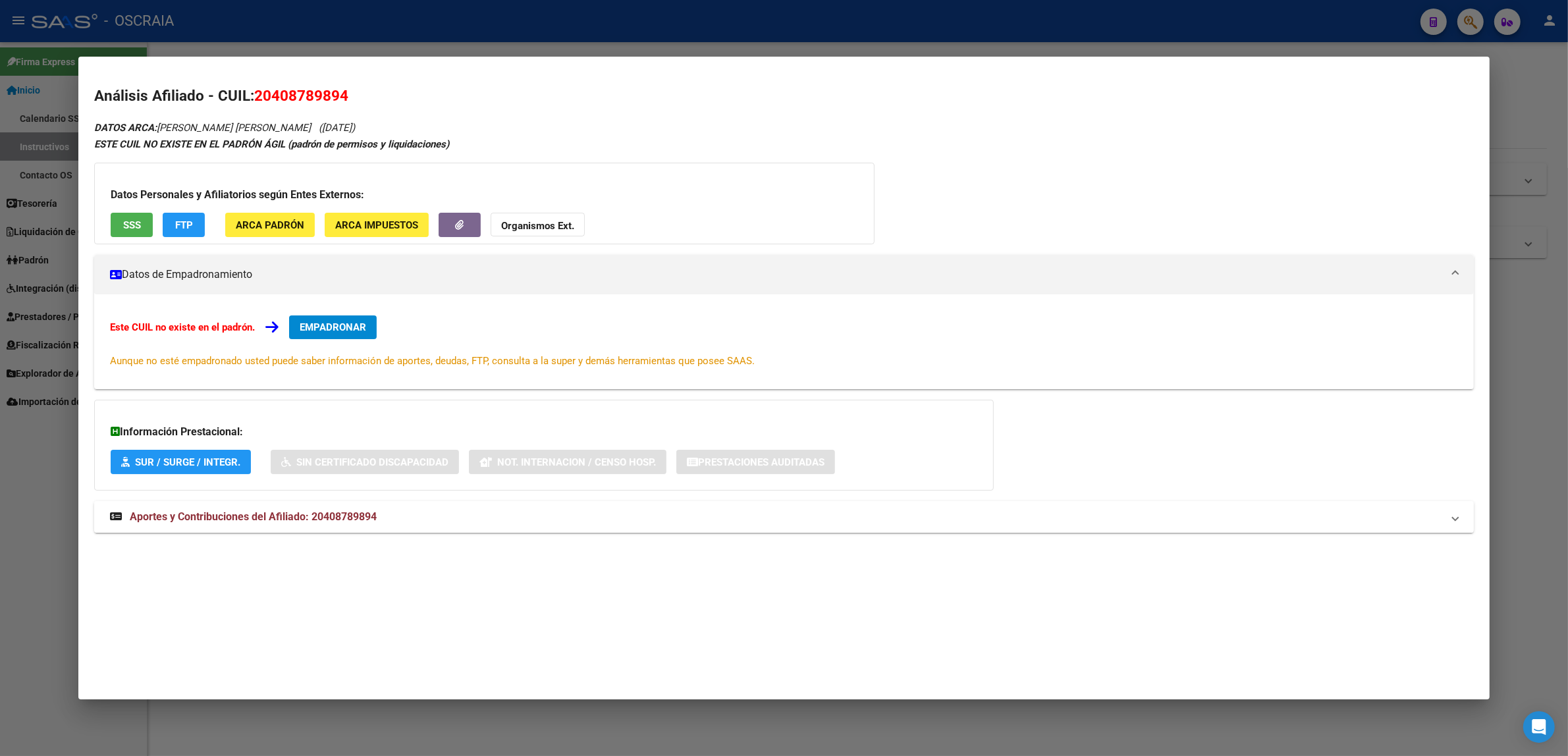
click at [237, 505] on mat-expansion-panel-header "Aportes y Contribuciones del Afiliado: 20408789894" at bounding box center [784, 517] width 1380 height 32
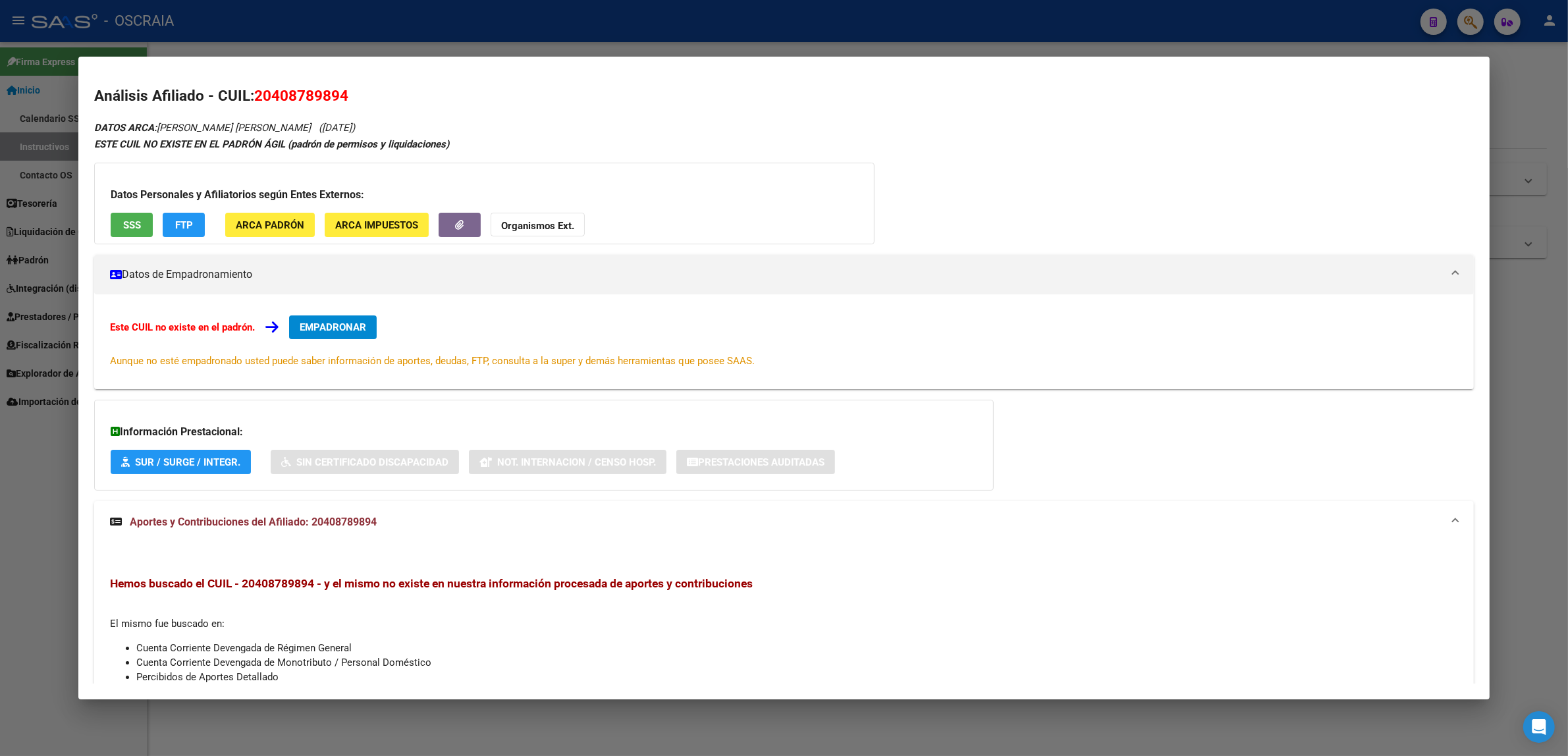
click at [1505, 64] on div at bounding box center [784, 378] width 1568 height 756
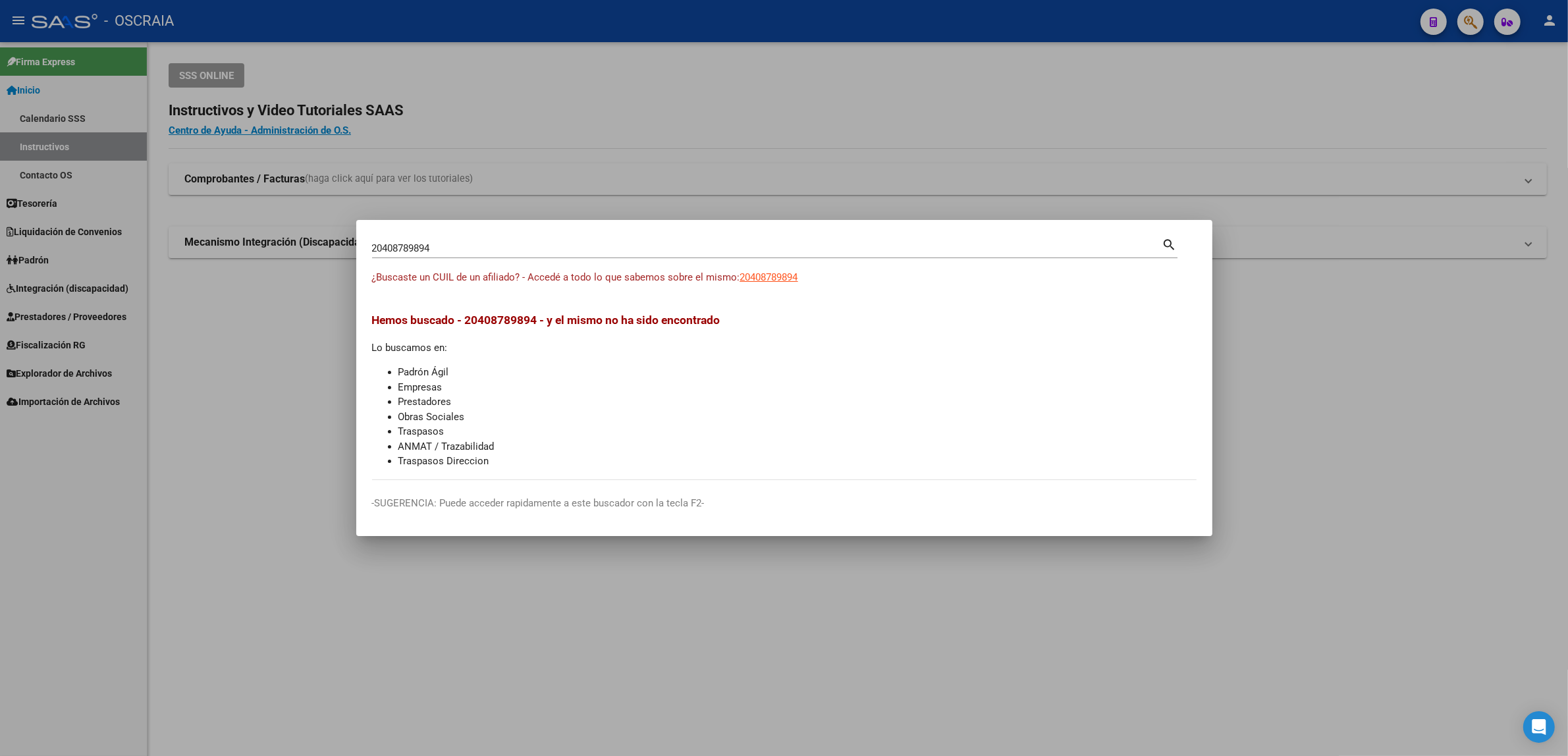
click at [1470, 21] on div at bounding box center [784, 378] width 1568 height 756
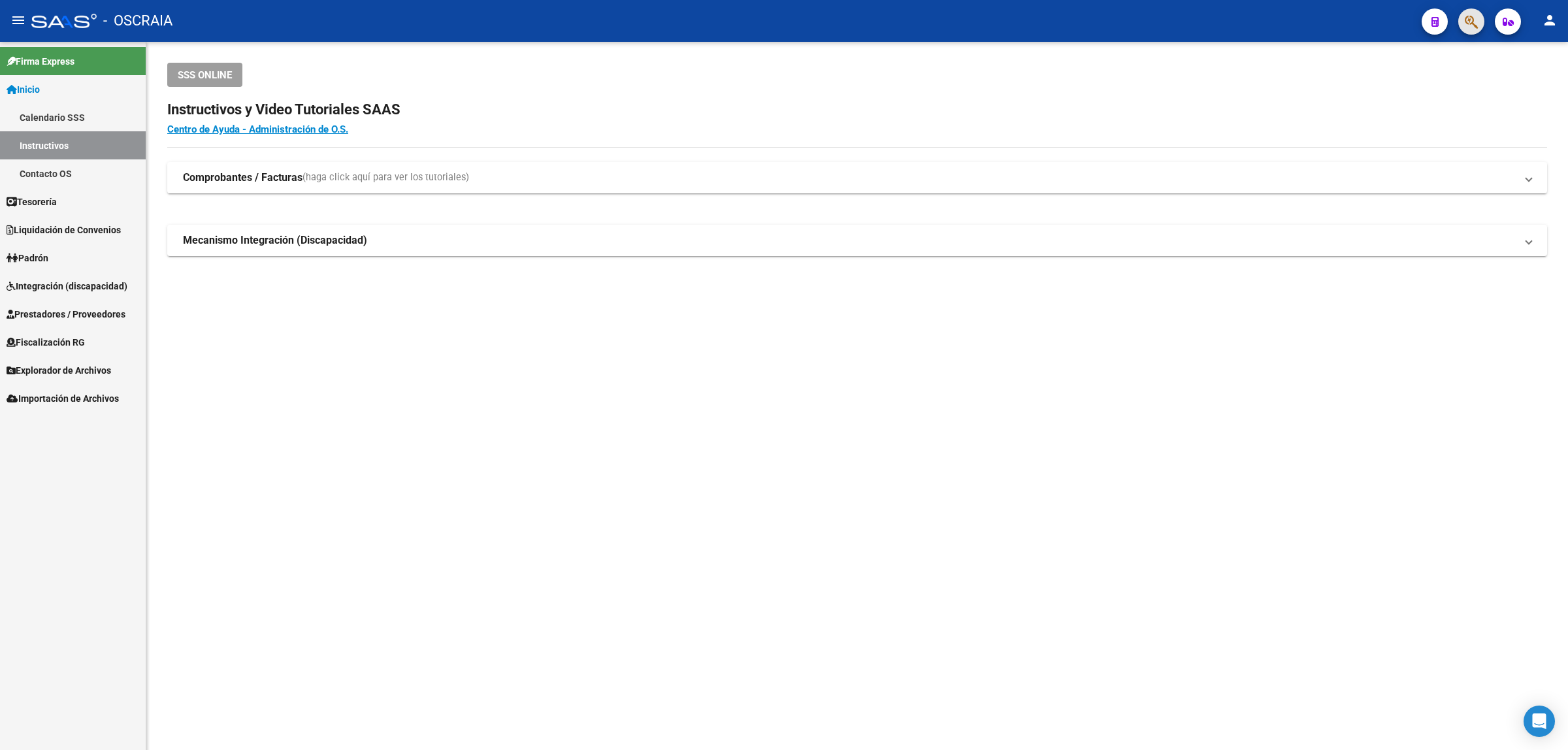
click at [1464, 20] on button "button" at bounding box center [1471, 21] width 26 height 26
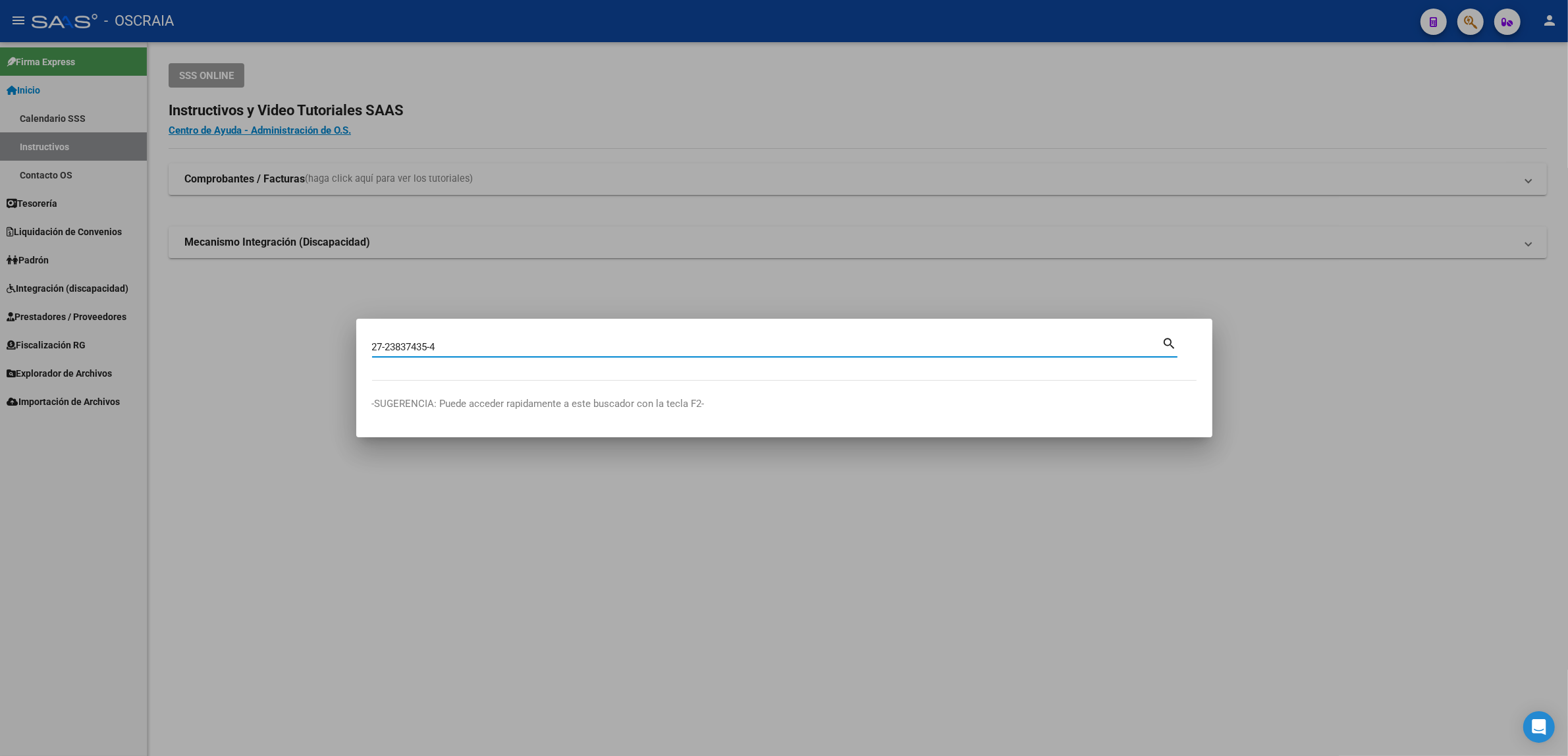
type input "27238374354"
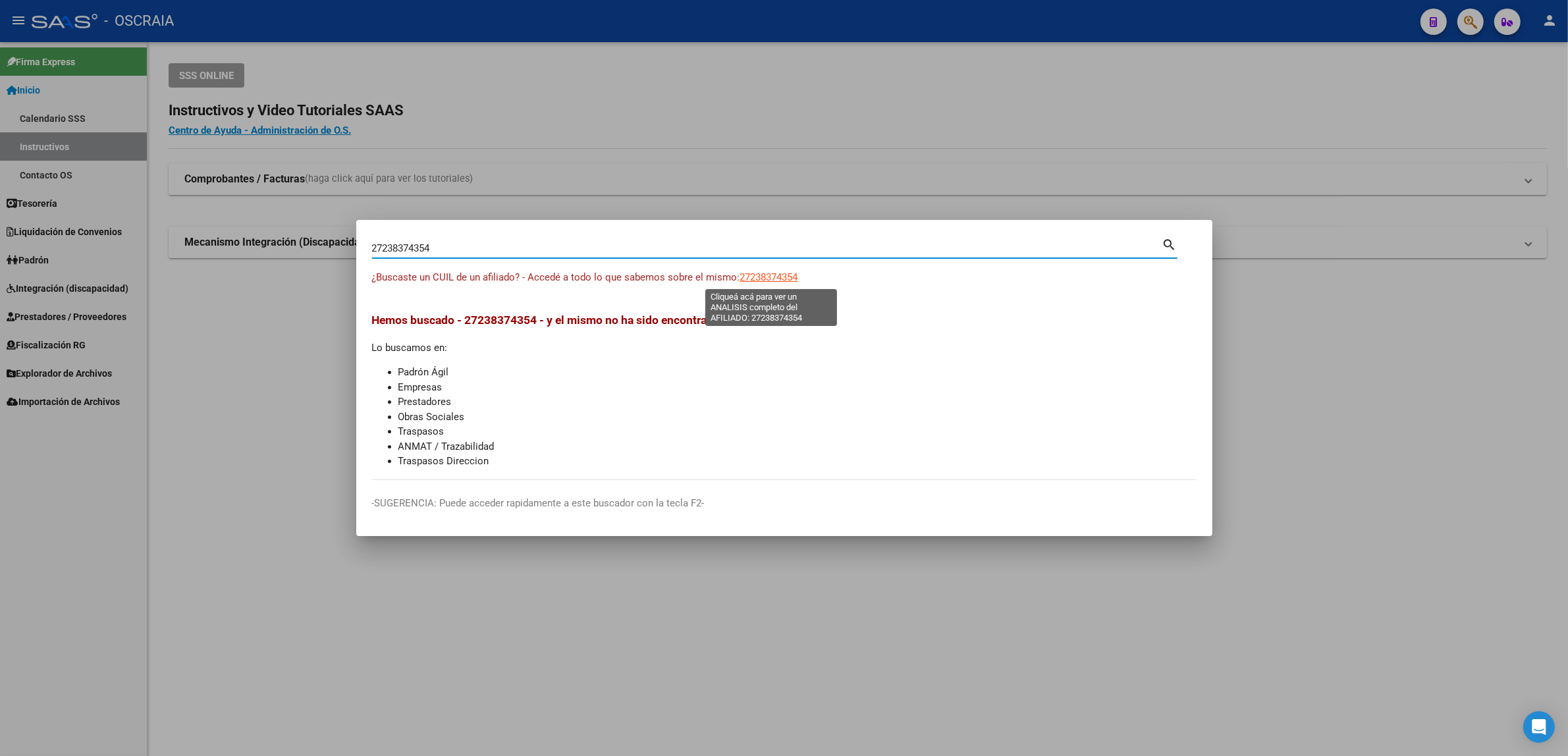
click at [753, 276] on span "27238374354" at bounding box center [769, 276] width 58 height 12
type textarea "27238374354"
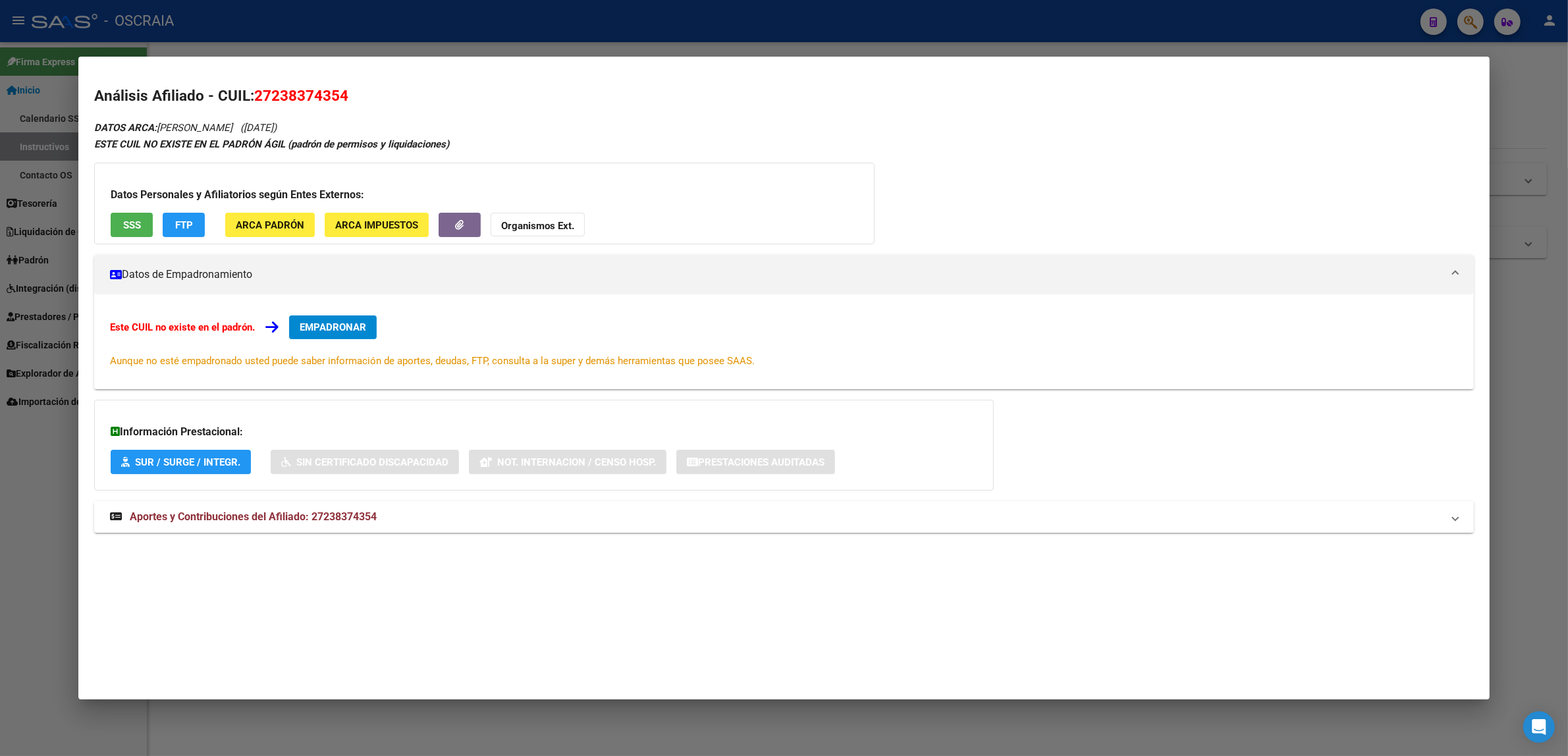
click at [240, 536] on div "DATOS ARCA: [PERSON_NAME] ([DATE]) ESTE CUIL NO EXISTE EN EL PADRÓN ÁGIL (padró…" at bounding box center [784, 333] width 1380 height 428
click at [241, 525] on mat-expansion-panel-header "Aportes y Contribuciones del Afiliado: 27238374354" at bounding box center [784, 517] width 1380 height 32
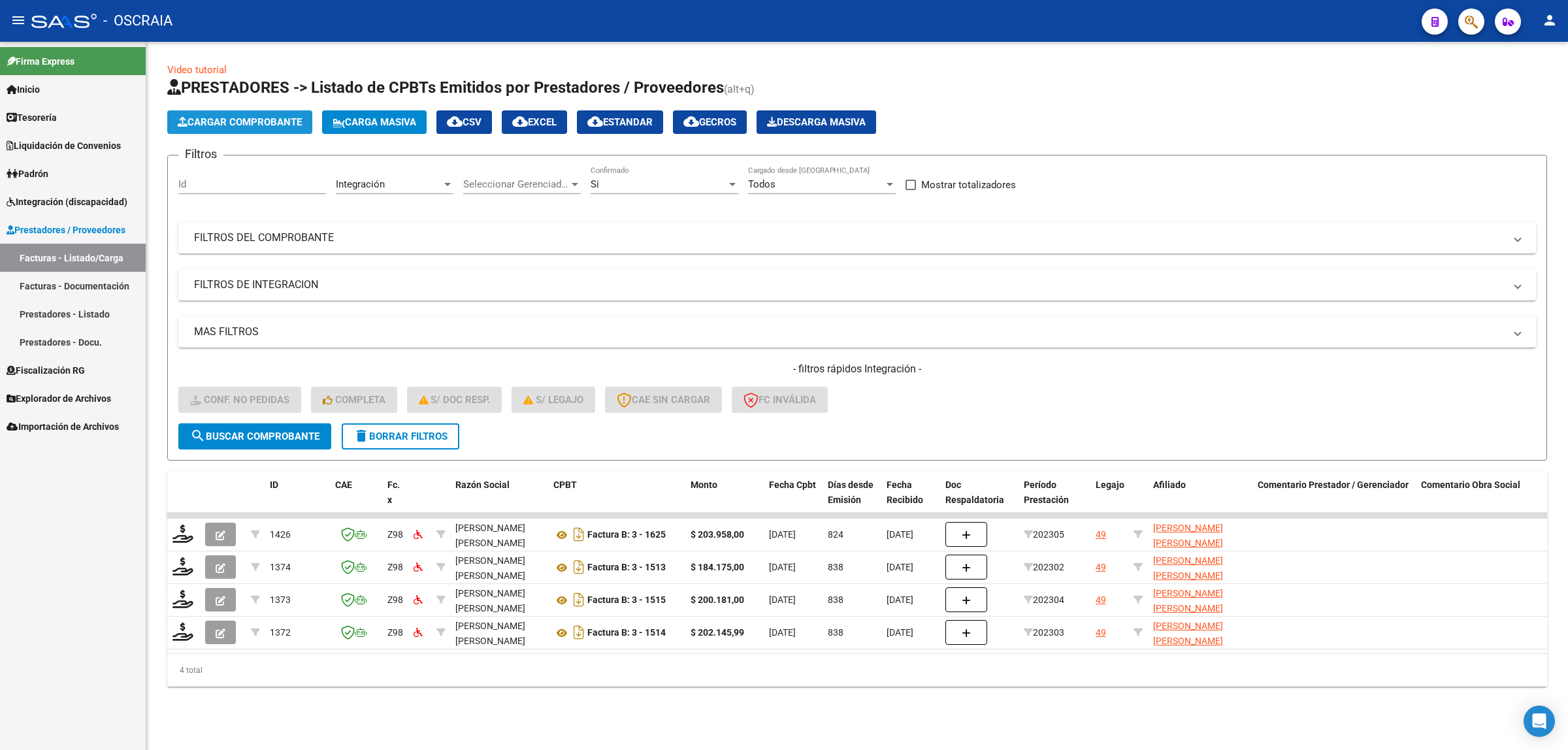
click at [256, 120] on span "Cargar Comprobante" at bounding box center [240, 121] width 124 height 12
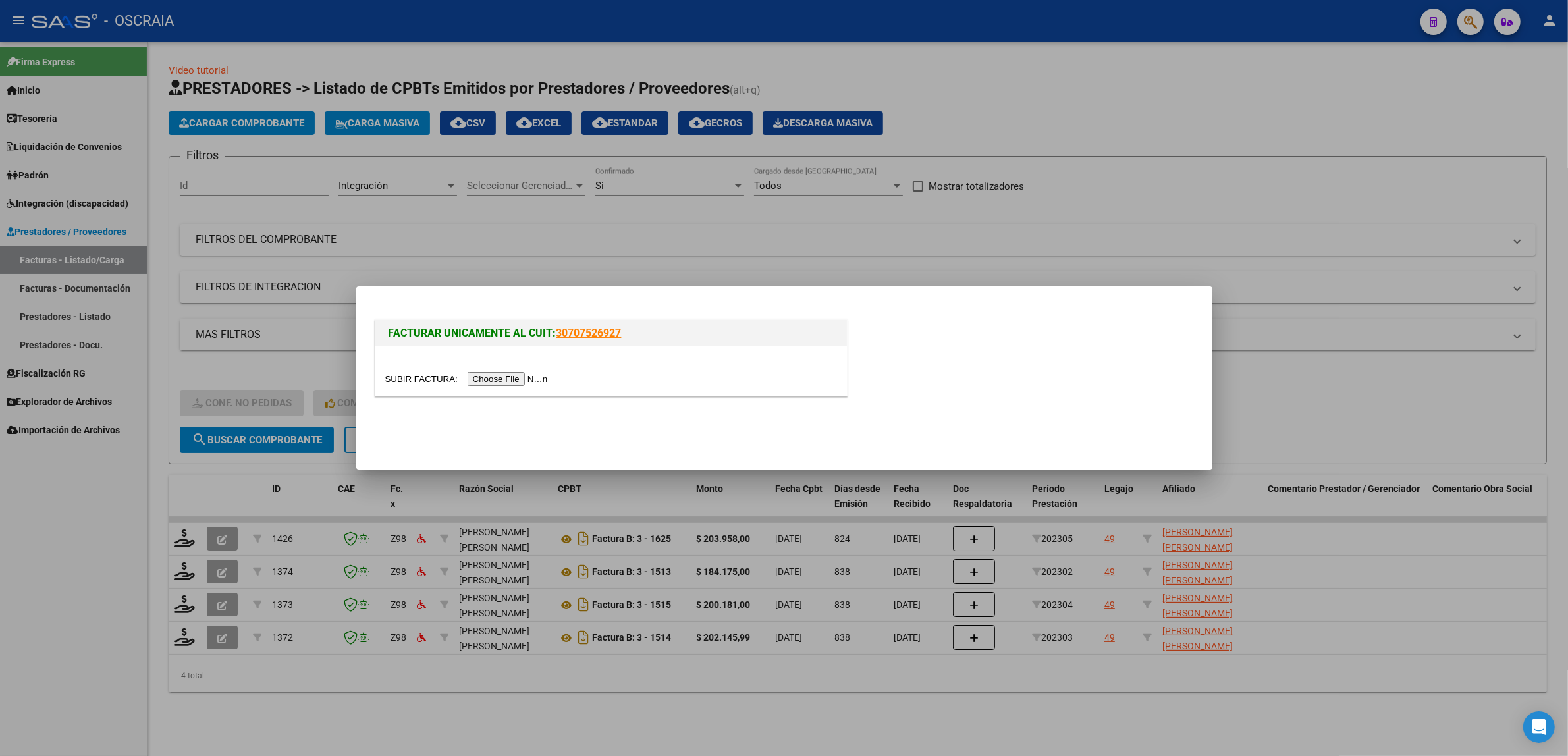
click at [499, 363] on div at bounding box center [611, 370] width 472 height 50
click at [499, 382] on input "file" at bounding box center [469, 379] width 167 height 14
click at [753, 197] on div at bounding box center [784, 378] width 1568 height 756
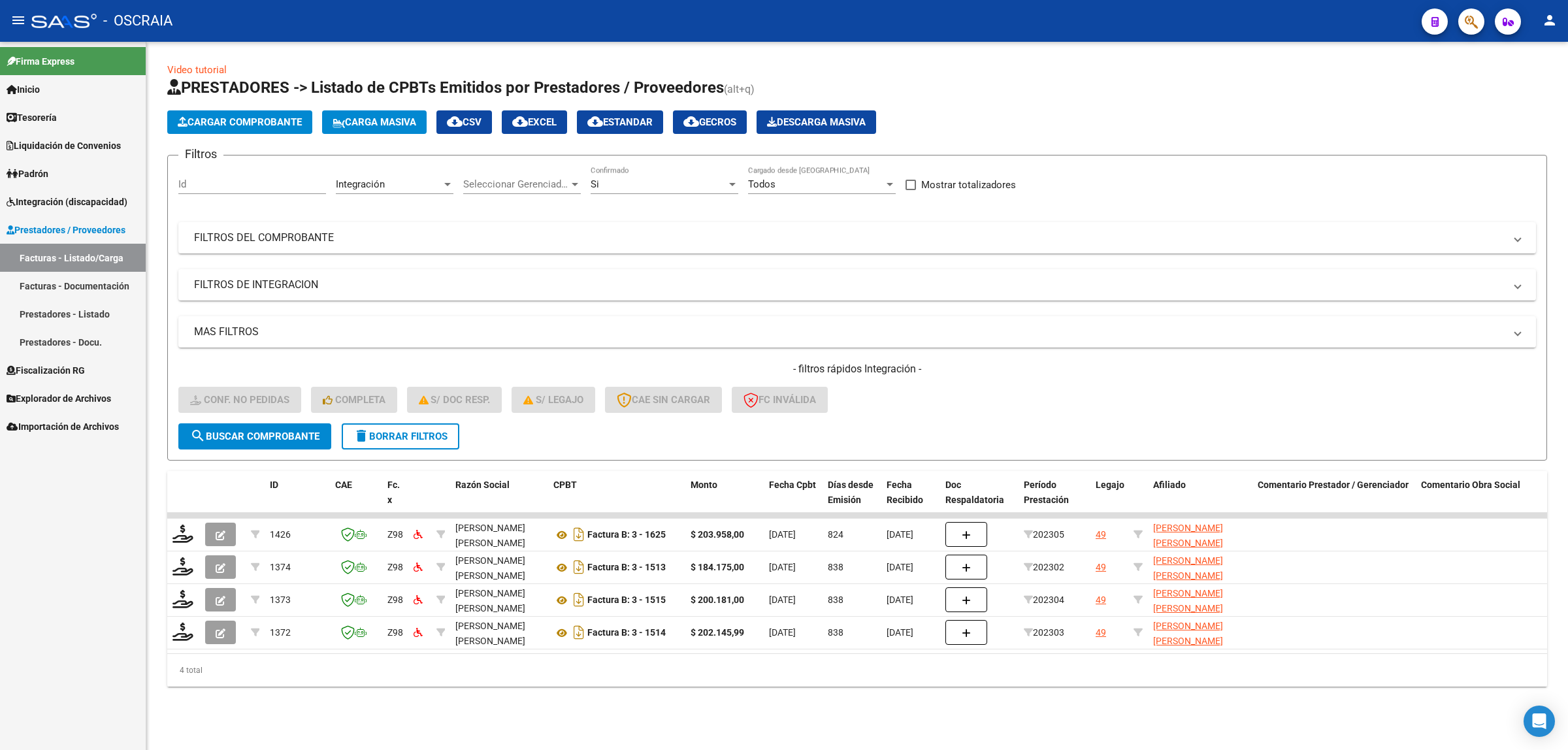
click at [103, 265] on link "Facturas - Listado/Carga" at bounding box center [73, 258] width 146 height 28
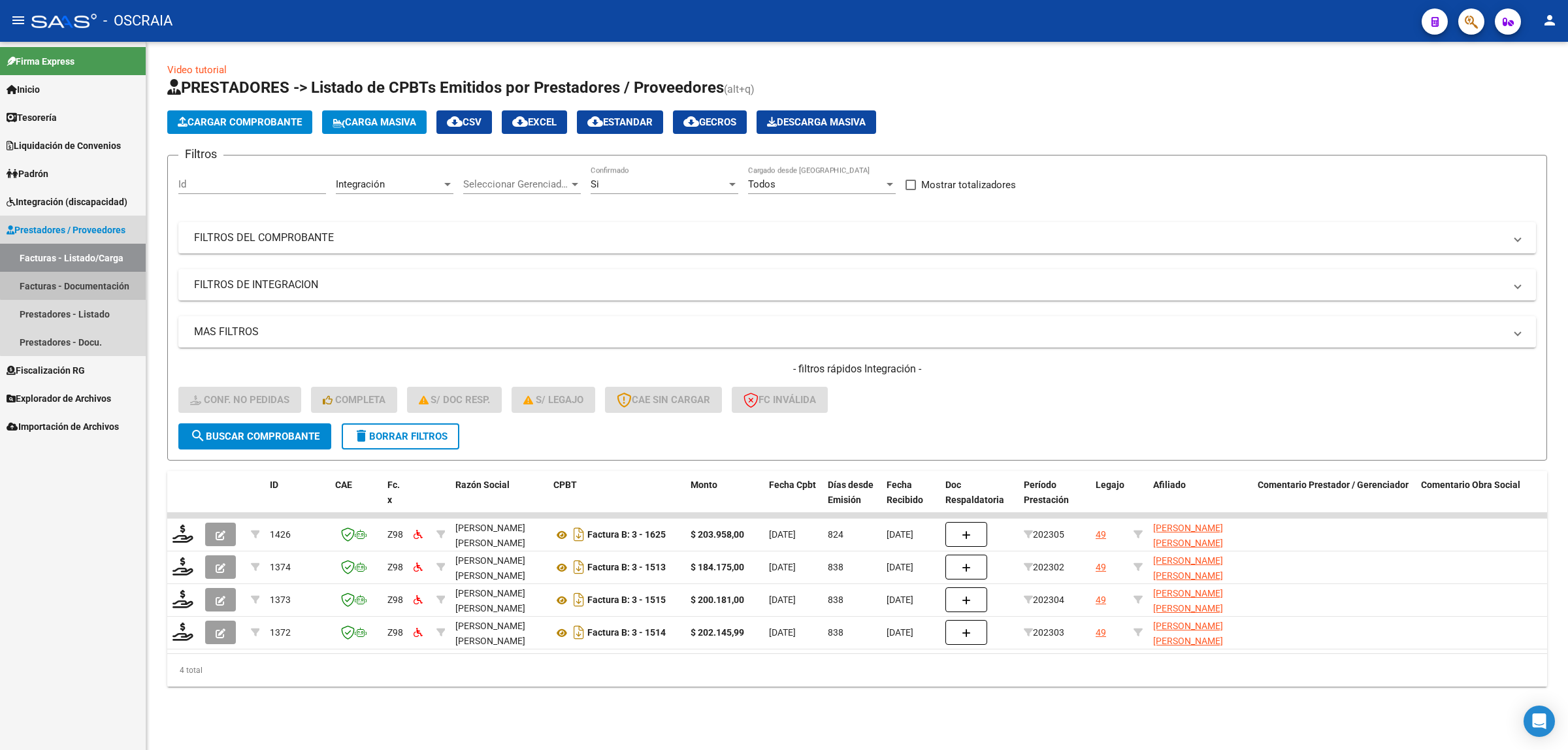
click at [103, 276] on link "Facturas - Documentación" at bounding box center [73, 286] width 146 height 28
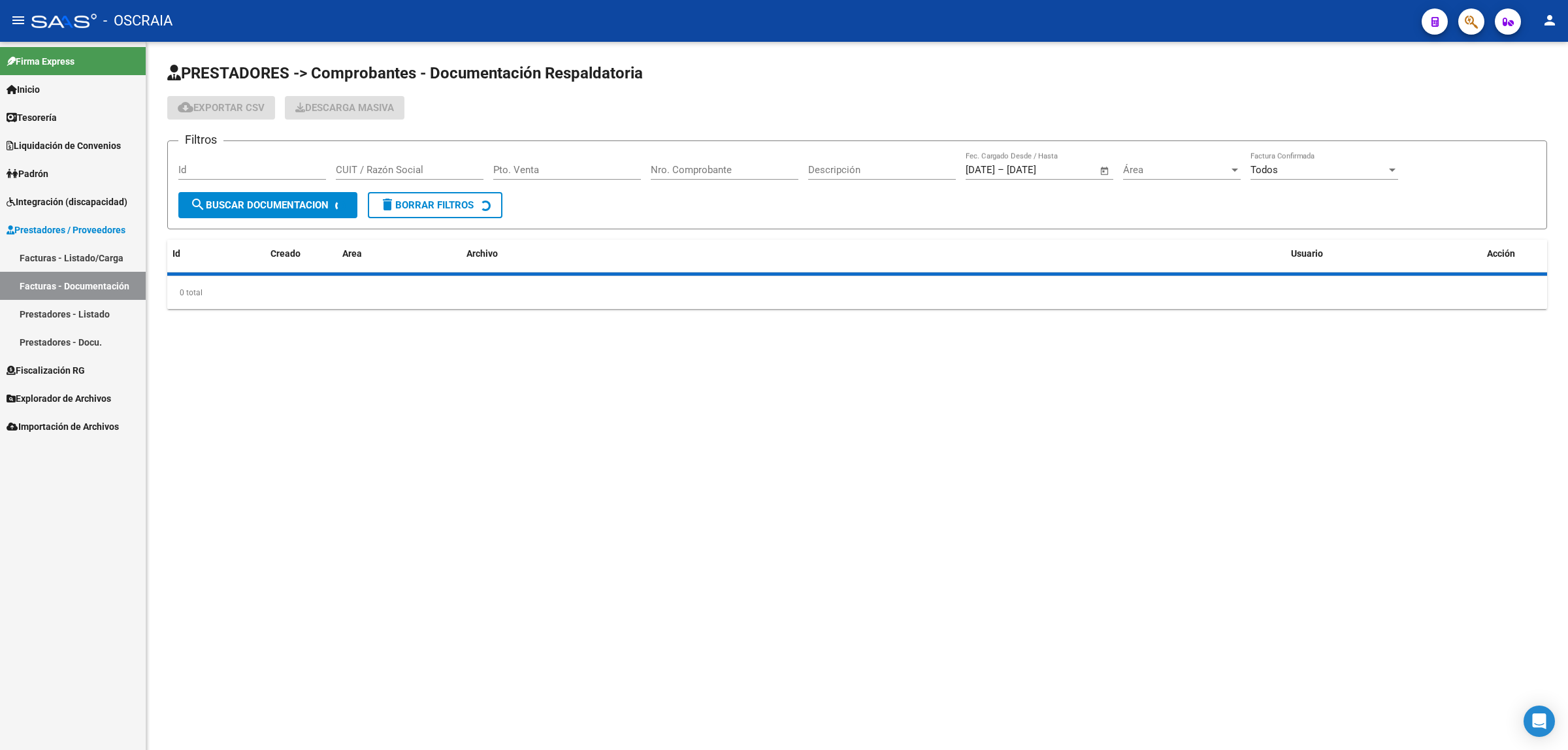
click at [100, 258] on link "Facturas - Listado/Carga" at bounding box center [73, 258] width 146 height 28
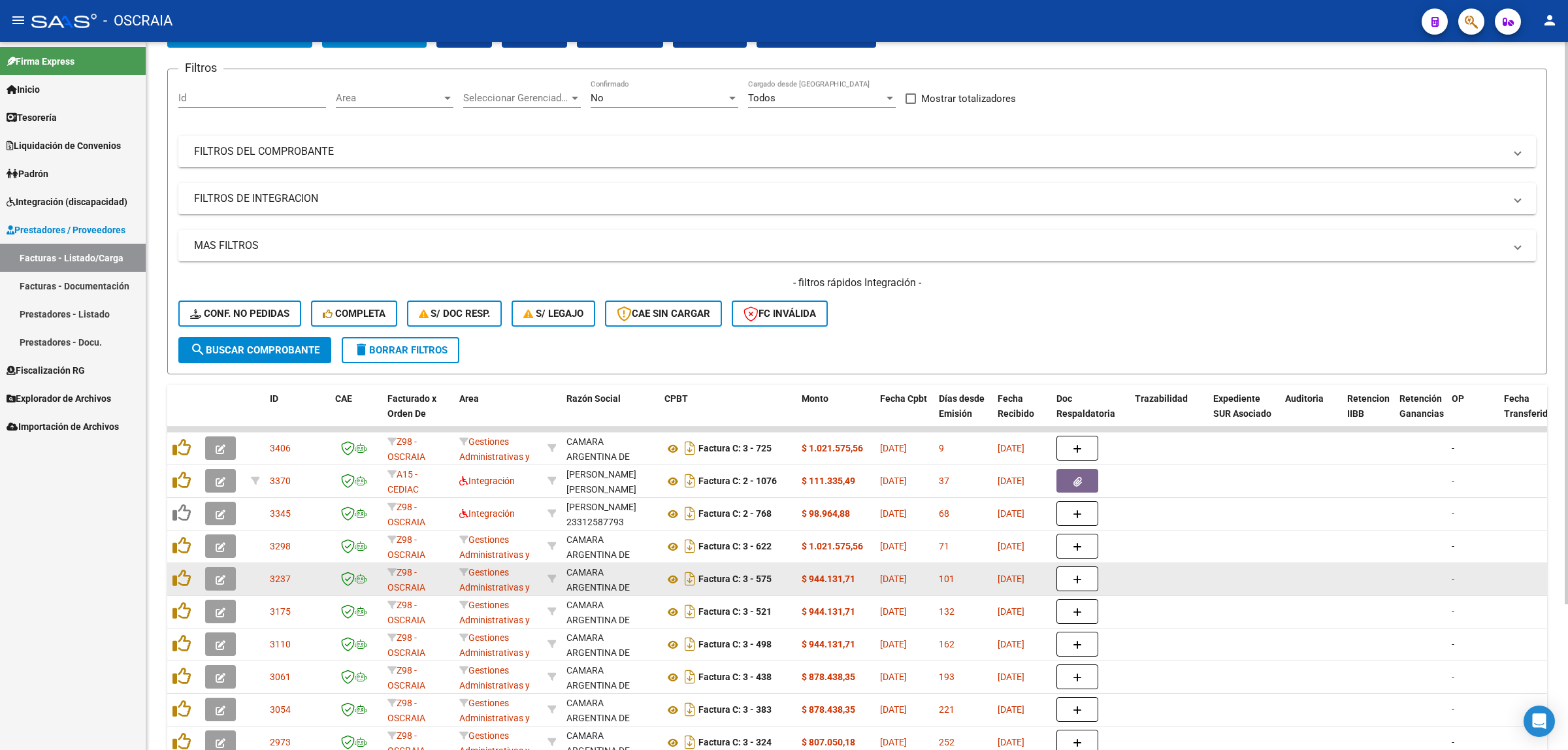
scroll to position [163, 0]
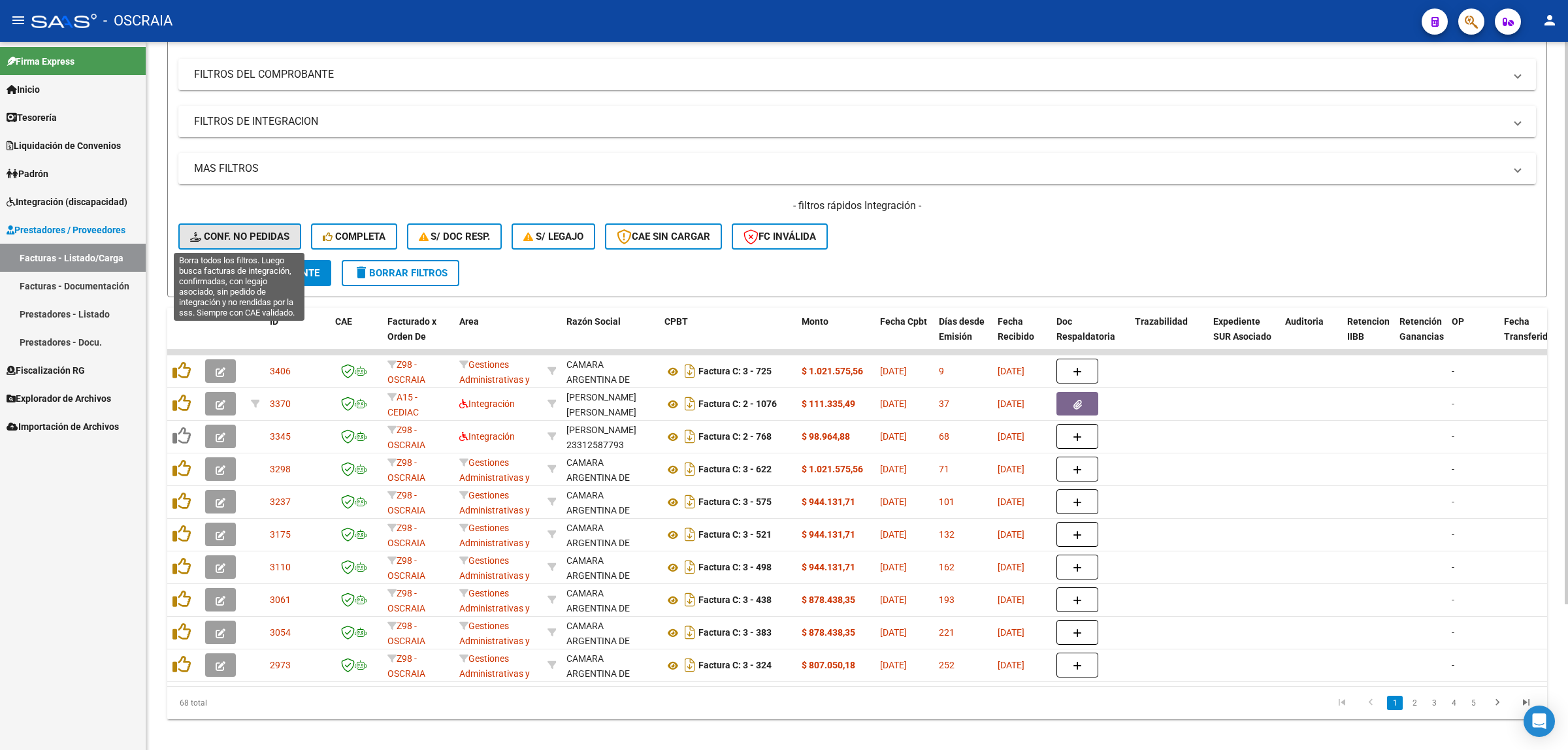
click at [256, 237] on span "Conf. no pedidas" at bounding box center [240, 236] width 100 height 12
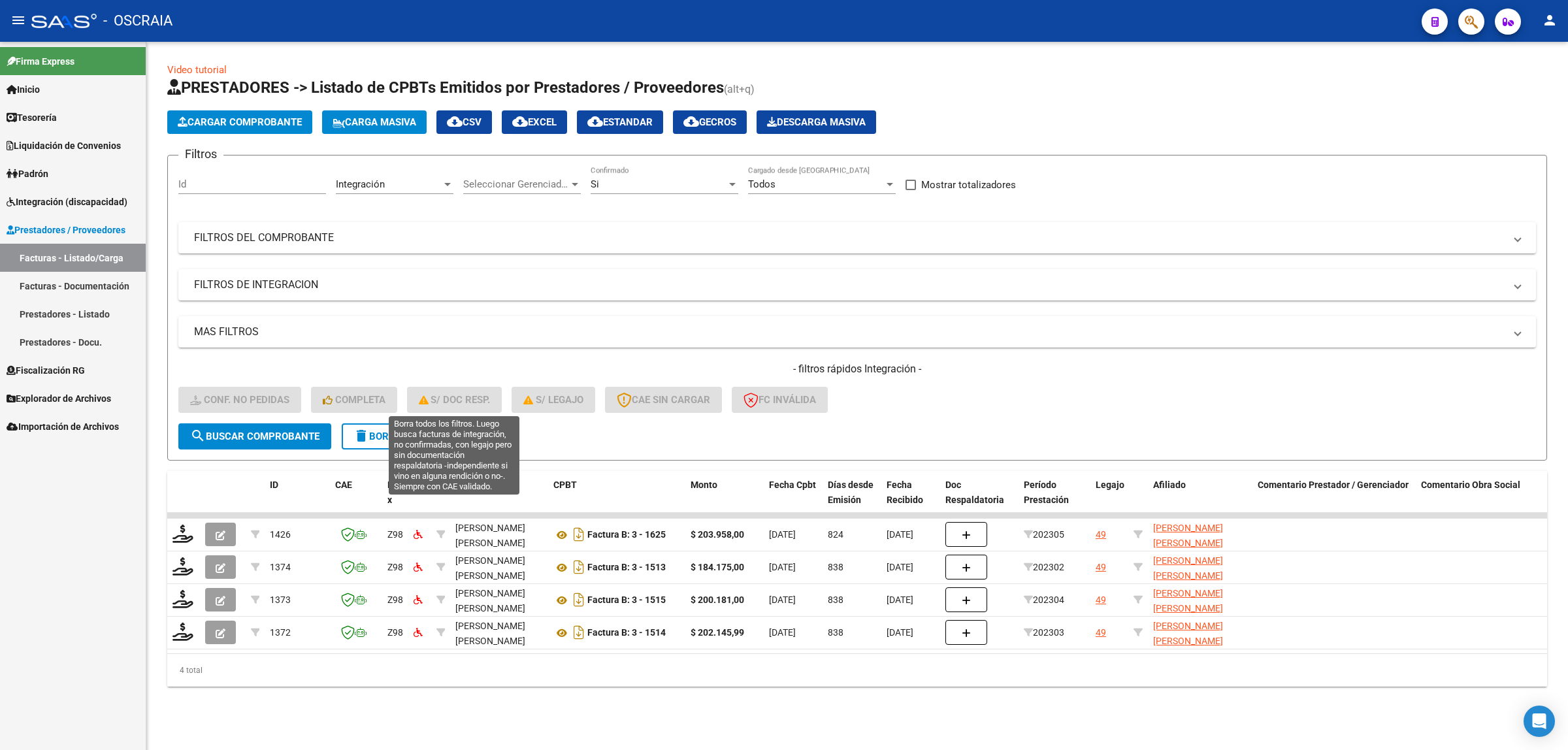
scroll to position [0, 0]
click at [456, 327] on mat-panel-title "MAS FILTROS" at bounding box center [850, 332] width 1311 height 14
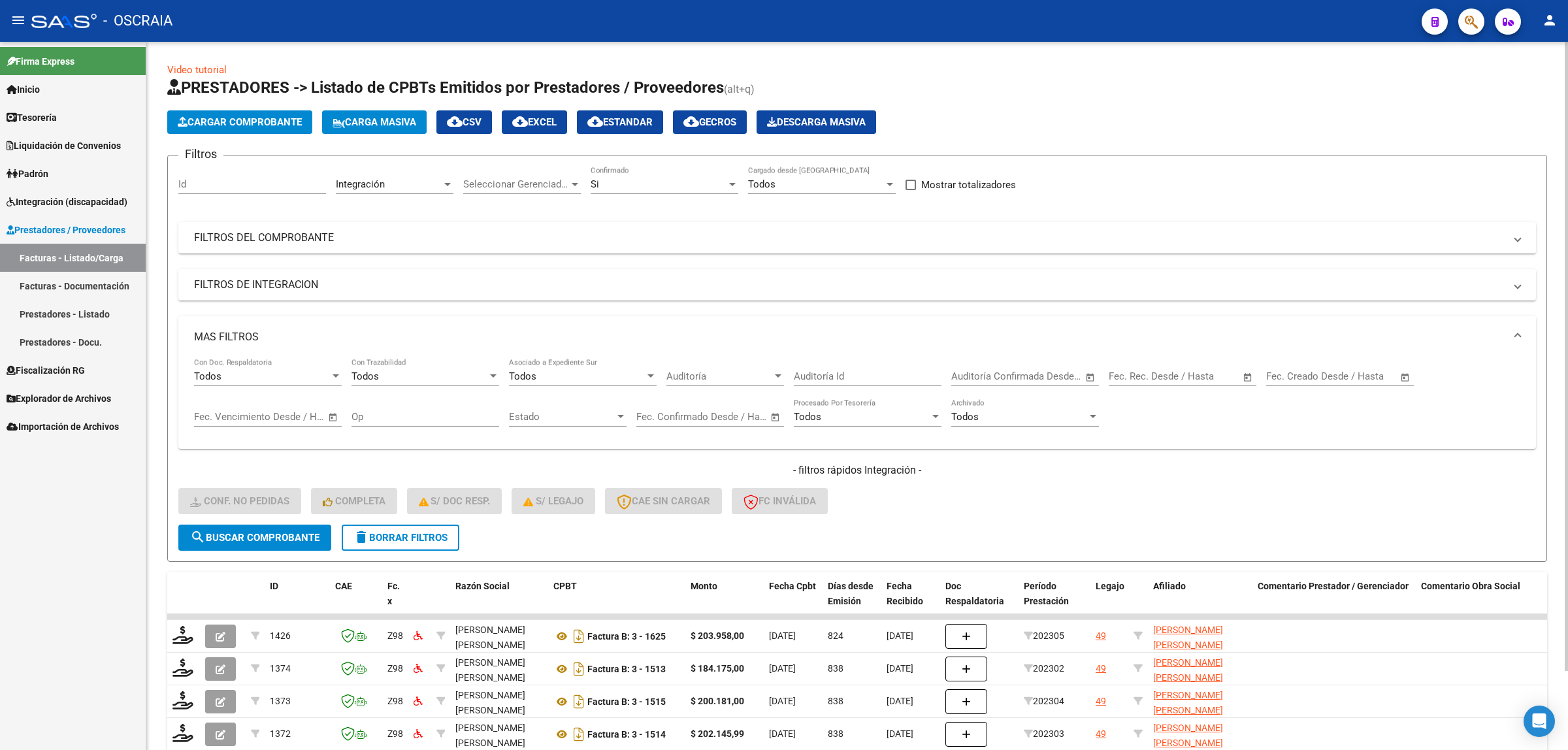
click at [746, 321] on mat-expansion-panel-header "MAS FILTROS" at bounding box center [858, 336] width 1358 height 42
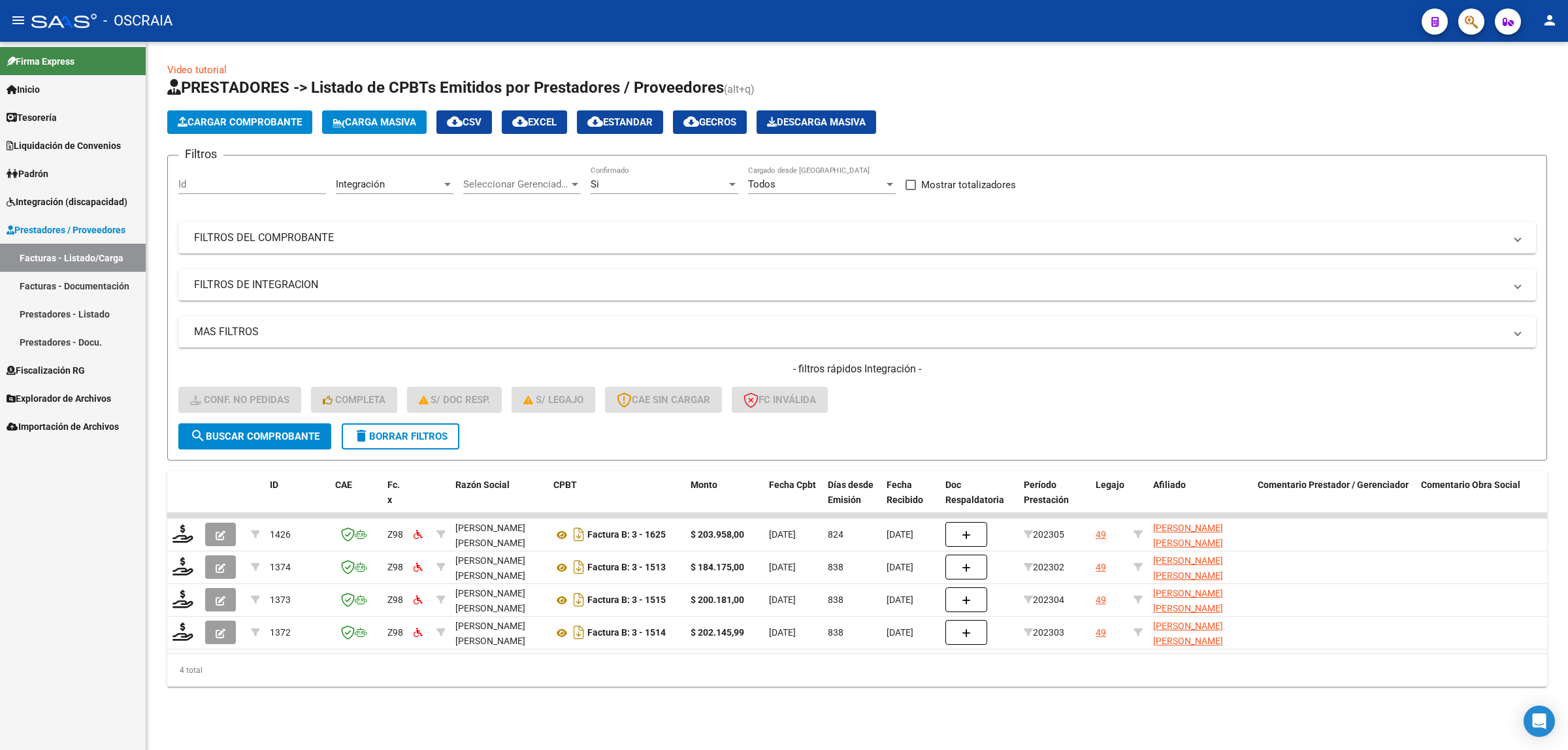
click at [96, 57] on link "Firma Express" at bounding box center [73, 61] width 146 height 28
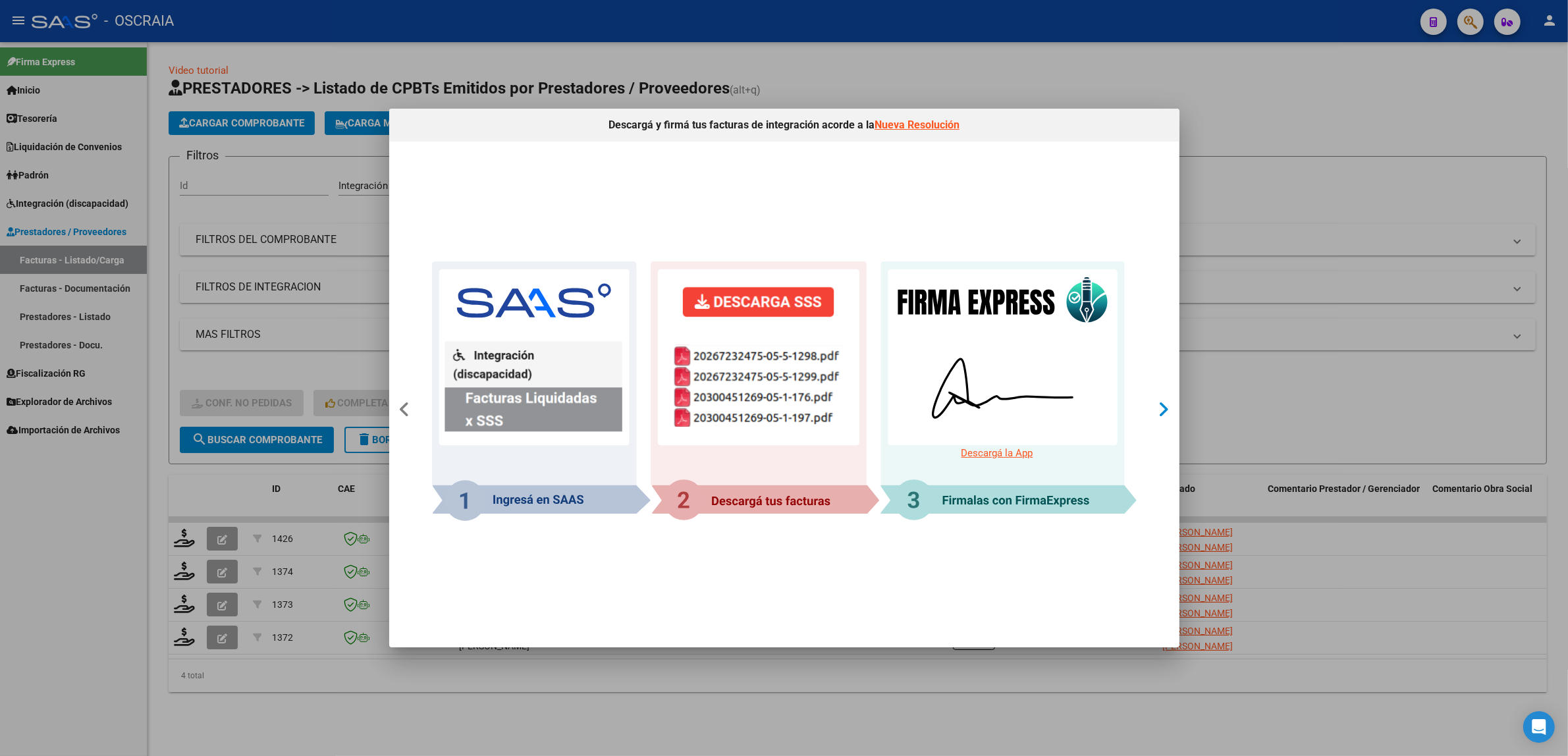
click at [1156, 416] on div at bounding box center [1164, 410] width 24 height 85
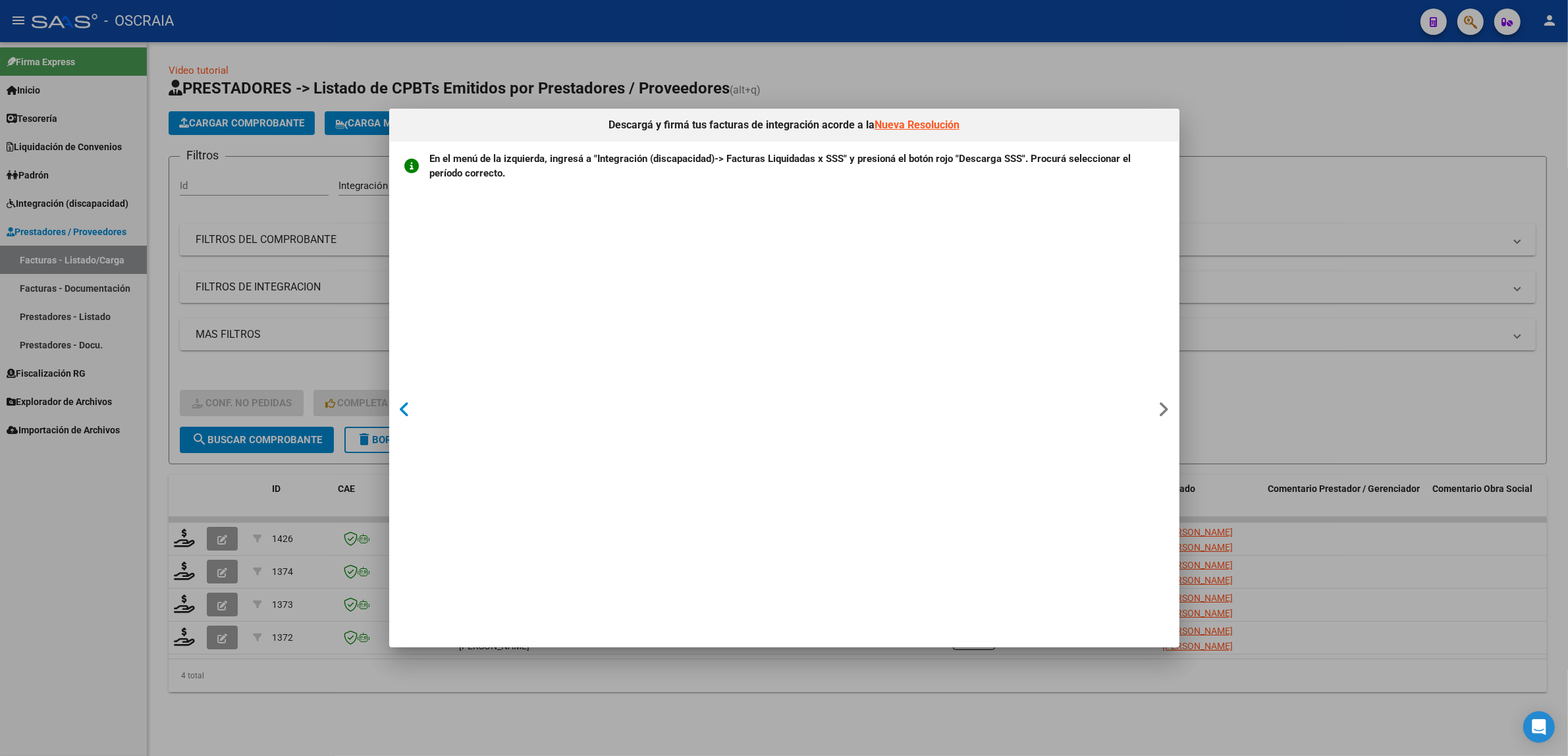
click at [413, 413] on div at bounding box center [405, 410] width 25 height 85
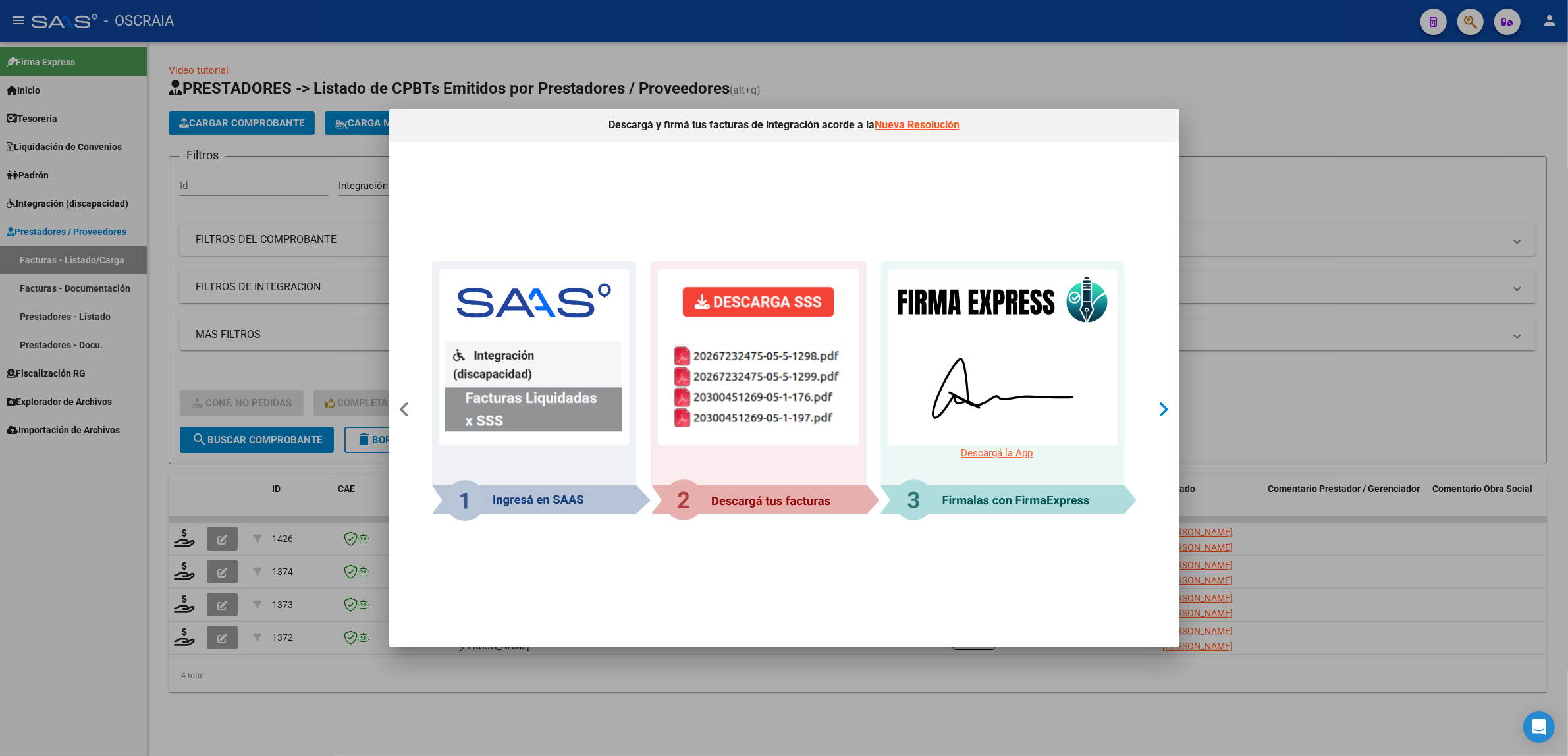
click at [1159, 415] on icon at bounding box center [1164, 409] width 11 height 18
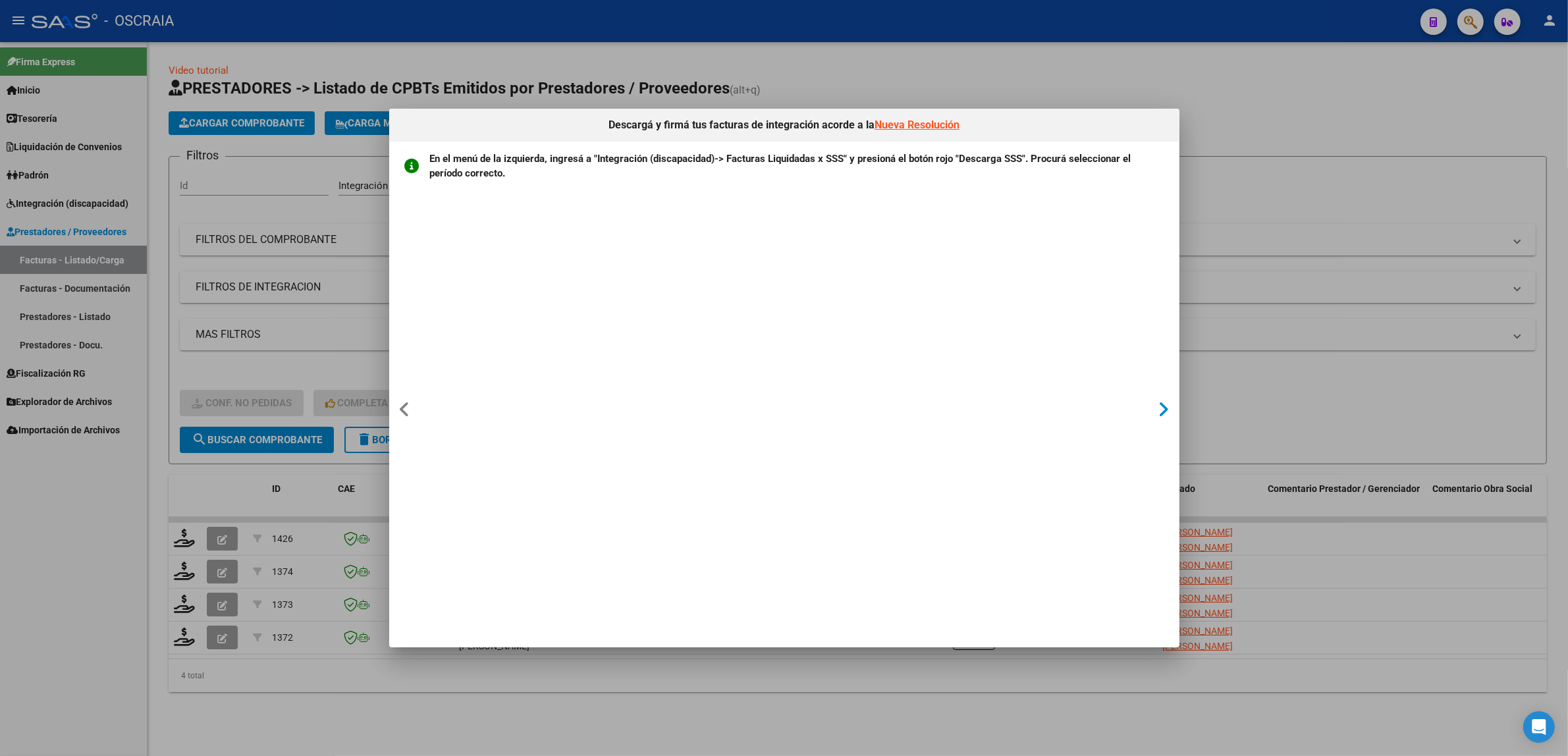
click at [1167, 412] on icon at bounding box center [1164, 409] width 11 height 18
click at [1163, 412] on icon at bounding box center [1164, 409] width 11 height 18
click at [406, 399] on div at bounding box center [405, 410] width 25 height 85
click at [405, 401] on icon at bounding box center [405, 409] width 12 height 18
click at [1261, 344] on div at bounding box center [784, 378] width 1568 height 756
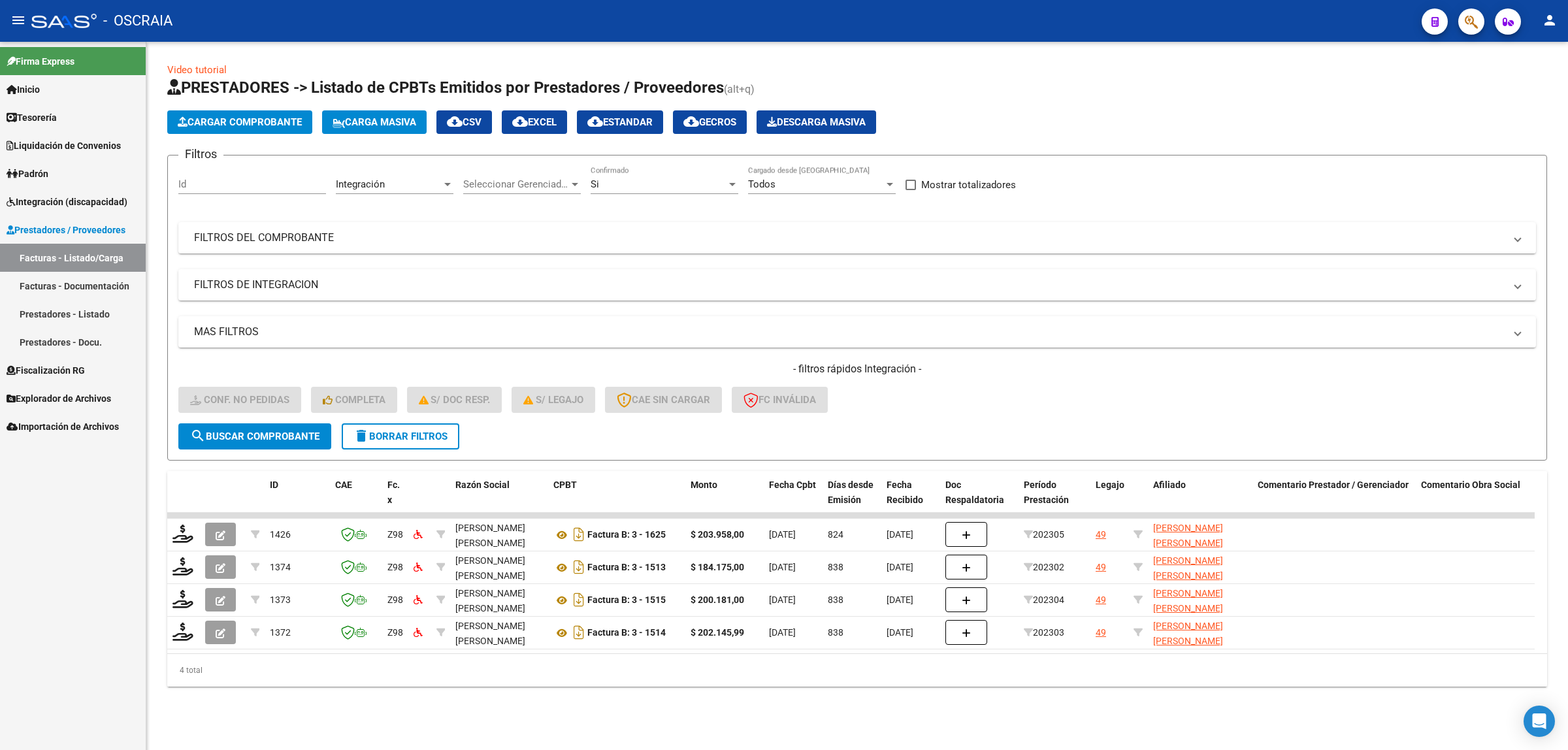
click at [63, 201] on span "Integración (discapacidad)" at bounding box center [67, 201] width 121 height 14
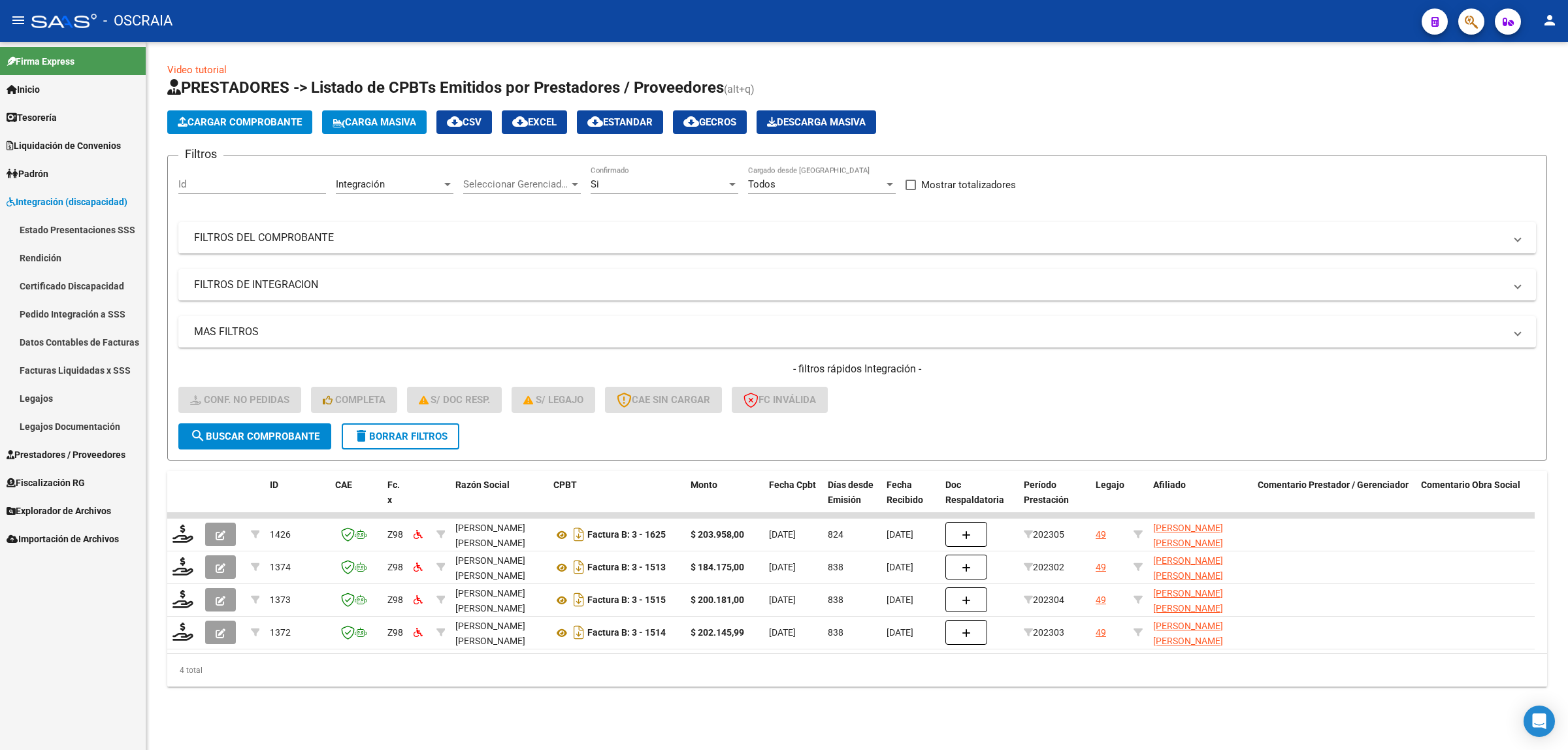
click at [82, 374] on link "Facturas Liquidadas x SSS" at bounding box center [73, 370] width 146 height 28
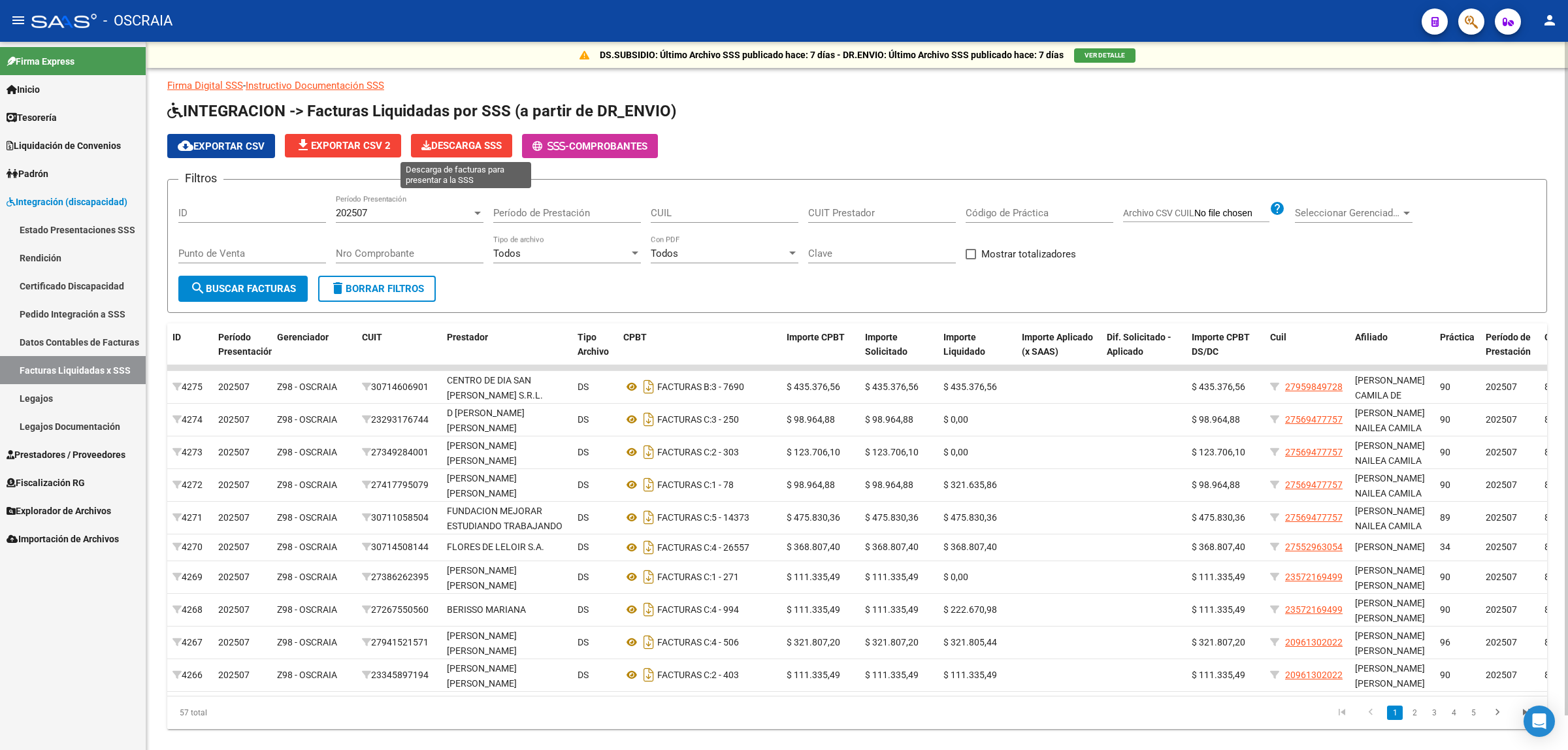
click at [481, 143] on span "Descarga SSS" at bounding box center [462, 145] width 81 height 12
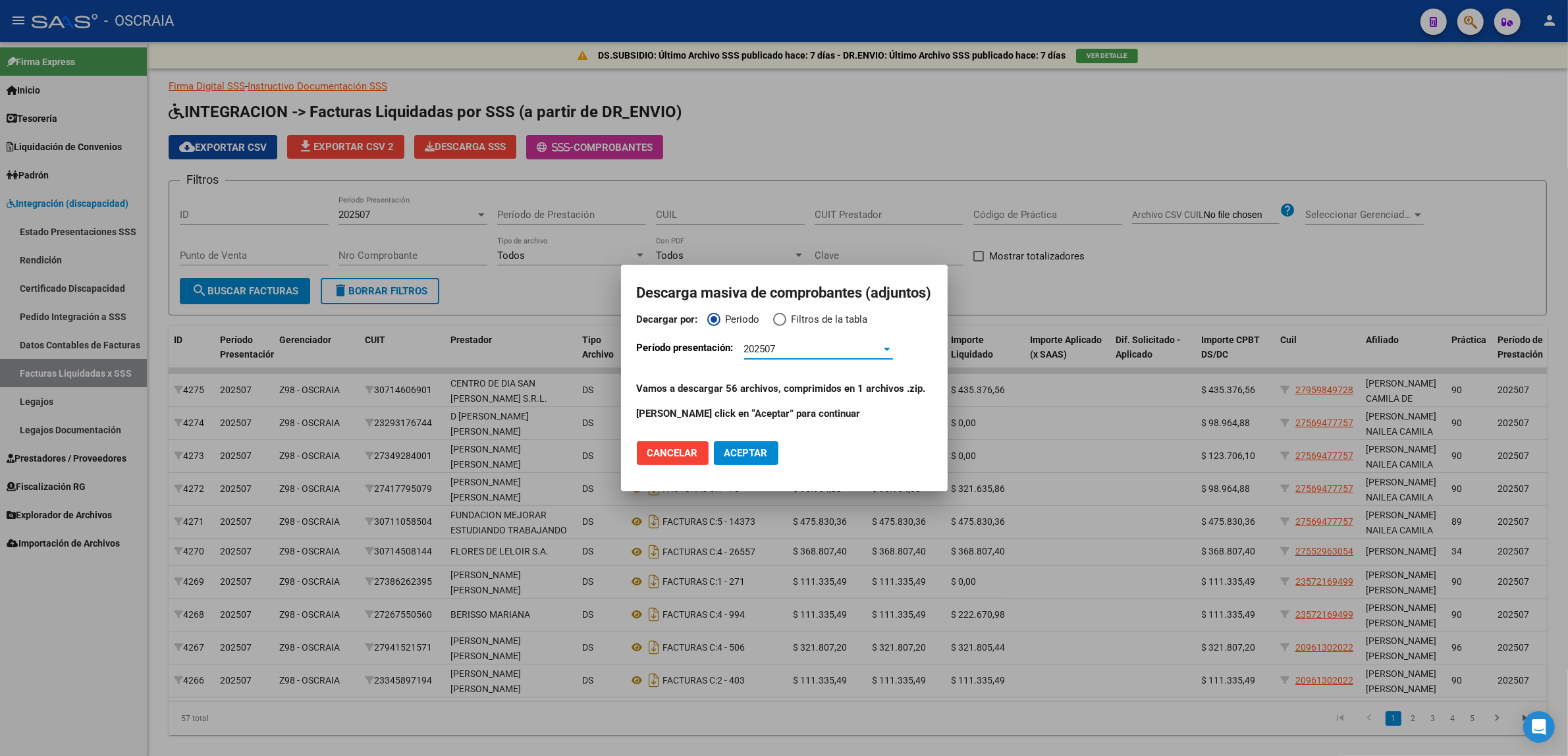
click at [778, 346] on div "202507" at bounding box center [812, 348] width 137 height 12
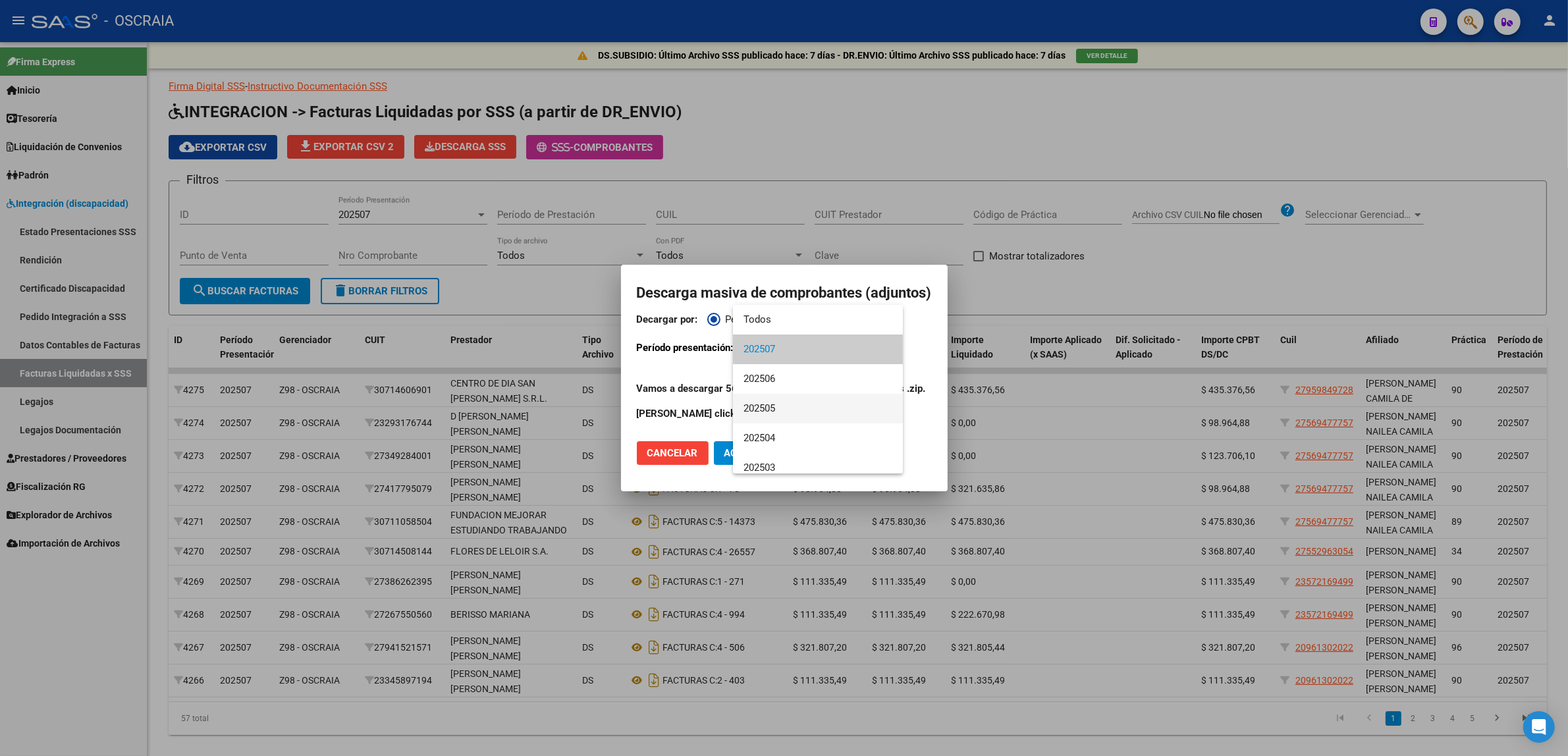
click at [778, 409] on span "202505" at bounding box center [818, 408] width 149 height 30
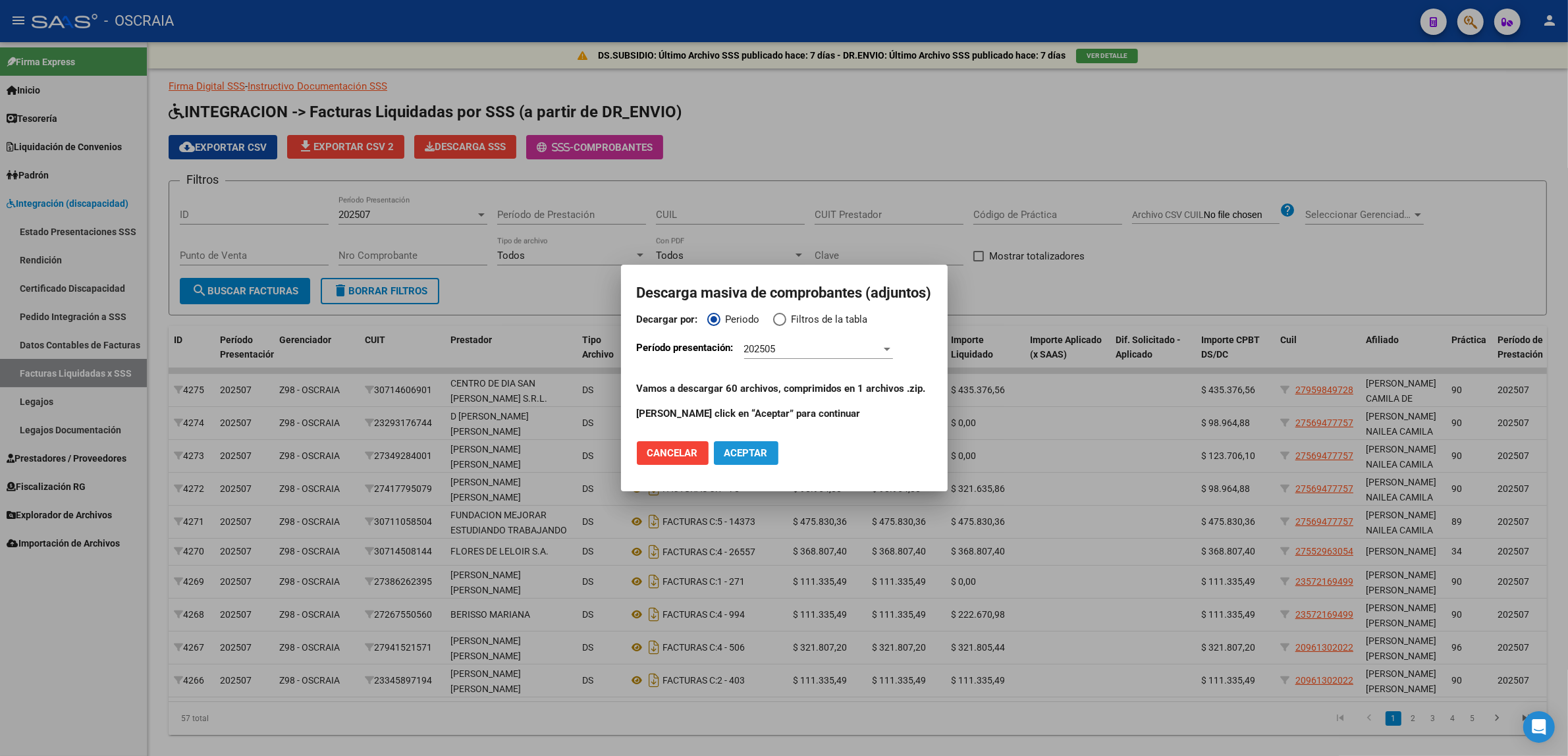
click at [731, 452] on span "Aceptar" at bounding box center [746, 453] width 43 height 12
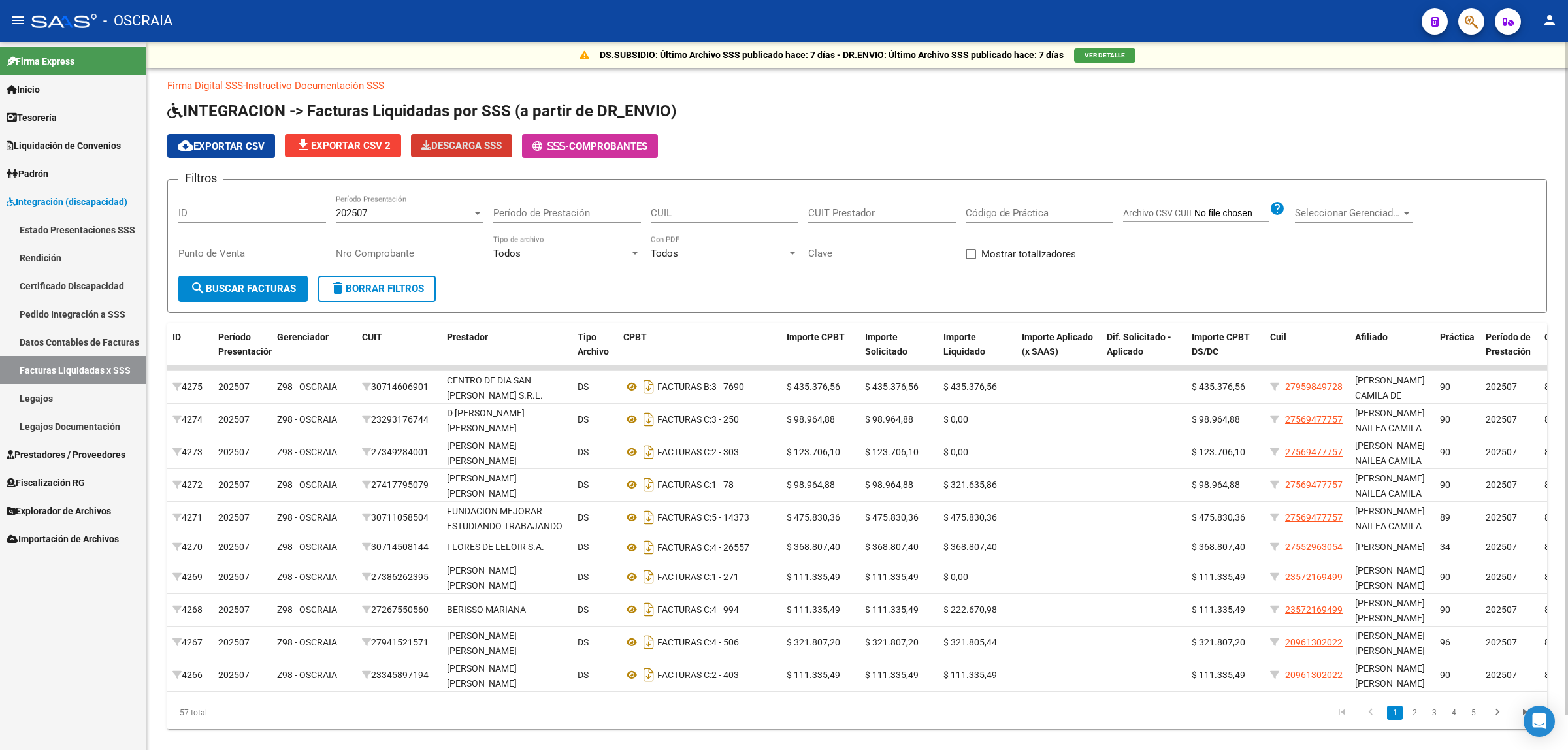
click at [234, 85] on link "Firma Digital SSS" at bounding box center [205, 85] width 76 height 12
click at [341, 85] on link "Instructivo Documentación SSS" at bounding box center [314, 85] width 139 height 12
